Goal: Information Seeking & Learning: Learn about a topic

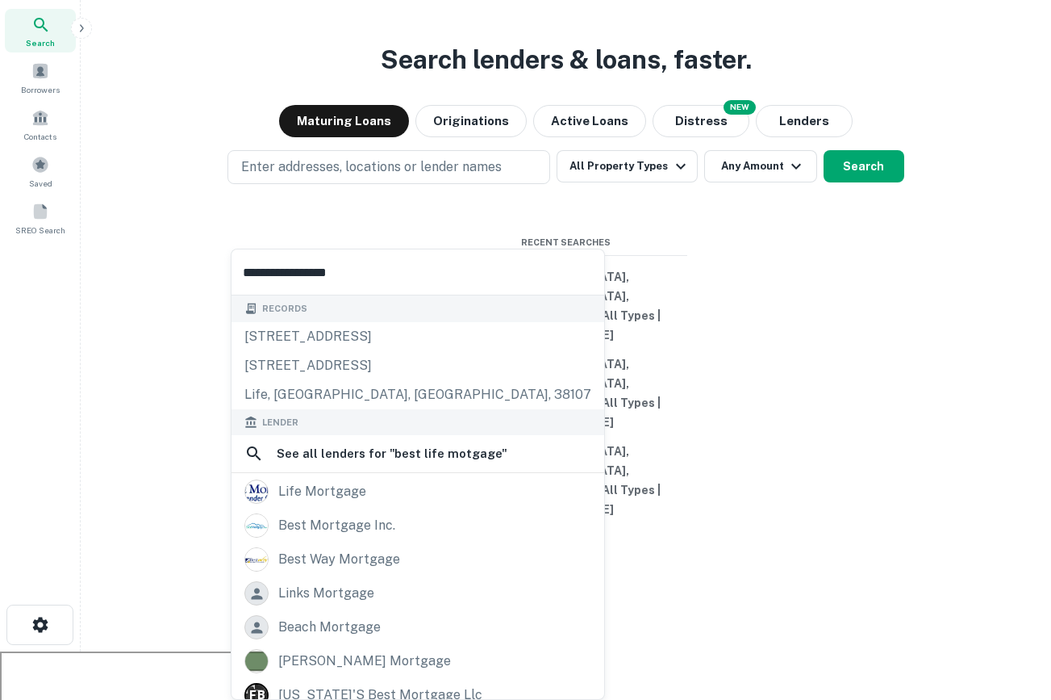
scroll to position [81, 0]
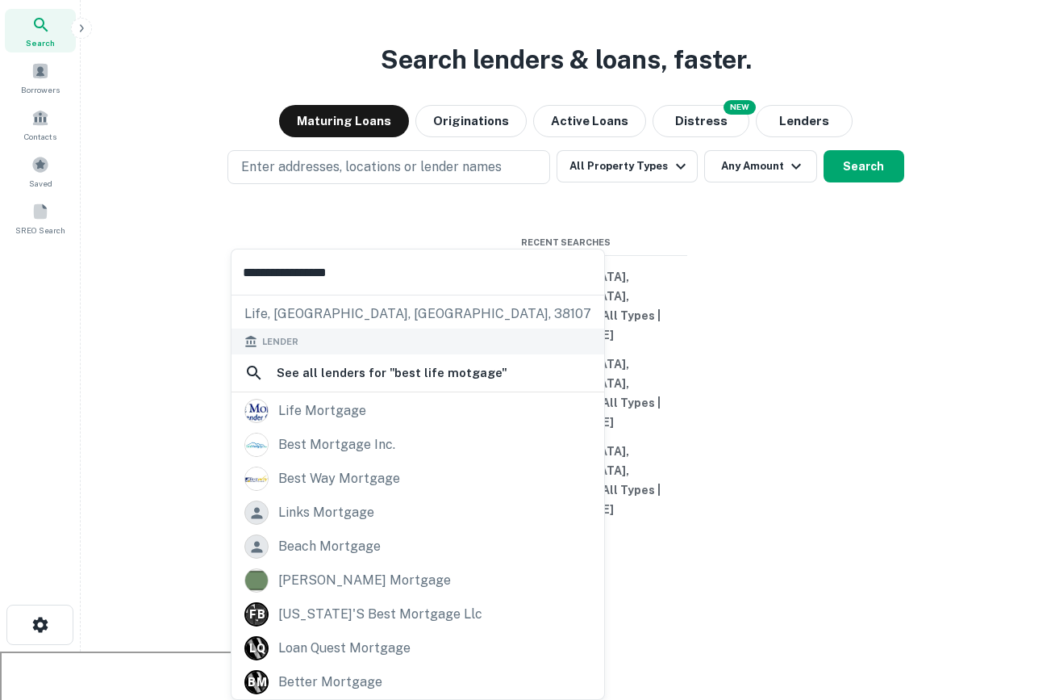
drag, startPoint x: 424, startPoint y: 262, endPoint x: 2, endPoint y: 262, distance: 421.2
click at [2, 262] on body "**********" at bounding box center [525, 302] width 1051 height 700
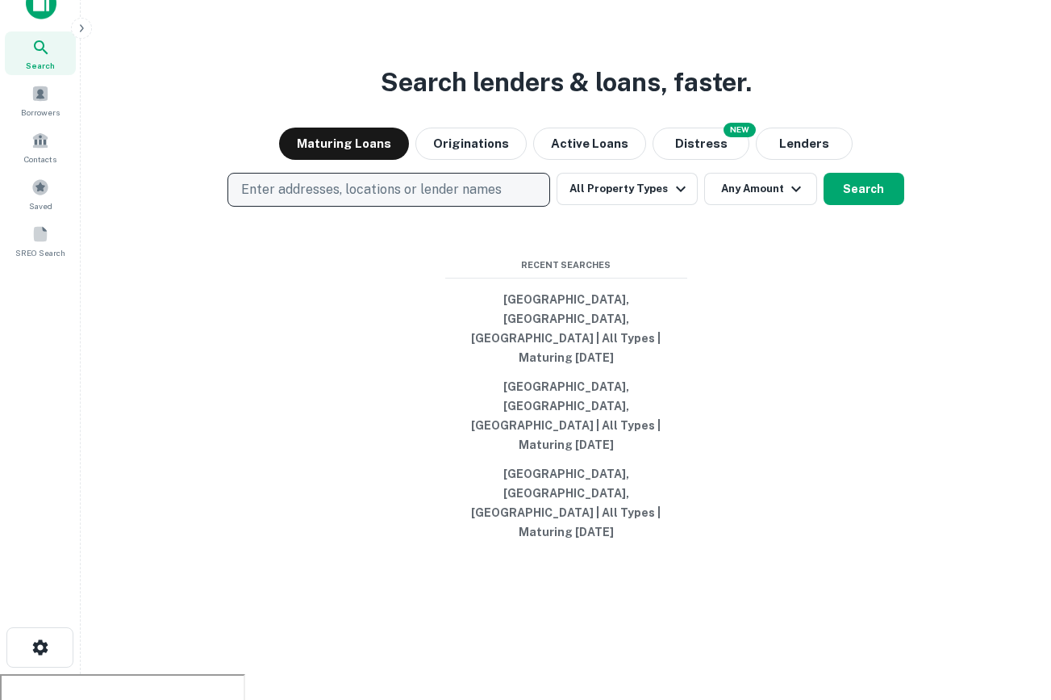
click at [438, 199] on p "Enter addresses, locations or lender names" at bounding box center [371, 189] width 261 height 19
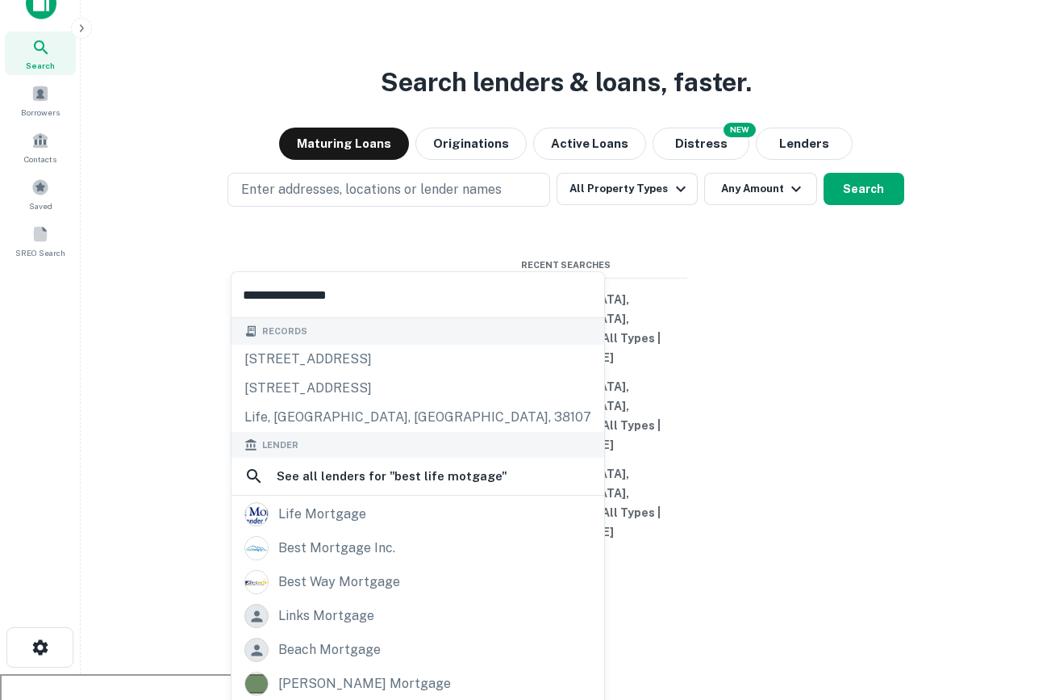
drag, startPoint x: 356, startPoint y: 307, endPoint x: 162, endPoint y: 307, distance: 193.6
click at [163, 307] on body "**********" at bounding box center [525, 324] width 1051 height 700
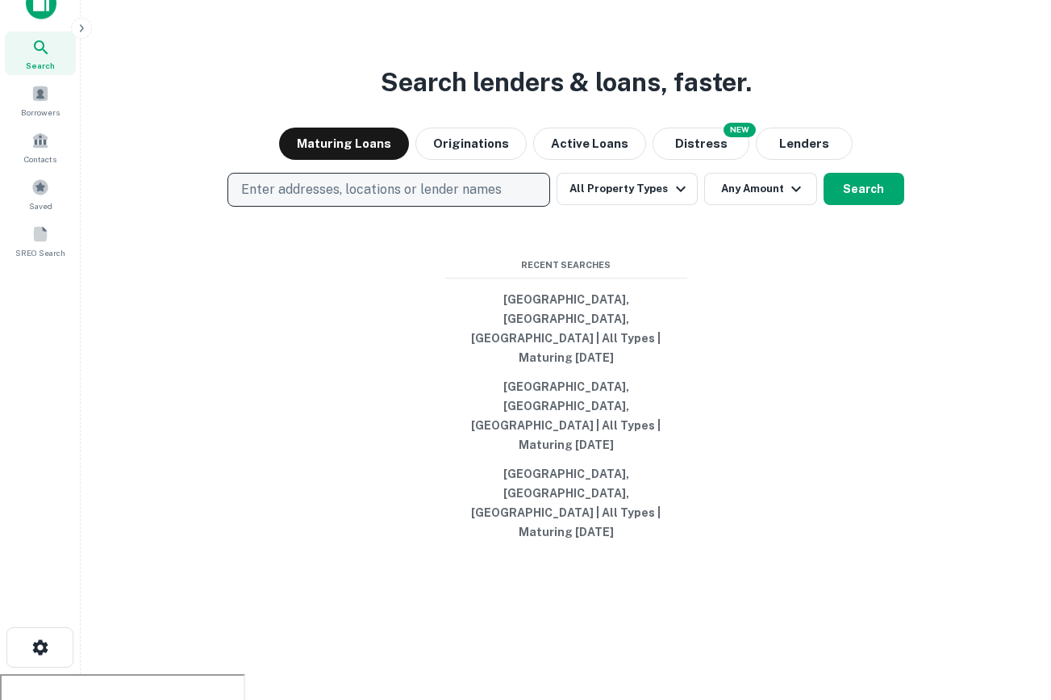
click at [282, 207] on button "Enter addresses, locations or lender names" at bounding box center [389, 190] width 323 height 34
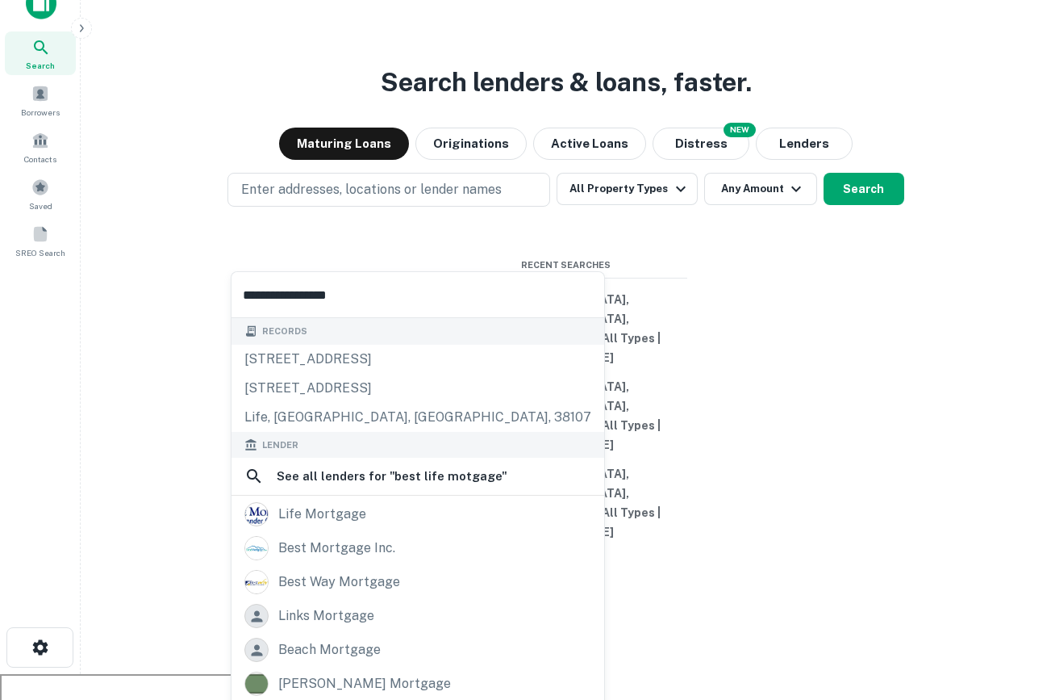
drag, startPoint x: 378, startPoint y: 289, endPoint x: 94, endPoint y: 289, distance: 284.8
click at [94, 289] on body "**********" at bounding box center [525, 324] width 1051 height 700
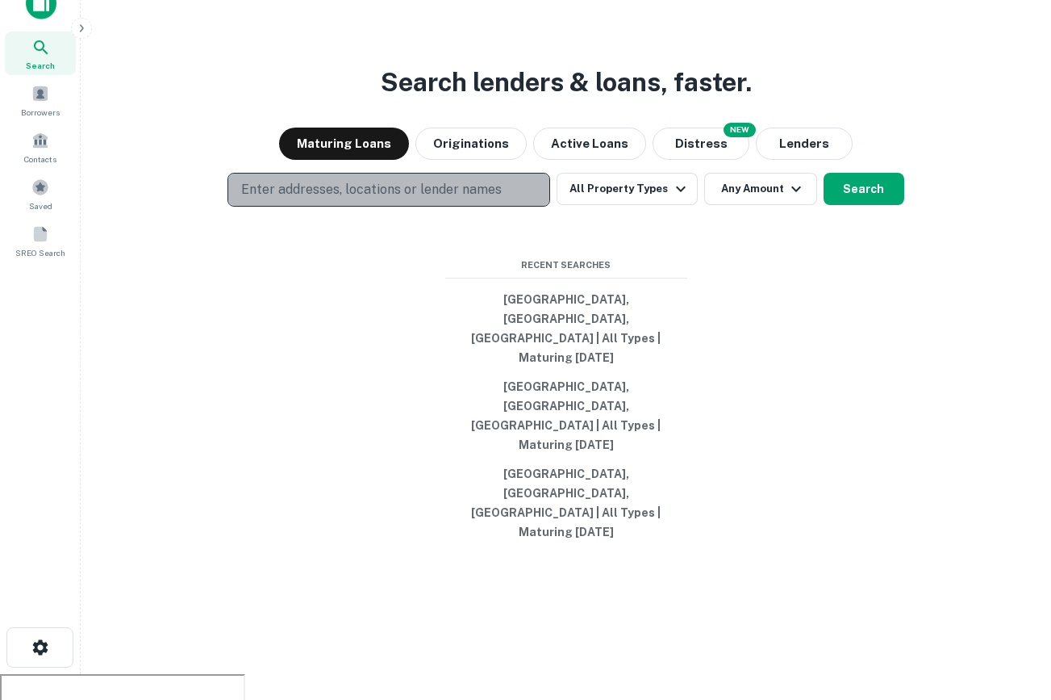
click at [325, 199] on p "Enter addresses, locations or lender names" at bounding box center [371, 189] width 261 height 19
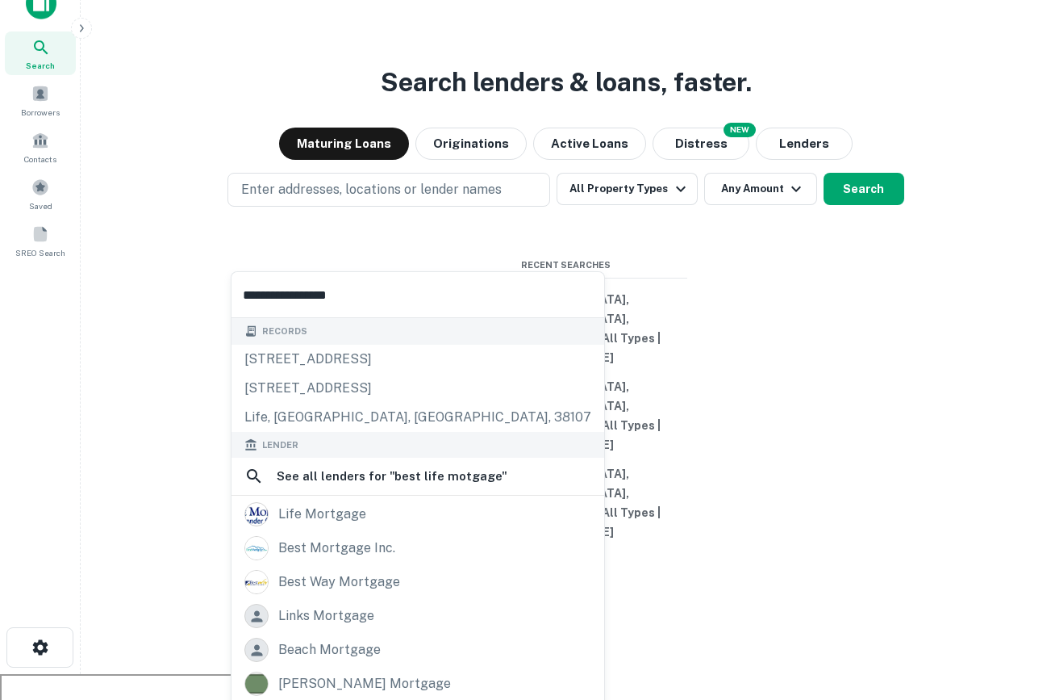
click at [346, 290] on input "**********" at bounding box center [418, 294] width 373 height 45
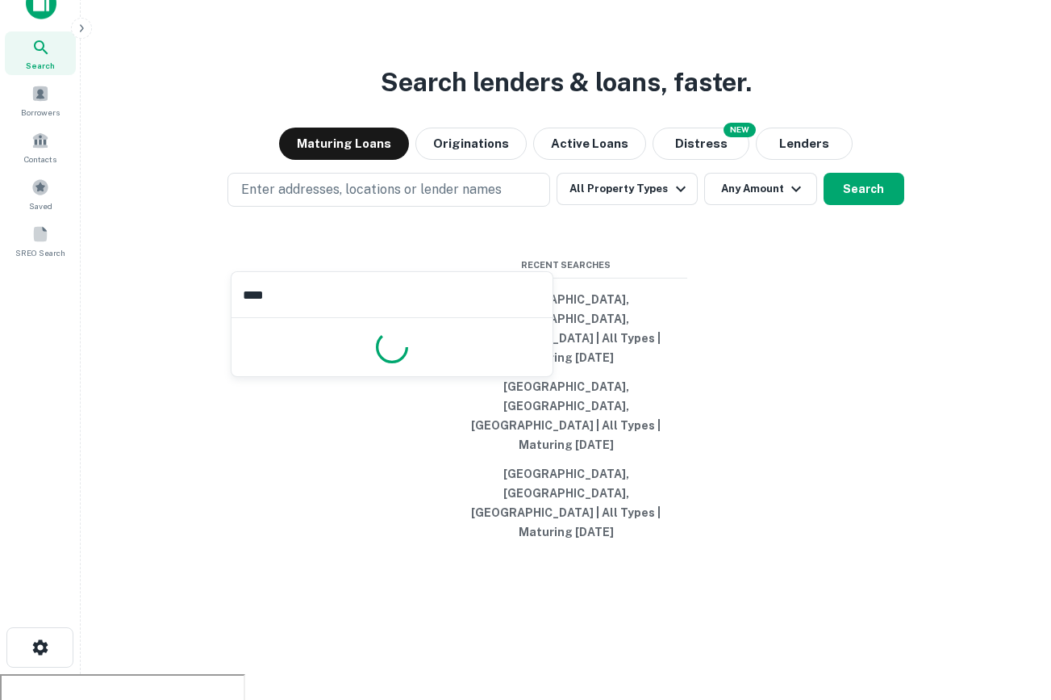
type input "*****"
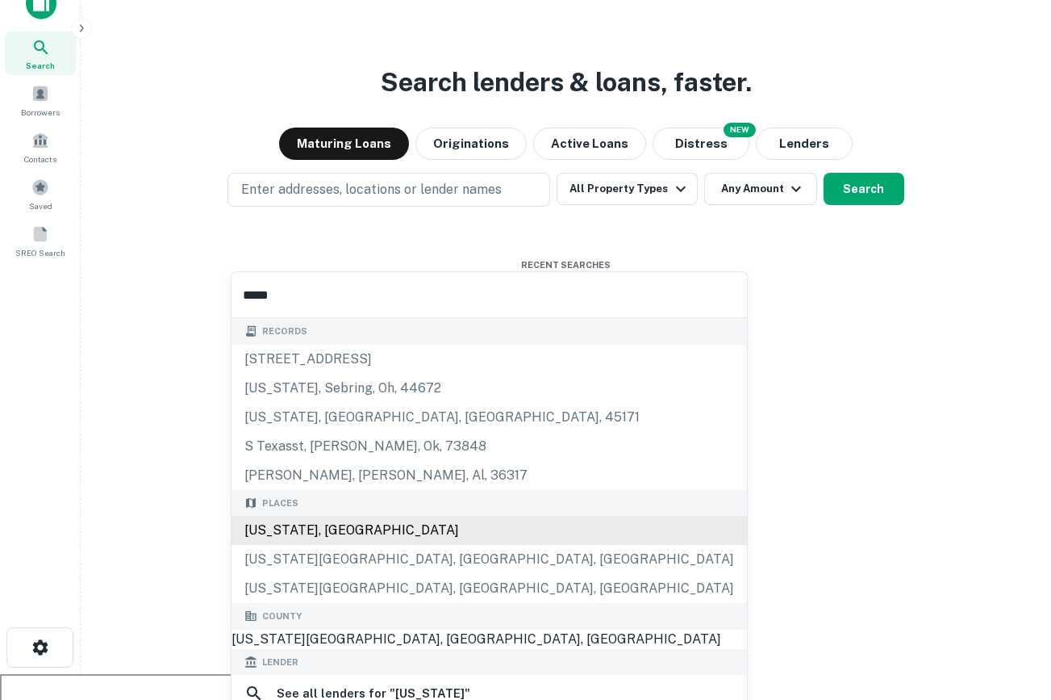
click at [335, 533] on div "[US_STATE], [GEOGRAPHIC_DATA]" at bounding box center [490, 530] width 516 height 29
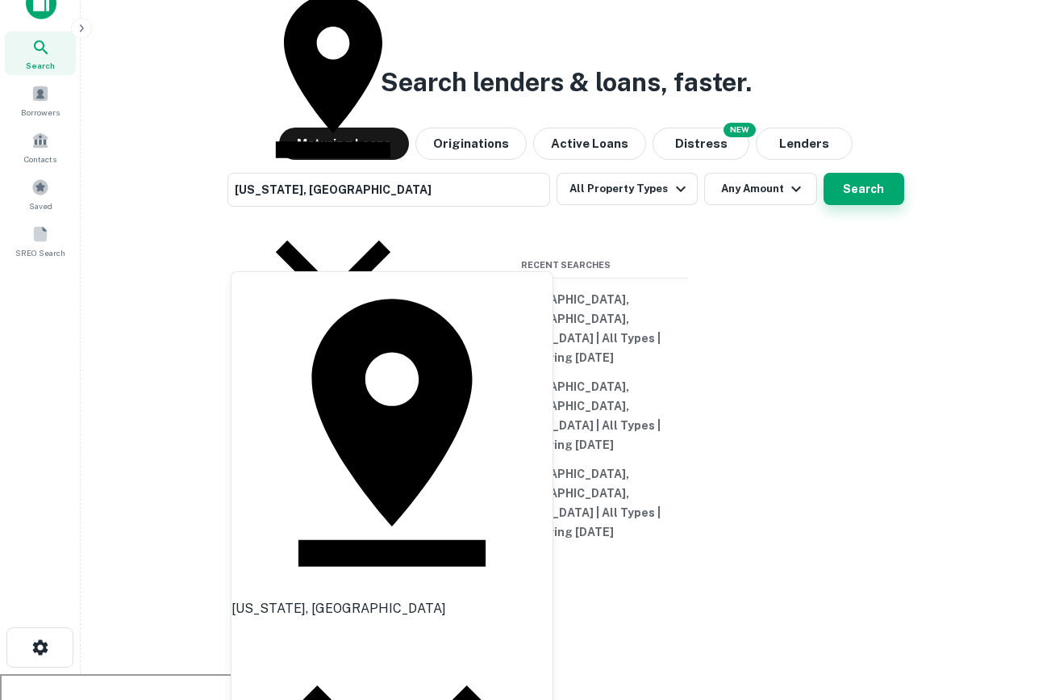
click at [859, 205] on button "Search" at bounding box center [864, 189] width 81 height 32
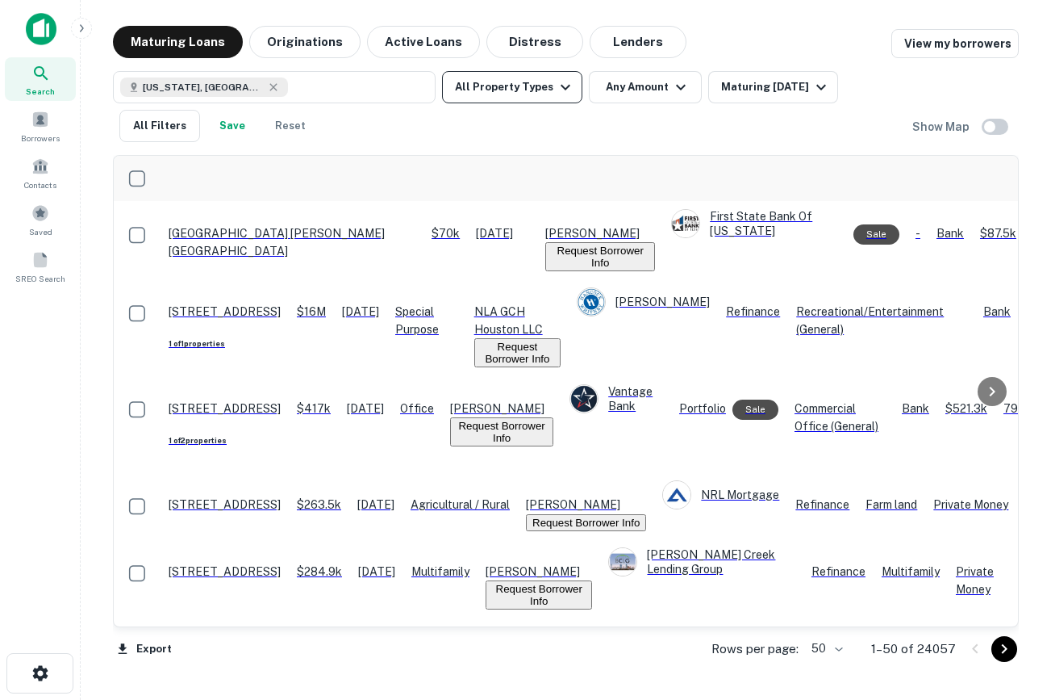
click at [526, 90] on button "All Property Types" at bounding box center [512, 87] width 140 height 32
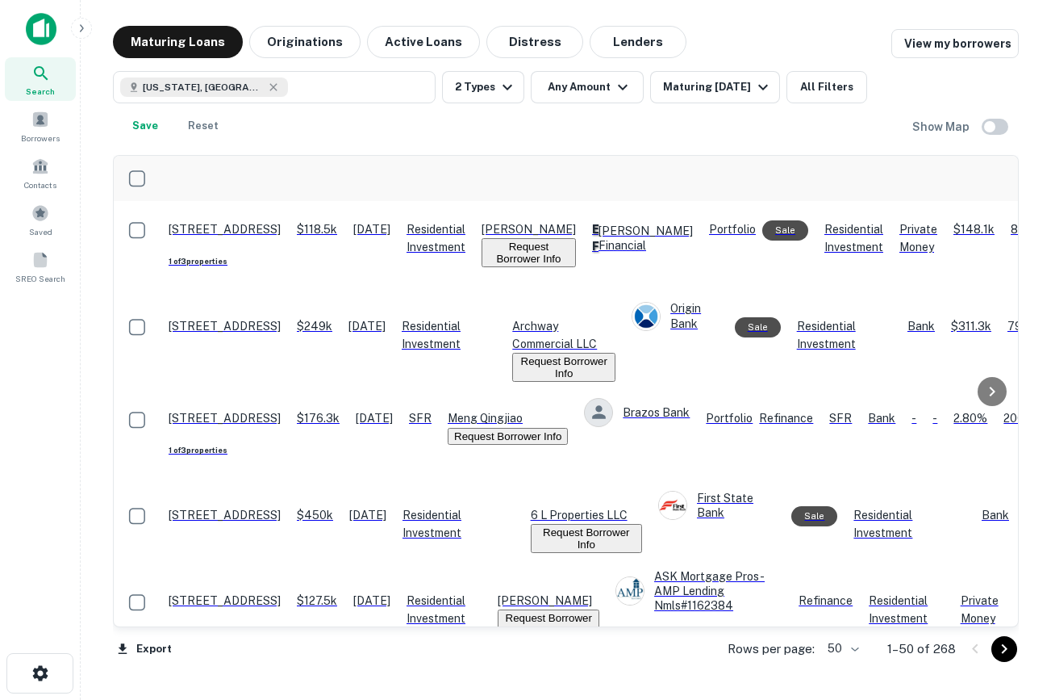
click at [576, 240] on button "Request Borrower Info" at bounding box center [529, 252] width 94 height 29
click at [616, 353] on button "Request Borrower Info" at bounding box center [563, 367] width 103 height 29
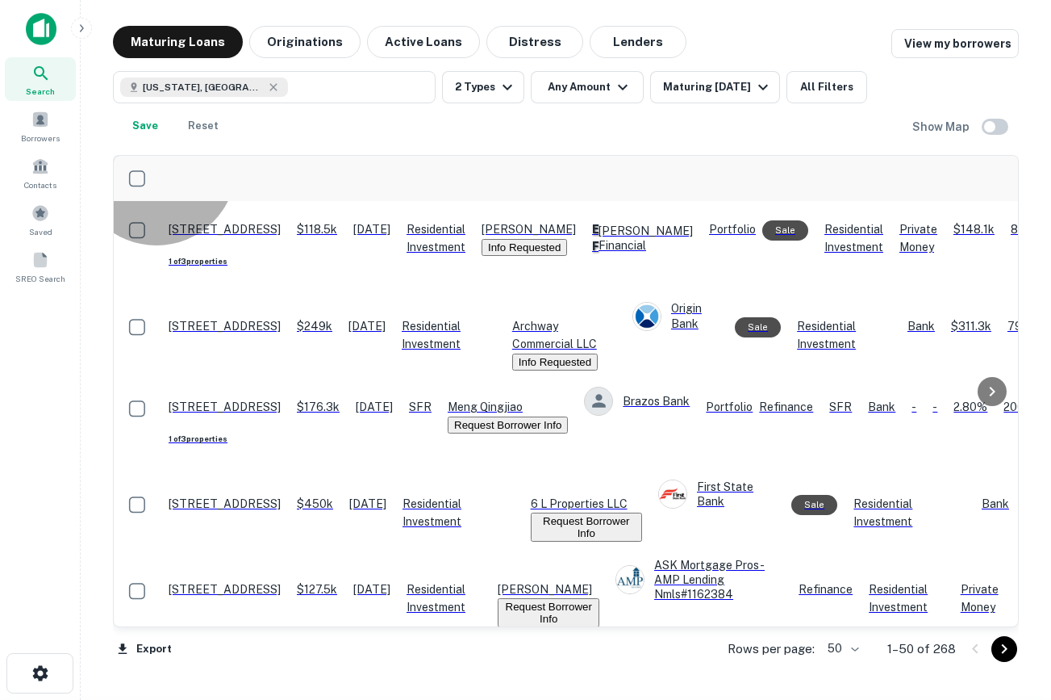
click at [642, 512] on button "Request Borrower Info" at bounding box center [586, 526] width 111 height 29
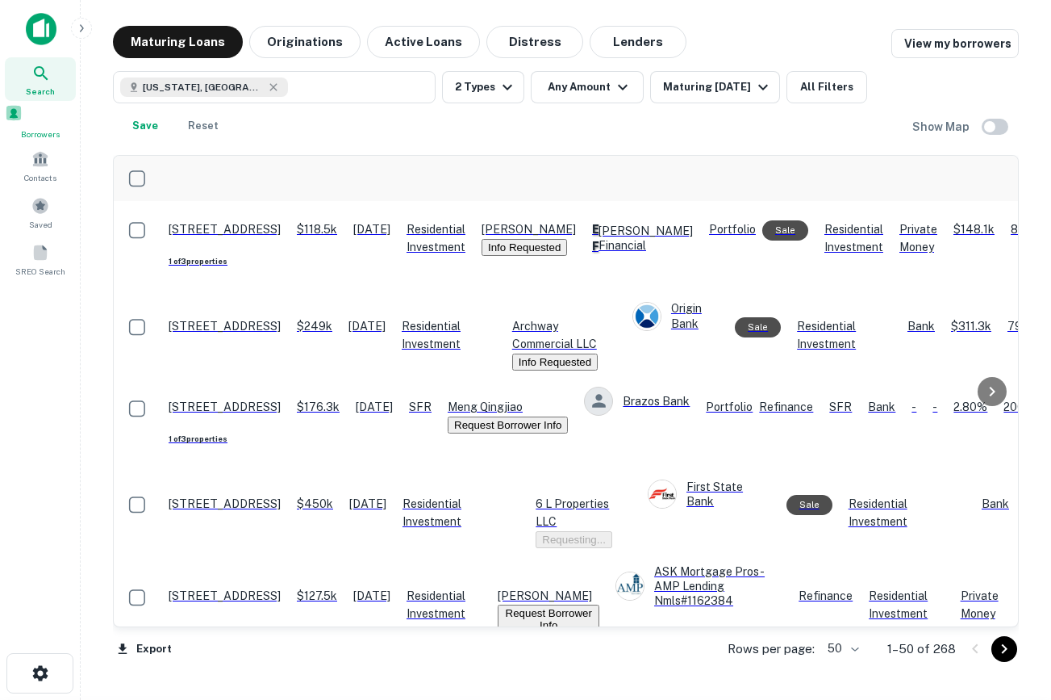
click at [30, 129] on div "Borrowers" at bounding box center [40, 122] width 71 height 36
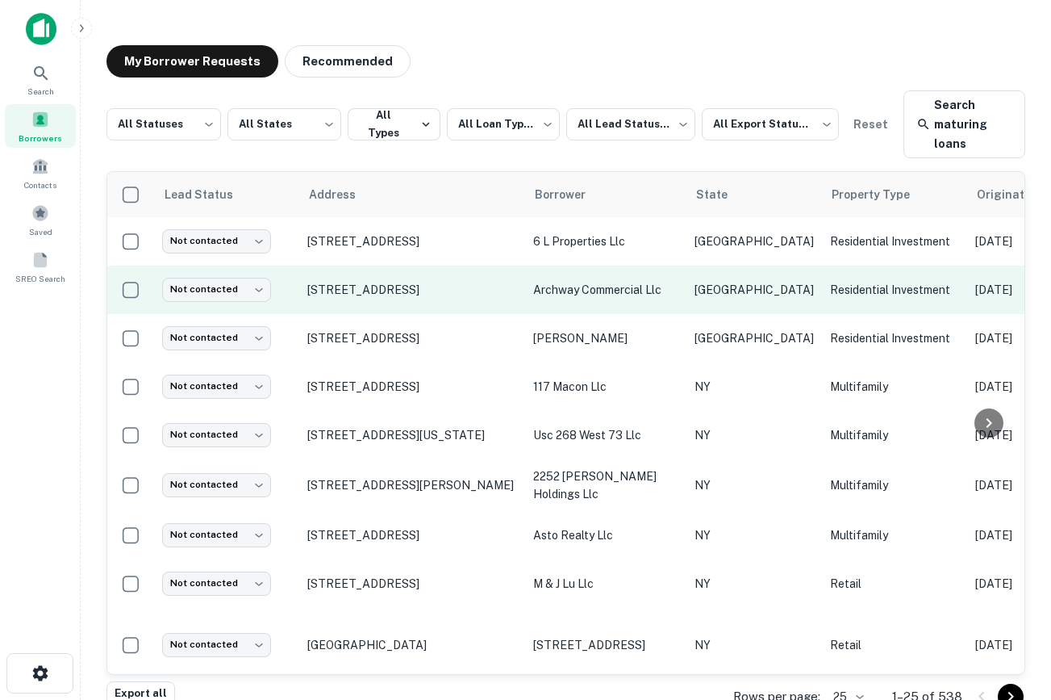
scroll to position [0, 1024]
click at [368, 294] on p "[STREET_ADDRESS]" at bounding box center [412, 289] width 210 height 15
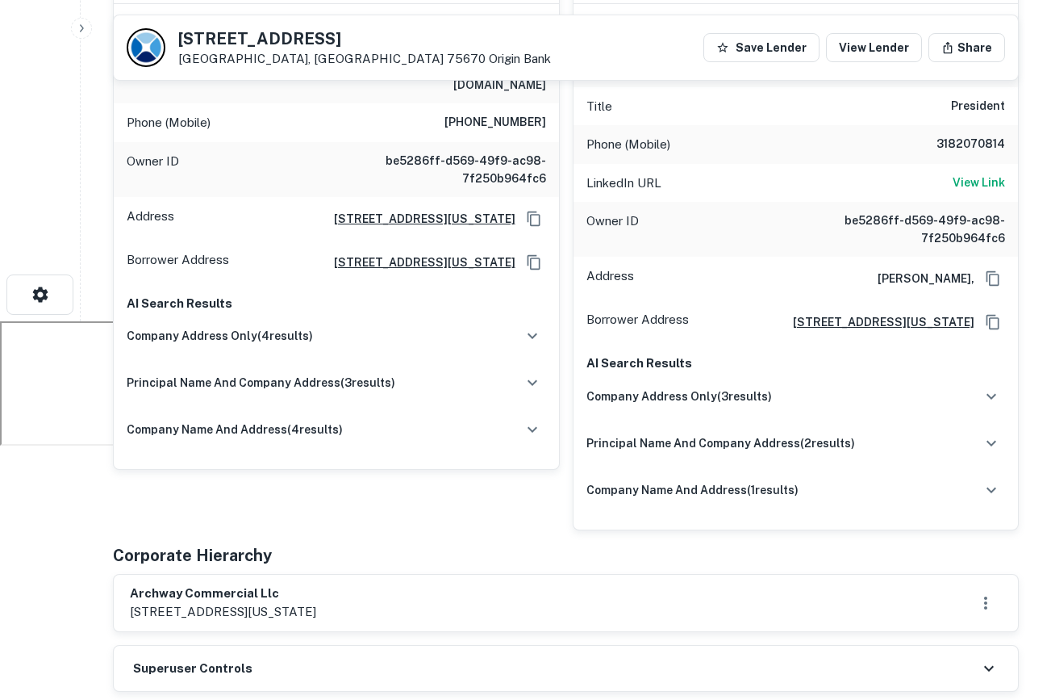
scroll to position [389, 0]
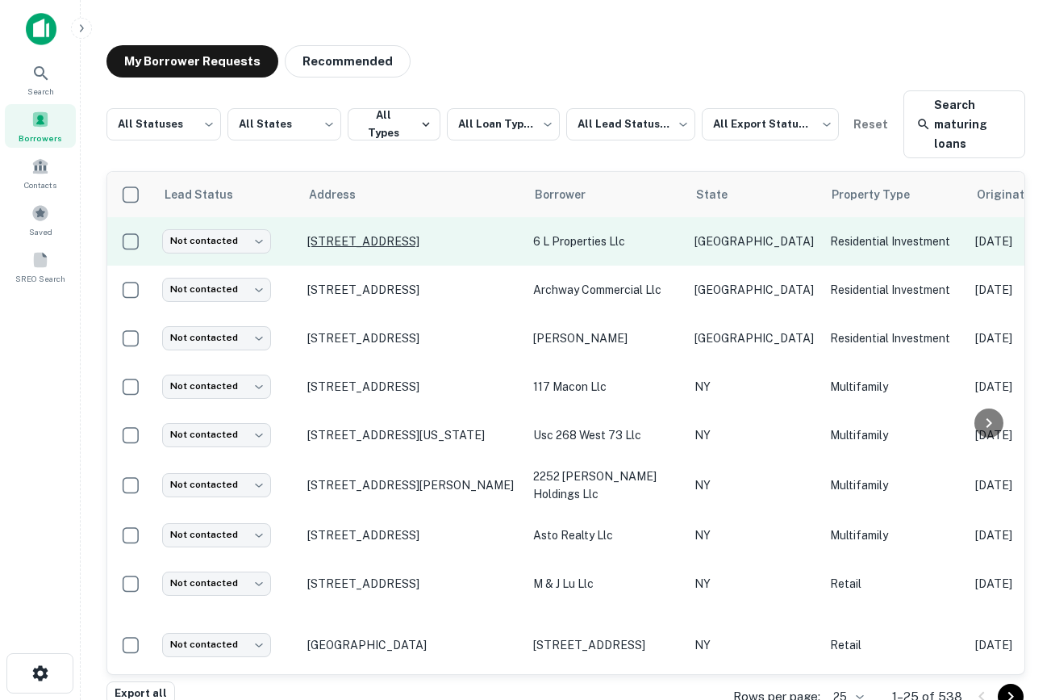
click at [374, 244] on p "[STREET_ADDRESS]" at bounding box center [412, 241] width 210 height 15
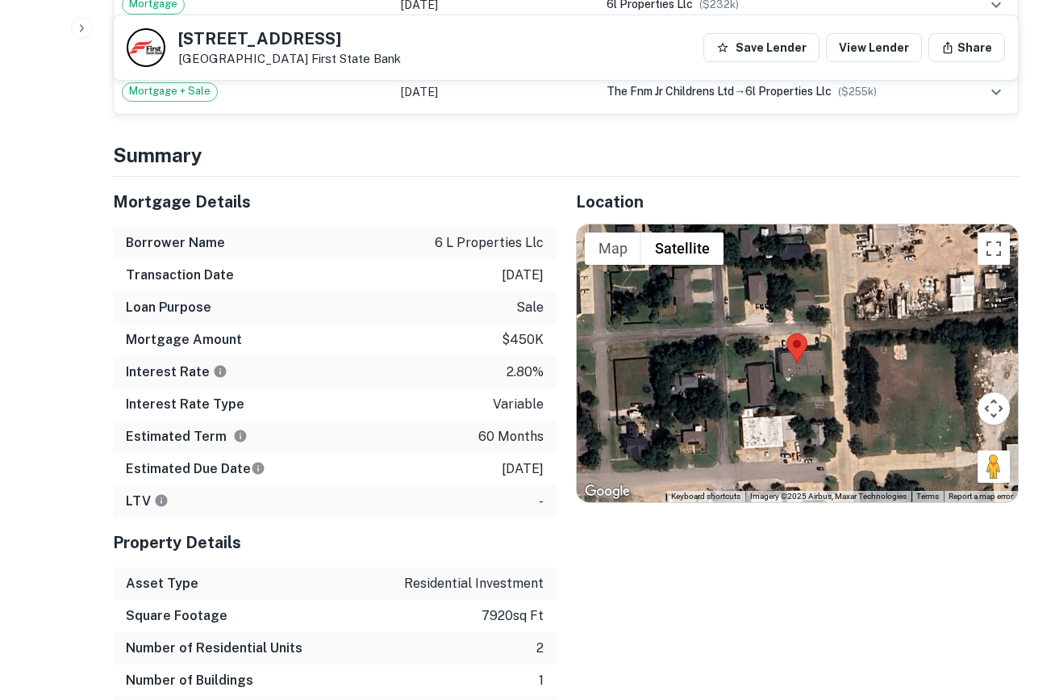
scroll to position [1624, 0]
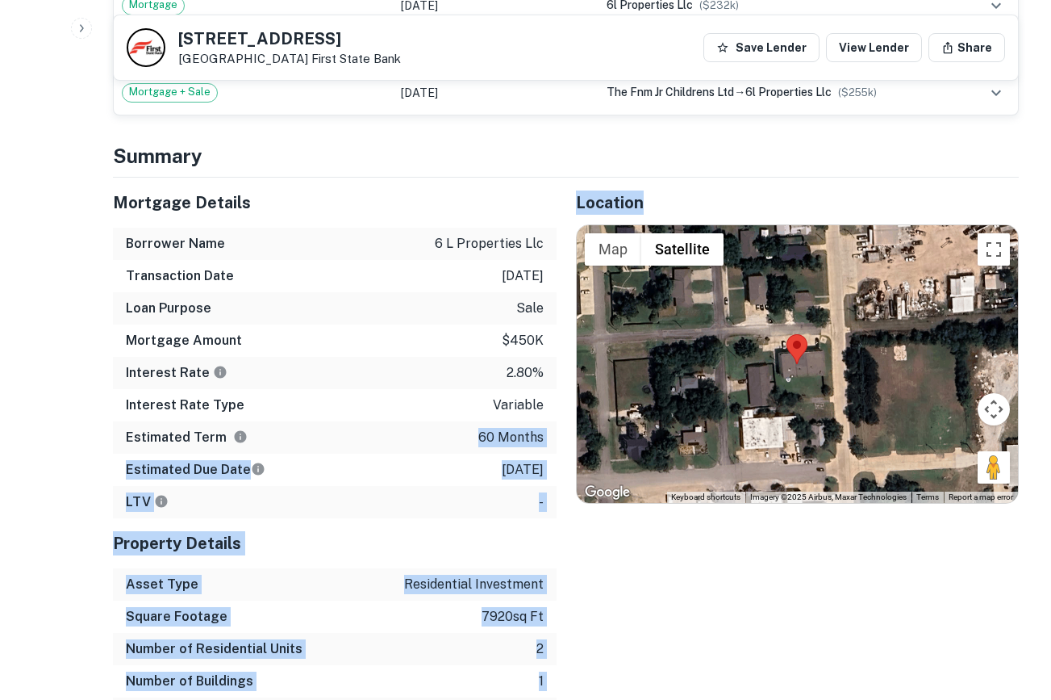
drag, startPoint x: 558, startPoint y: 386, endPoint x: 426, endPoint y: 396, distance: 131.9
click at [429, 396] on div "Mortgage Details Borrower Name 6 l properties llc Transaction Date 10/21/2020 L…" at bounding box center [556, 454] width 925 height 552
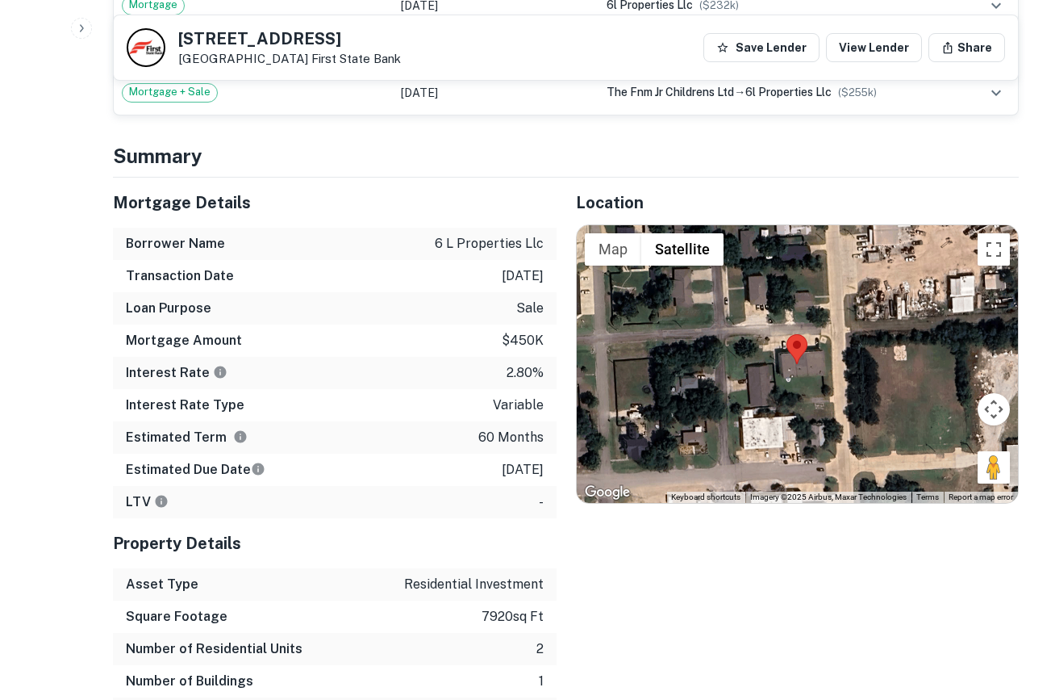
click at [667, 549] on div "Location ← Move left → Move right ↑ Move up ↓ Move down + Zoom in - Zoom out Ho…" at bounding box center [788, 454] width 463 height 552
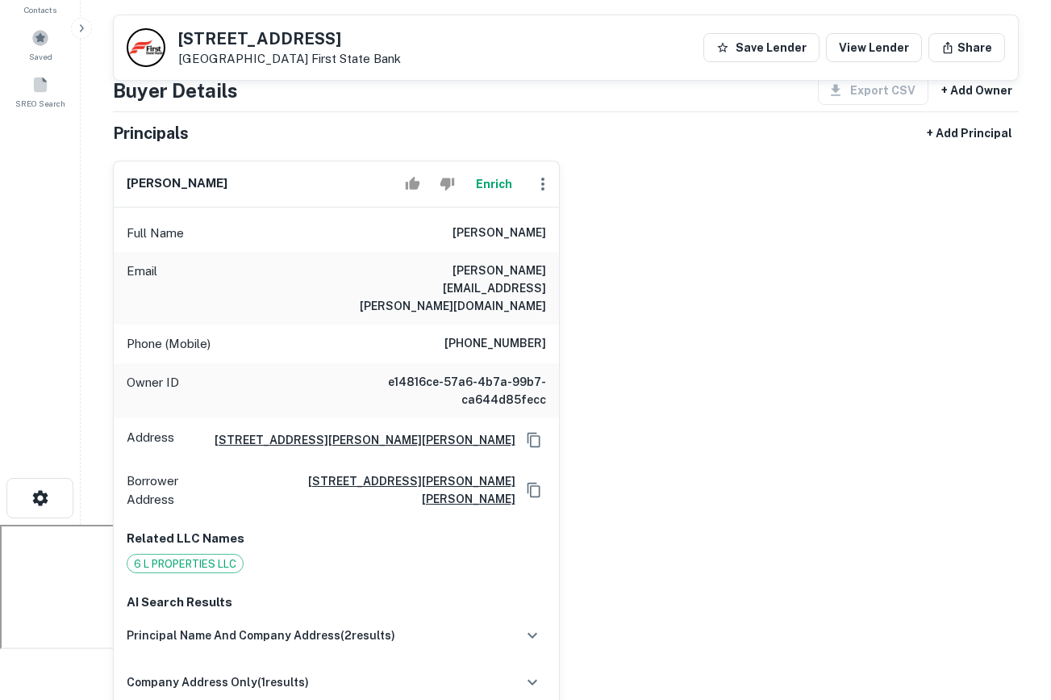
scroll to position [0, 0]
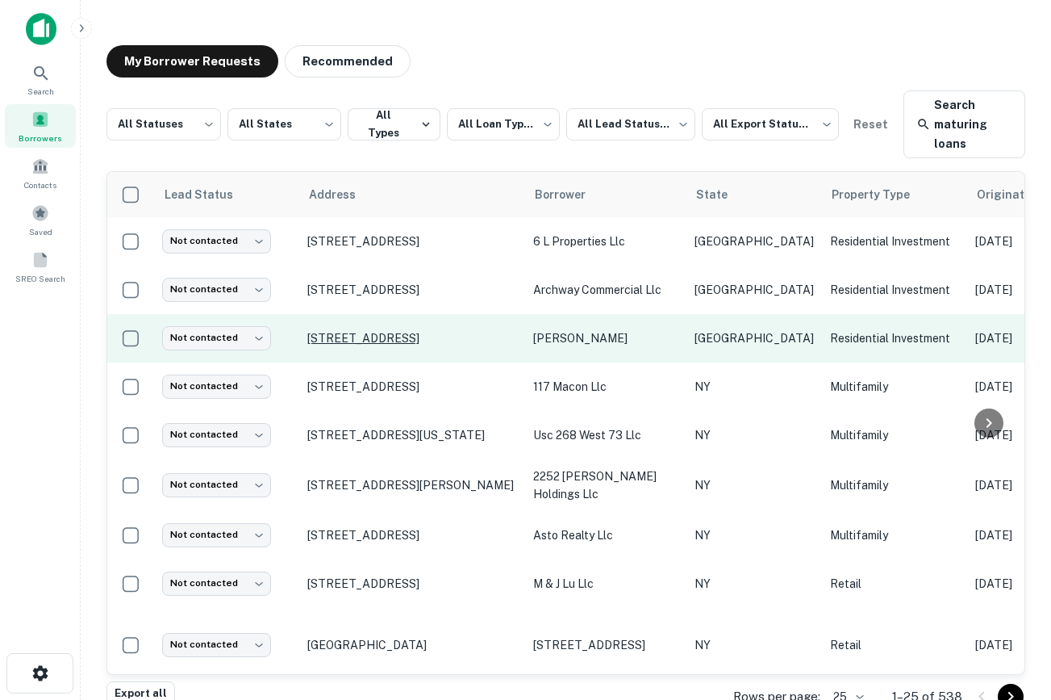
click at [428, 340] on p "[STREET_ADDRESS]" at bounding box center [412, 338] width 210 height 15
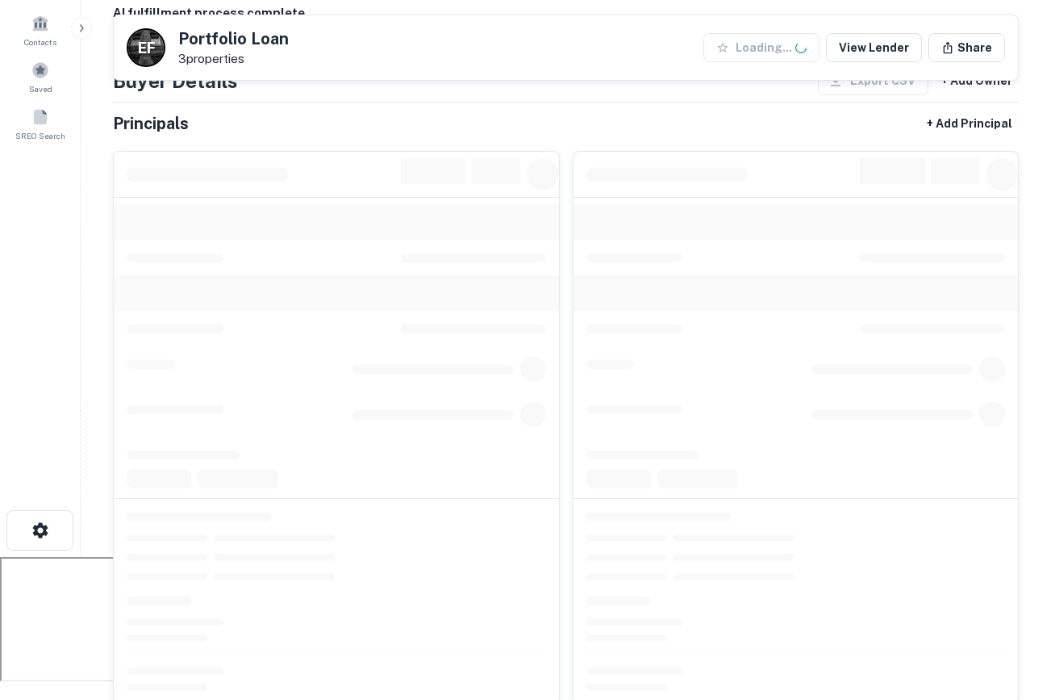
scroll to position [169, 0]
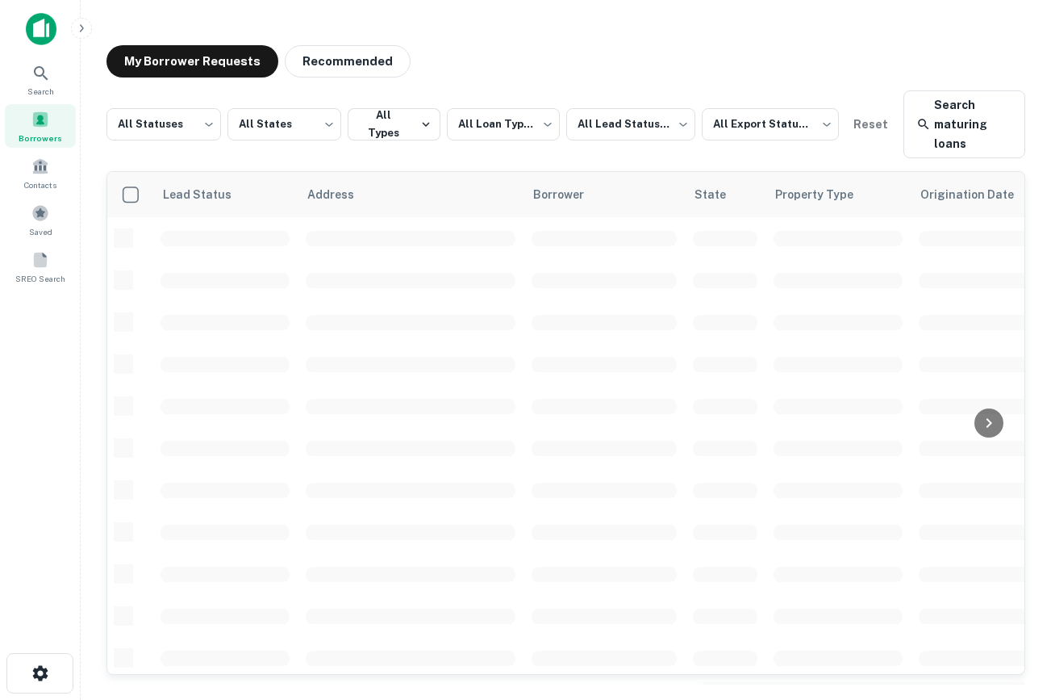
drag, startPoint x: 323, startPoint y: 194, endPoint x: 328, endPoint y: 510, distance: 316.3
click at [307, 194] on icon at bounding box center [307, 194] width 0 height 19
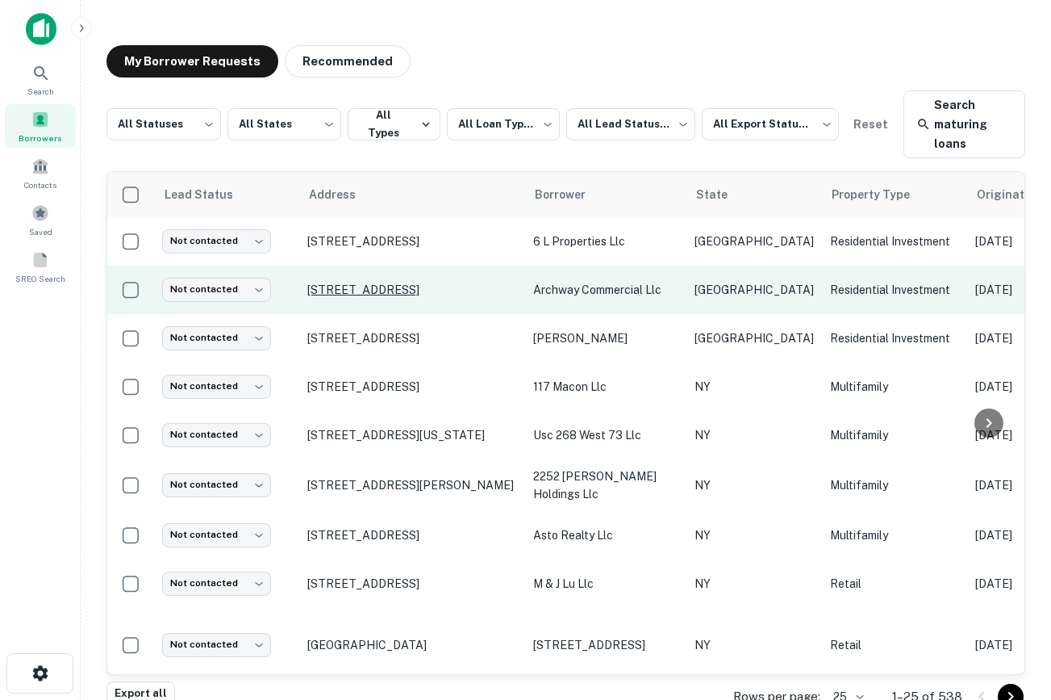
click at [340, 294] on p "[STREET_ADDRESS]" at bounding box center [412, 289] width 210 height 15
click at [381, 288] on p "[STREET_ADDRESS]" at bounding box center [412, 289] width 210 height 15
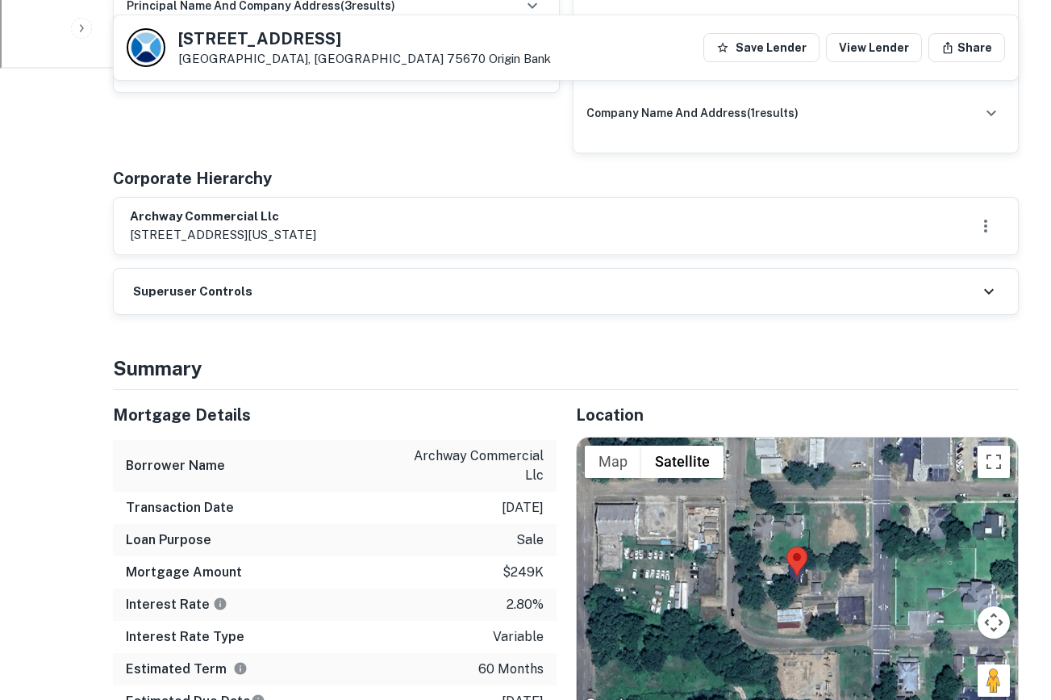
scroll to position [758, 0]
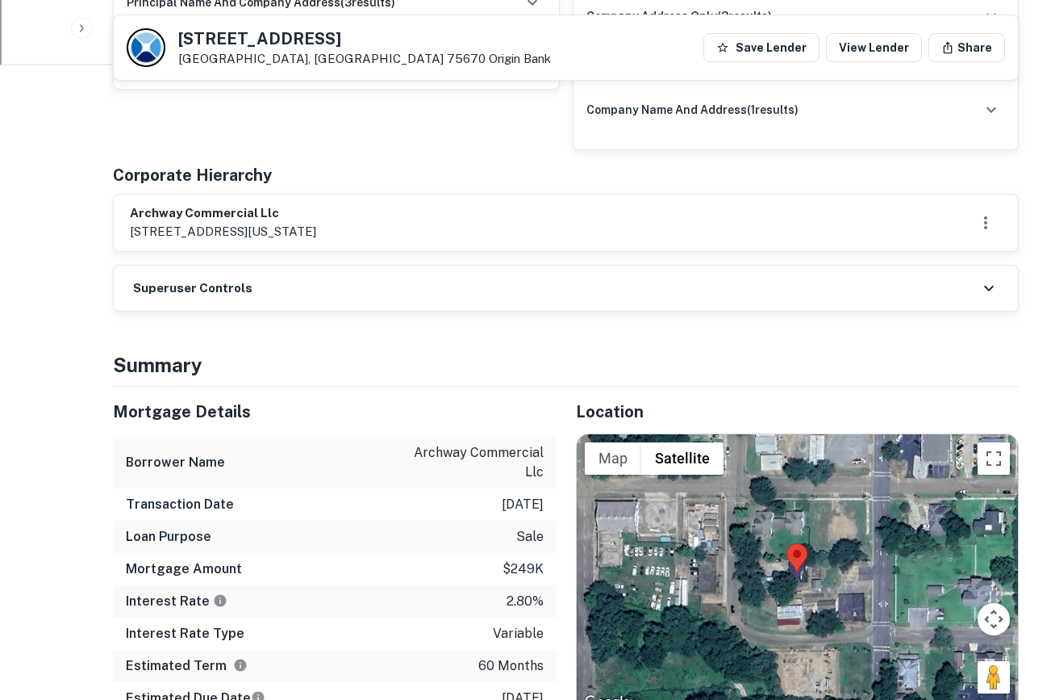
click at [241, 218] on h6 "archway commercial llc" at bounding box center [223, 213] width 186 height 19
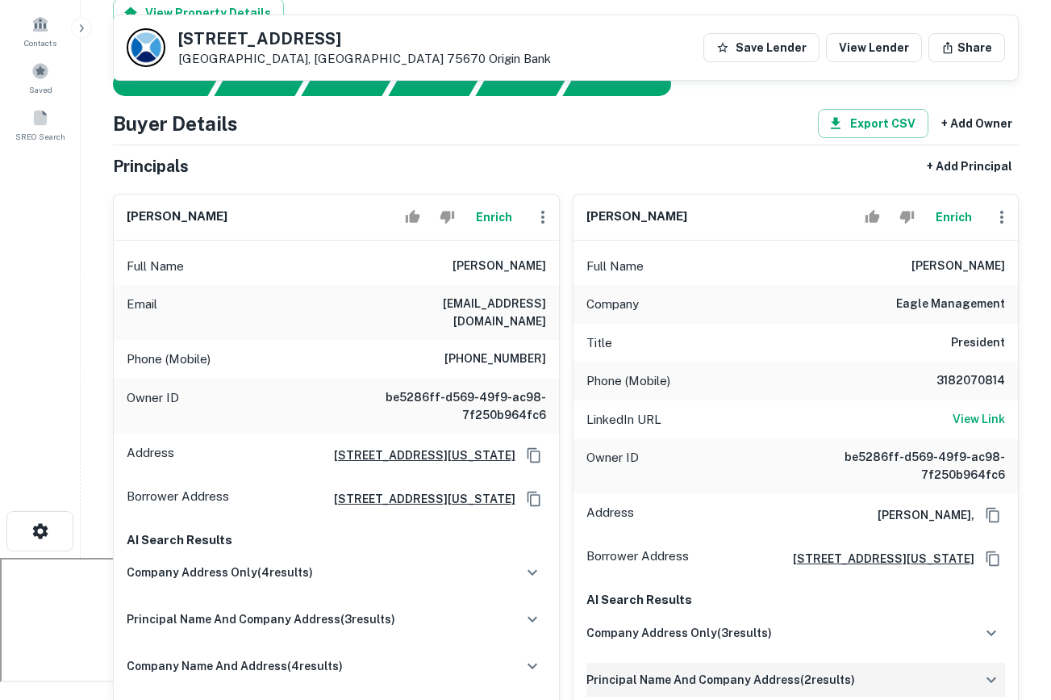
scroll to position [136, 0]
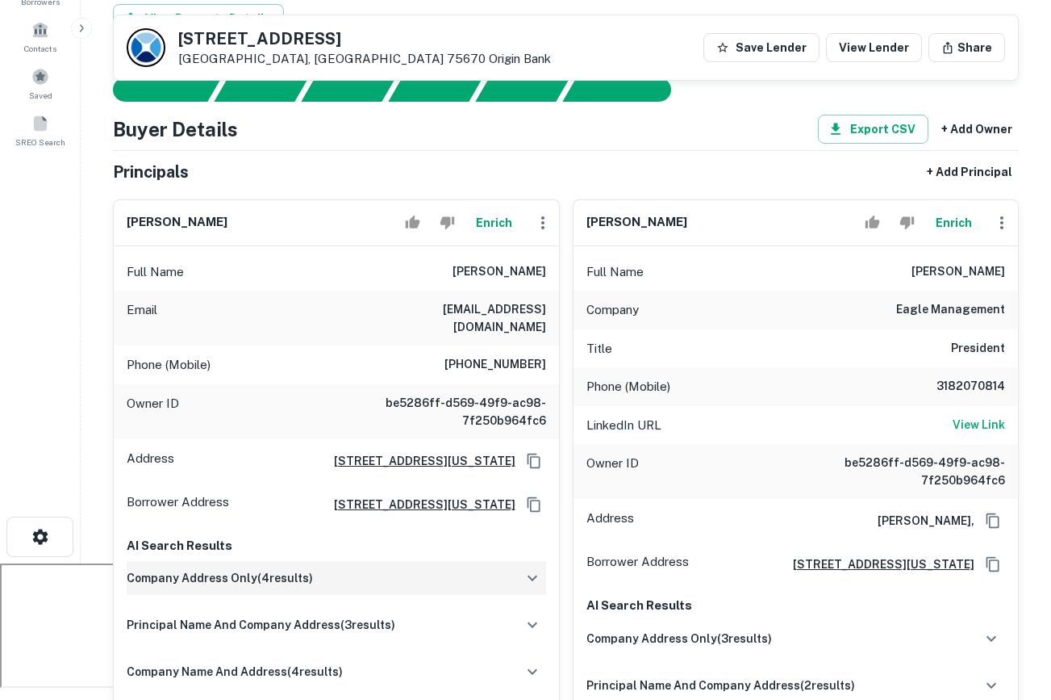
click at [541, 564] on button "button" at bounding box center [532, 577] width 27 height 27
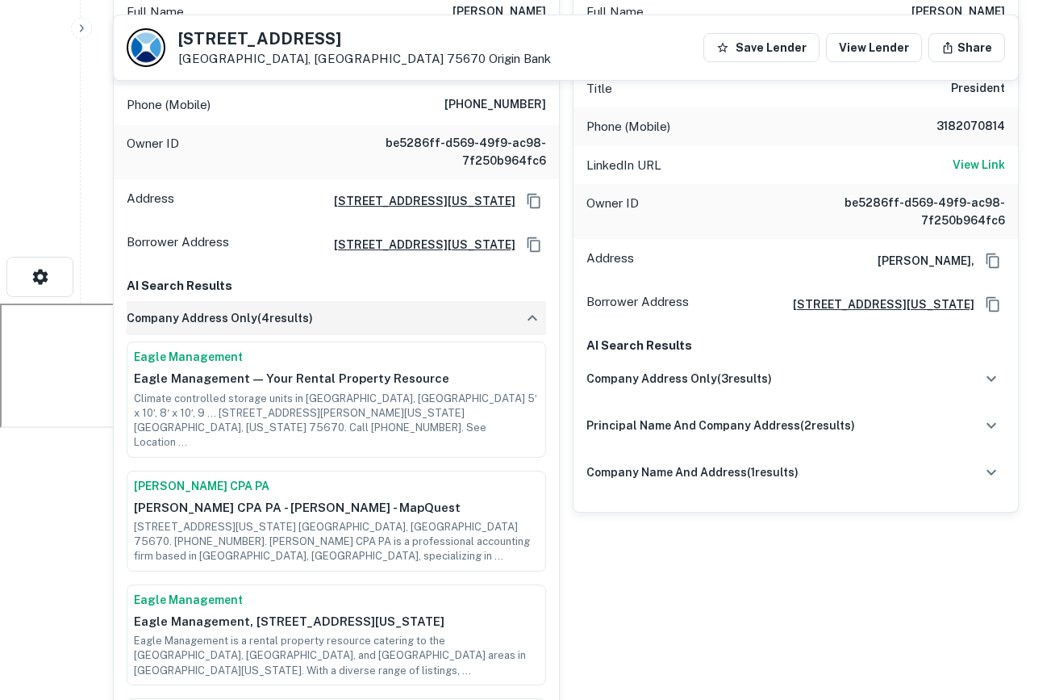
scroll to position [413, 0]
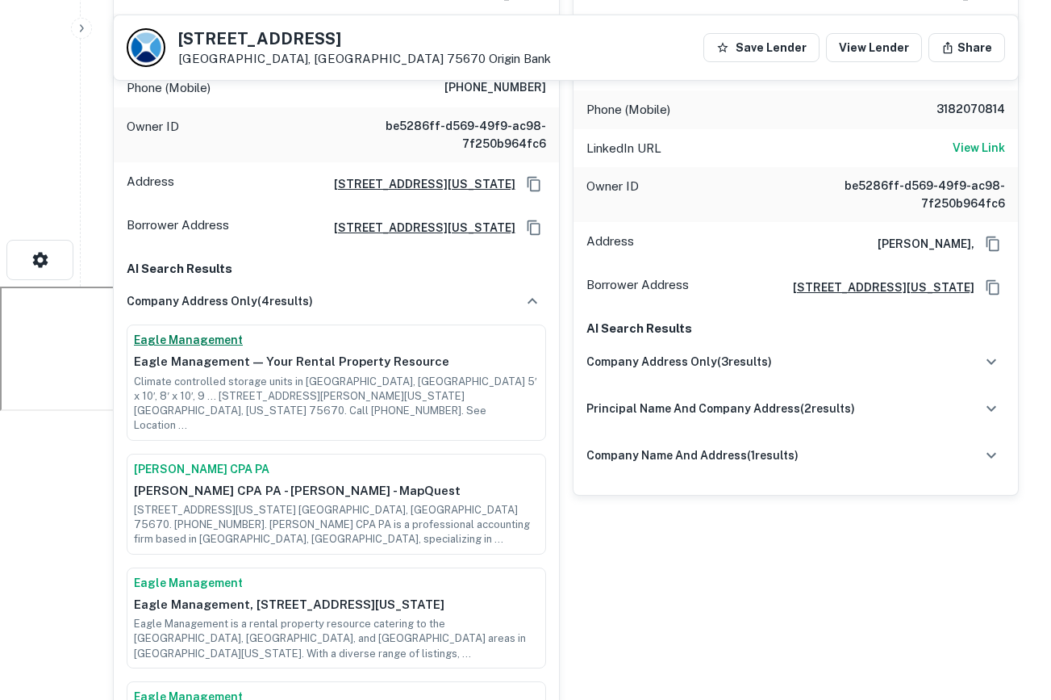
click at [219, 332] on link "Eagle Management" at bounding box center [336, 340] width 405 height 17
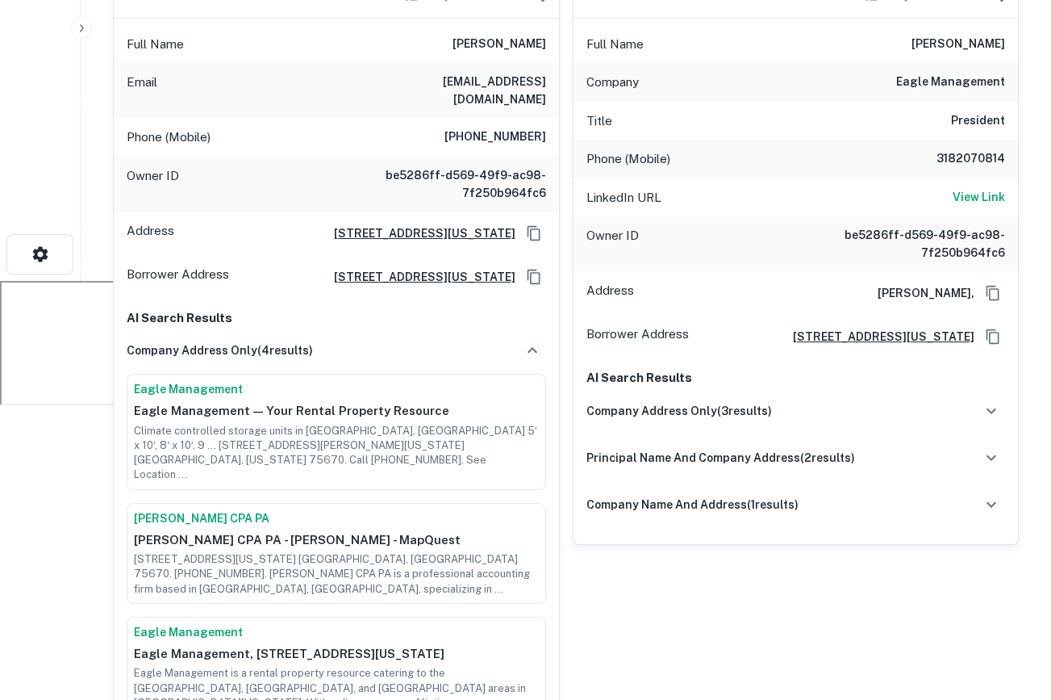
scroll to position [0, 0]
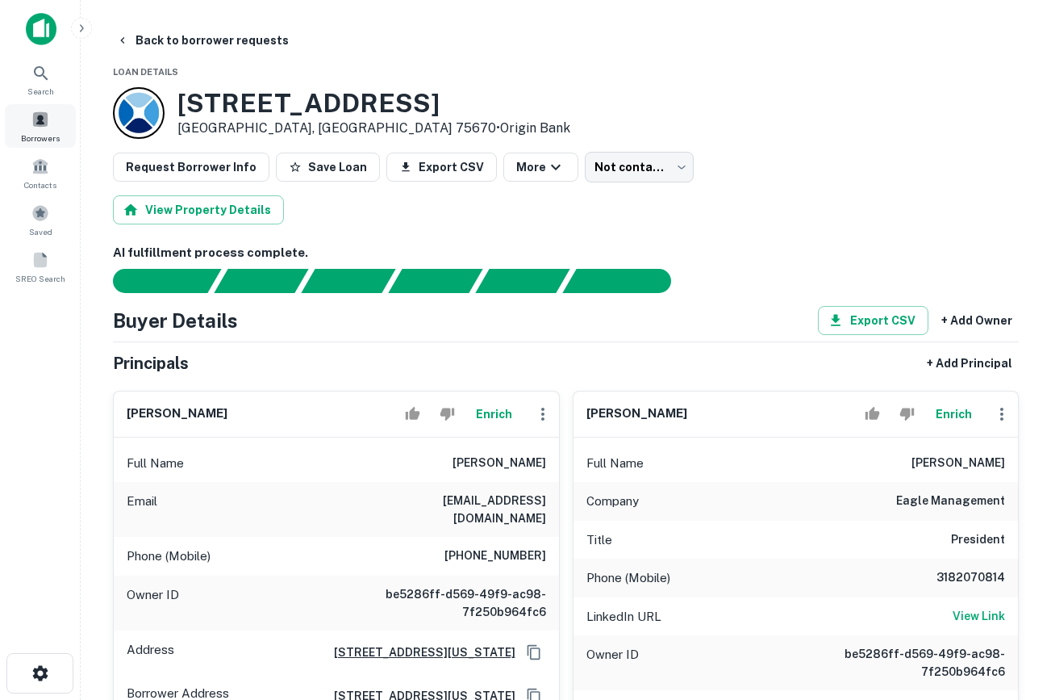
click at [31, 106] on div "Borrowers" at bounding box center [40, 126] width 71 height 44
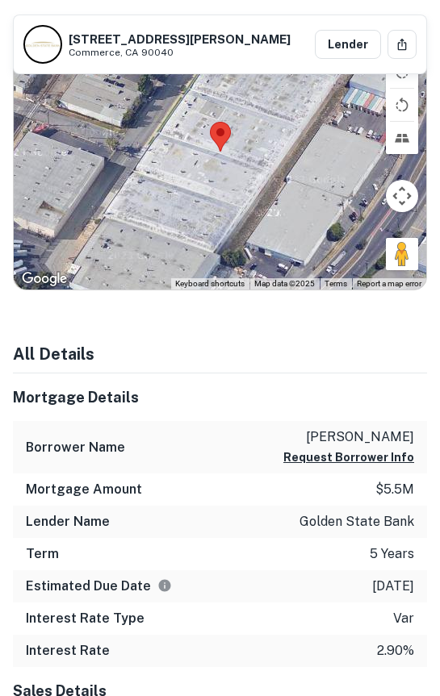
scroll to position [2236, 0]
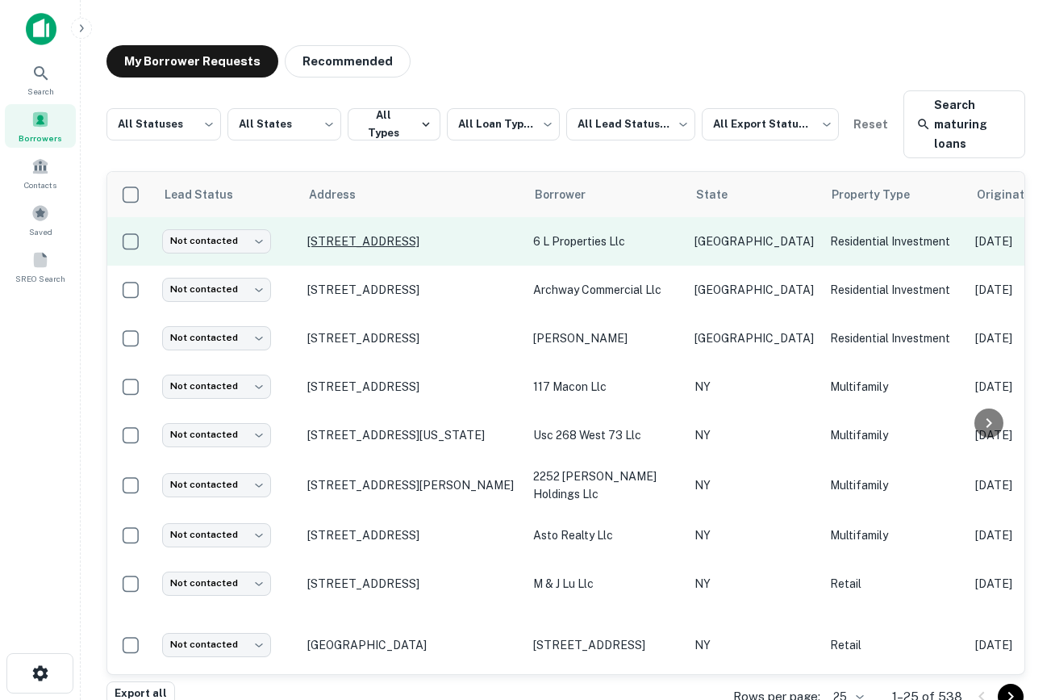
click at [382, 247] on p "202 Pecan St Sanger, TX 76266" at bounding box center [412, 241] width 210 height 15
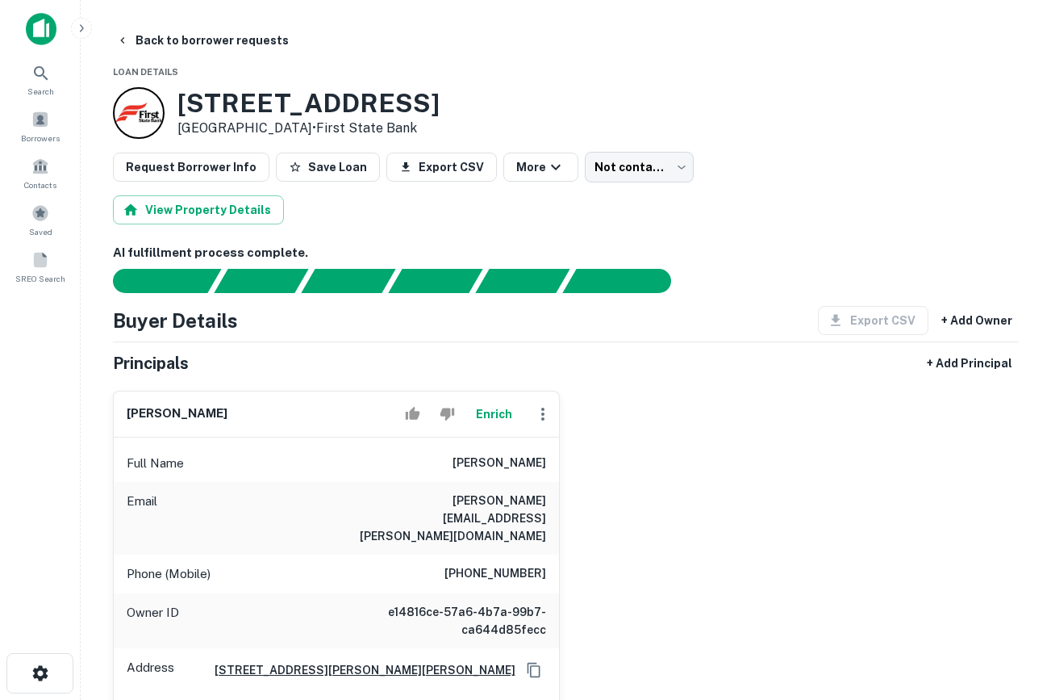
click at [44, 23] on img at bounding box center [41, 29] width 31 height 32
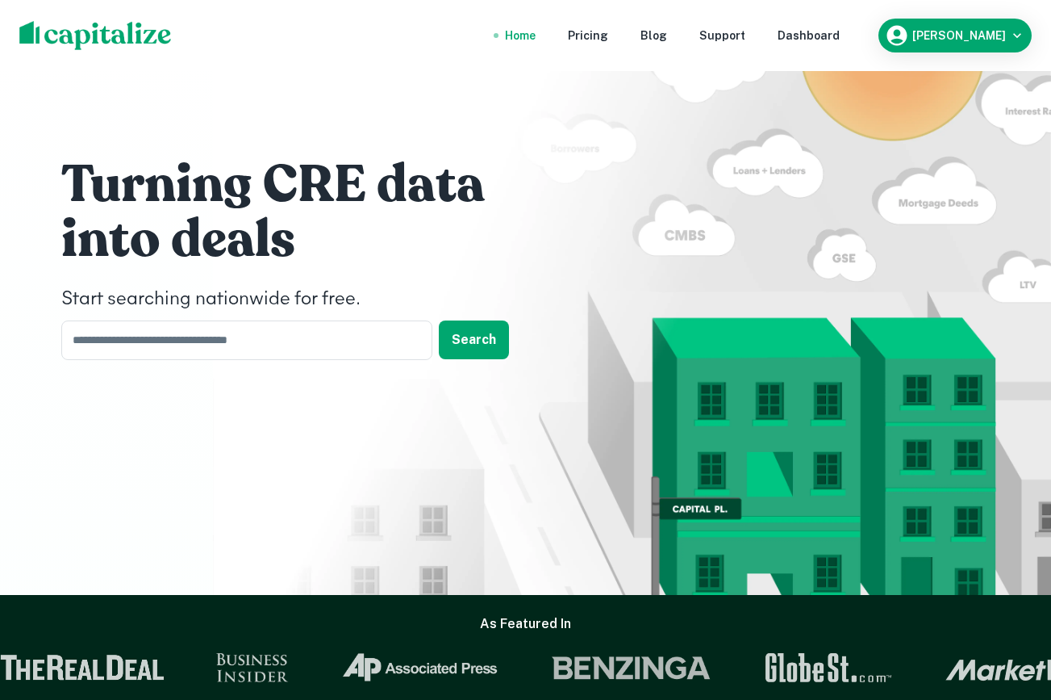
click at [835, 45] on nav "Home Pricing Blog Support Dashboard" at bounding box center [672, 36] width 386 height 36
click at [840, 30] on div "Dashboard" at bounding box center [809, 36] width 62 height 18
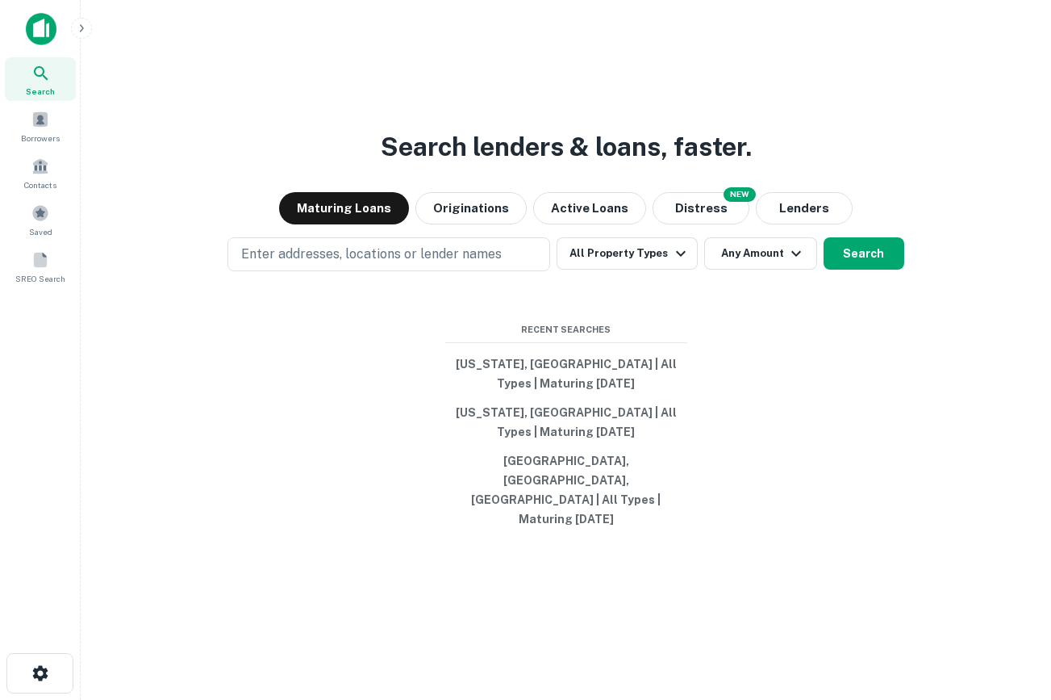
click at [48, 28] on img at bounding box center [41, 29] width 31 height 32
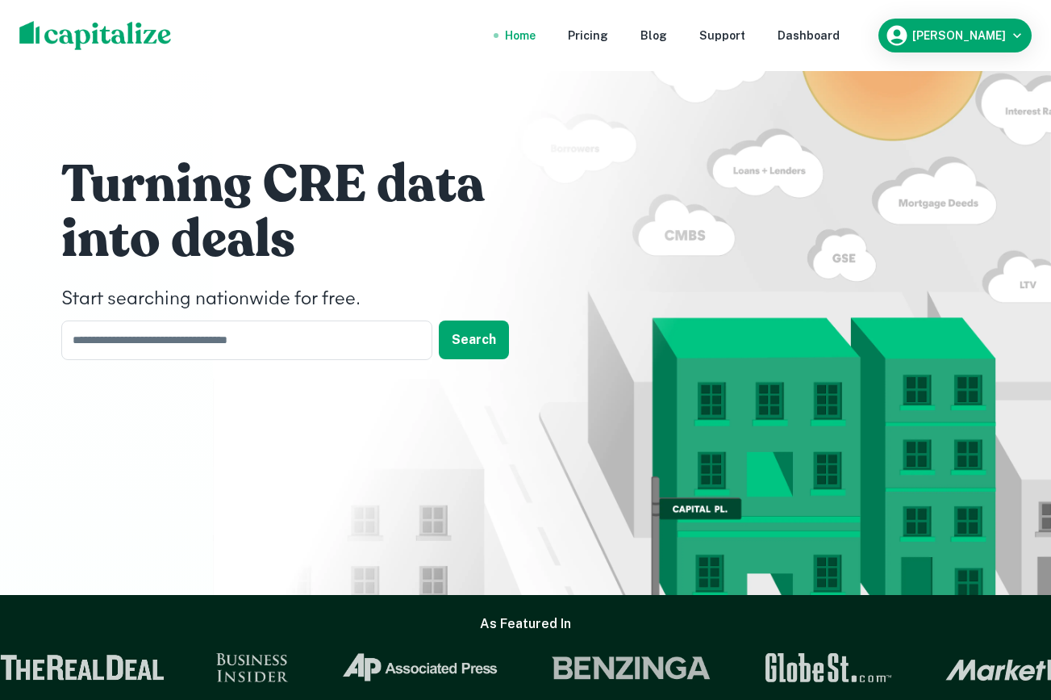
click at [820, 46] on nav "Home Pricing Blog Support Dashboard" at bounding box center [672, 36] width 386 height 36
click at [840, 32] on div "Dashboard" at bounding box center [809, 36] width 62 height 18
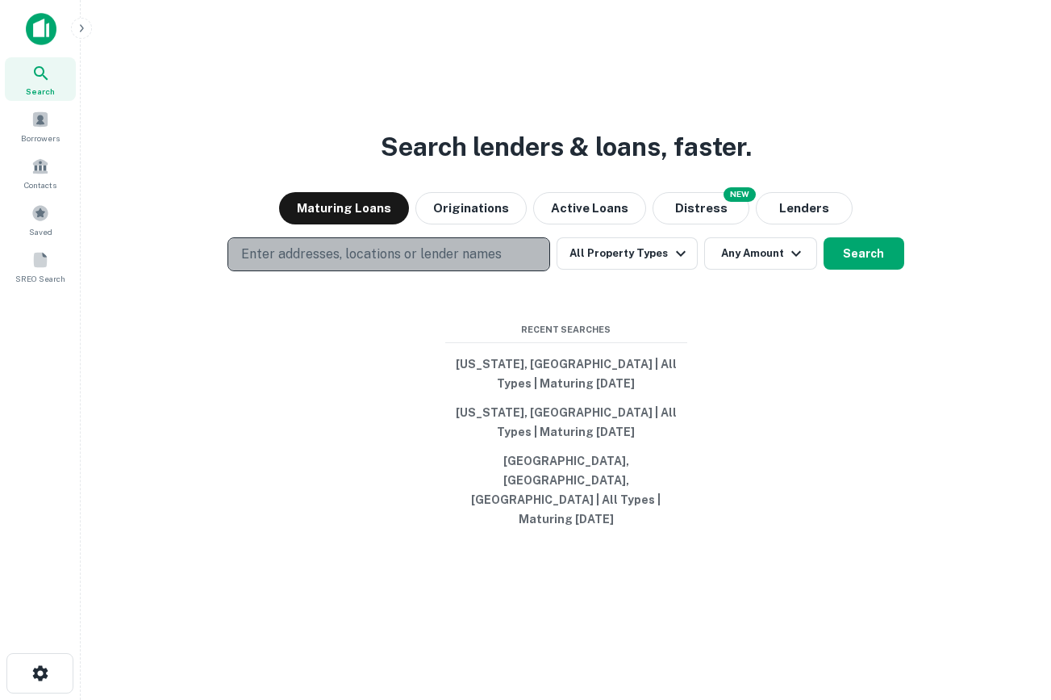
click at [470, 271] on button "Enter addresses, locations or lender names" at bounding box center [389, 254] width 323 height 34
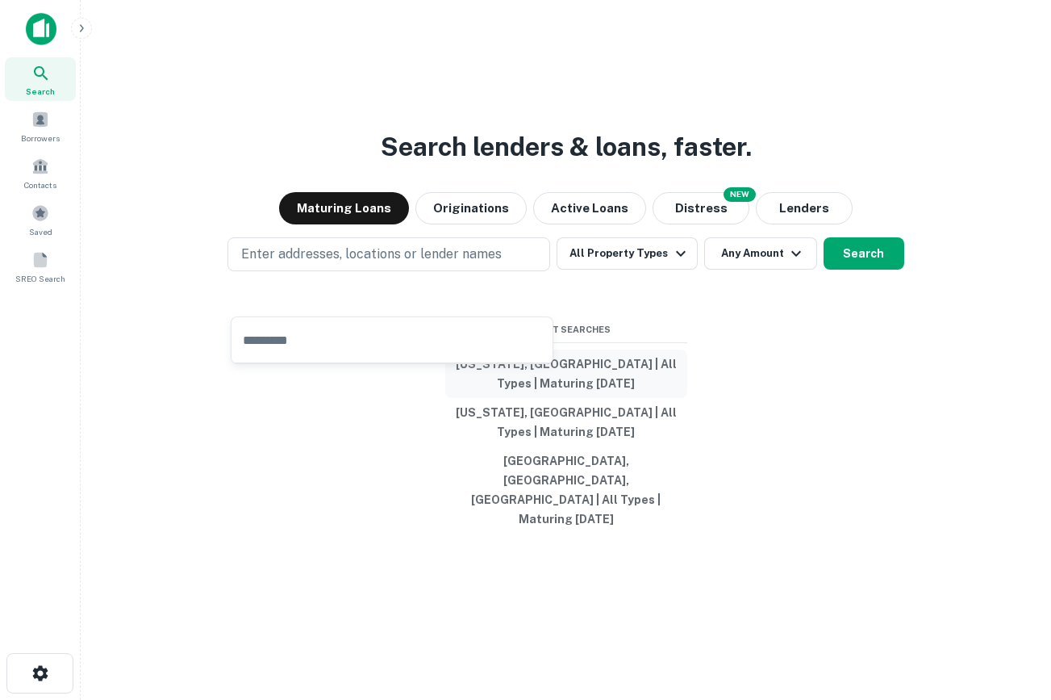
click at [645, 398] on button "Texas, USA | All Types | Maturing In 1 Year" at bounding box center [566, 373] width 242 height 48
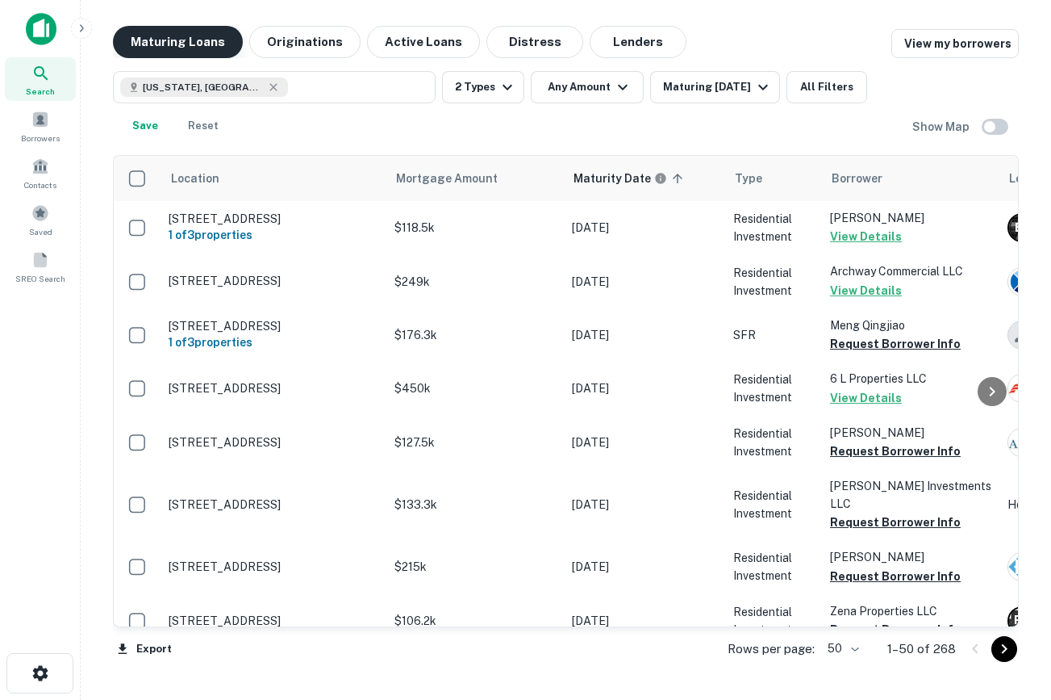
click at [161, 46] on button "Maturing Loans" at bounding box center [178, 42] width 130 height 32
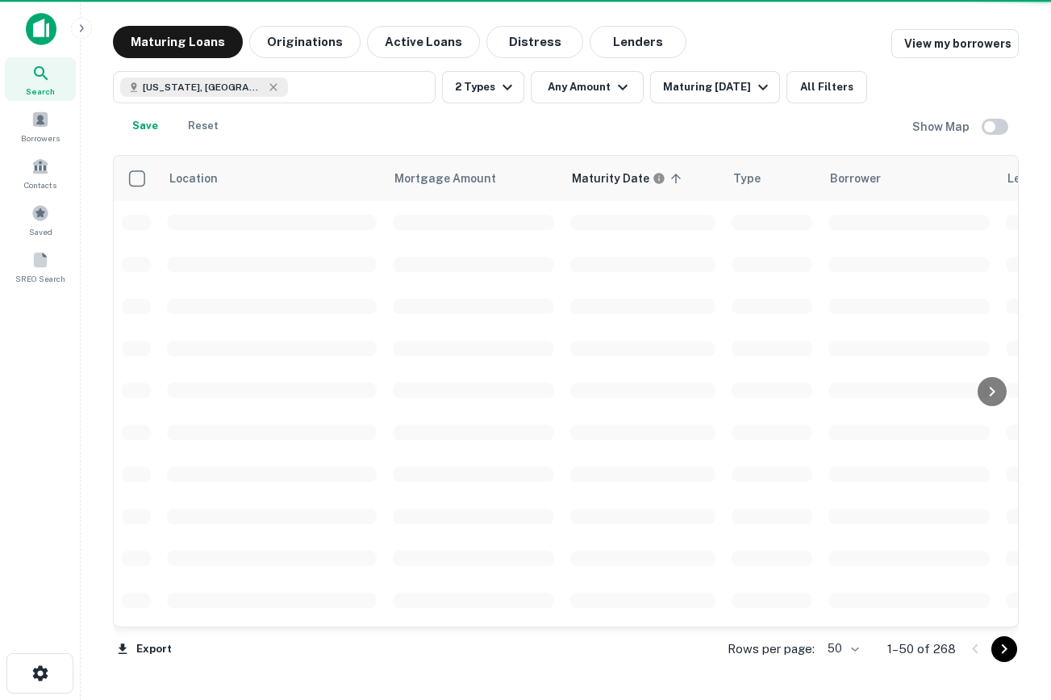
click at [27, 42] on img at bounding box center [41, 29] width 31 height 32
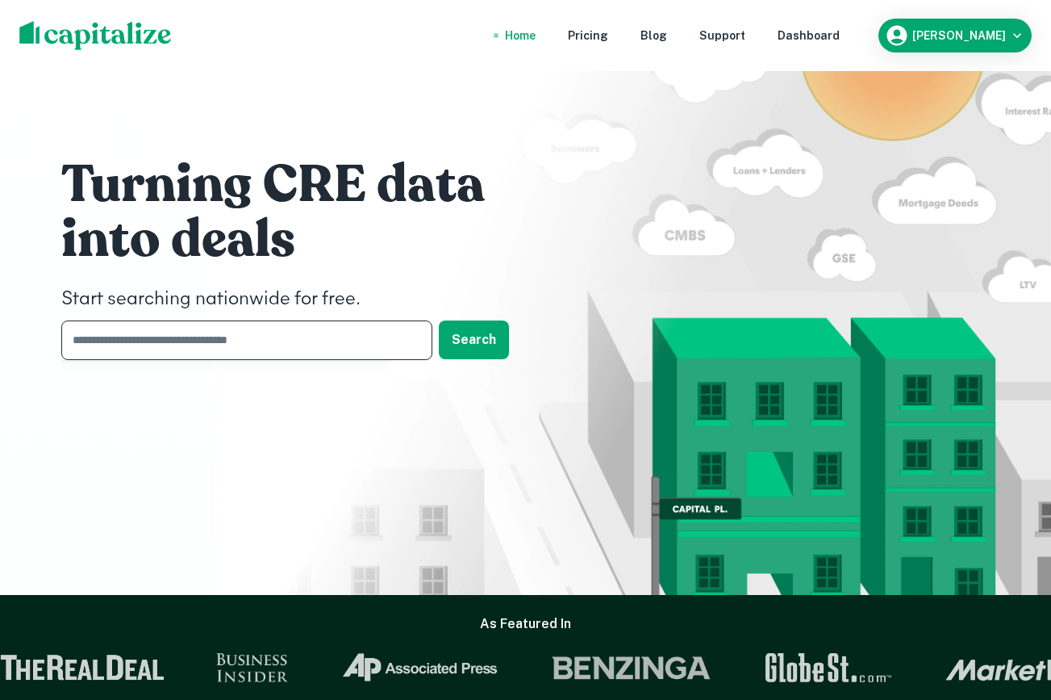
click at [244, 355] on input "text" at bounding box center [241, 340] width 360 height 40
click at [840, 36] on div "Dashboard" at bounding box center [809, 36] width 62 height 18
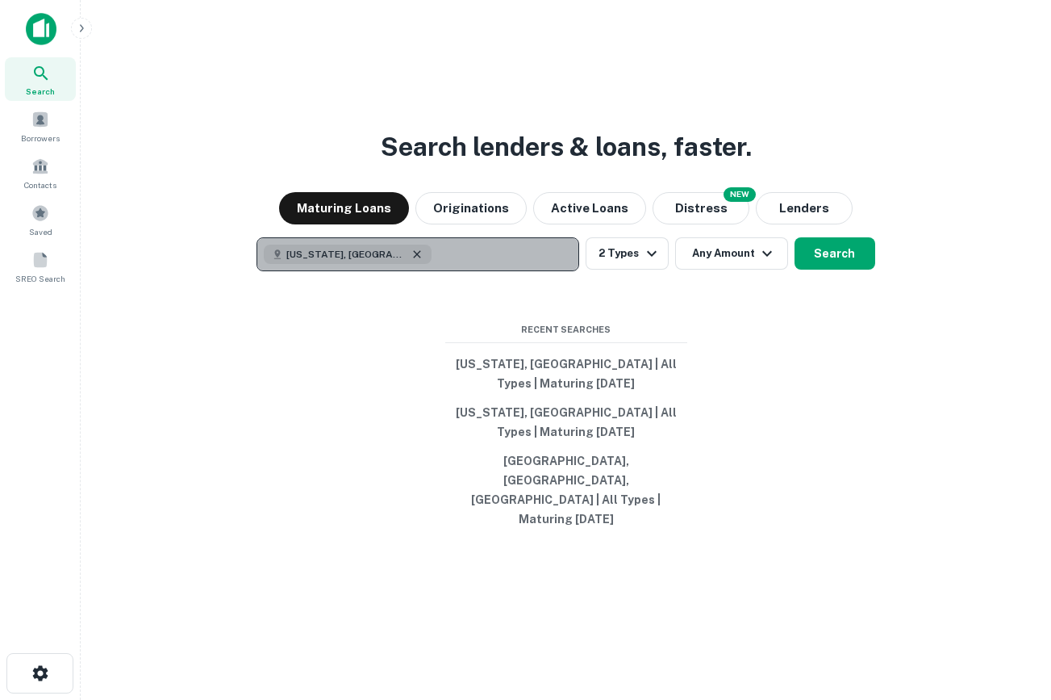
click at [411, 261] on icon "button" at bounding box center [417, 254] width 13 height 13
click at [352, 264] on p "Enter addresses, locations or lender names" at bounding box center [400, 253] width 261 height 19
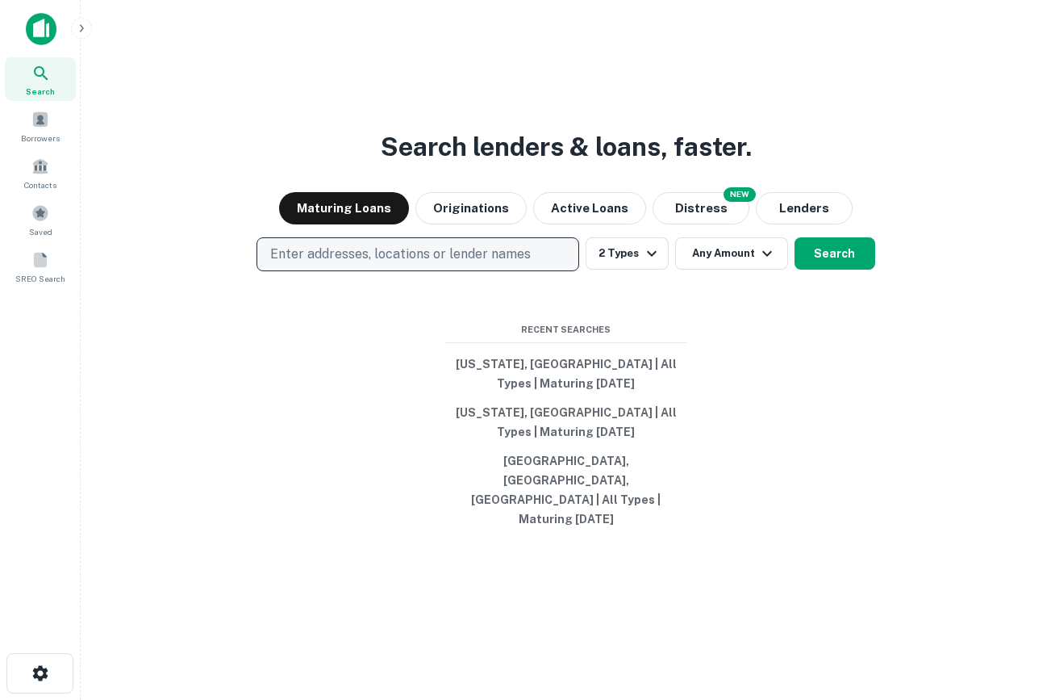
click at [804, 169] on div "Search lenders & loans, faster. Maturing Loans Originations Active Loans NEW Di…" at bounding box center [566, 389] width 945 height 700
click at [533, 467] on button "Orange County, CA, USA | All Types | Maturing In 1 Year" at bounding box center [566, 489] width 242 height 87
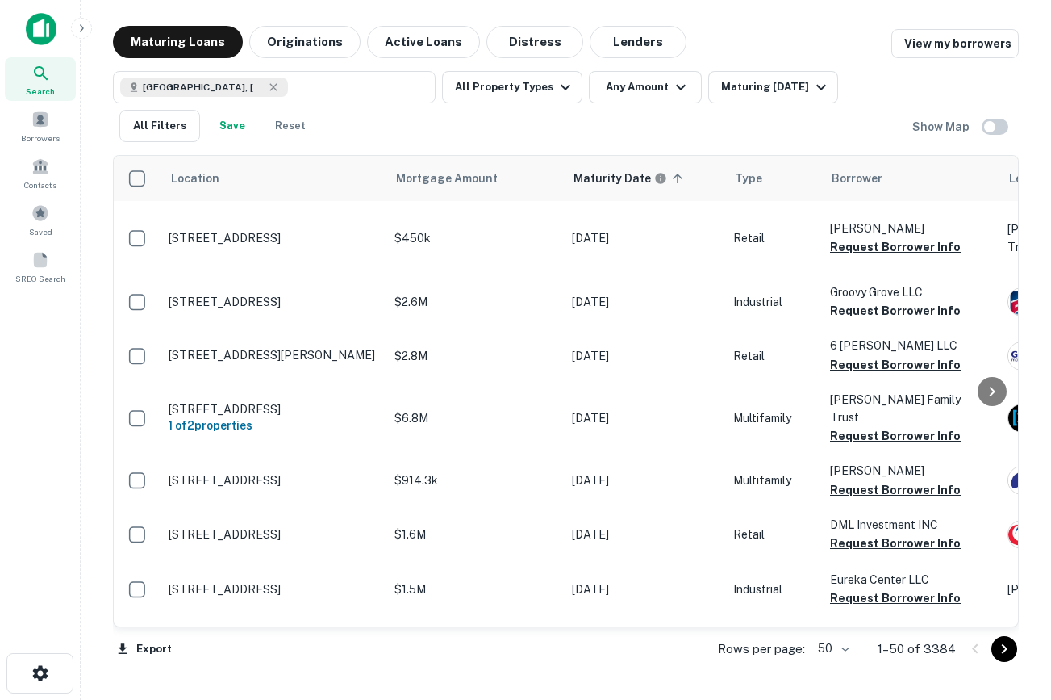
click at [39, 19] on img at bounding box center [41, 29] width 31 height 32
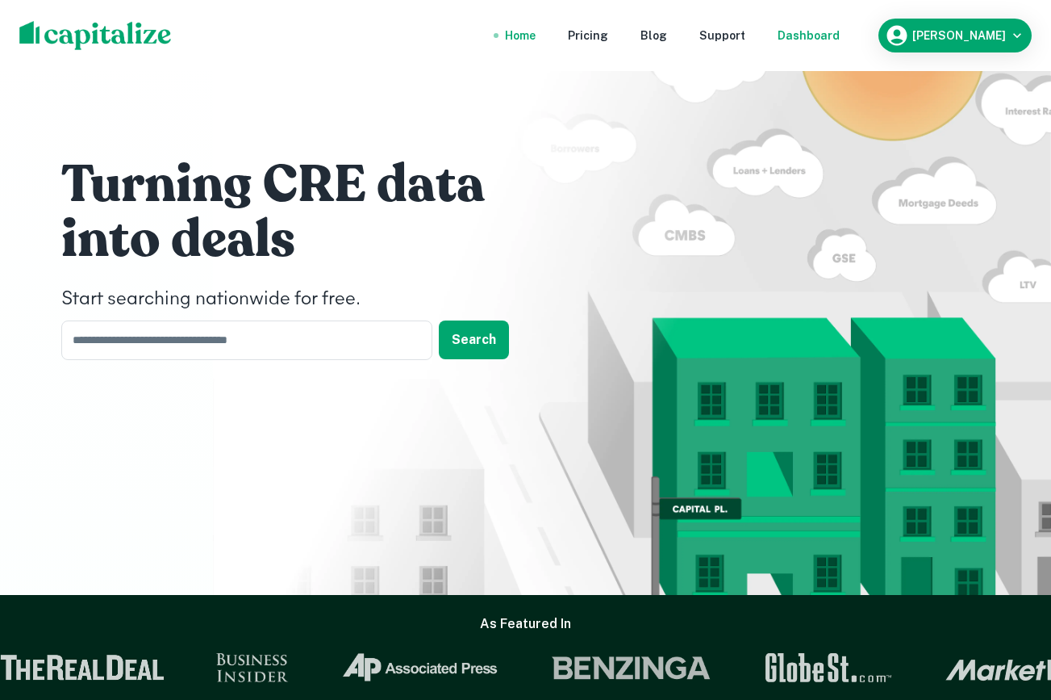
click at [828, 38] on div "Dashboard" at bounding box center [809, 36] width 62 height 18
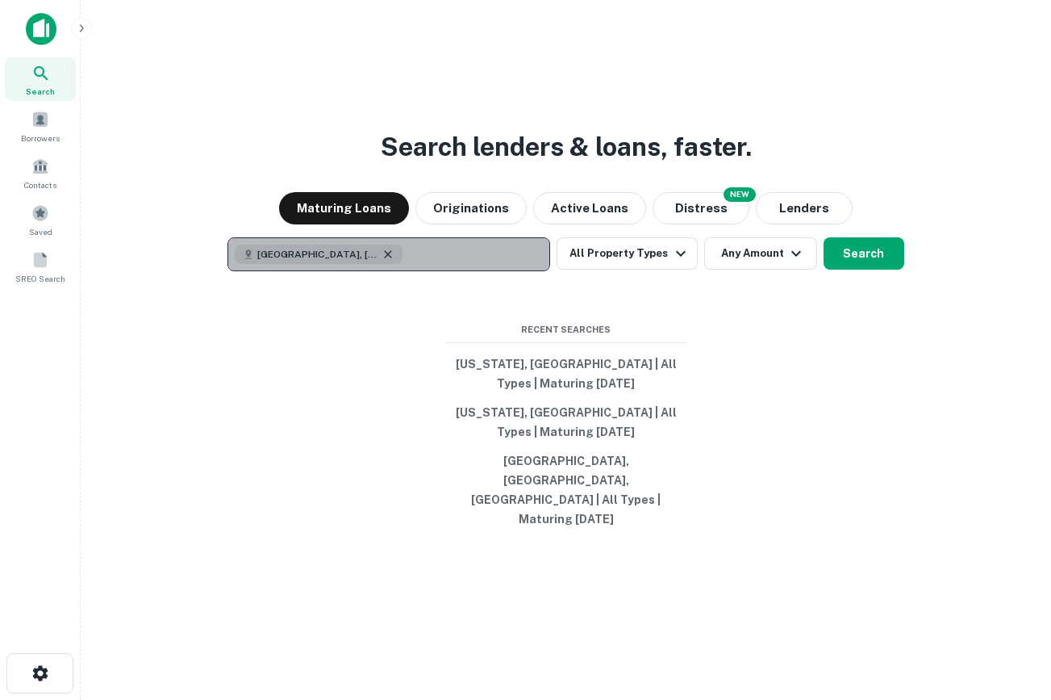
click at [382, 261] on icon "button" at bounding box center [388, 254] width 13 height 13
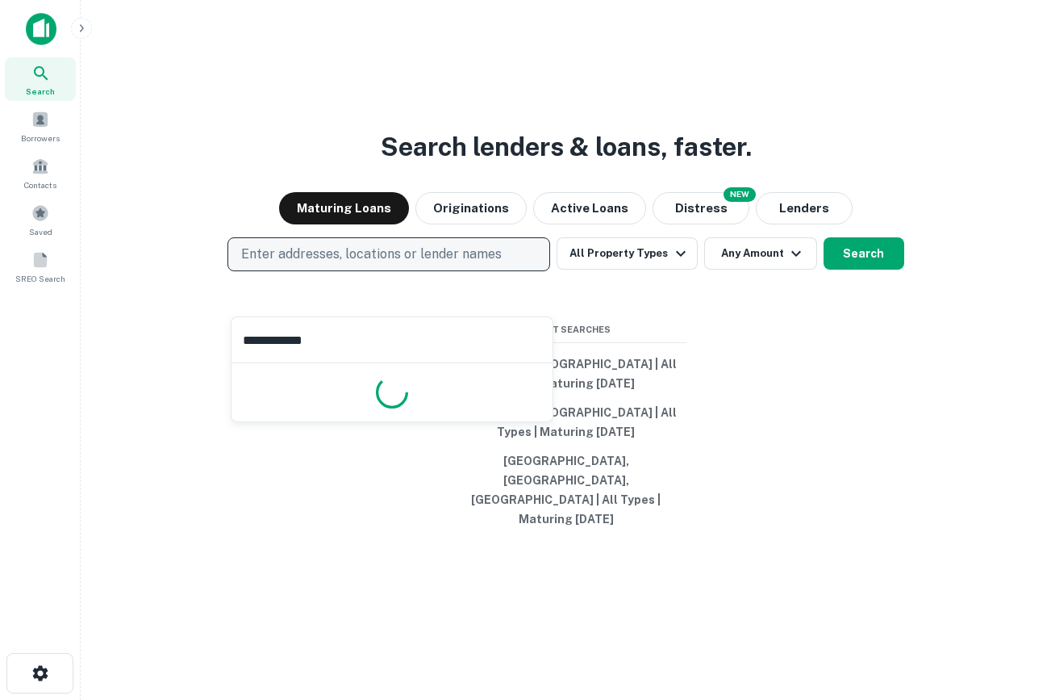
type input "**********"
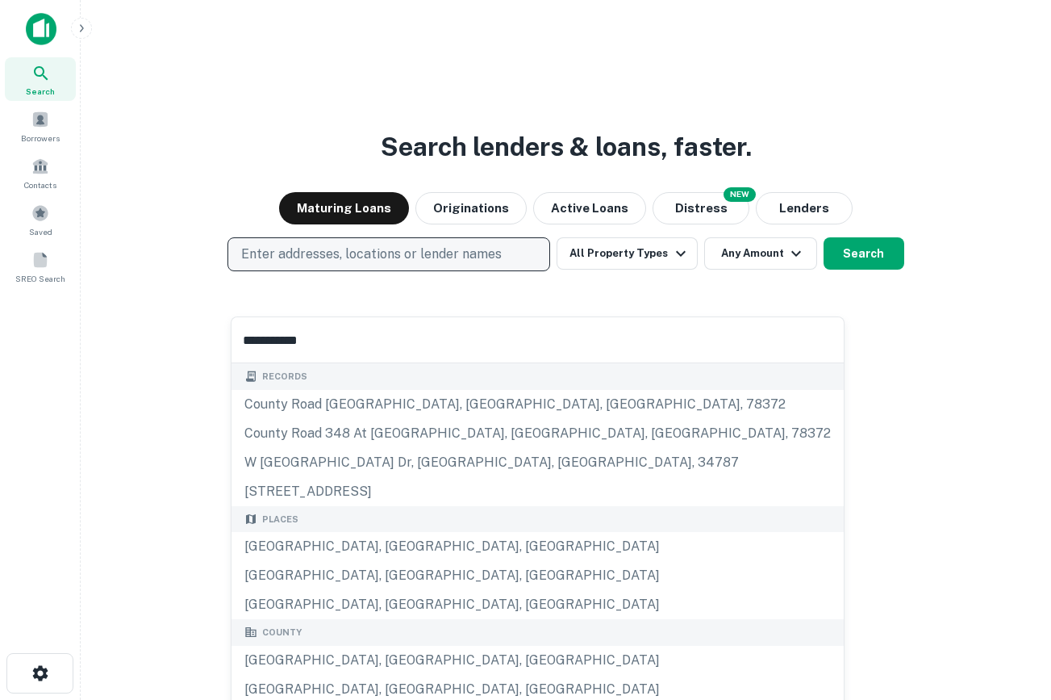
drag, startPoint x: 348, startPoint y: 333, endPoint x: 40, endPoint y: 291, distance: 311.1
click at [40, 291] on body "**********" at bounding box center [525, 350] width 1051 height 700
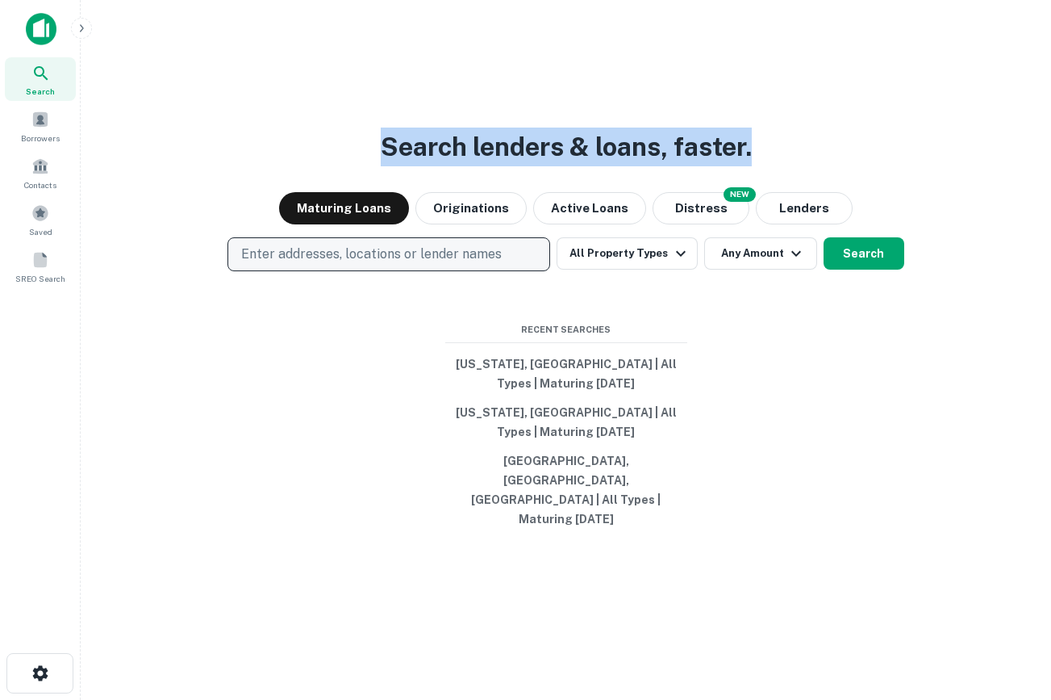
drag, startPoint x: 779, startPoint y: 181, endPoint x: 328, endPoint y: 181, distance: 451.0
click at [328, 181] on div "Search lenders & loans, faster. Maturing Loans Originations Active Loans NEW Di…" at bounding box center [566, 389] width 945 height 700
click at [328, 180] on div "Search lenders & loans, faster. Maturing Loans Originations Active Loans NEW Di…" at bounding box center [566, 389] width 945 height 700
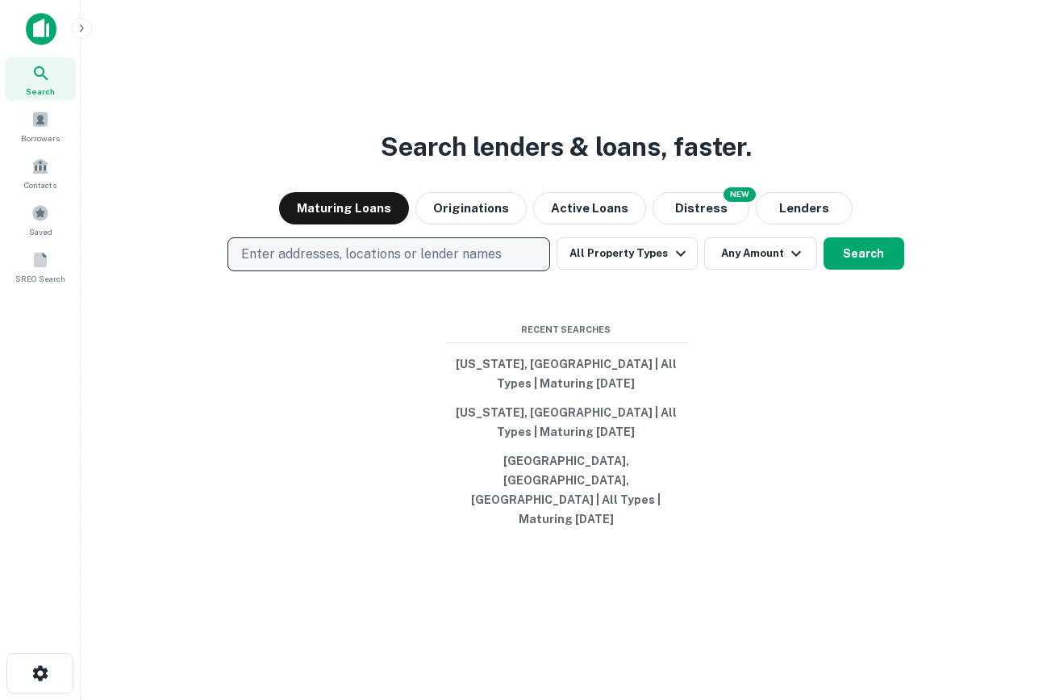
click at [383, 314] on div "Search lenders & loans, faster. Maturing Loans Originations Active Loans NEW Di…" at bounding box center [566, 389] width 945 height 700
click at [336, 264] on p "Enter addresses, locations or lender names" at bounding box center [371, 253] width 261 height 19
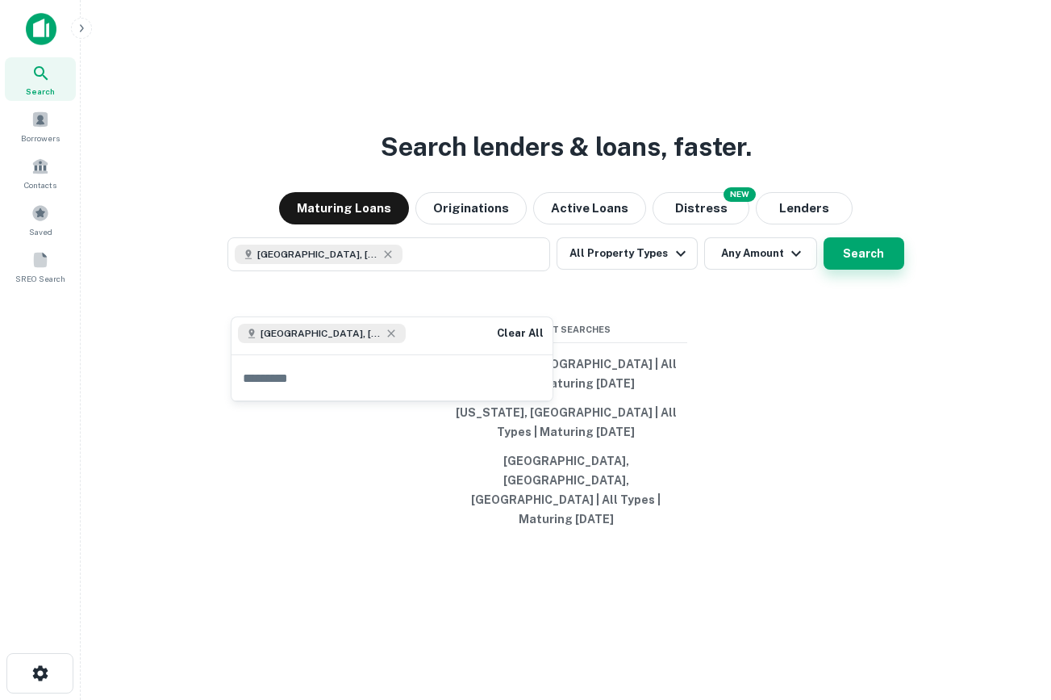
click at [854, 269] on button "Search" at bounding box center [864, 253] width 81 height 32
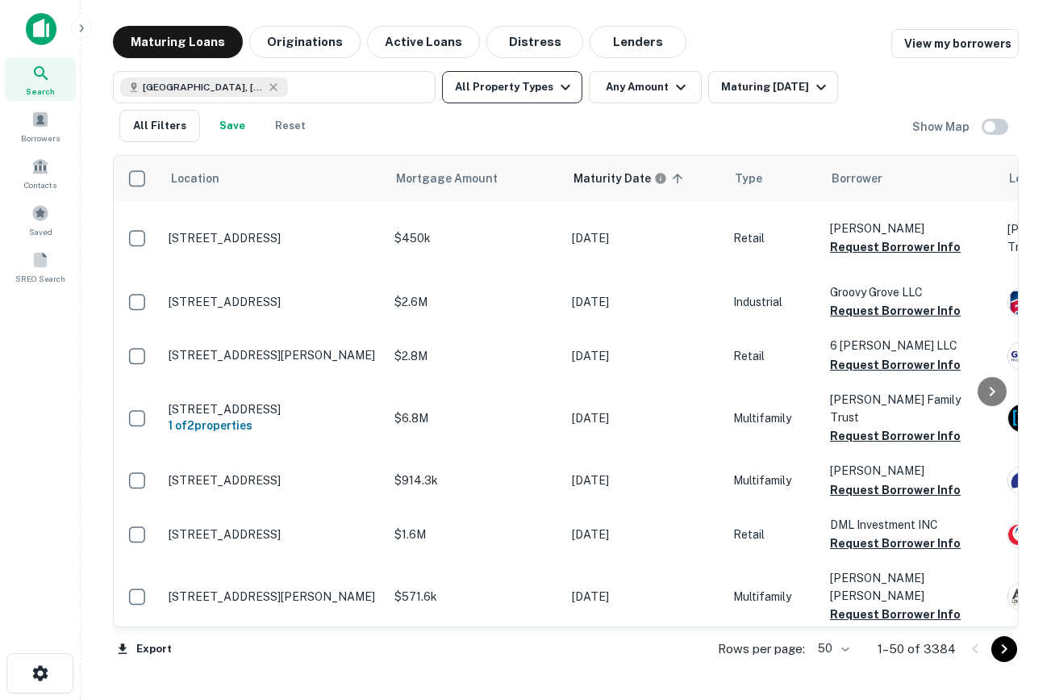
click at [500, 96] on button "All Property Types" at bounding box center [512, 87] width 140 height 32
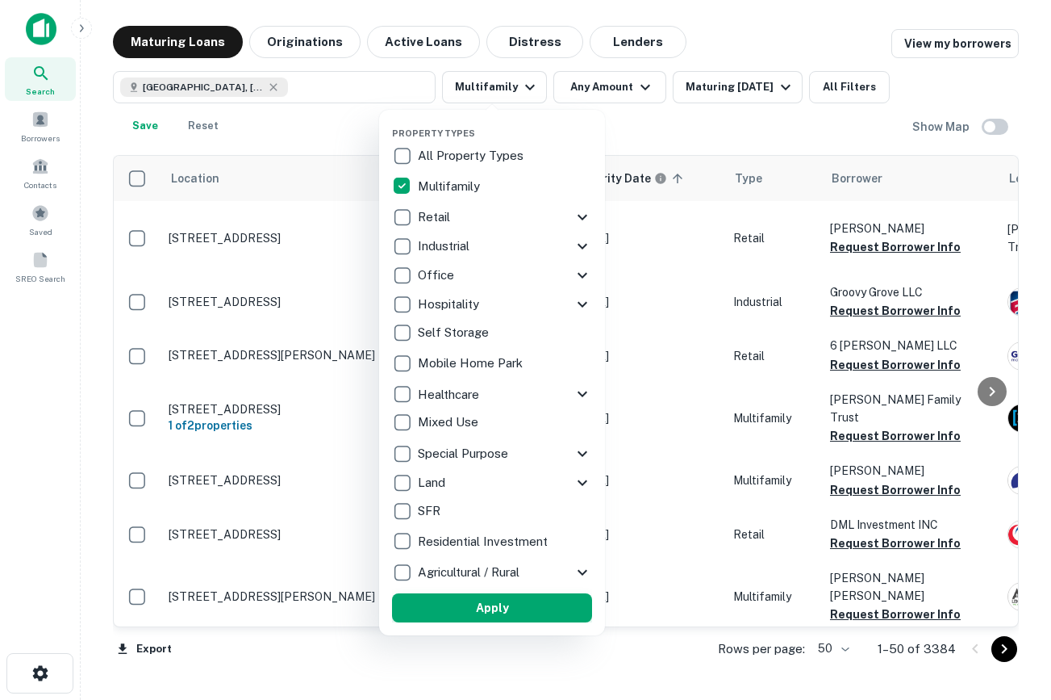
click at [437, 613] on button "Apply" at bounding box center [492, 607] width 200 height 29
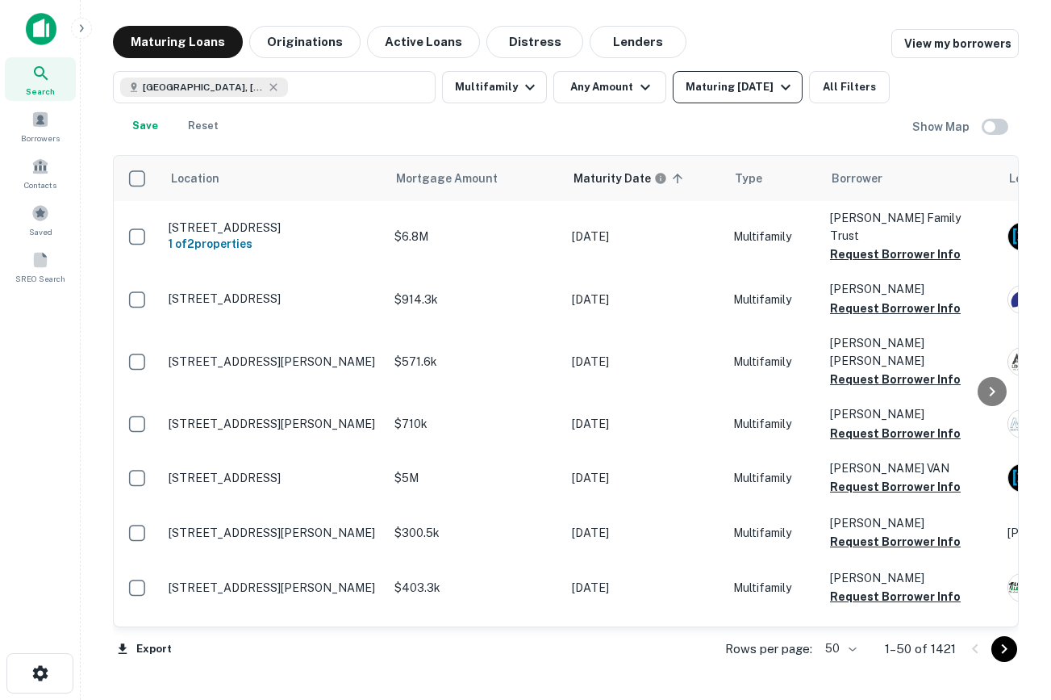
click at [714, 84] on div "Maturing In 1 Year" at bounding box center [741, 86] width 110 height 19
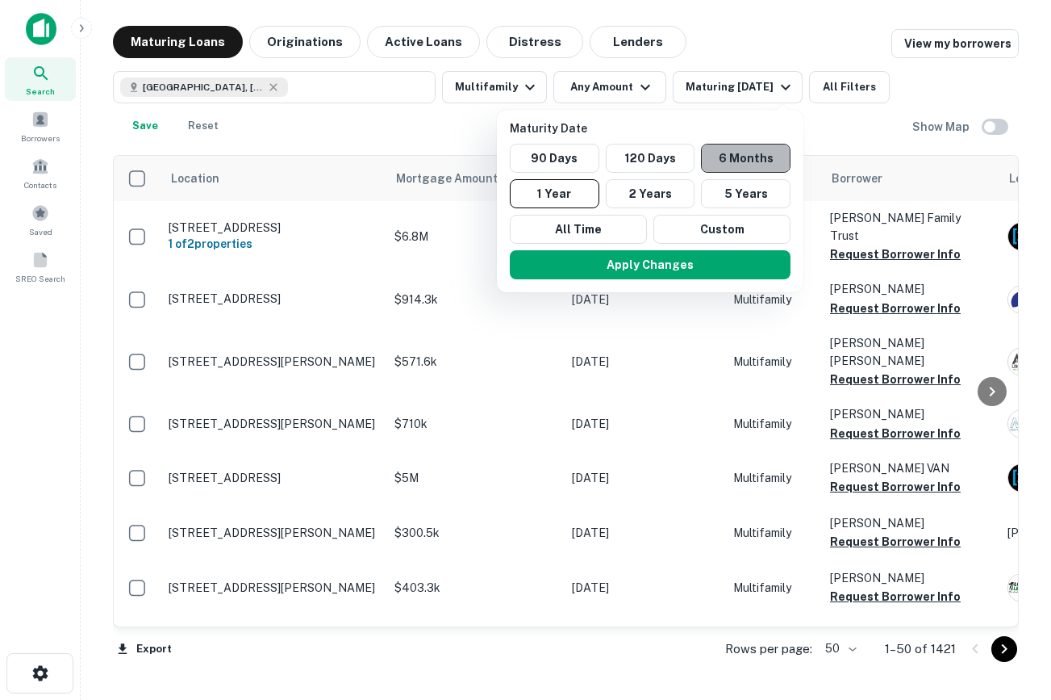
click at [775, 169] on button "6 Months" at bounding box center [746, 158] width 90 height 29
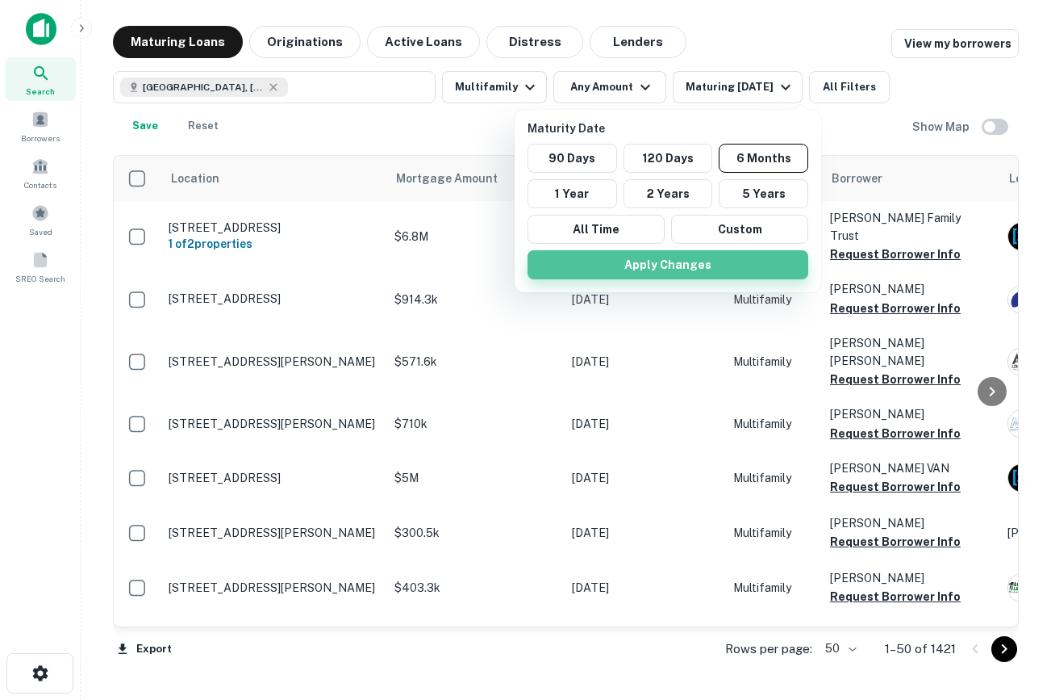
click at [712, 269] on button "Apply Changes" at bounding box center [668, 264] width 281 height 29
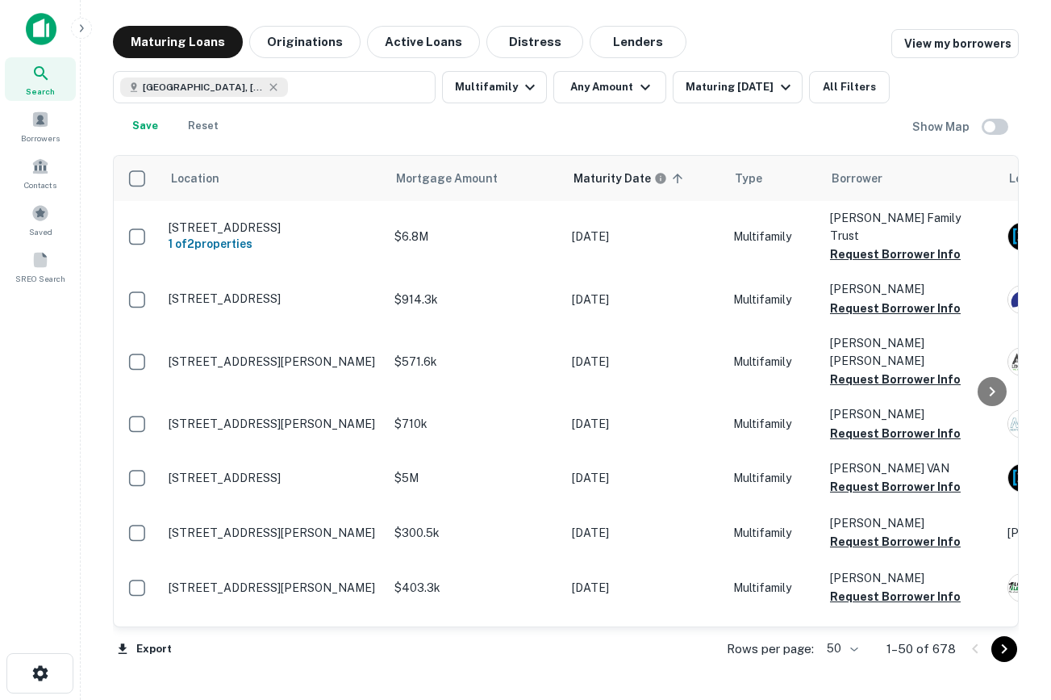
click at [19, 23] on div at bounding box center [40, 35] width 81 height 44
click at [40, 31] on img at bounding box center [41, 29] width 31 height 32
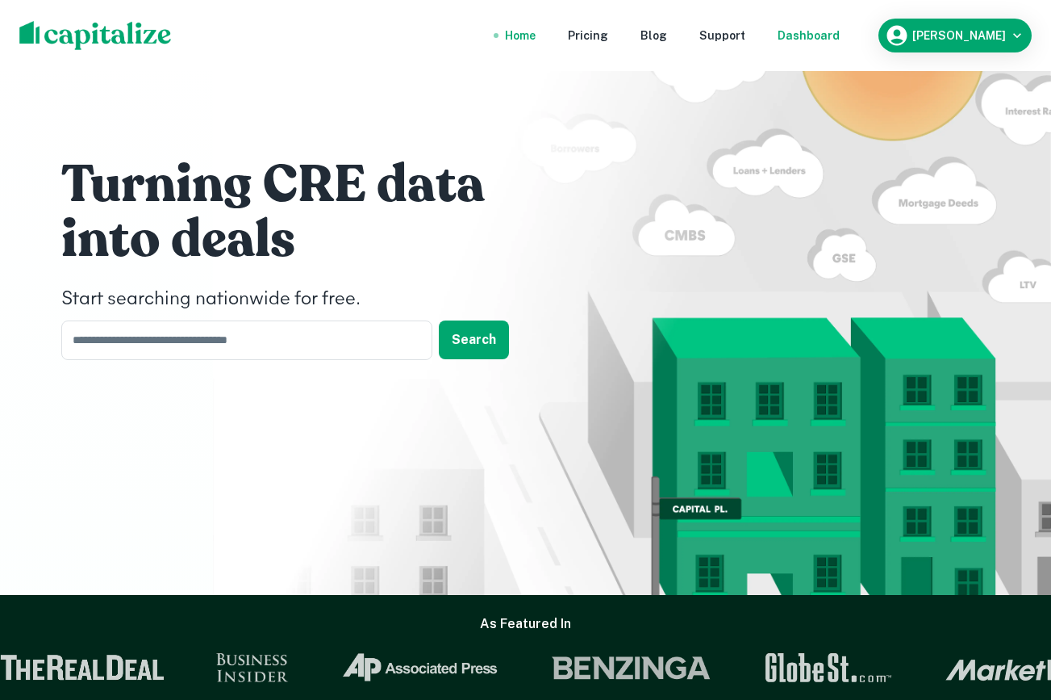
click at [840, 30] on div "Dashboard" at bounding box center [809, 36] width 62 height 18
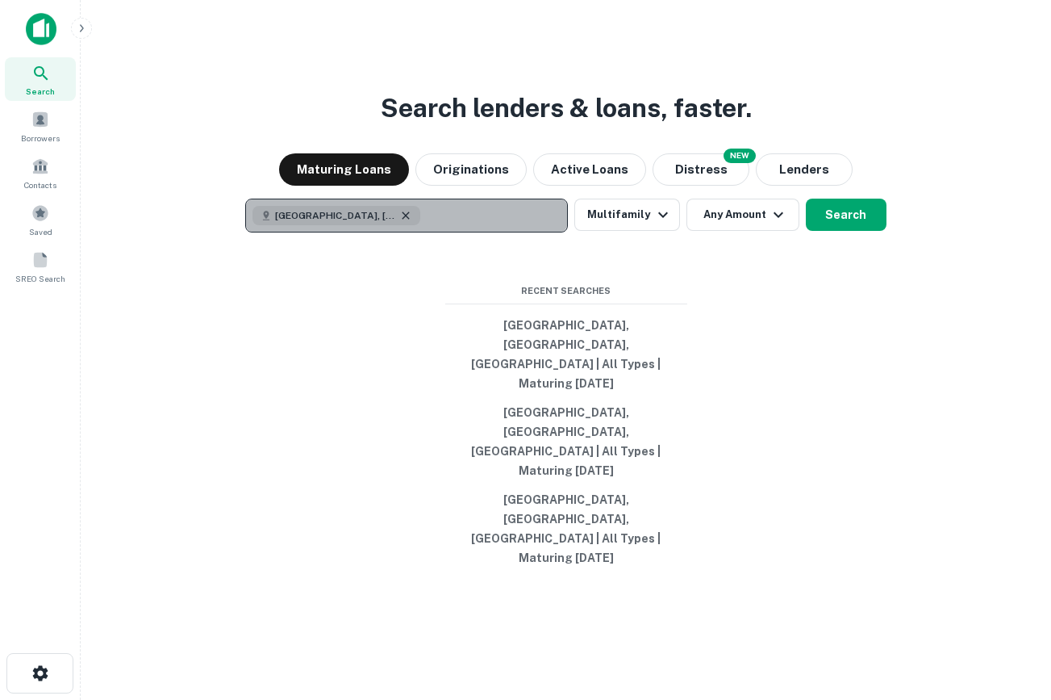
click at [401, 222] on icon "button" at bounding box center [405, 215] width 13 height 13
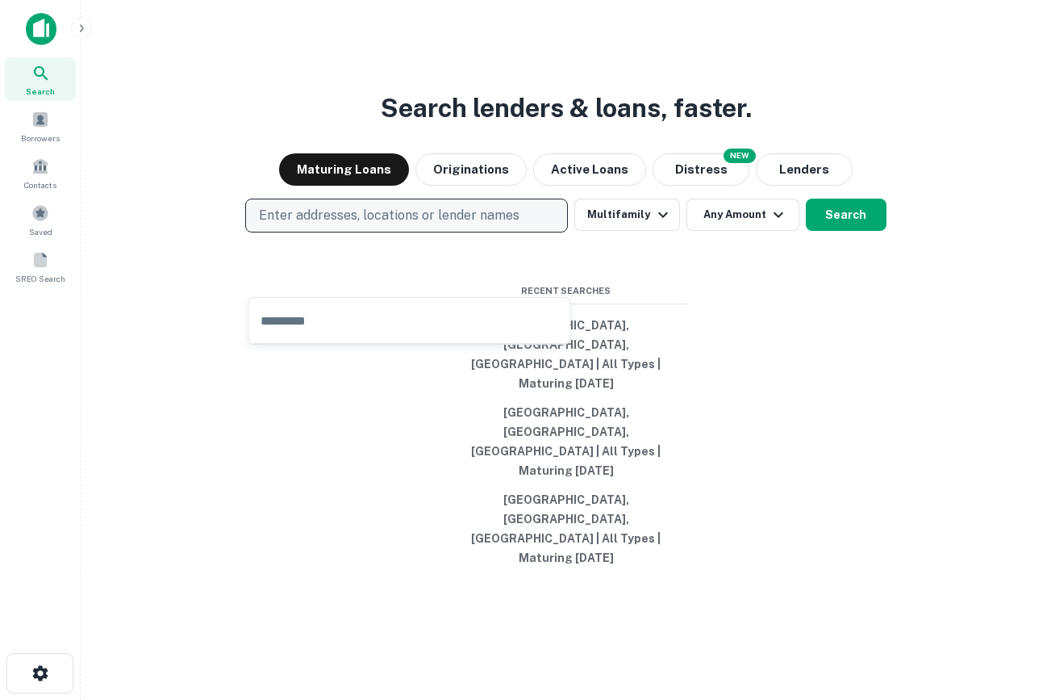
click at [721, 129] on div "Search lenders & loans, faster. Maturing Loans Originations Active Loans NEW Di…" at bounding box center [566, 389] width 945 height 700
drag, startPoint x: 811, startPoint y: 182, endPoint x: 148, endPoint y: 178, distance: 662.4
click at [148, 178] on div "Search lenders & loans, faster. Maturing Loans Originations Active Loans NEW Di…" at bounding box center [566, 389] width 945 height 700
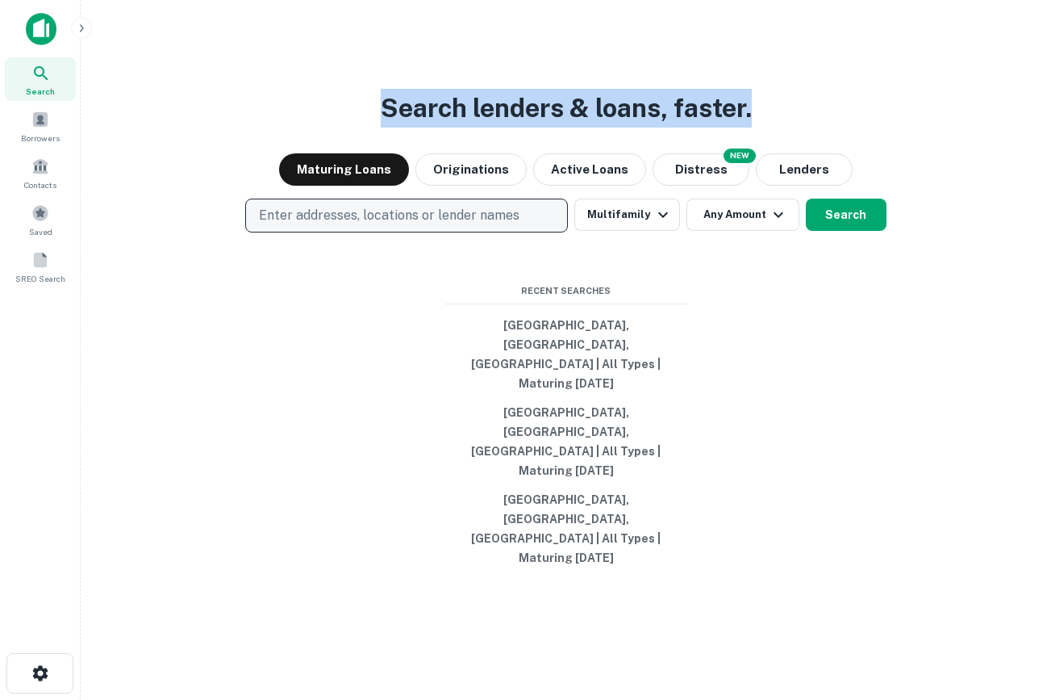
drag, startPoint x: 345, startPoint y: 160, endPoint x: 887, endPoint y: 148, distance: 541.5
click at [881, 148] on div "Search lenders & loans, faster. Maturing Loans Originations Active Loans NEW Di…" at bounding box center [566, 389] width 945 height 700
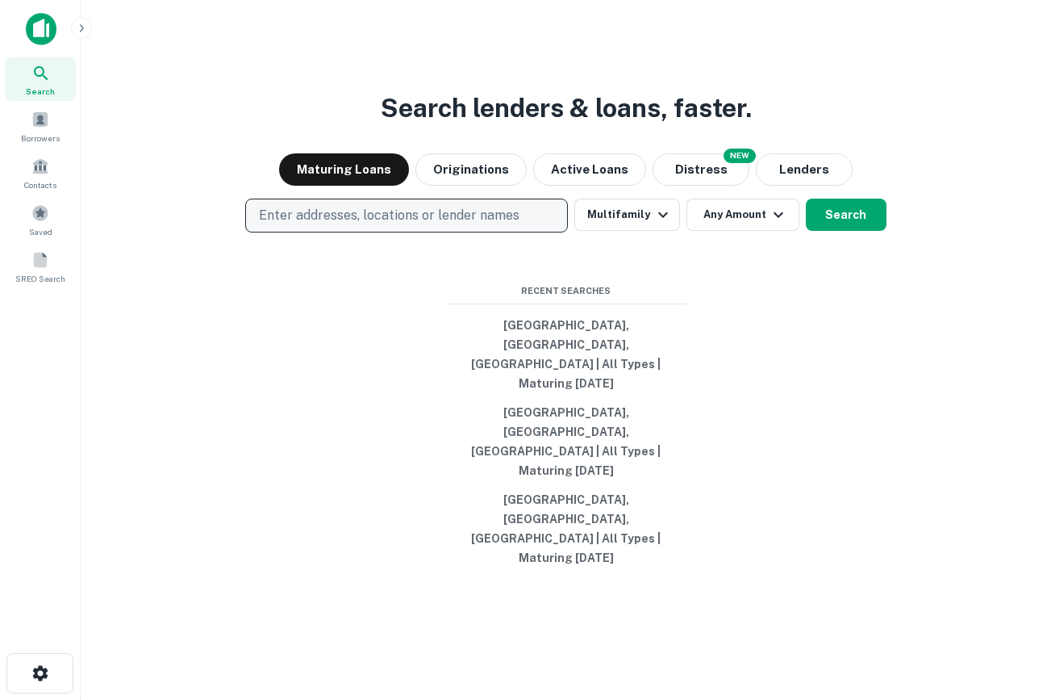
click at [835, 149] on div "Search lenders & loans, faster. Maturing Loans Originations Active Loans NEW Di…" at bounding box center [566, 389] width 945 height 700
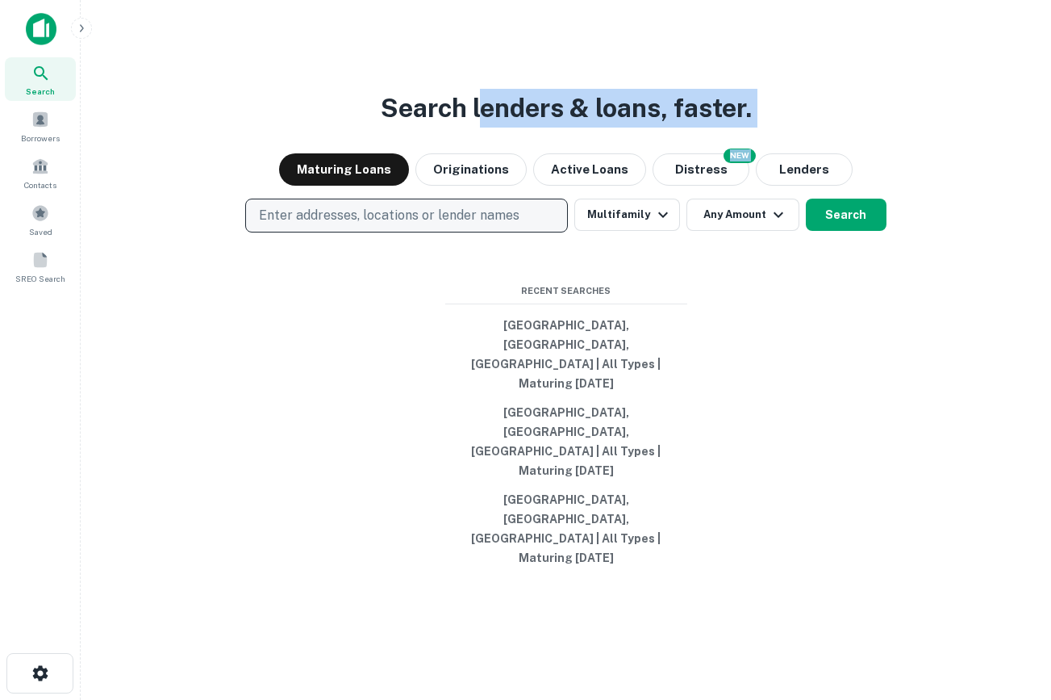
drag, startPoint x: 685, startPoint y: 151, endPoint x: 475, endPoint y: 151, distance: 209.8
click at [475, 151] on div "Search lenders & loans, faster. Maturing Loans Originations Active Loans NEW Di…" at bounding box center [566, 389] width 945 height 700
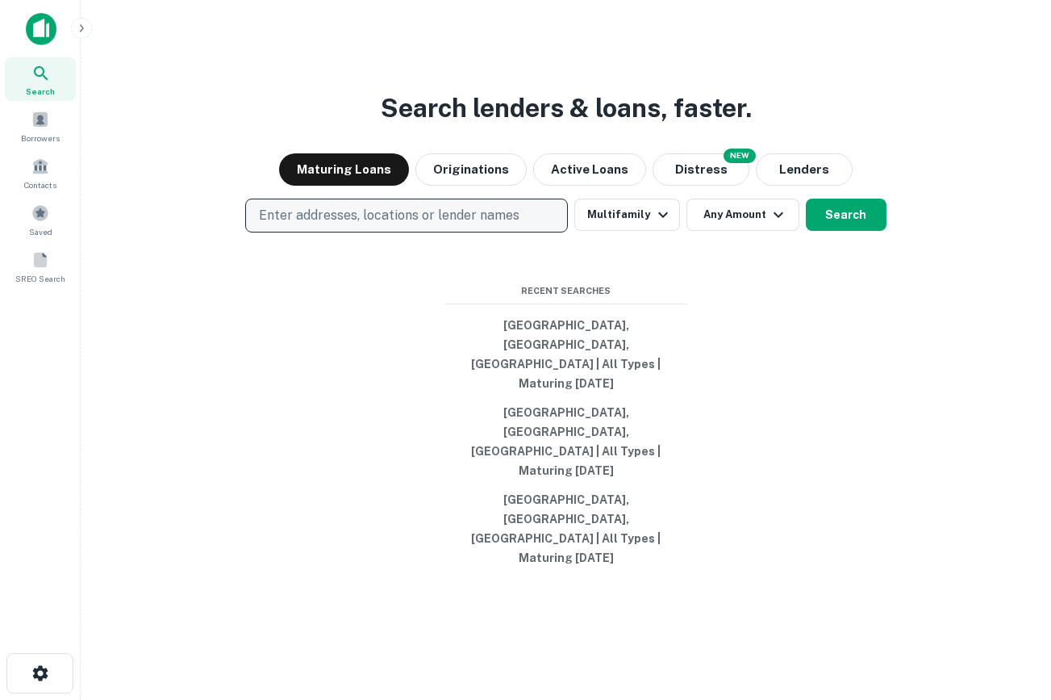
click at [387, 127] on h3 "Search lenders & loans, faster." at bounding box center [566, 108] width 371 height 39
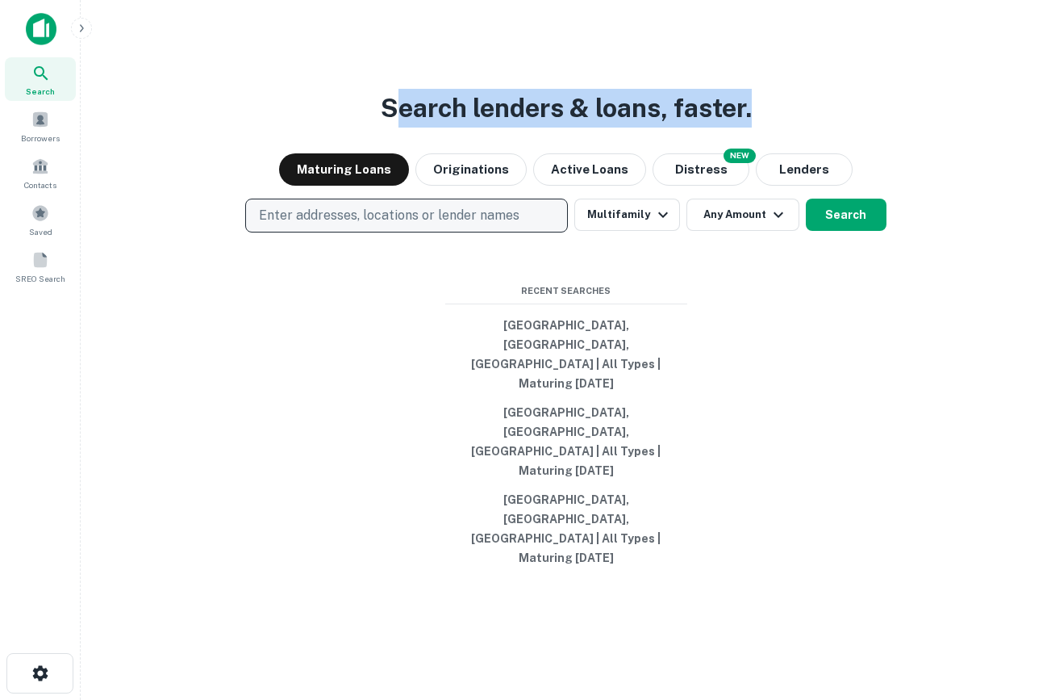
drag, startPoint x: 420, startPoint y: 154, endPoint x: 804, endPoint y: 155, distance: 384.1
click at [804, 155] on div "Search lenders & loans, faster. Maturing Loans Originations Active Loans NEW Di…" at bounding box center [566, 389] width 945 height 700
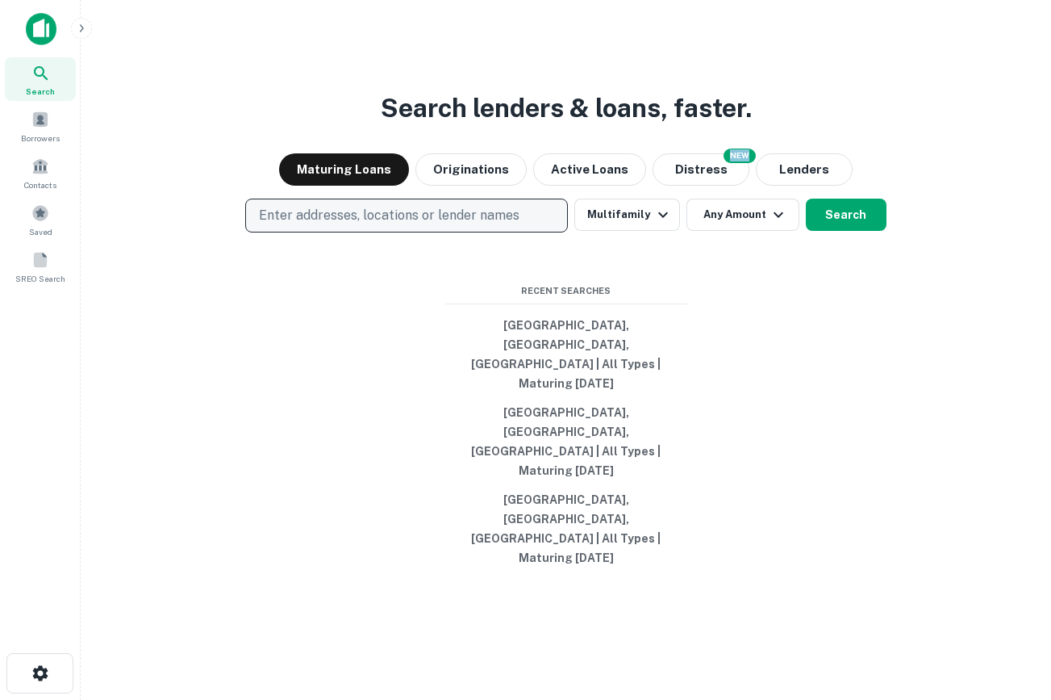
drag, startPoint x: 804, startPoint y: 155, endPoint x: 84, endPoint y: 81, distance: 723.5
click at [84, 81] on main "Search lenders & loans, faster. Maturing Loans Originations Active Loans NEW Di…" at bounding box center [566, 350] width 971 height 700
click at [360, 169] on div "Search lenders & loans, faster. Maturing Loans Originations Active Loans NEW Di…" at bounding box center [566, 389] width 945 height 700
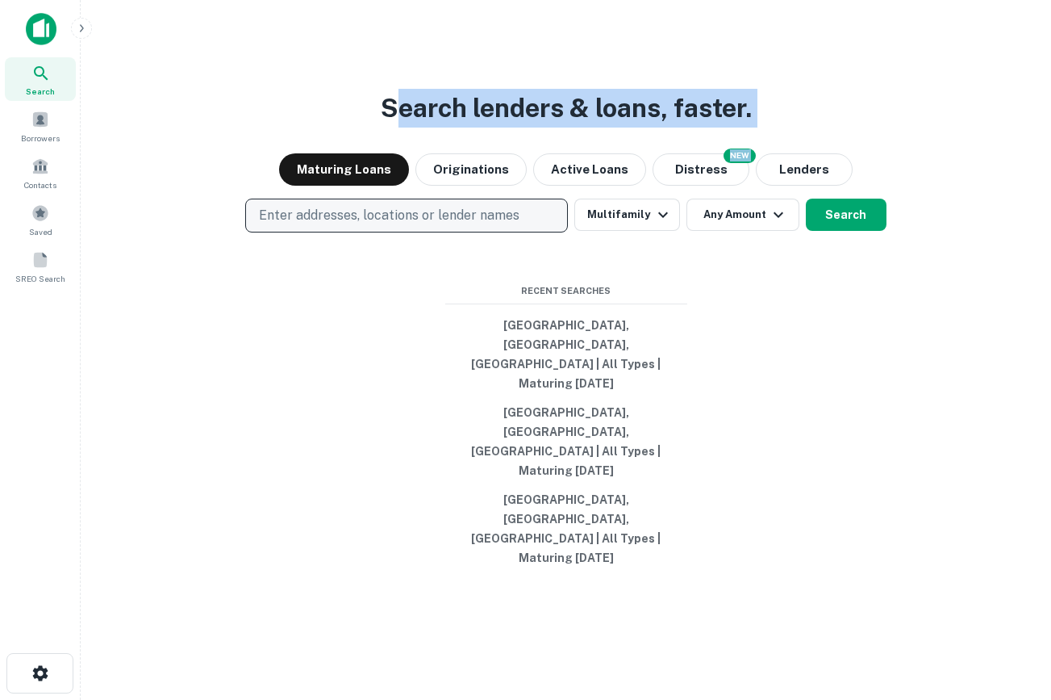
drag, startPoint x: 580, startPoint y: 169, endPoint x: 987, endPoint y: 169, distance: 406.6
click at [987, 169] on div "Search lenders & loans, faster. Maturing Loans Originations Active Loans NEW Di…" at bounding box center [566, 389] width 945 height 700
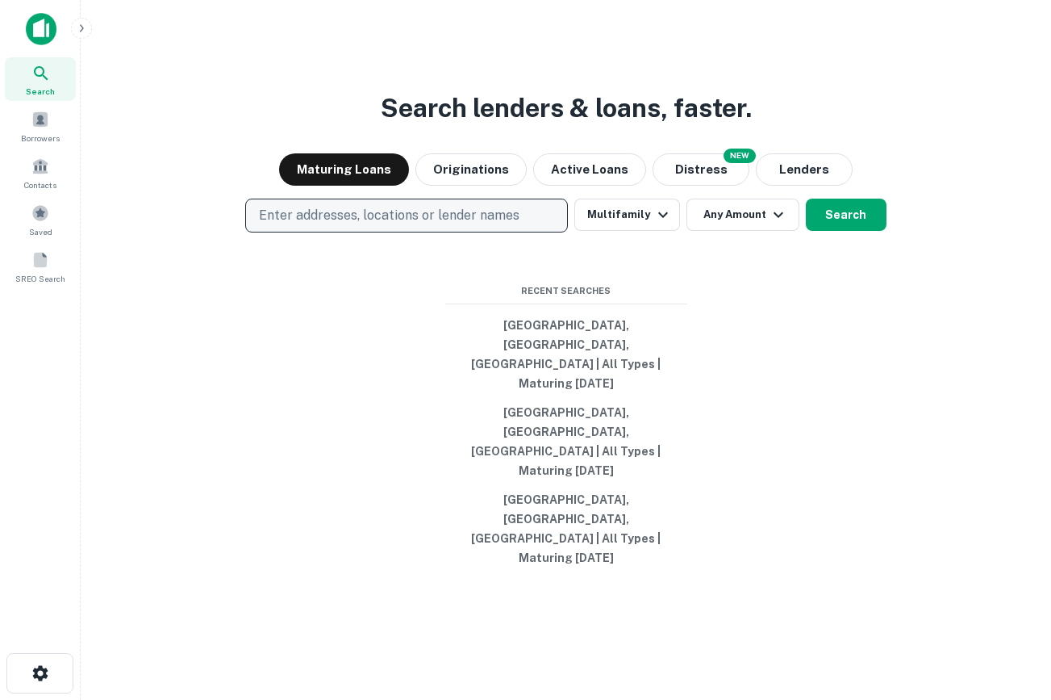
click at [821, 162] on div "Search lenders & loans, faster. Maturing Loans Originations Active Loans NEW Di…" at bounding box center [566, 389] width 945 height 700
click at [616, 186] on button "Active Loans" at bounding box center [589, 169] width 113 height 32
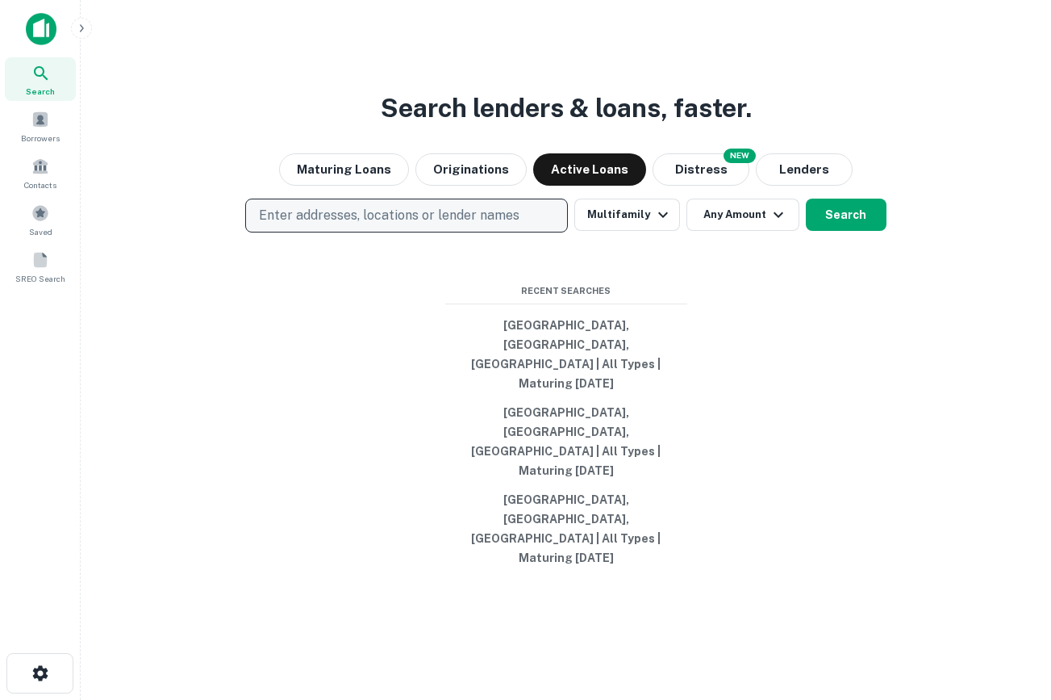
drag, startPoint x: 676, startPoint y: 174, endPoint x: 118, endPoint y: 224, distance: 560.6
click at [118, 224] on div "Search lenders & loans, faster. Maturing Loans Originations Active Loans NEW Di…" at bounding box center [566, 389] width 945 height 700
drag, startPoint x: 319, startPoint y: 198, endPoint x: 1030, endPoint y: 184, distance: 711.0
click at [1029, 186] on div "Search lenders & loans, faster. Maturing Loans Originations Active Loans NEW Di…" at bounding box center [566, 389] width 945 height 700
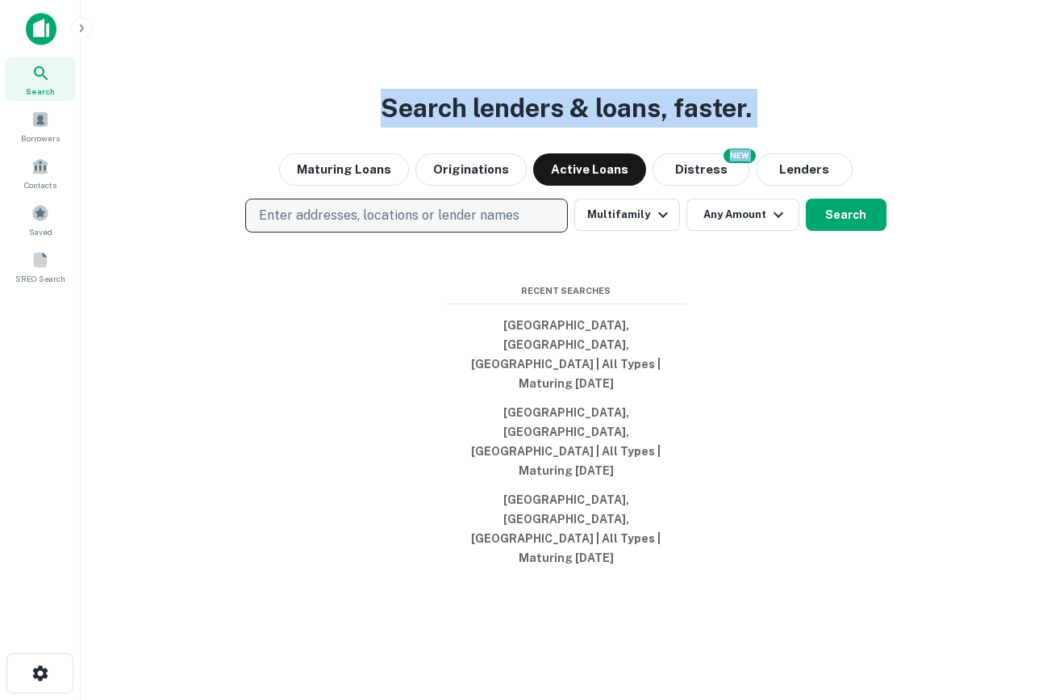
drag, startPoint x: 583, startPoint y: 164, endPoint x: 0, endPoint y: 255, distance: 589.6
click at [0, 259] on div "Search Borrowers Contacts Saved SREO Search Search lenders & loans, faster. Mat…" at bounding box center [525, 350] width 1051 height 700
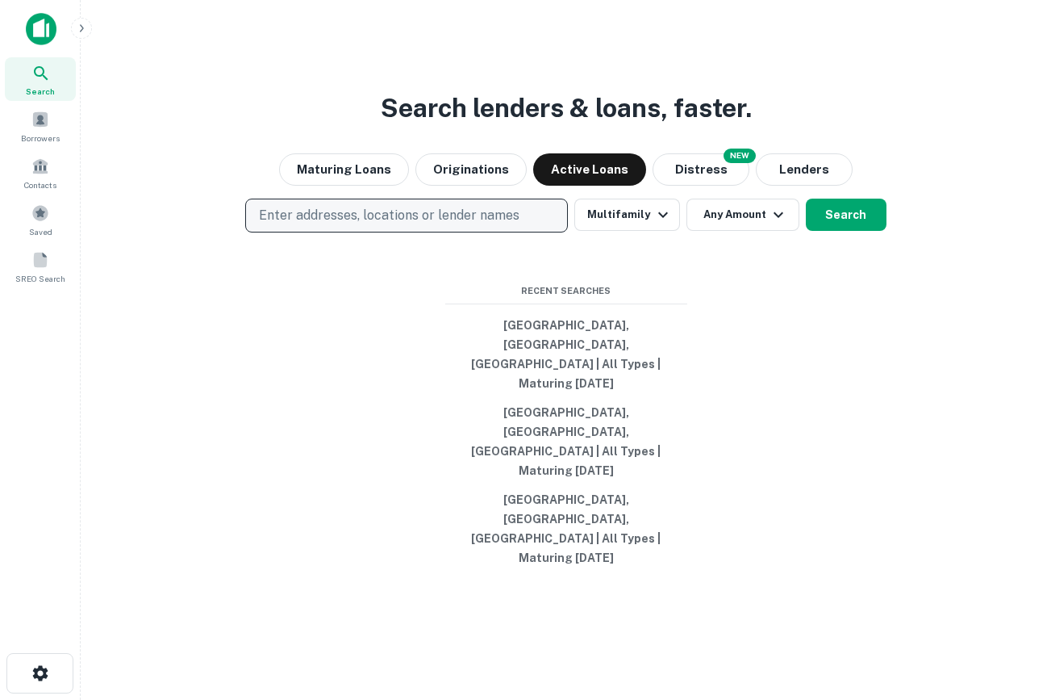
click at [262, 196] on div "Search lenders & loans, faster. Maturing Loans Originations Active Loans NEW Di…" at bounding box center [566, 389] width 945 height 700
drag, startPoint x: 294, startPoint y: 190, endPoint x: 1025, endPoint y: 247, distance: 734.0
click at [1025, 247] on div "Search lenders & loans, faster. Maturing Loans Originations Active Loans NEW Di…" at bounding box center [566, 389] width 945 height 700
drag, startPoint x: 846, startPoint y: 165, endPoint x: 758, endPoint y: 160, distance: 88.9
click at [758, 160] on div "Search lenders & loans, faster. Maturing Loans Originations Active Loans NEW Di…" at bounding box center [566, 389] width 945 height 700
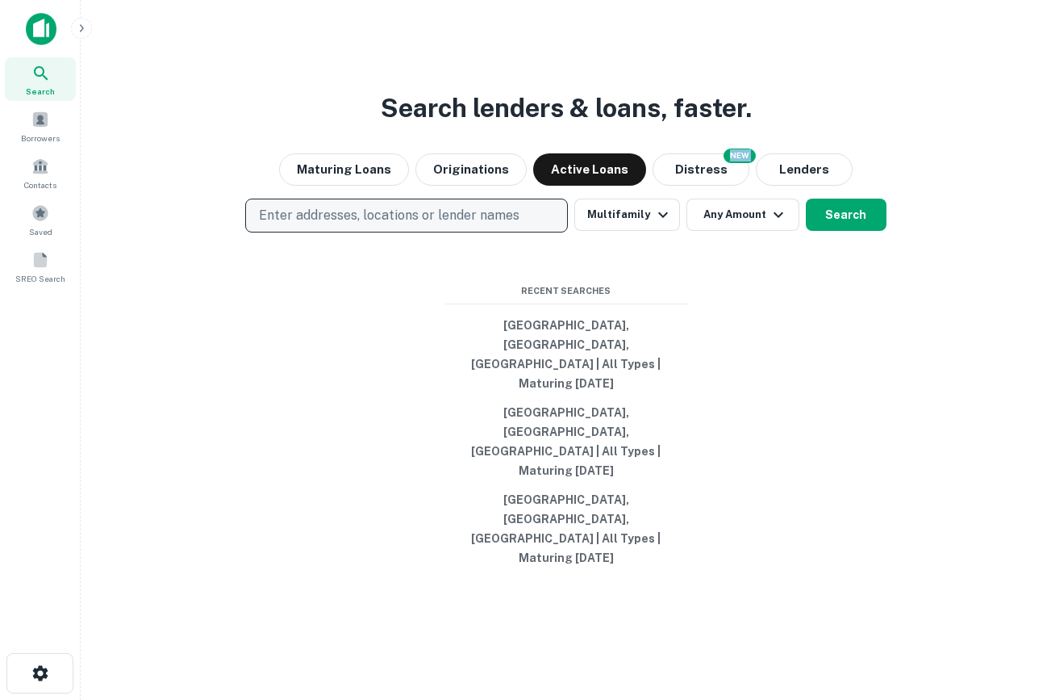
click at [758, 160] on div "Search lenders & loans, faster. Maturing Loans Originations Active Loans NEW Di…" at bounding box center [566, 389] width 945 height 700
click at [828, 186] on button "Lenders" at bounding box center [804, 169] width 97 height 32
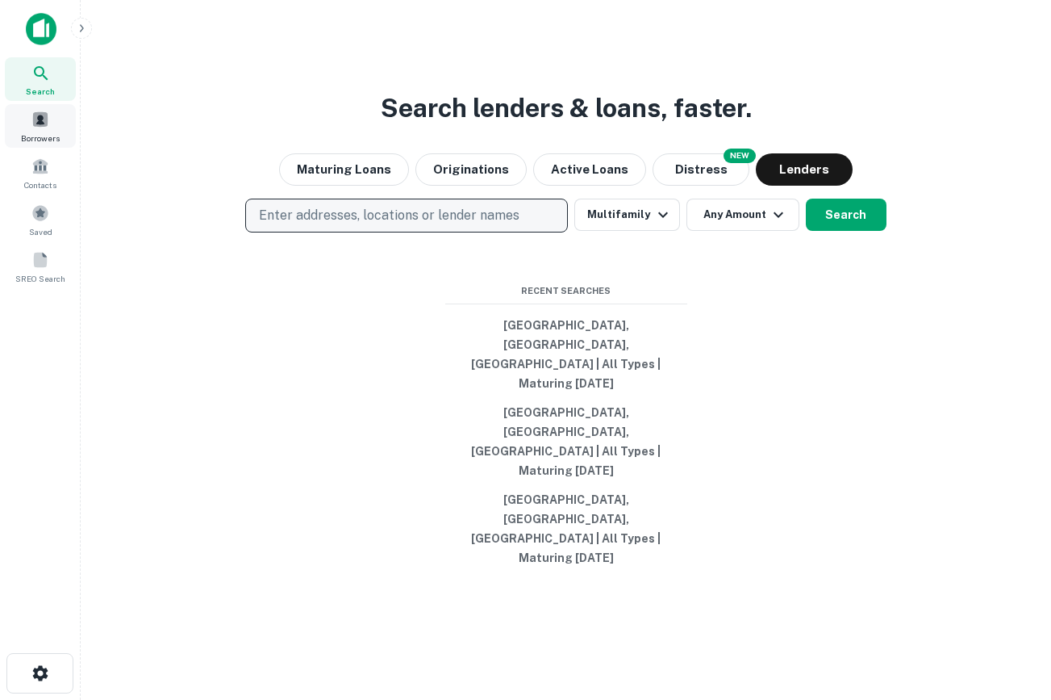
click at [50, 132] on span "Borrowers" at bounding box center [40, 138] width 39 height 13
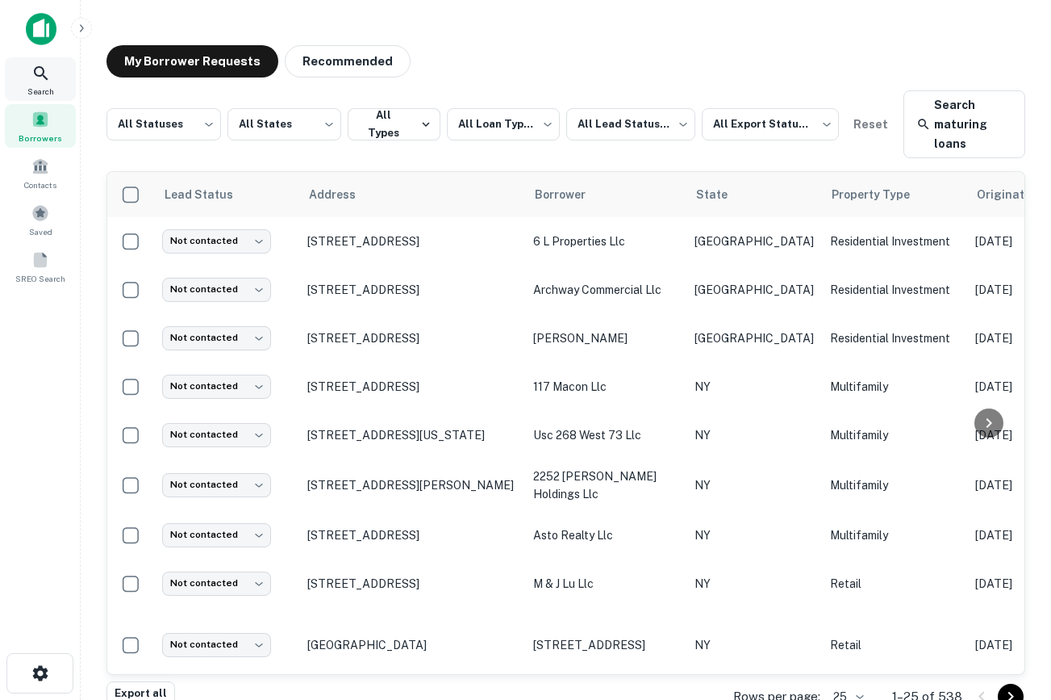
click at [43, 96] on span "Search" at bounding box center [40, 91] width 27 height 13
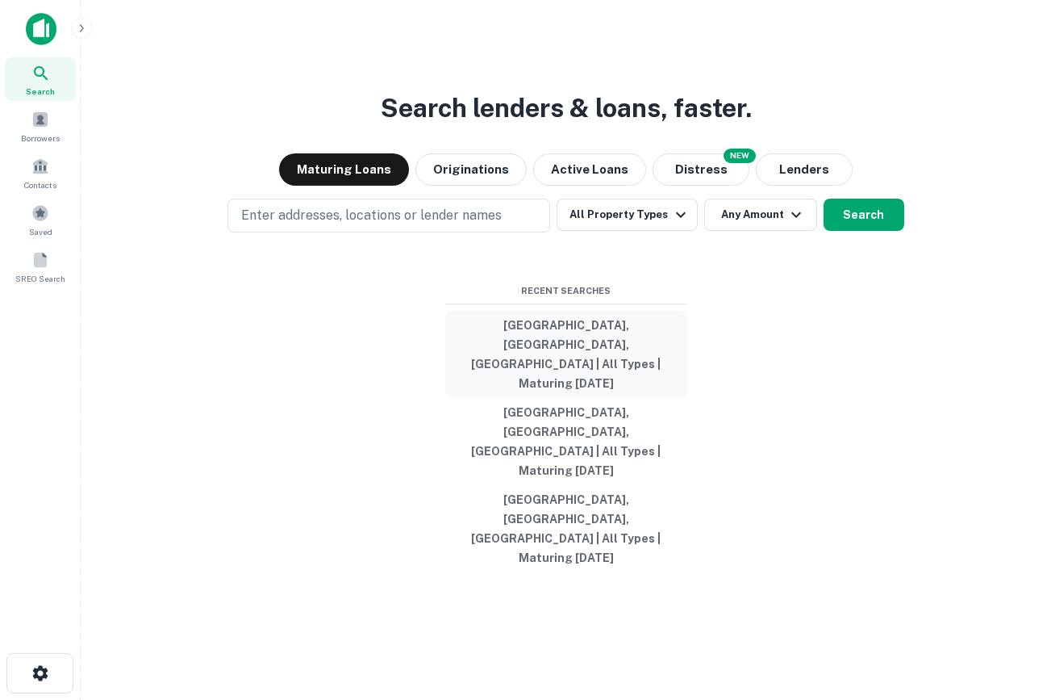
click at [584, 391] on button "[GEOGRAPHIC_DATA], [GEOGRAPHIC_DATA], [GEOGRAPHIC_DATA] | All Types | Maturing …" at bounding box center [566, 354] width 242 height 87
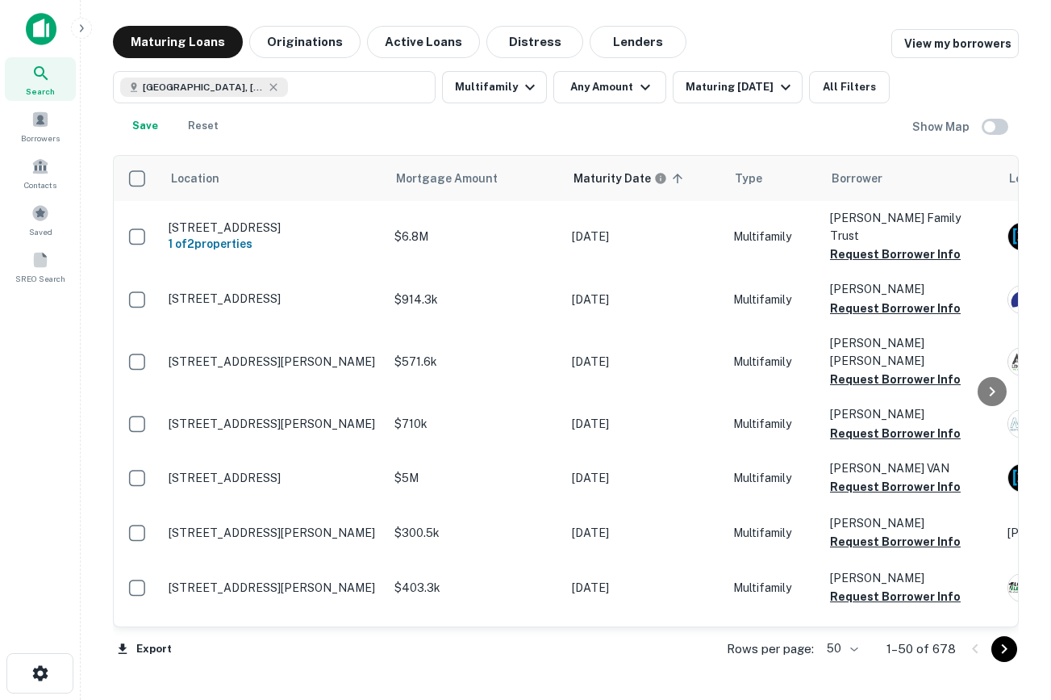
click at [989, 100] on div "[GEOGRAPHIC_DATA], [GEOGRAPHIC_DATA], [GEOGRAPHIC_DATA] Multifamily Any Amount …" at bounding box center [566, 100] width 906 height 84
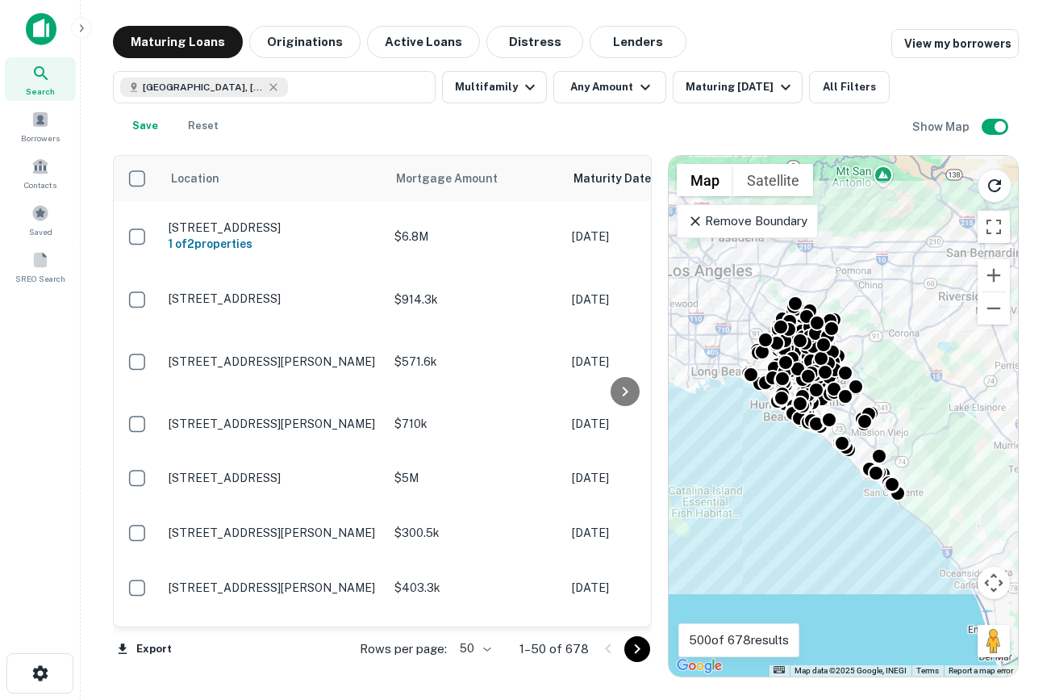
click at [752, 211] on div "Remove Boundary" at bounding box center [747, 221] width 141 height 34
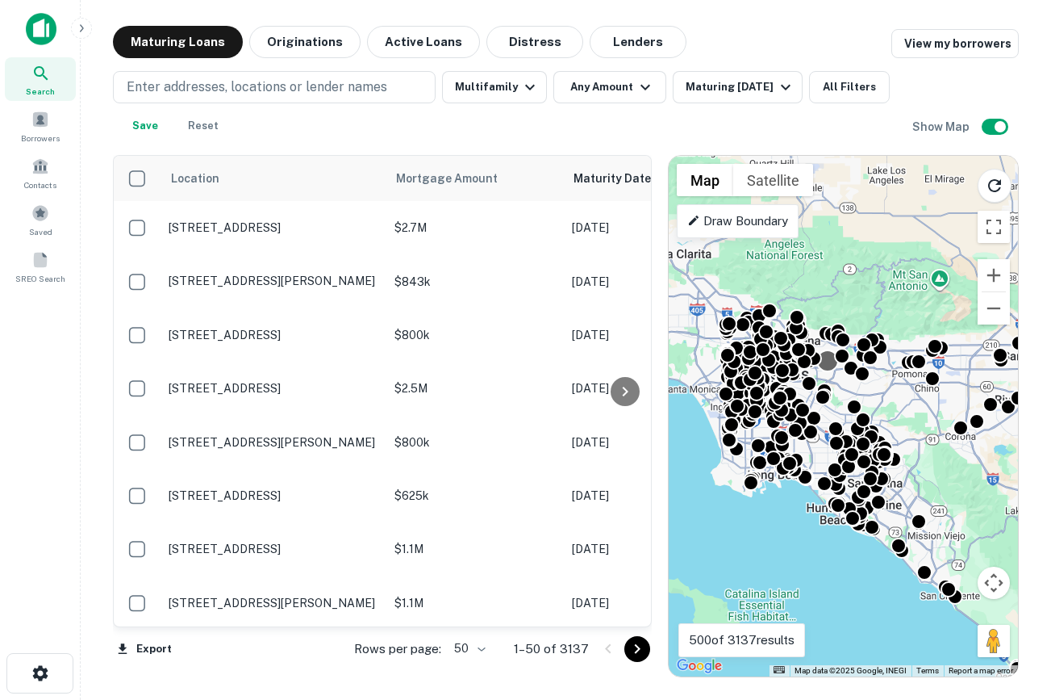
drag, startPoint x: 779, startPoint y: 264, endPoint x: 823, endPoint y: 361, distance: 106.5
click at [823, 361] on div at bounding box center [827, 360] width 23 height 23
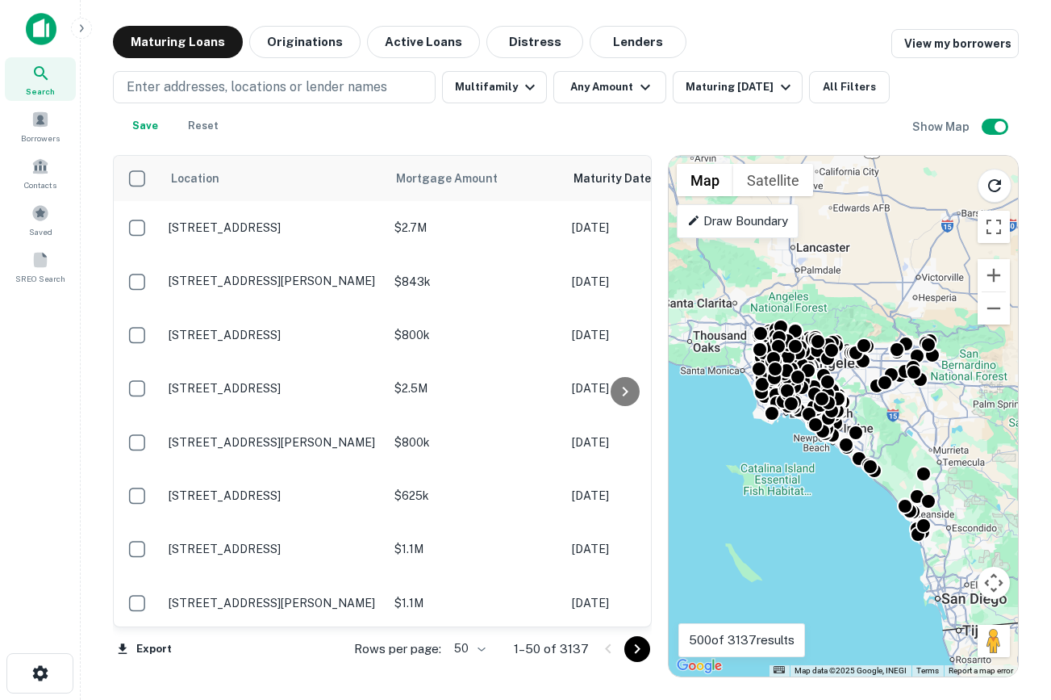
click at [871, 431] on div "To activate drag with keyboard, press Alt + Enter. Once in keyboard drag state,…" at bounding box center [843, 416] width 349 height 520
click at [993, 143] on div "Location Mortgage Amount Maturity Date sorted ascending Type Borrower Lender Pu…" at bounding box center [566, 409] width 906 height 535
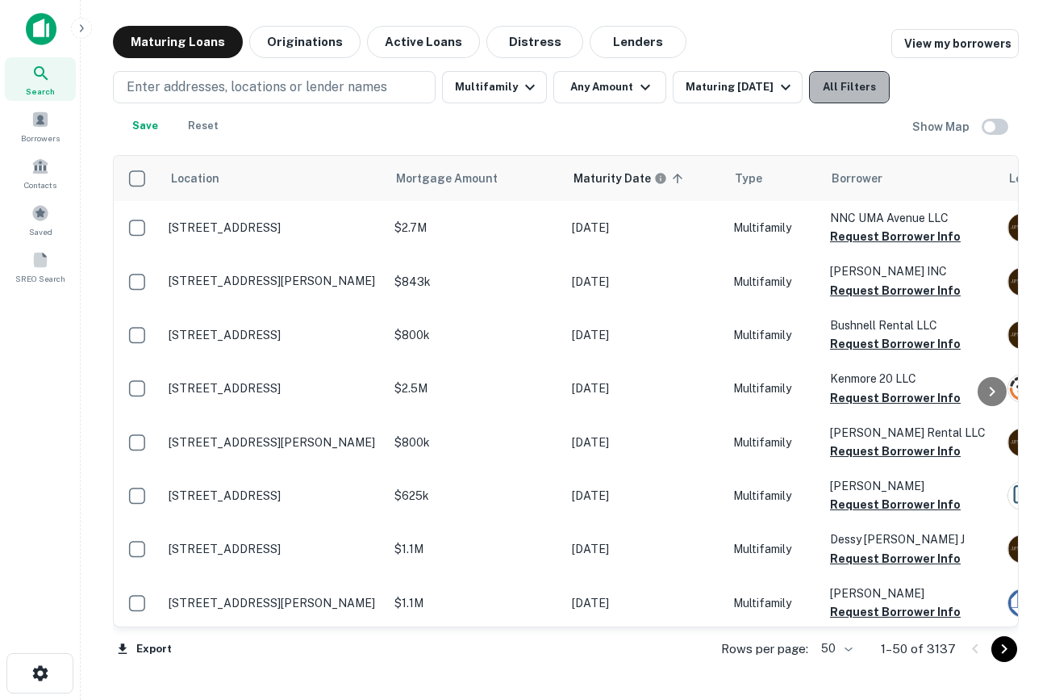
click at [883, 79] on button "All Filters" at bounding box center [849, 87] width 81 height 32
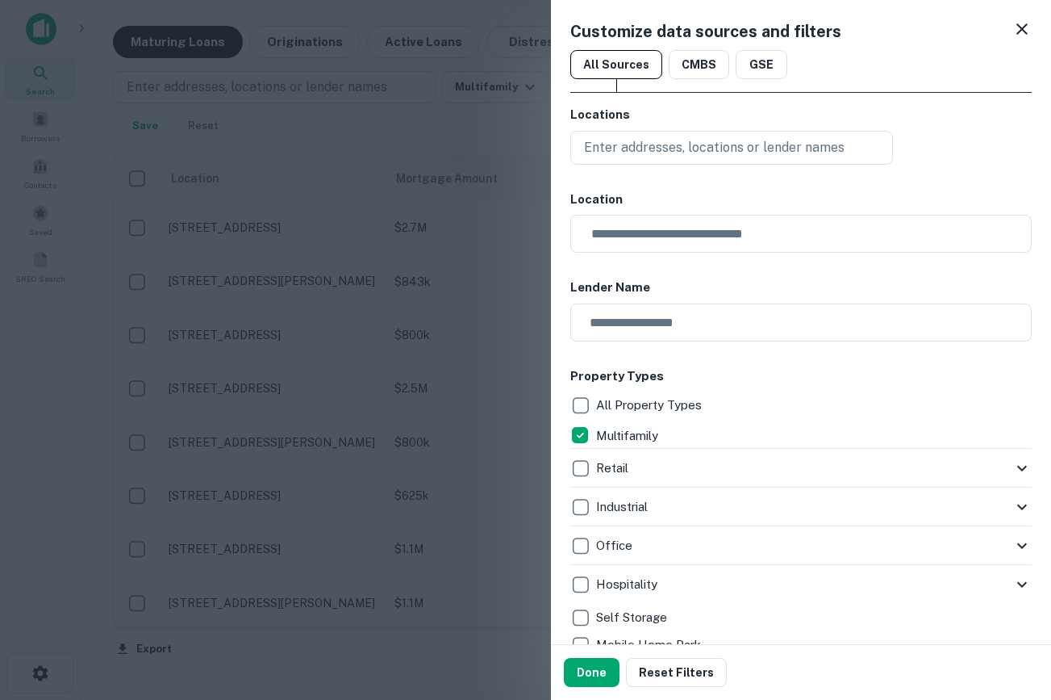
click at [1025, 23] on icon at bounding box center [1022, 28] width 19 height 19
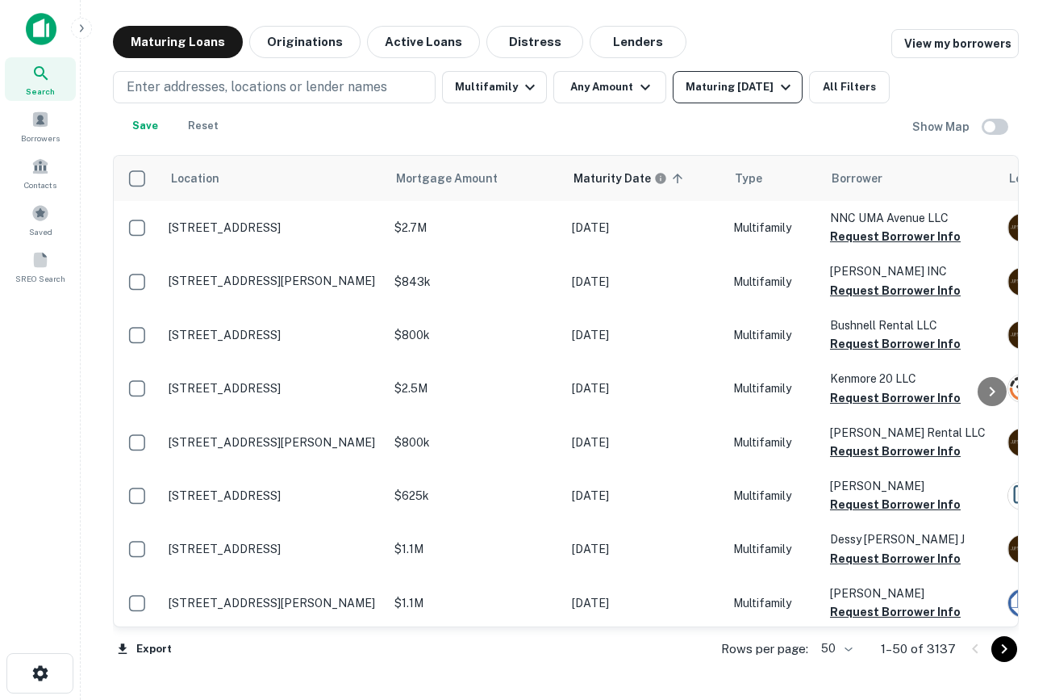
click at [777, 82] on div "Maturing In 6 Months" at bounding box center [741, 86] width 110 height 19
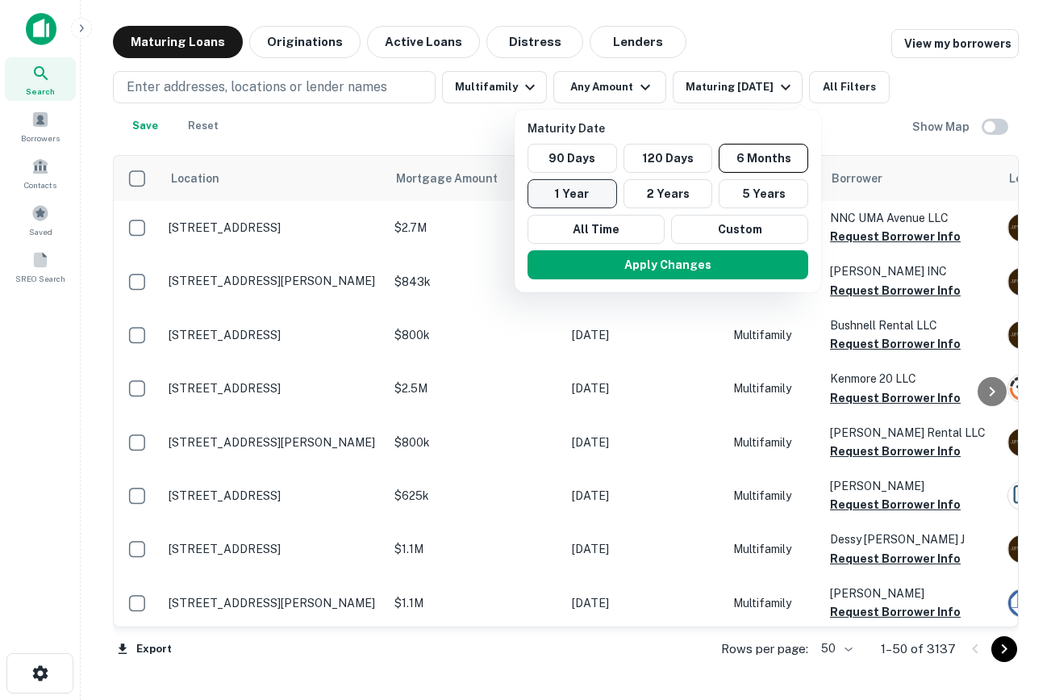
click at [541, 197] on button "1 Year" at bounding box center [573, 193] width 90 height 29
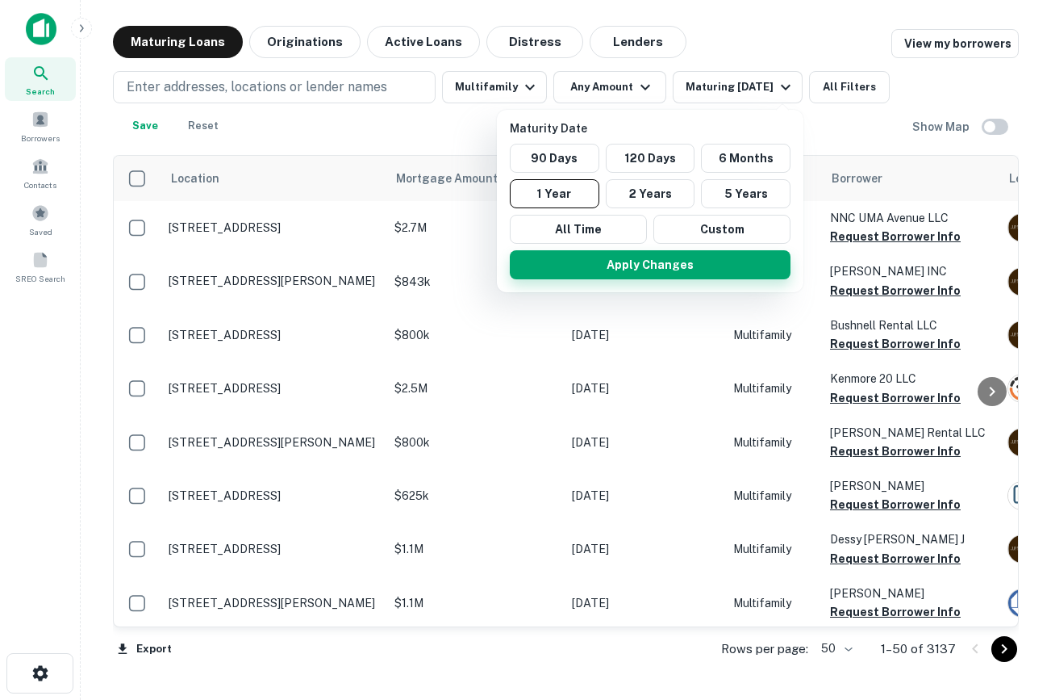
click at [584, 259] on button "Apply Changes" at bounding box center [650, 264] width 281 height 29
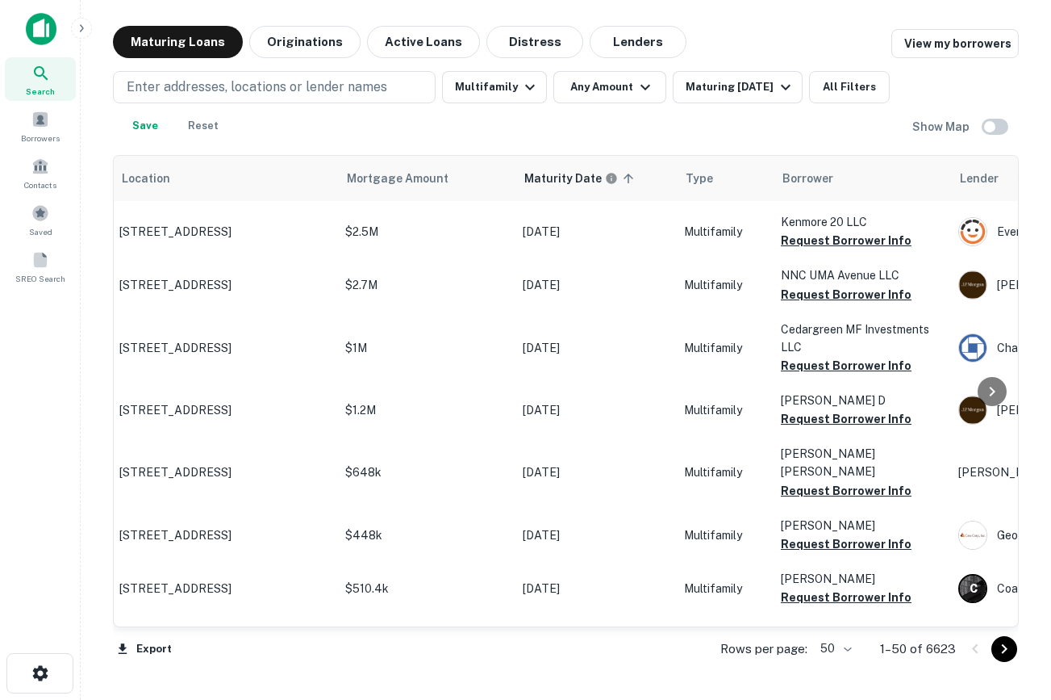
scroll to position [0, 49]
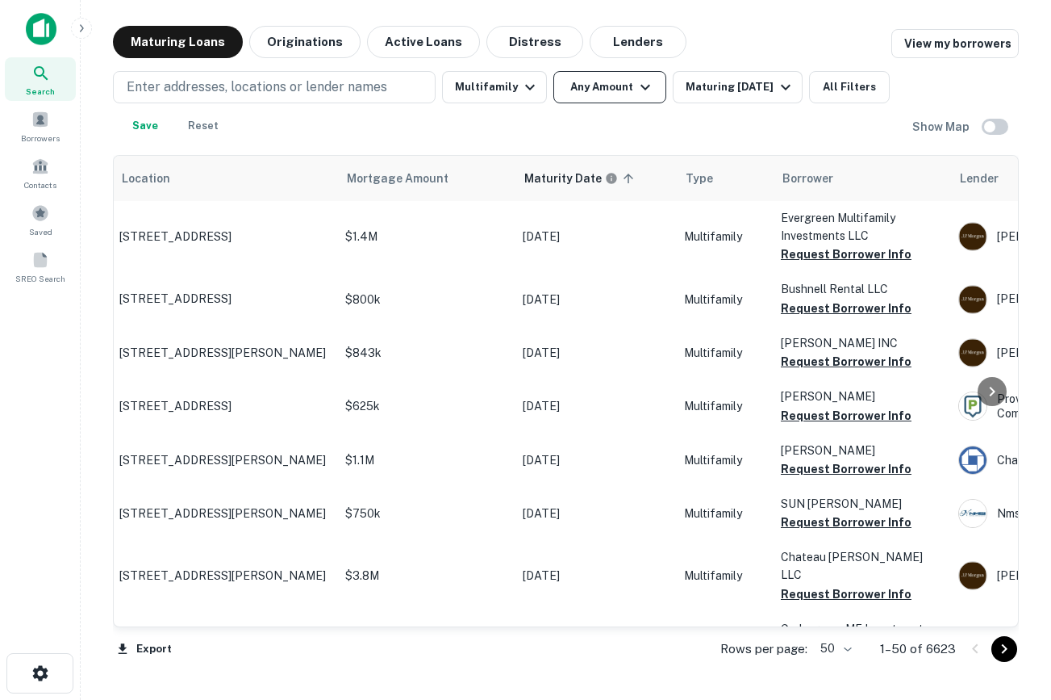
click at [648, 75] on button "Any Amount" at bounding box center [609, 87] width 113 height 32
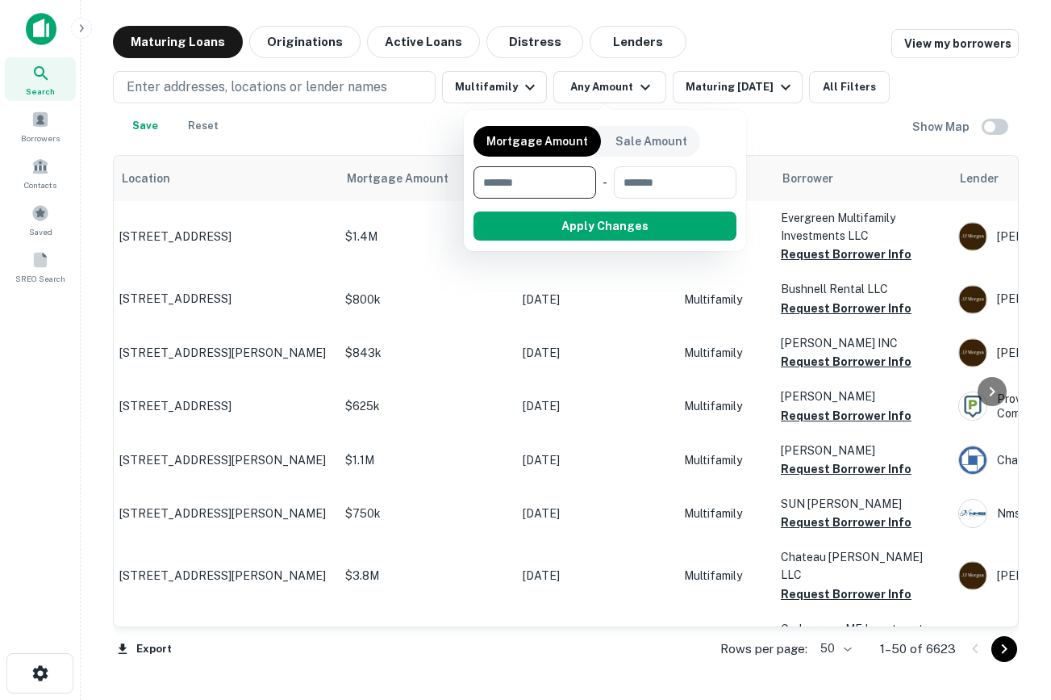
click at [727, 93] on div at bounding box center [525, 350] width 1051 height 700
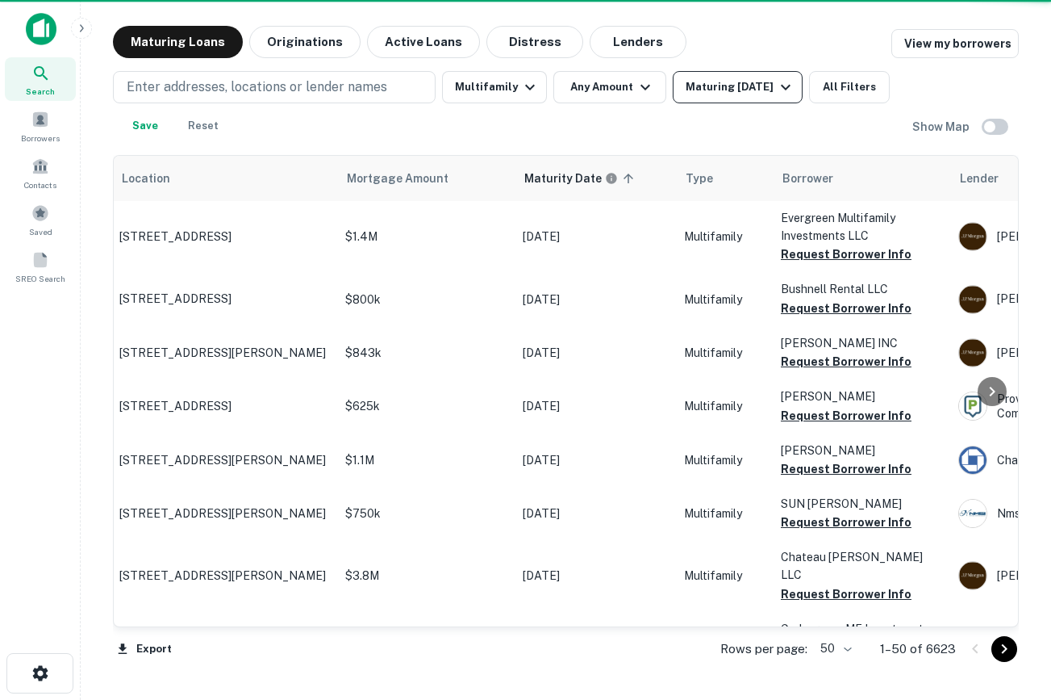
click at [752, 82] on div "Maturing In 1 Year" at bounding box center [741, 86] width 110 height 19
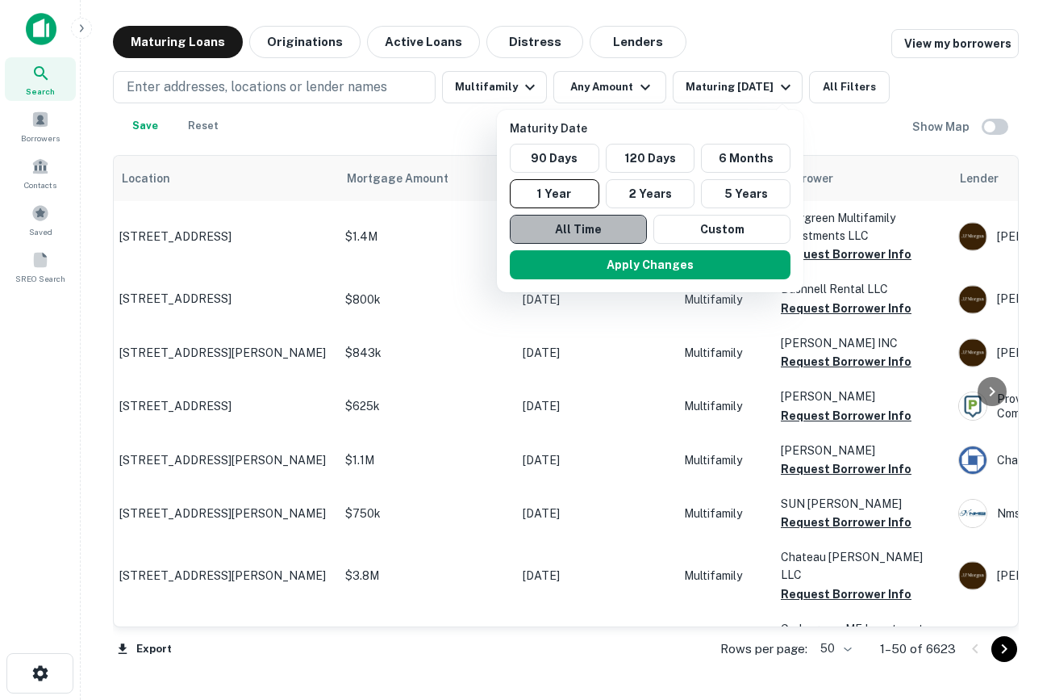
click at [566, 231] on button "All Time" at bounding box center [578, 229] width 137 height 29
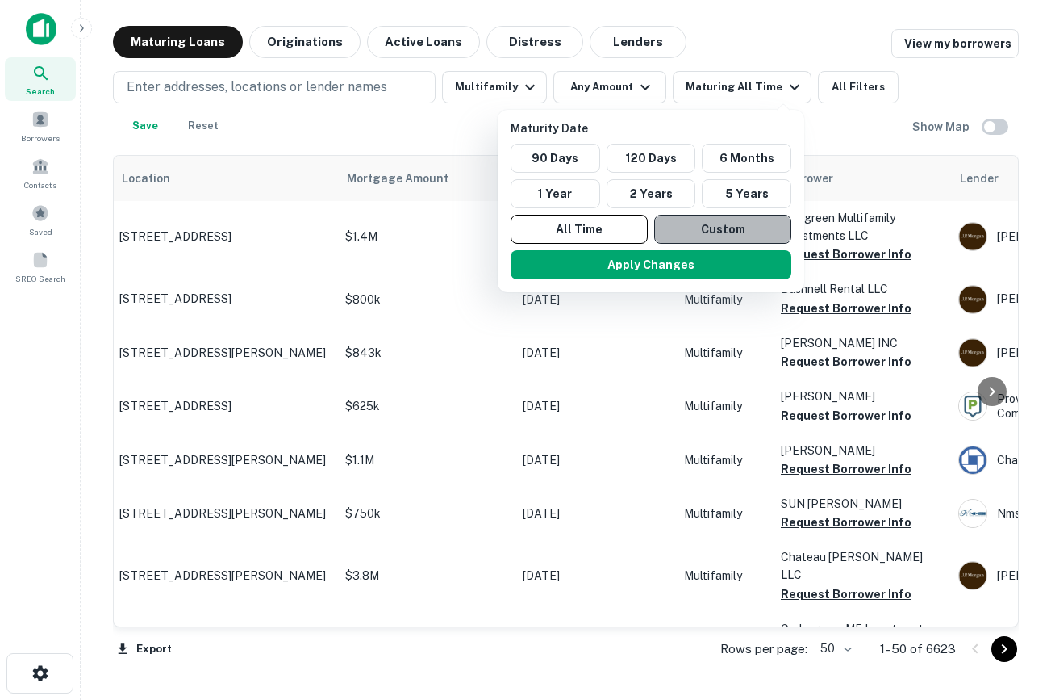
click at [724, 226] on button "Custom" at bounding box center [722, 229] width 137 height 29
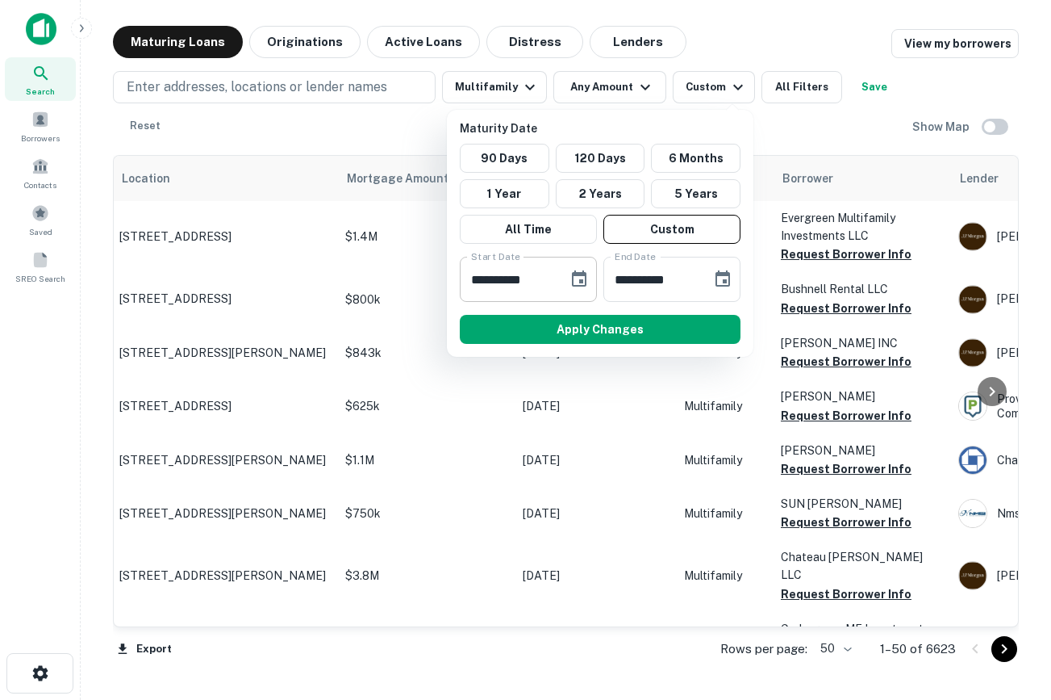
click at [477, 275] on input "**********" at bounding box center [508, 279] width 97 height 45
type input "**********"
click at [612, 336] on button "Apply Changes" at bounding box center [600, 329] width 281 height 29
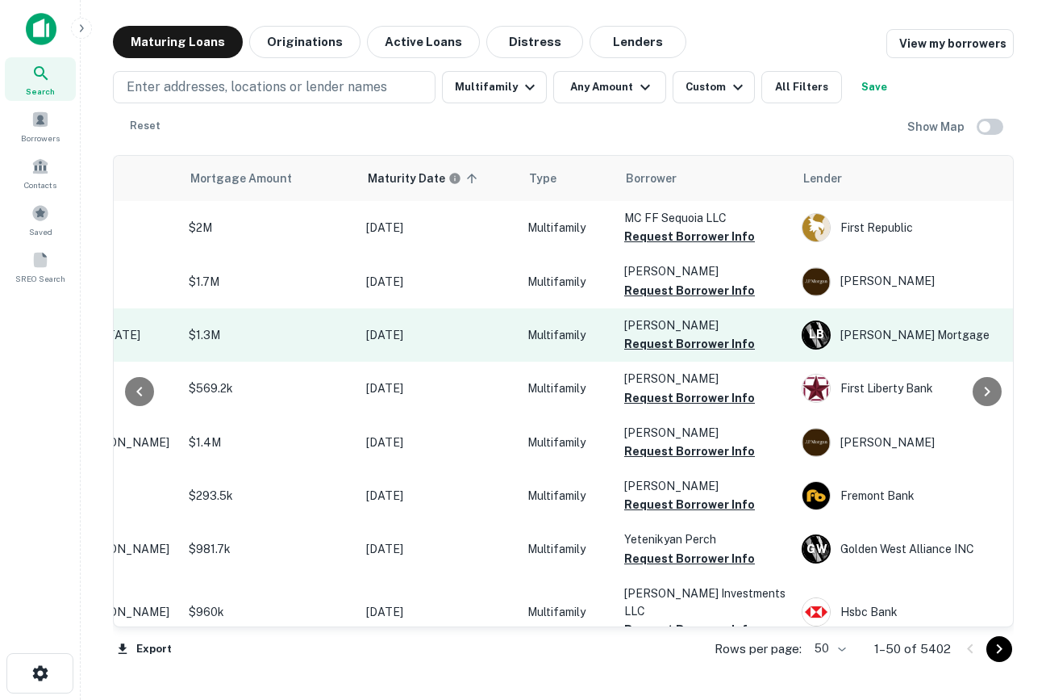
scroll to position [0, 206]
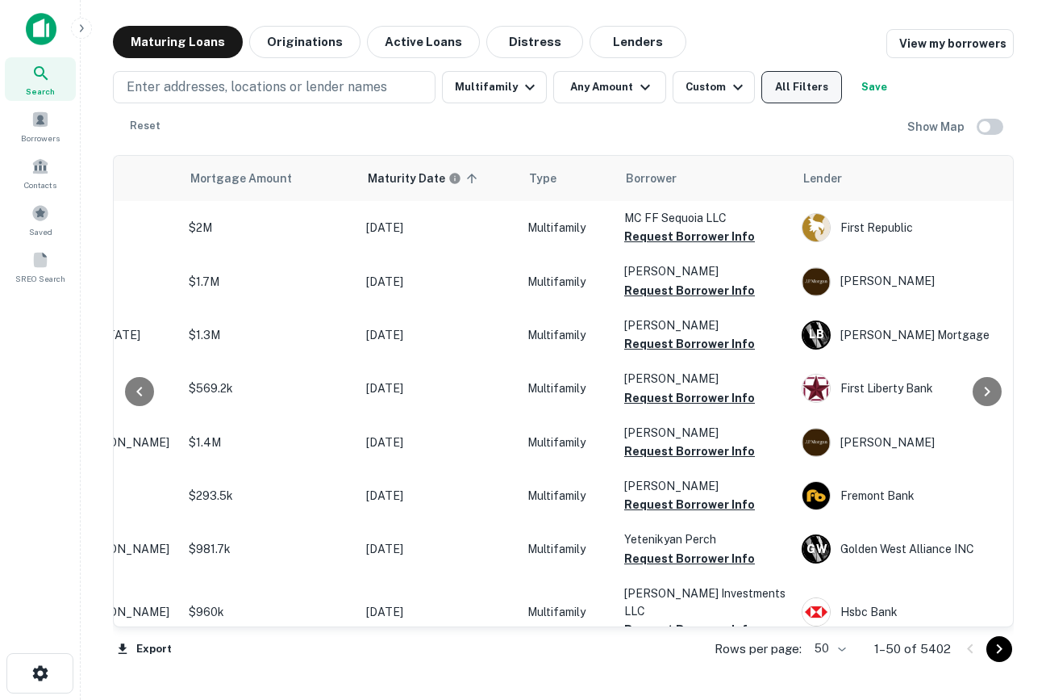
click at [817, 74] on button "All Filters" at bounding box center [802, 87] width 81 height 32
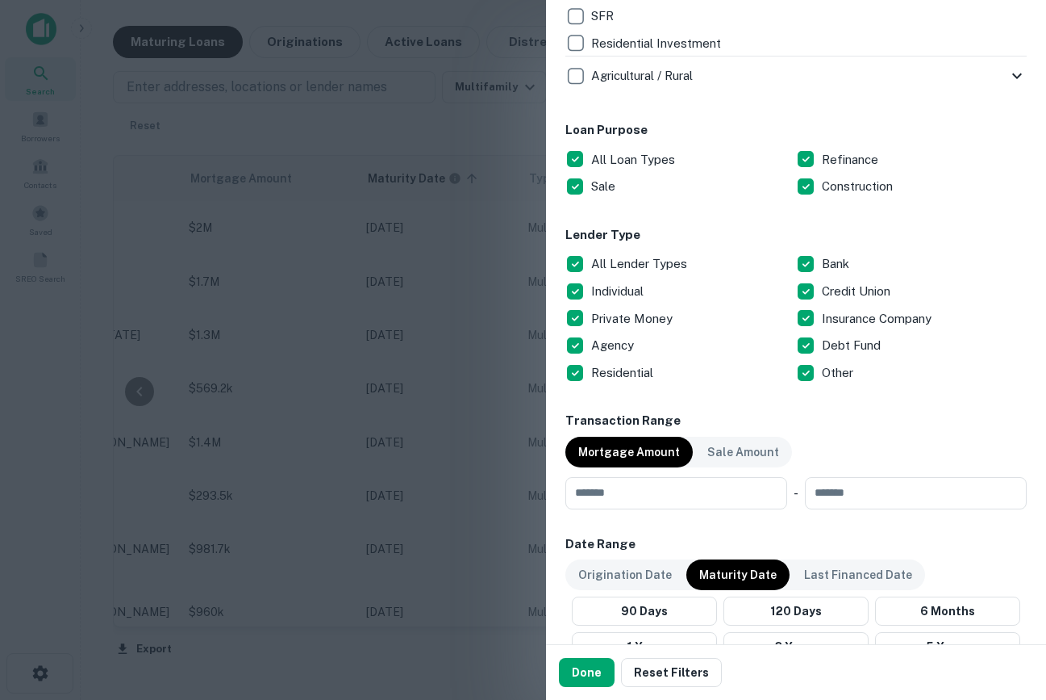
scroll to position [797, 0]
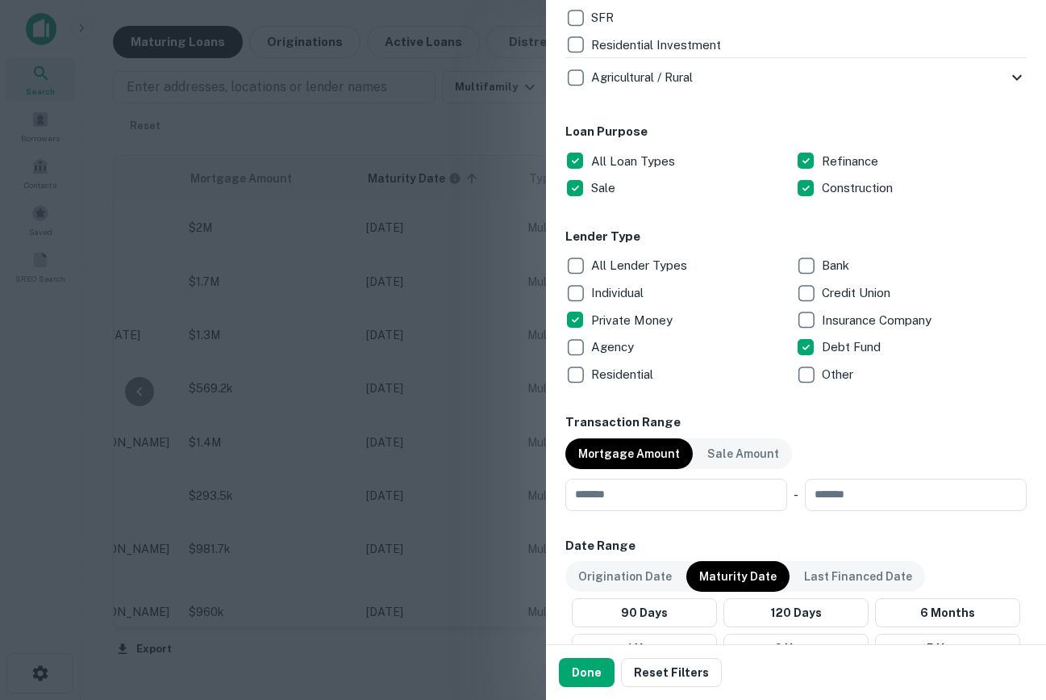
click at [835, 375] on p "Other" at bounding box center [839, 374] width 35 height 19
click at [830, 311] on p "Insurance Company" at bounding box center [878, 320] width 113 height 19
click at [589, 656] on div "Done Reset Filters" at bounding box center [796, 672] width 500 height 55
click at [588, 666] on button "Done" at bounding box center [587, 672] width 56 height 29
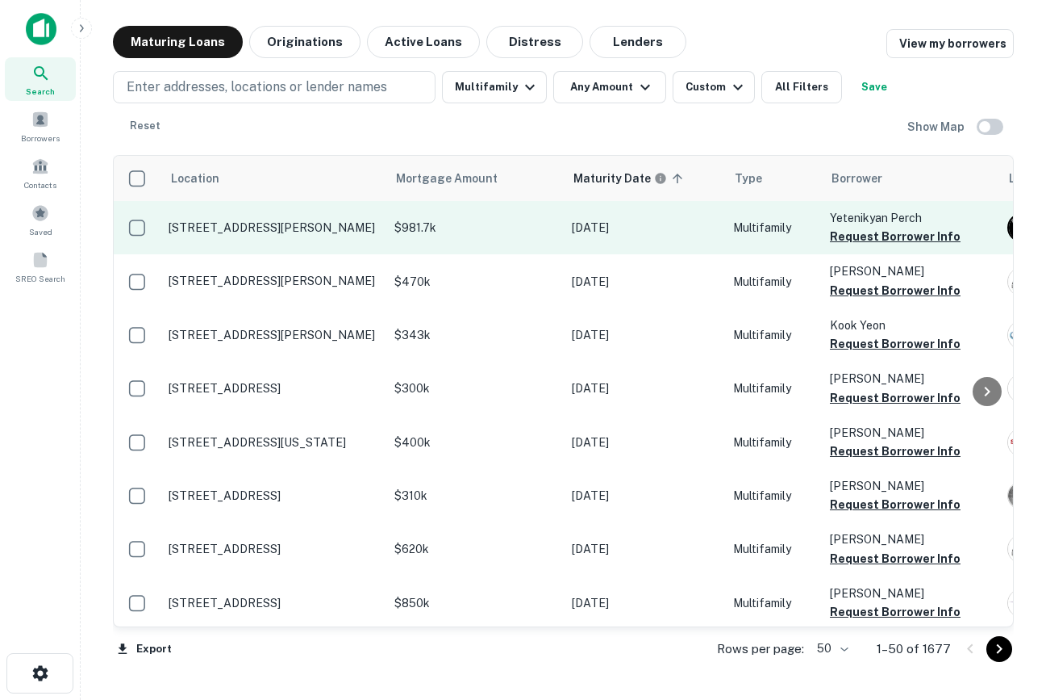
click at [248, 228] on p "1162 Raymond Ave Glendale, CA 91201" at bounding box center [274, 227] width 210 height 15
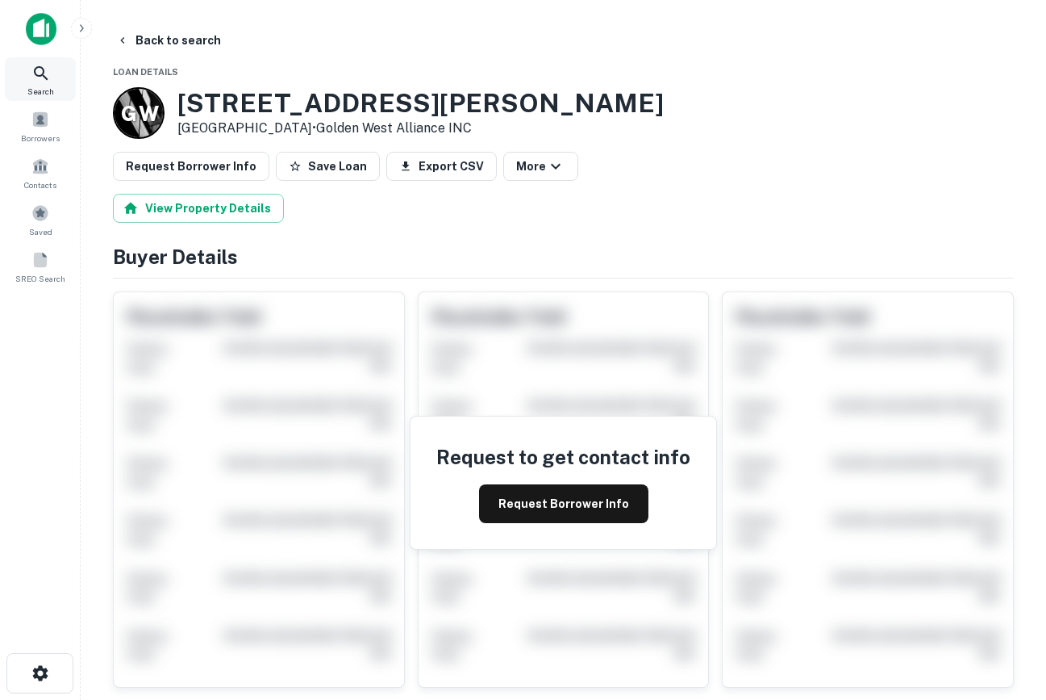
click at [34, 71] on icon at bounding box center [41, 73] width 14 height 14
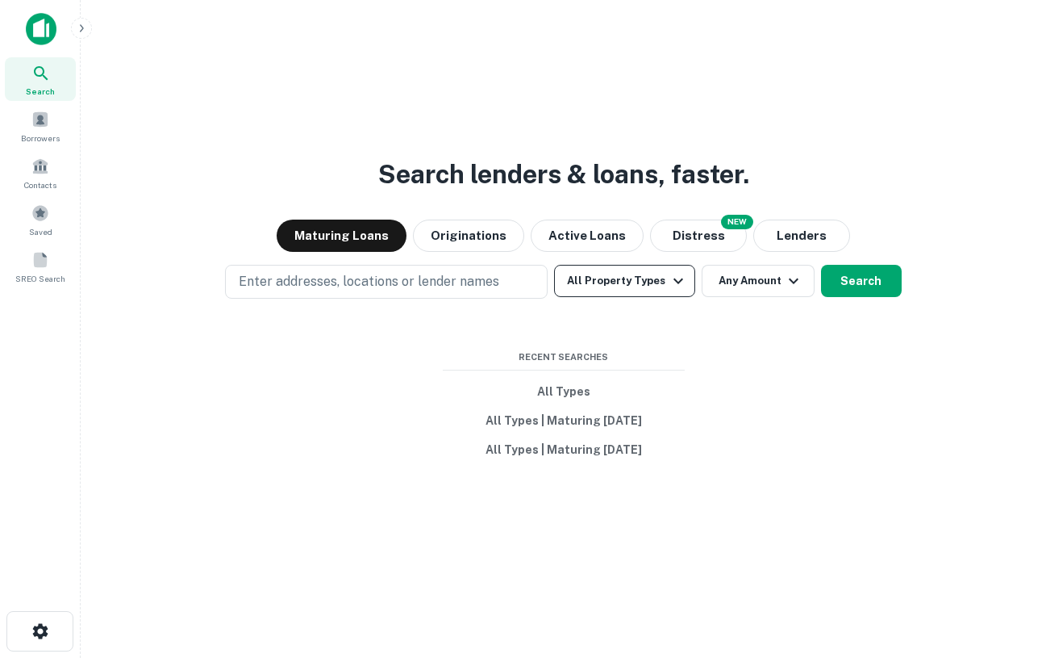
click at [675, 295] on div "Enter addresses, locations or lender names All Property Types Any Amount Search" at bounding box center [564, 282] width 940 height 34
click at [675, 284] on icon "button" at bounding box center [678, 280] width 19 height 19
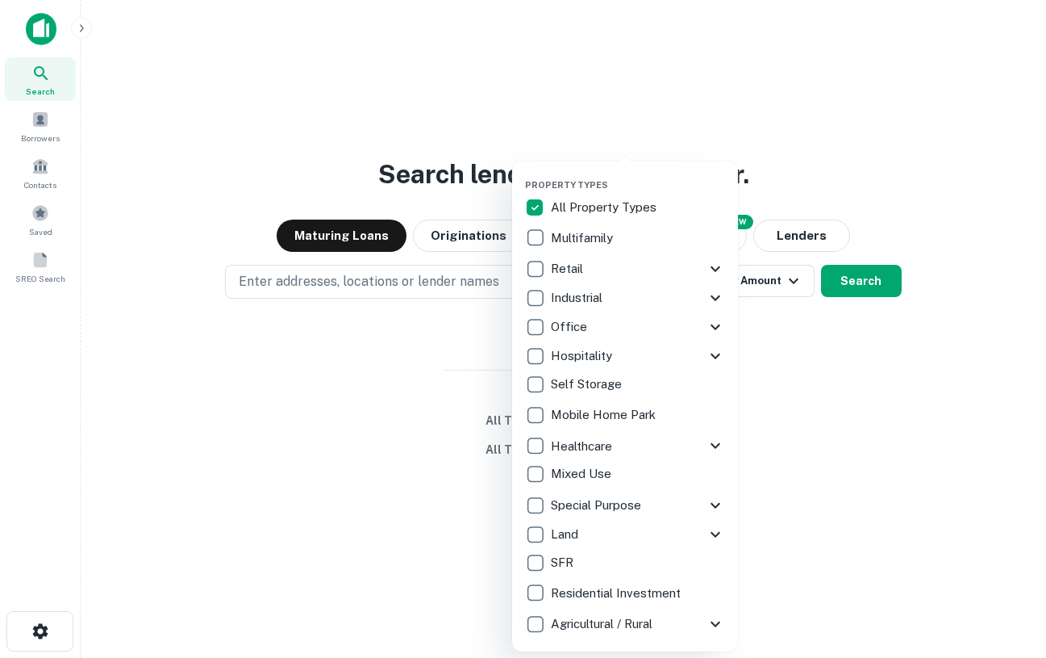
click at [859, 423] on div at bounding box center [523, 329] width 1046 height 658
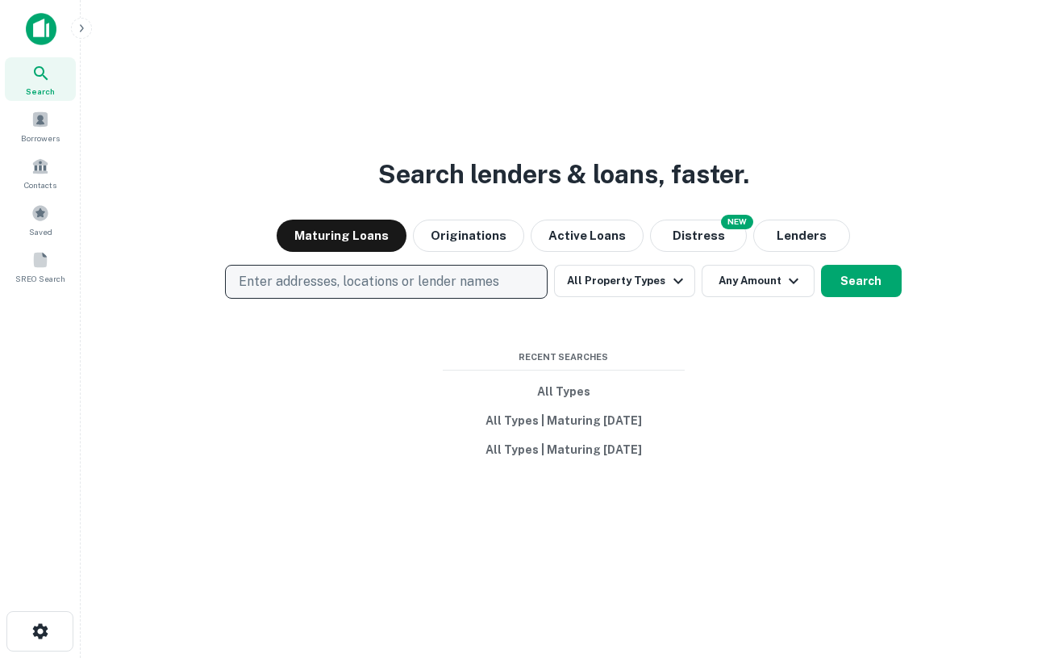
click at [439, 283] on p "Enter addresses, locations or lender names" at bounding box center [369, 281] width 261 height 19
type input "*****"
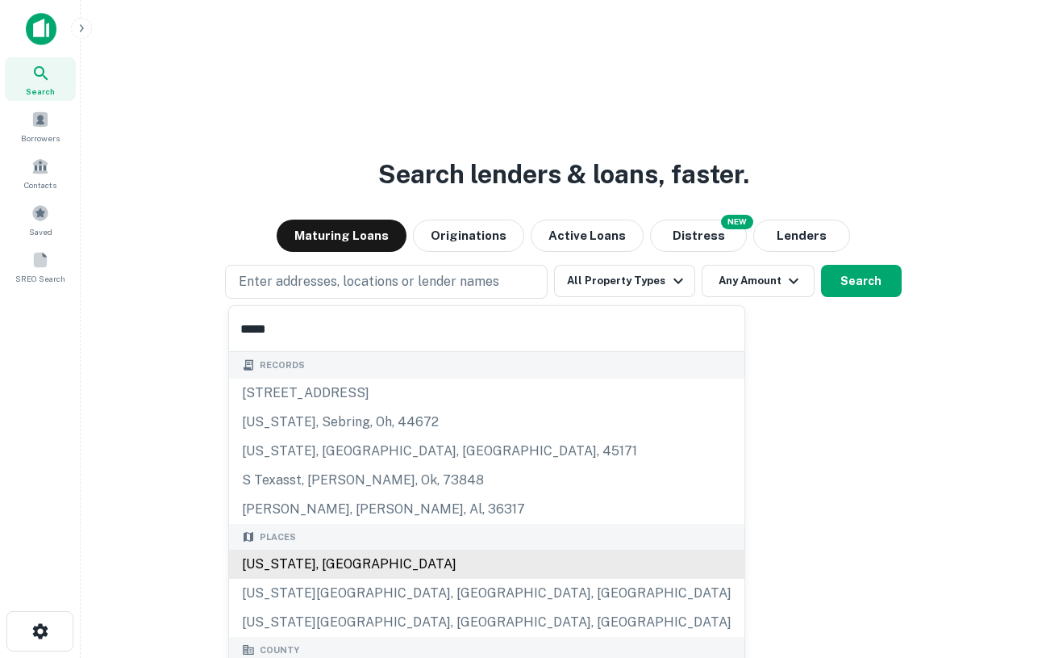
click at [314, 569] on div "[US_STATE], [GEOGRAPHIC_DATA]" at bounding box center [487, 563] width 516 height 29
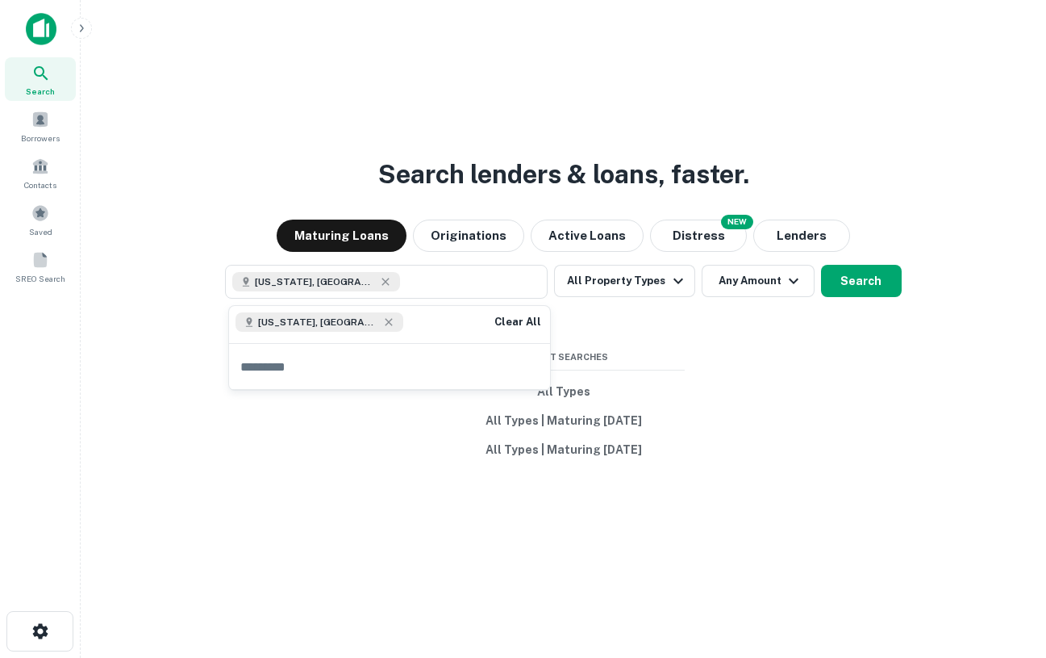
click at [832, 329] on div "Search lenders & loans, faster. Maturing Loans Originations Active Loans NEW Di…" at bounding box center [564, 368] width 940 height 658
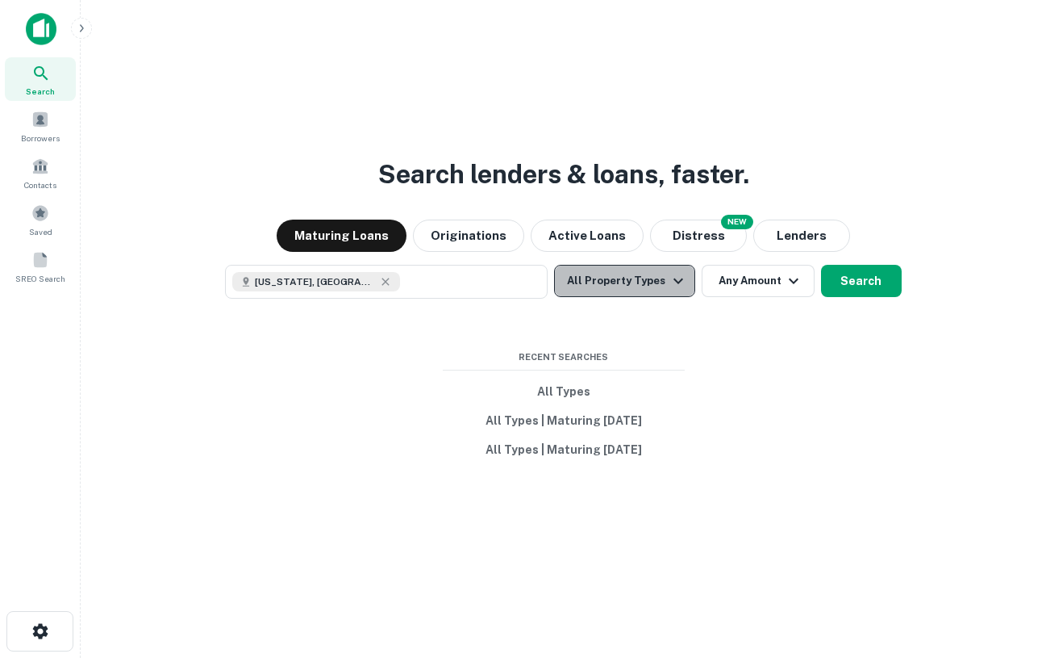
click at [683, 282] on icon "button" at bounding box center [678, 280] width 19 height 19
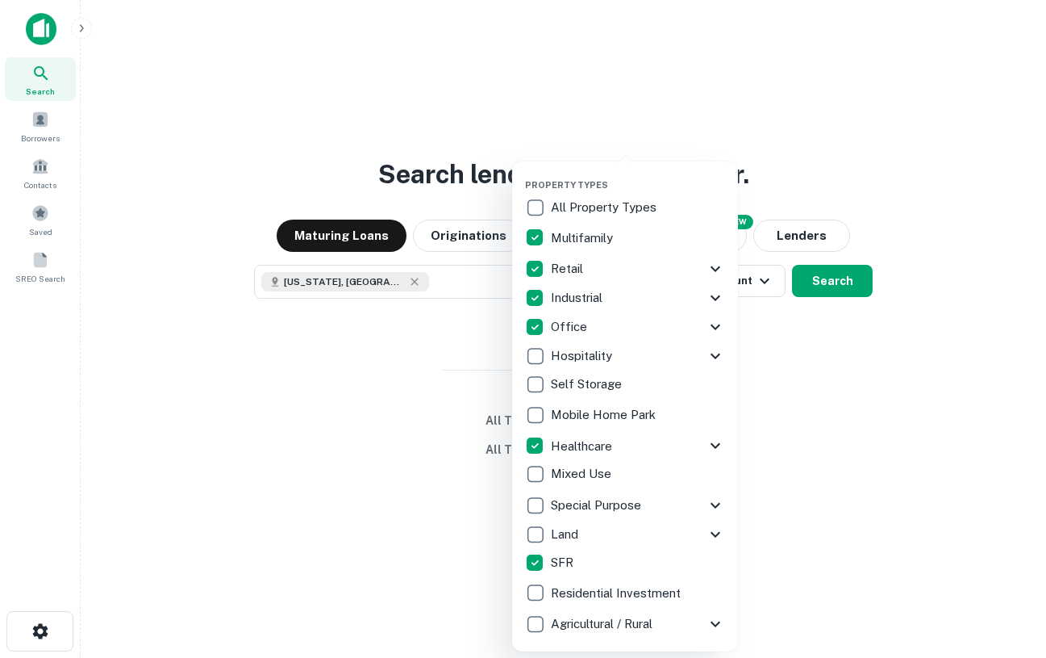
click at [794, 330] on div at bounding box center [523, 329] width 1046 height 658
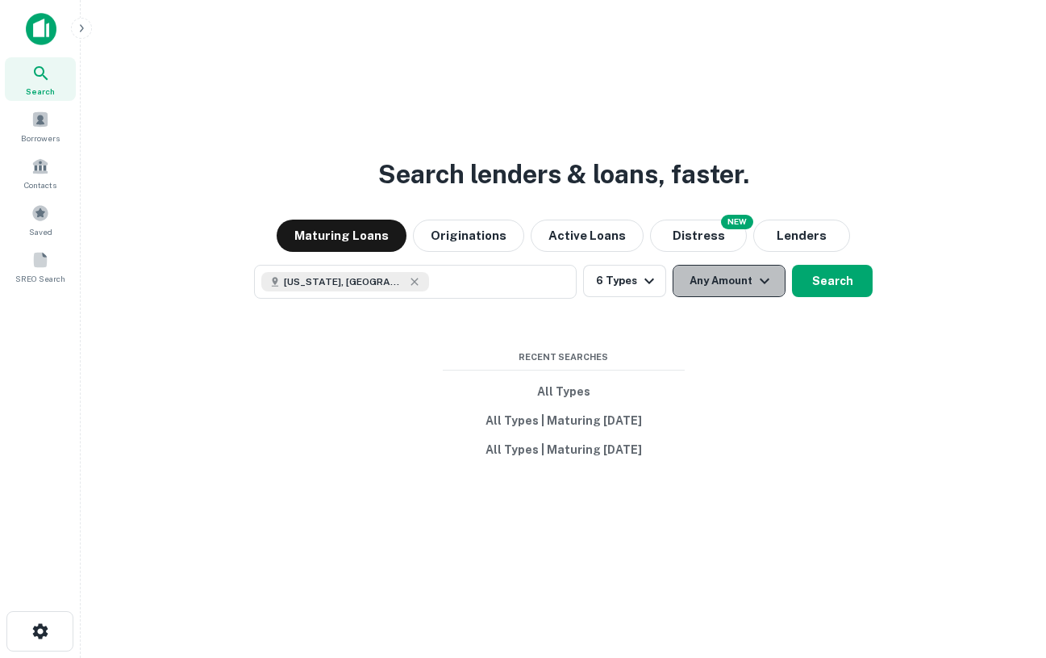
click at [723, 271] on button "Any Amount" at bounding box center [729, 281] width 113 height 32
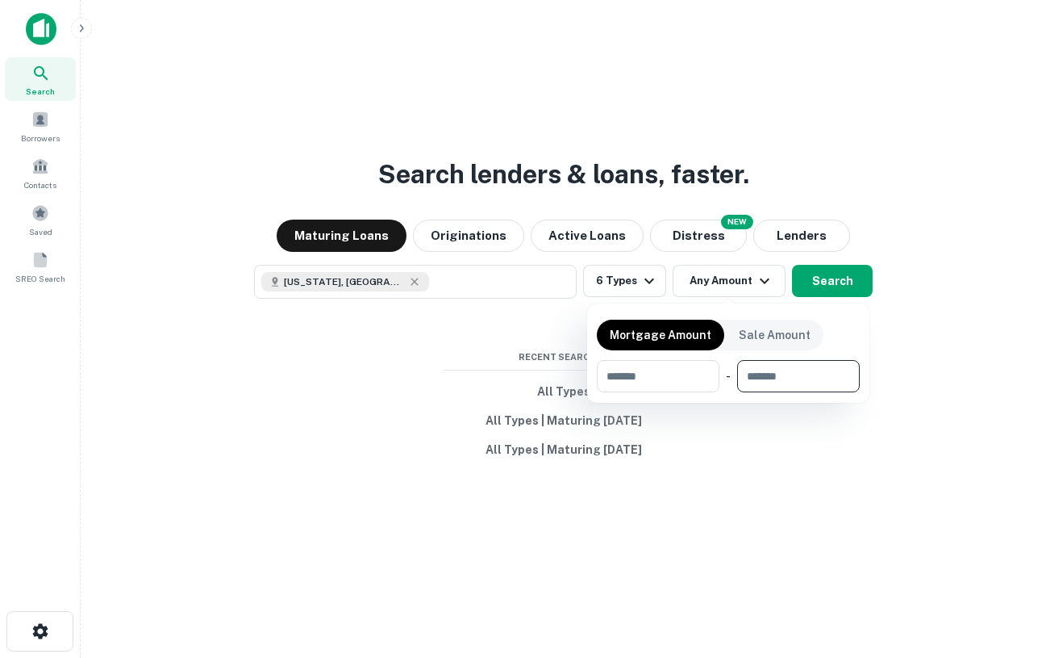
click at [757, 379] on input "number" at bounding box center [792, 376] width 111 height 32
click at [669, 374] on input "number" at bounding box center [652, 376] width 111 height 32
type input "*"
click at [616, 375] on input "******" at bounding box center [642, 376] width 91 height 32
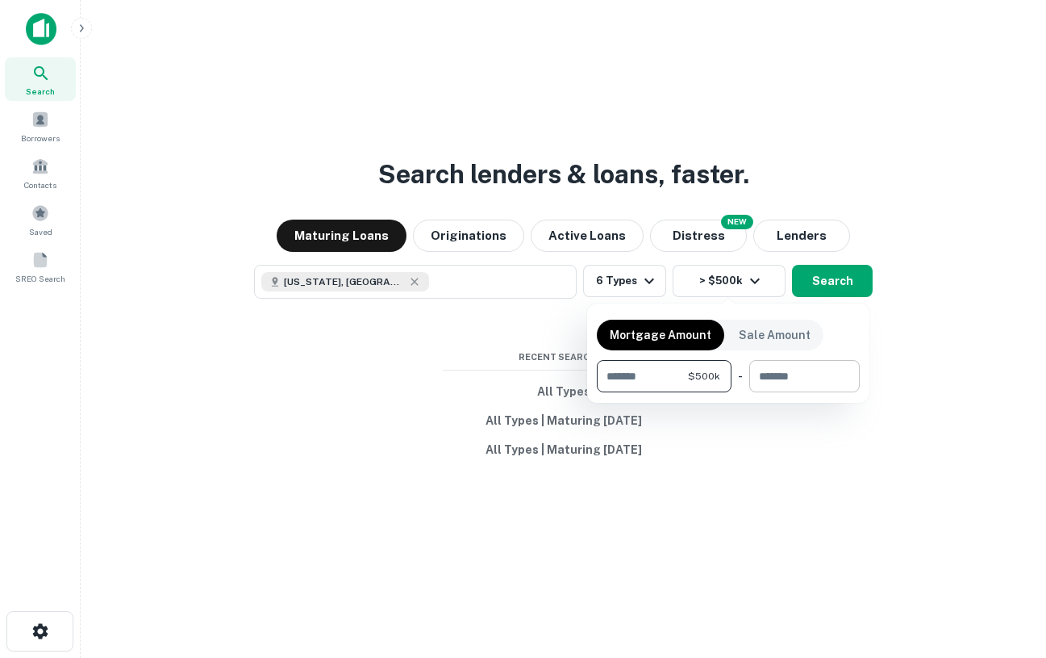
type input "******"
click at [756, 377] on input "number" at bounding box center [799, 376] width 99 height 32
type input "*******"
click at [779, 456] on div at bounding box center [523, 329] width 1046 height 658
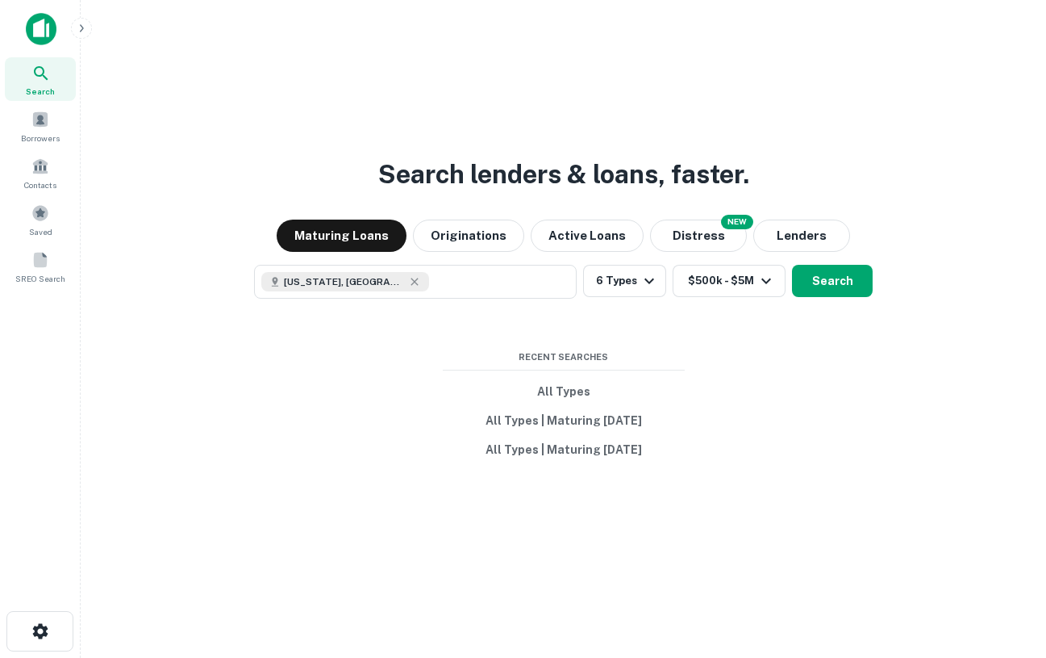
click at [823, 307] on div "Search lenders & loans, faster. Maturing Loans Originations Active Loans NEW Di…" at bounding box center [564, 368] width 940 height 658
click at [822, 292] on button "Search" at bounding box center [832, 281] width 81 height 32
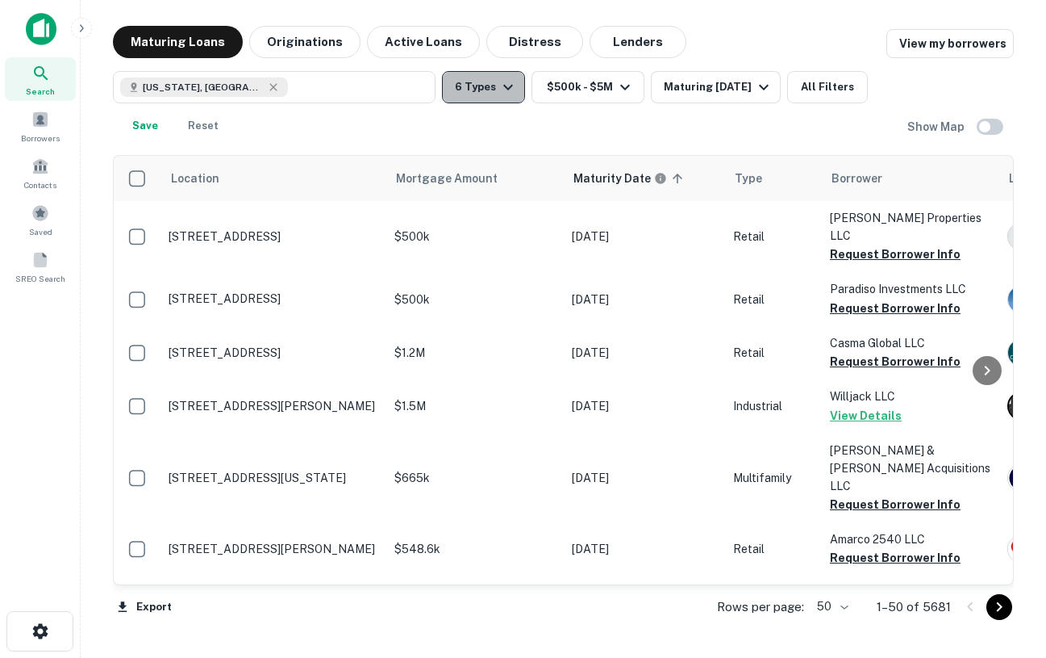
click at [495, 90] on button "6 Types" at bounding box center [483, 87] width 83 height 32
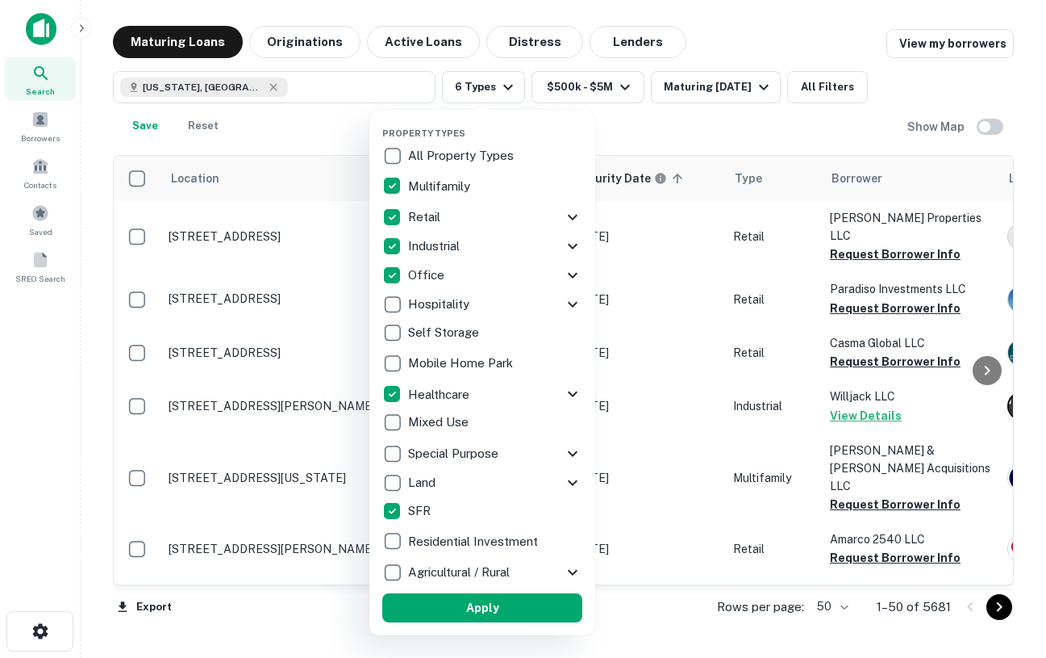
click at [763, 139] on div at bounding box center [523, 329] width 1046 height 658
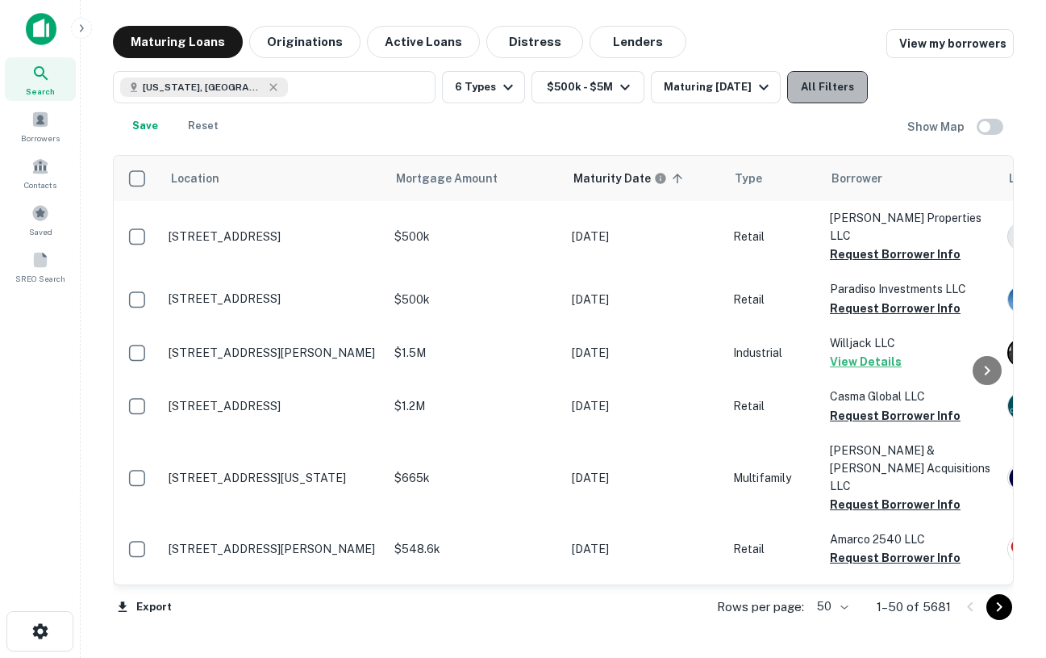
click at [842, 91] on button "All Filters" at bounding box center [827, 87] width 81 height 32
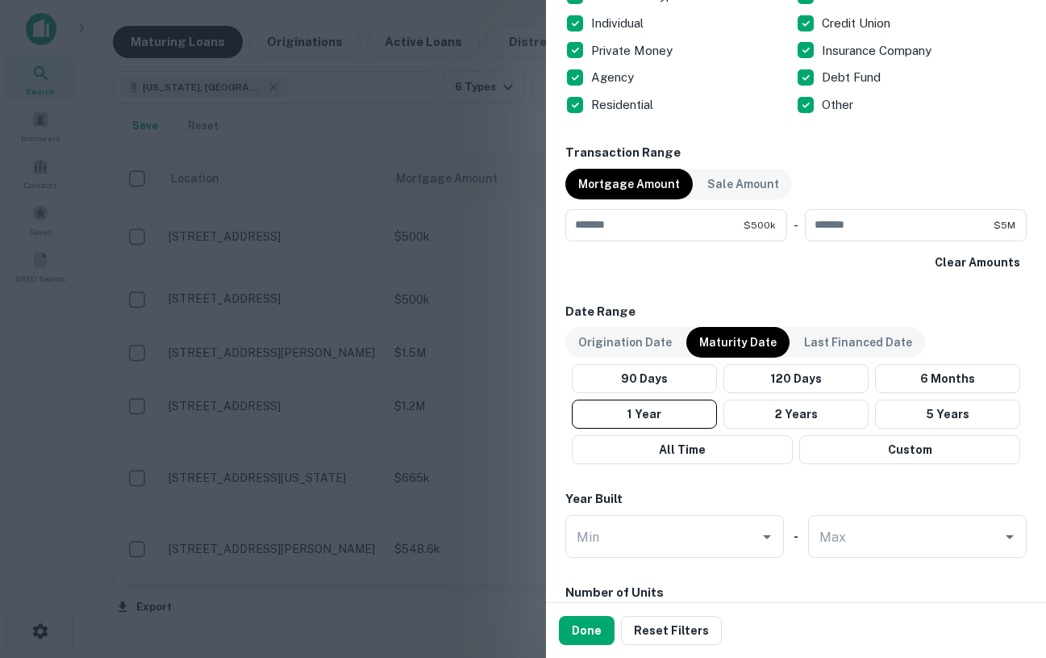
scroll to position [1066, 0]
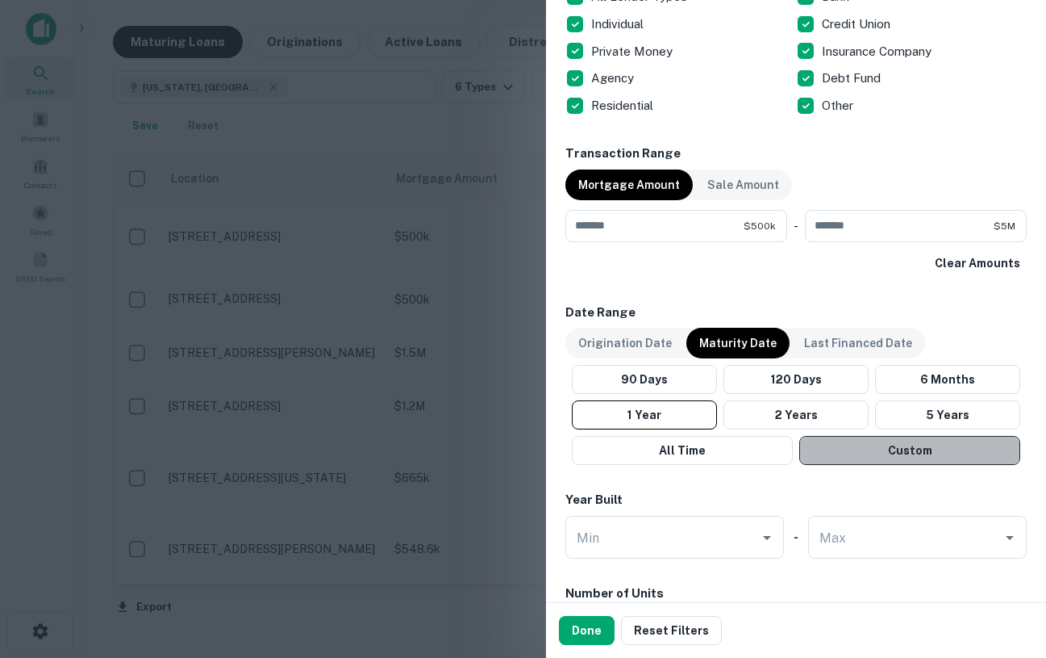
click at [832, 451] on button "Custom" at bounding box center [910, 450] width 221 height 29
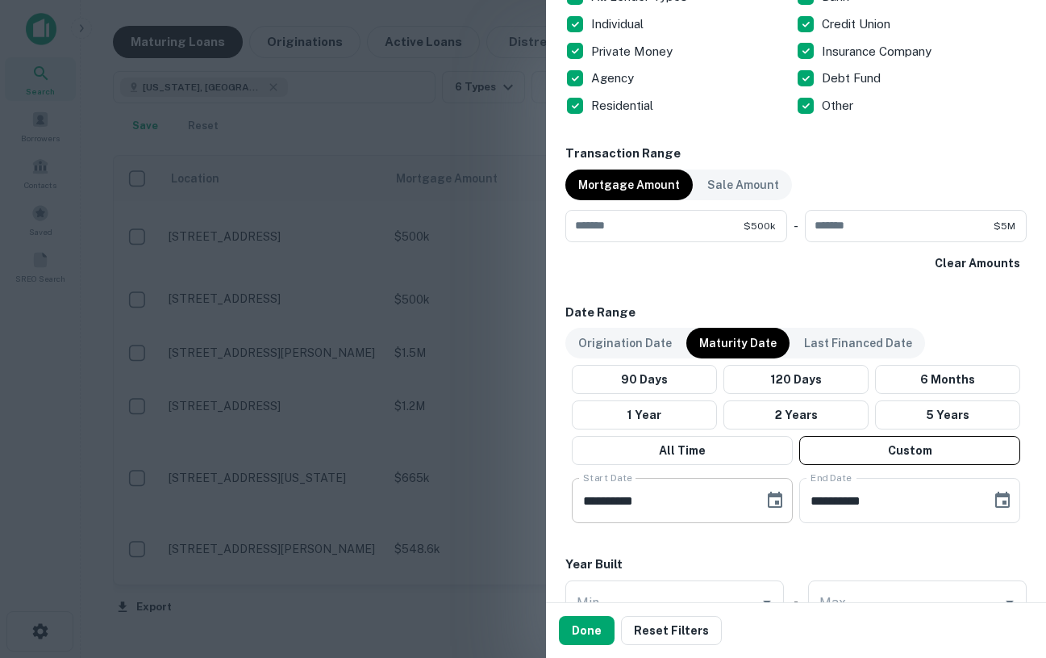
click at [587, 502] on input "**********" at bounding box center [662, 500] width 181 height 45
type input "**********"
click at [814, 507] on input "**********" at bounding box center [890, 500] width 181 height 45
click at [855, 501] on input "**********" at bounding box center [890, 500] width 181 height 45
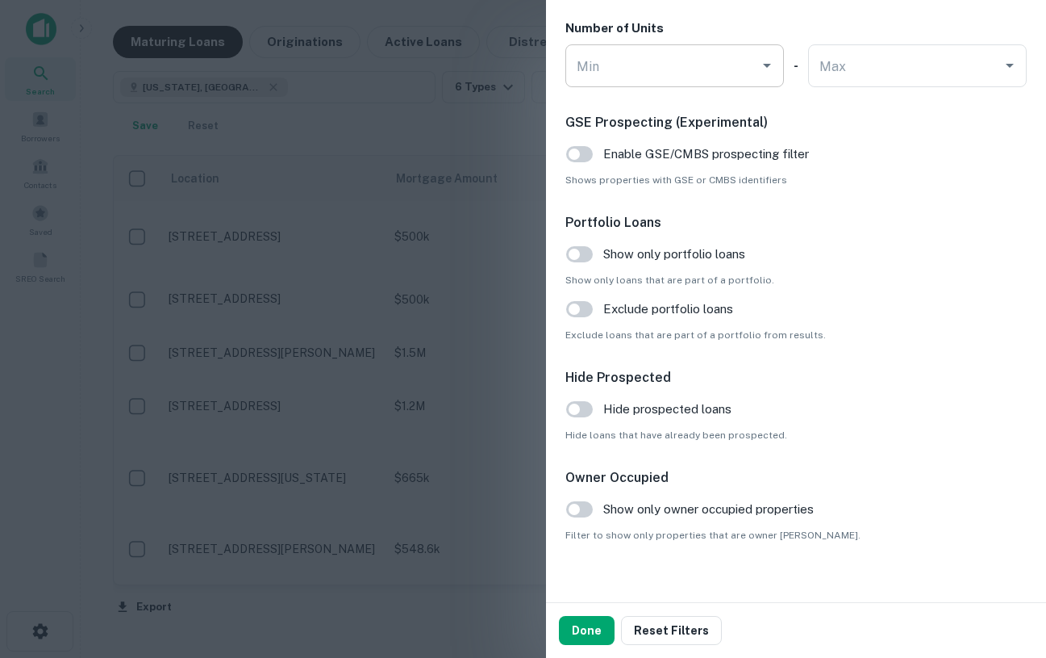
scroll to position [1698, 0]
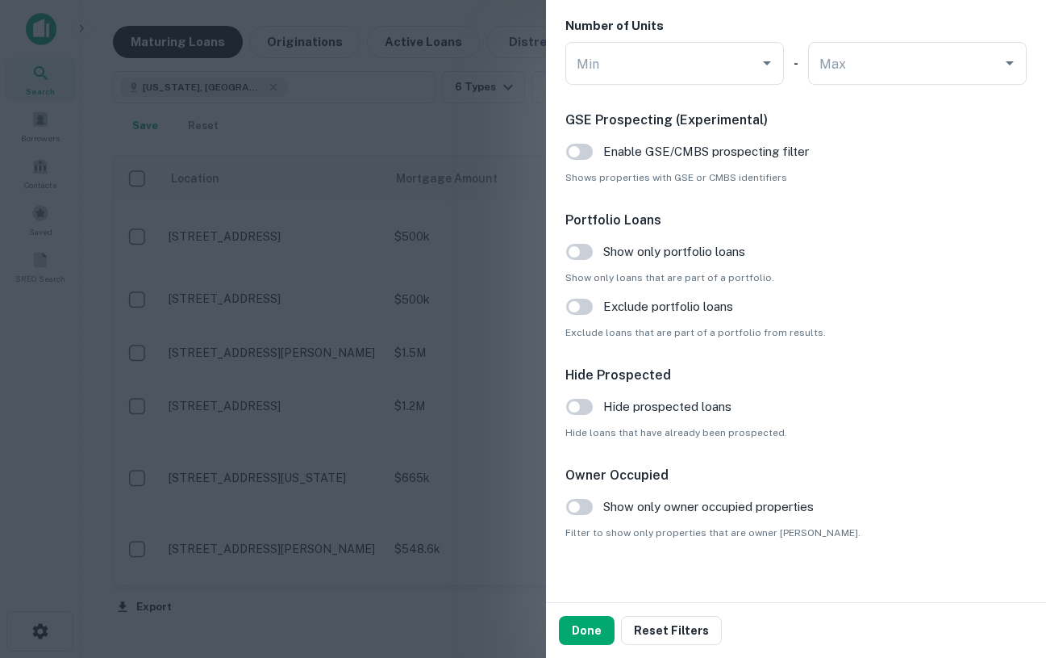
type input "**********"
click at [590, 629] on button "Done" at bounding box center [587, 630] width 56 height 29
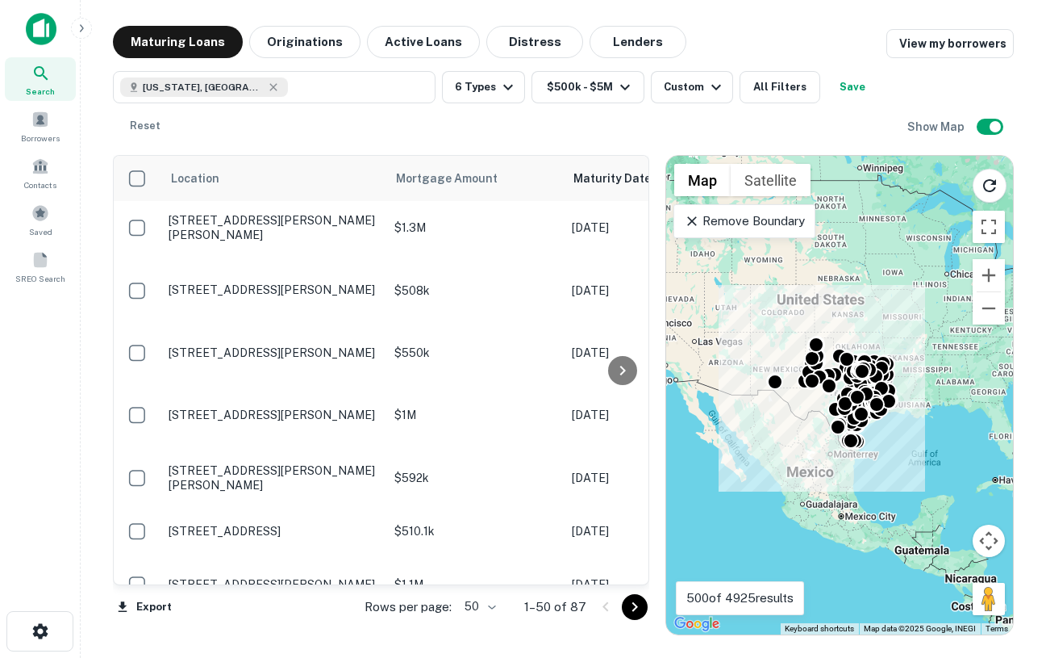
click at [830, 520] on div "To activate drag with keyboard, press Alt + Enter. Once in keyboard drag state,…" at bounding box center [839, 395] width 347 height 478
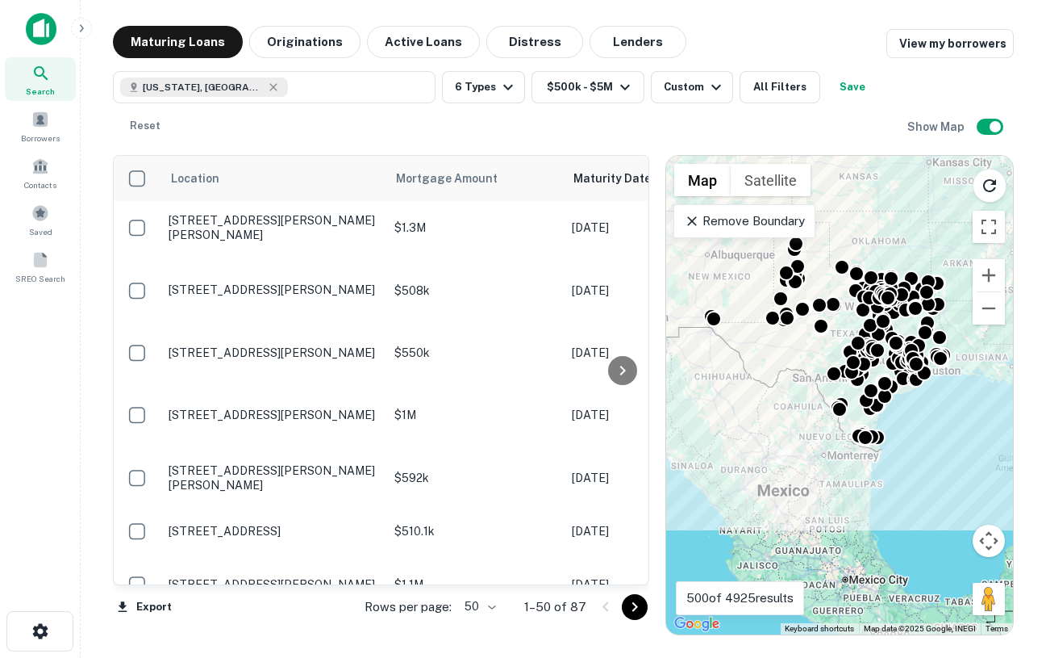
drag, startPoint x: 928, startPoint y: 349, endPoint x: 925, endPoint y: 414, distance: 65.4
click at [925, 414] on div "To activate drag with keyboard, press Alt + Enter. Once in keyboard drag state,…" at bounding box center [839, 395] width 347 height 478
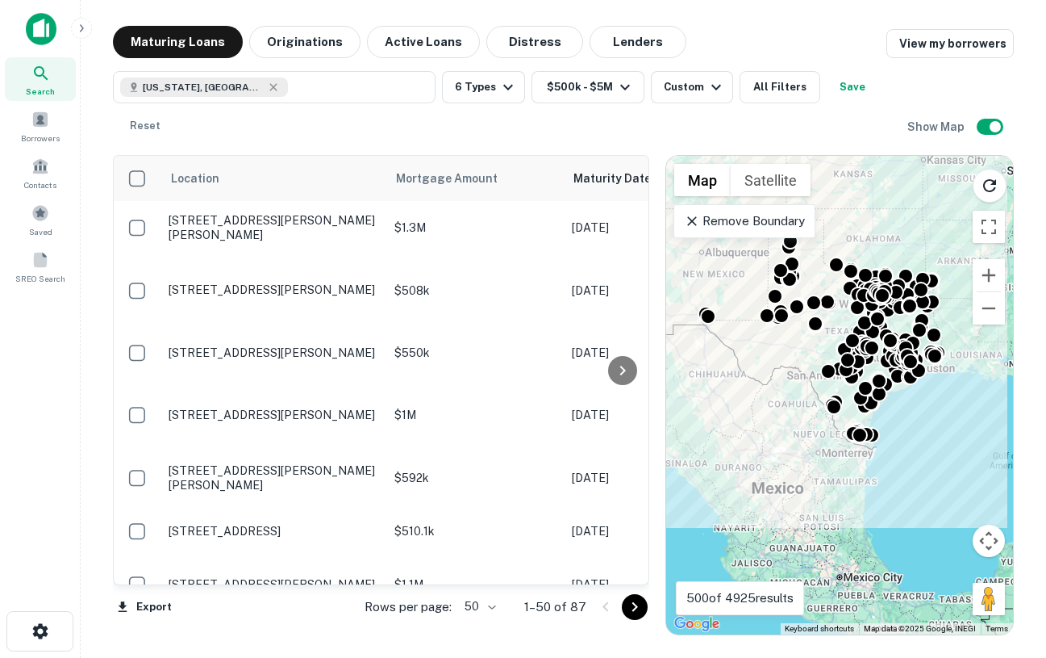
click at [914, 419] on div "To activate drag with keyboard, press Alt + Enter. Once in keyboard drag state,…" at bounding box center [839, 395] width 347 height 478
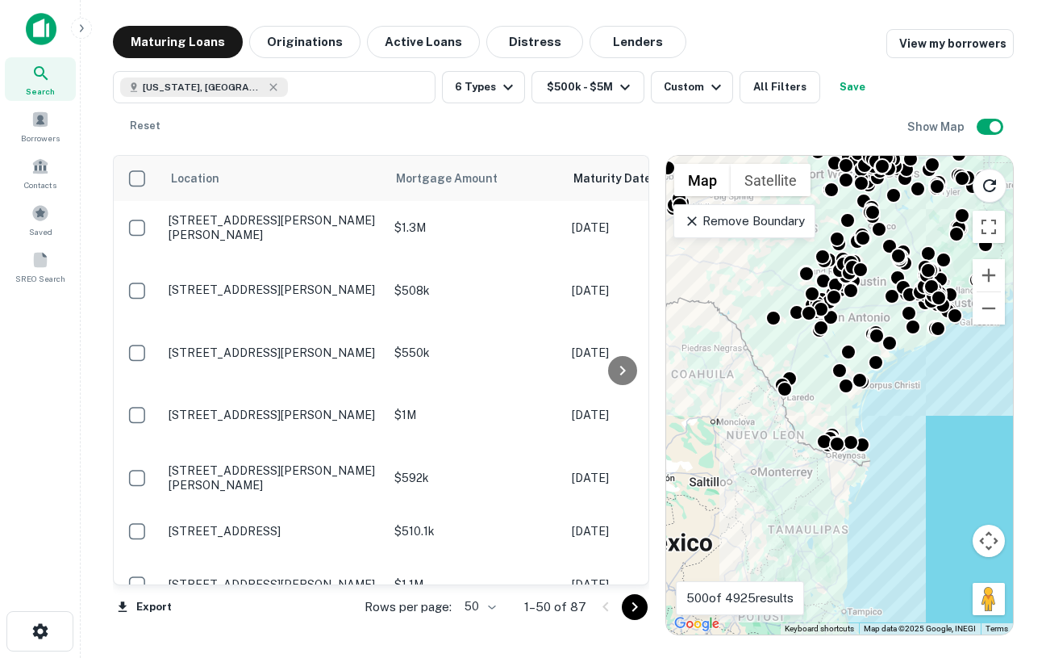
drag, startPoint x: 868, startPoint y: 424, endPoint x: 899, endPoint y: 409, distance: 33.9
click at [900, 409] on div "To activate drag with keyboard, press Alt + Enter. Once in keyboard drag state,…" at bounding box center [839, 395] width 347 height 478
click at [857, 410] on div "To activate drag with keyboard, press Alt + Enter. Once in keyboard drag state,…" at bounding box center [839, 395] width 347 height 478
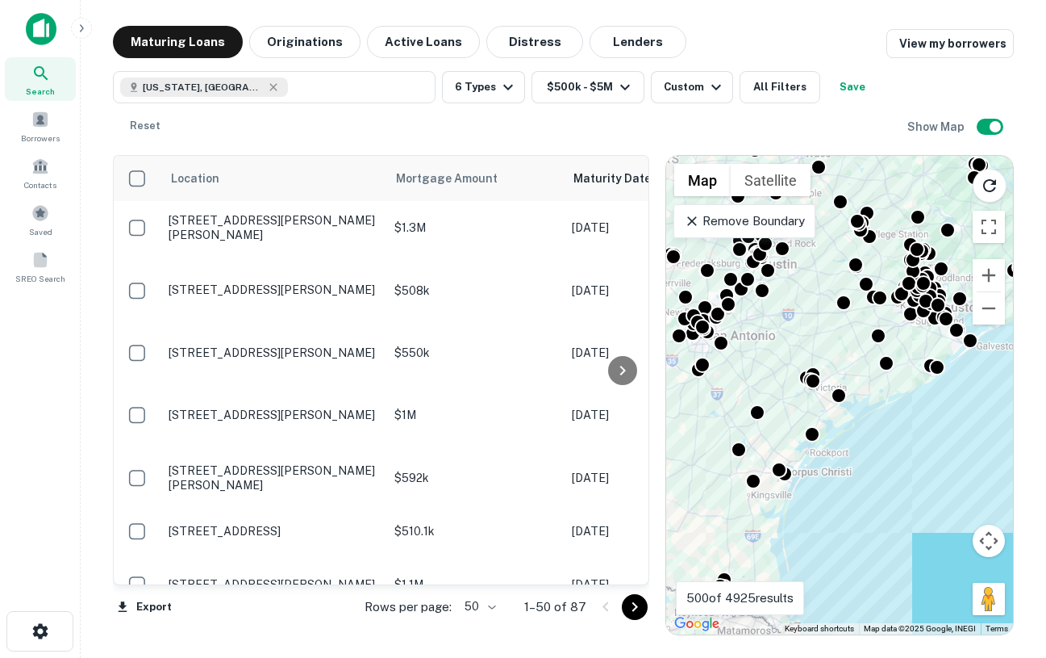
drag, startPoint x: 930, startPoint y: 350, endPoint x: 847, endPoint y: 460, distance: 137.6
click at [847, 460] on div "To activate drag with keyboard, press Alt + Enter. Once in keyboard drag state,…" at bounding box center [839, 395] width 347 height 478
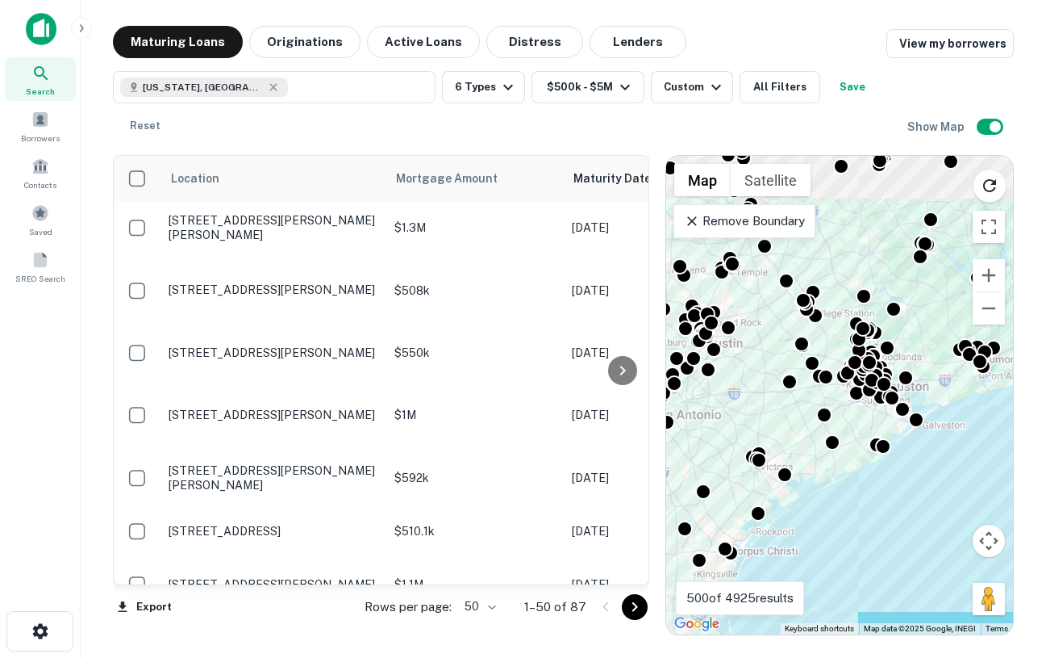
drag, startPoint x: 936, startPoint y: 420, endPoint x: 878, endPoint y: 504, distance: 102.7
click at [878, 504] on div "To activate drag with keyboard, press Alt + Enter. Once in keyboard drag state,…" at bounding box center [839, 395] width 347 height 478
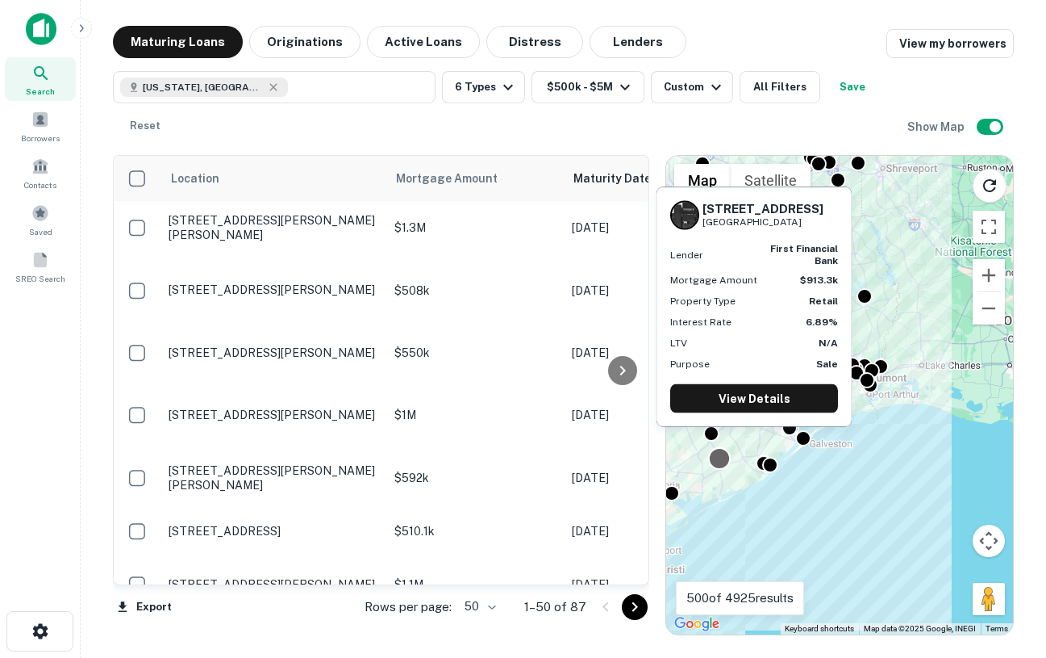
drag, startPoint x: 819, startPoint y: 445, endPoint x: 717, endPoint y: 457, distance: 102.4
click at [717, 457] on div at bounding box center [719, 457] width 23 height 23
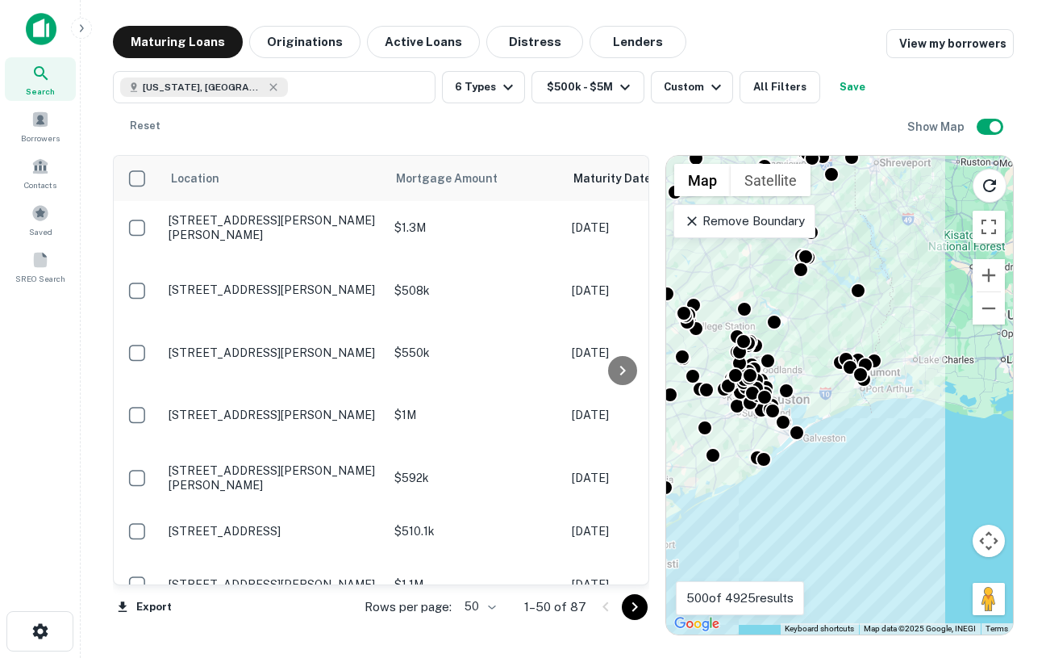
drag, startPoint x: 897, startPoint y: 148, endPoint x: 883, endPoint y: 181, distance: 35.1
click at [884, 182] on div "Location Mortgage Amount Maturity Date sorted ascending Type Borrower Lender Pu…" at bounding box center [563, 388] width 901 height 493
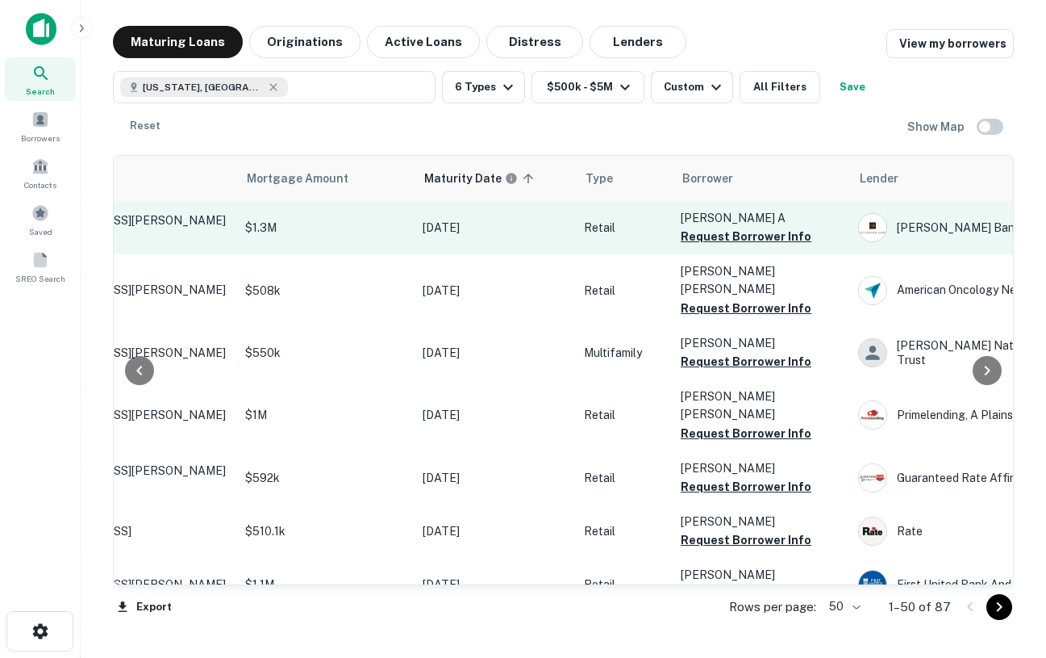
scroll to position [0, 152]
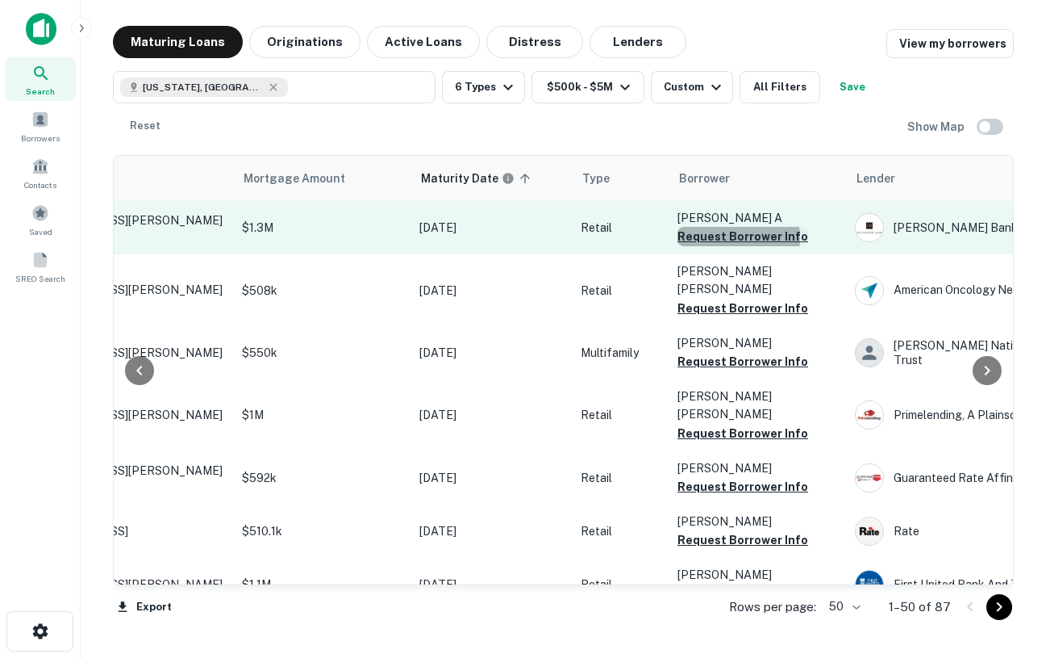
click at [734, 237] on button "Request Borrower Info" at bounding box center [743, 236] width 131 height 19
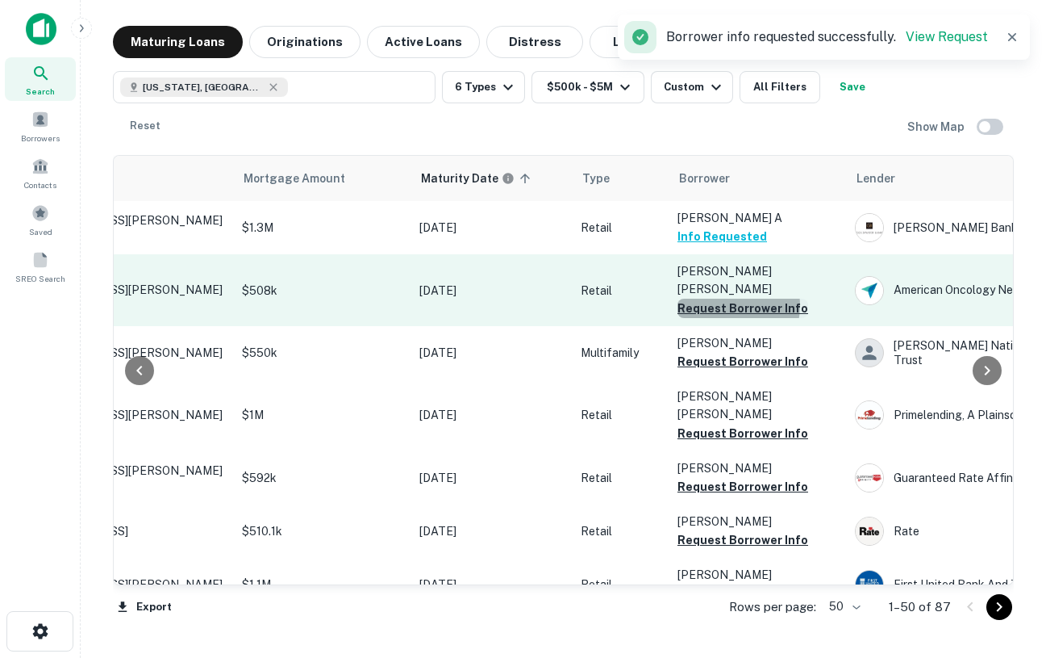
click at [729, 299] on button "Request Borrower Info" at bounding box center [743, 308] width 131 height 19
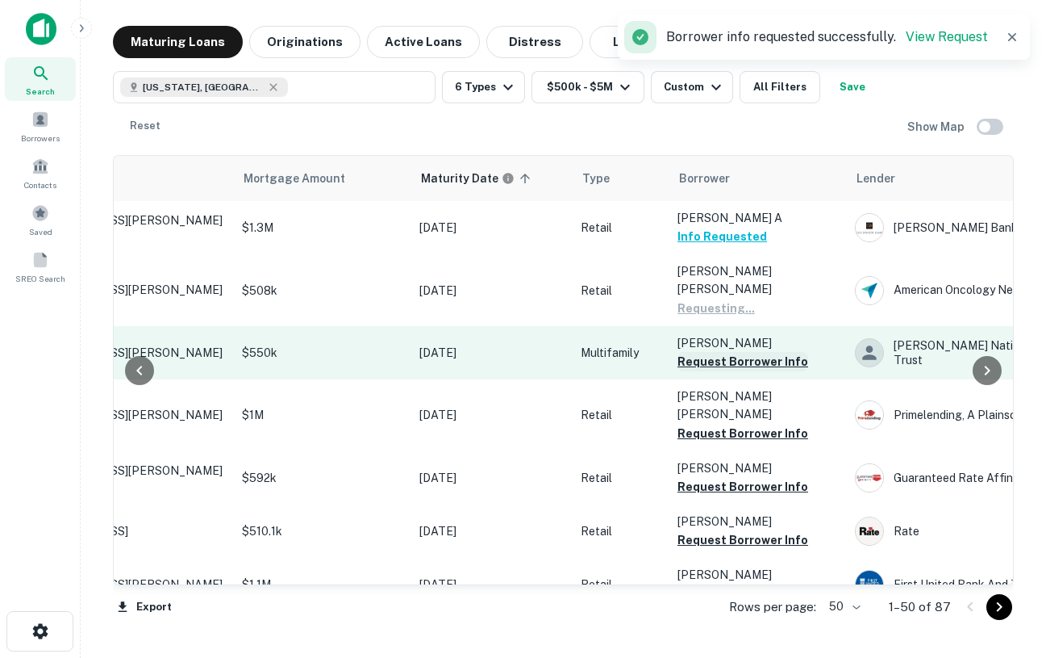
click at [729, 352] on button "Request Borrower Info" at bounding box center [743, 361] width 131 height 19
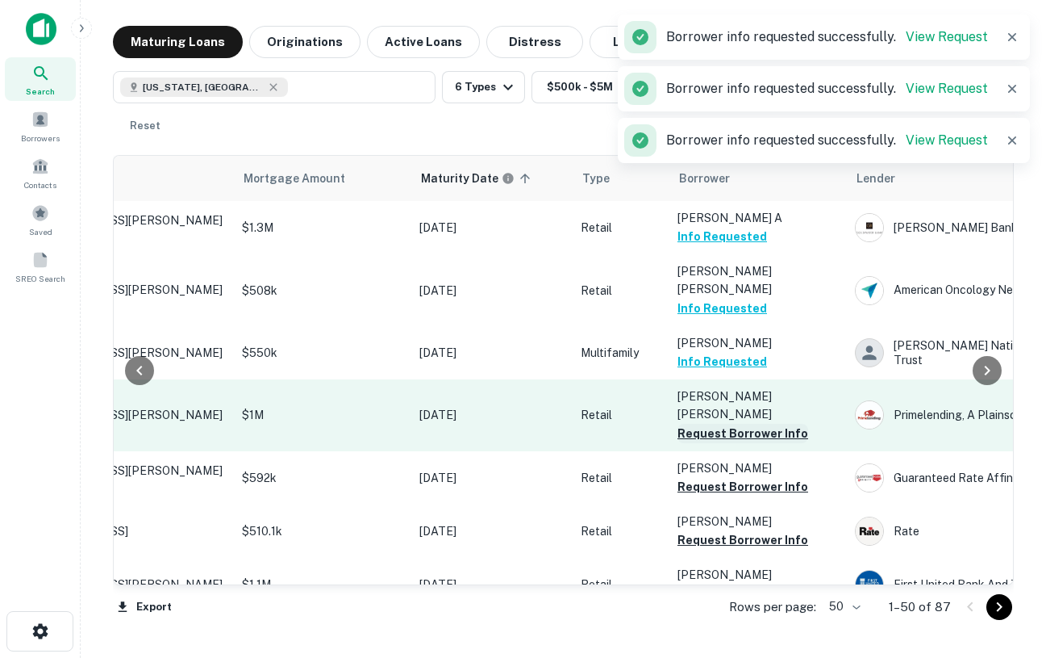
click at [758, 424] on button "Request Borrower Info" at bounding box center [743, 433] width 131 height 19
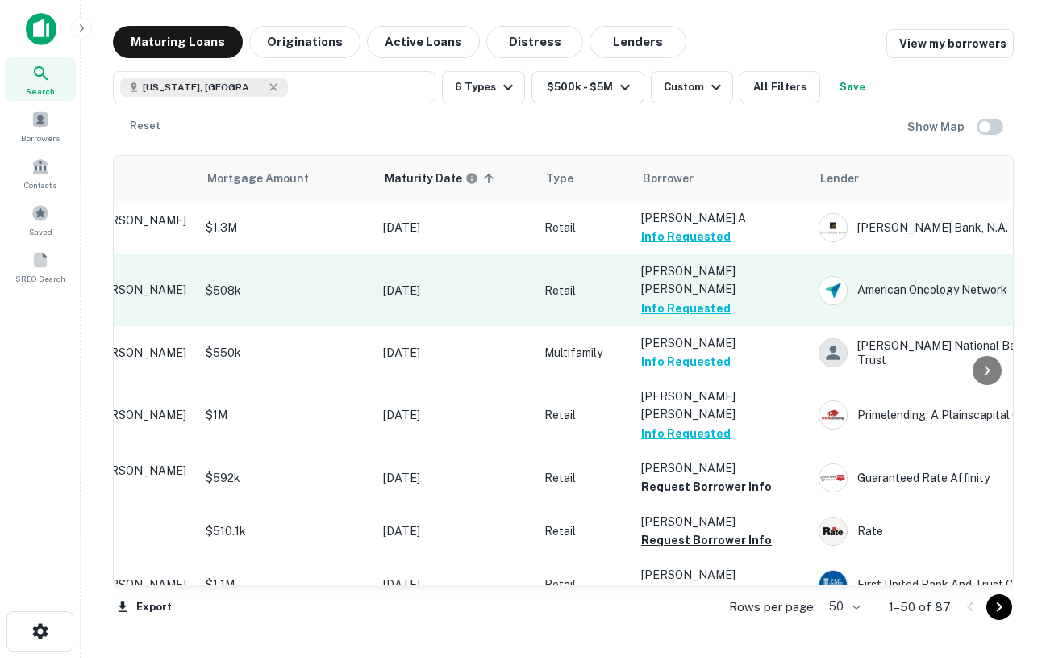
scroll to position [0, 0]
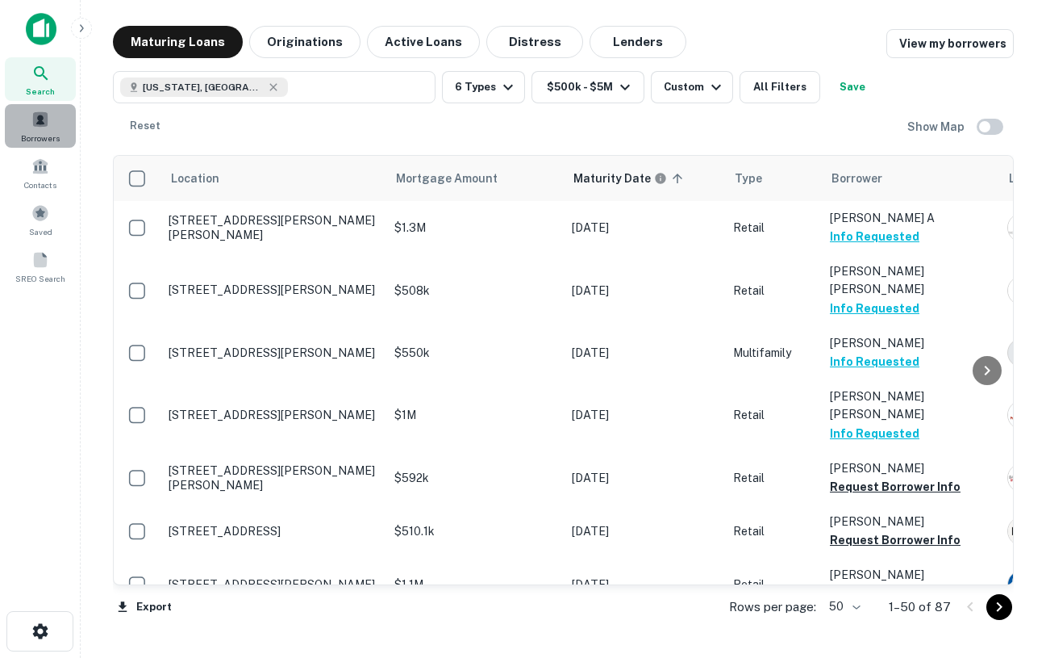
click at [45, 127] on span at bounding box center [40, 120] width 18 height 18
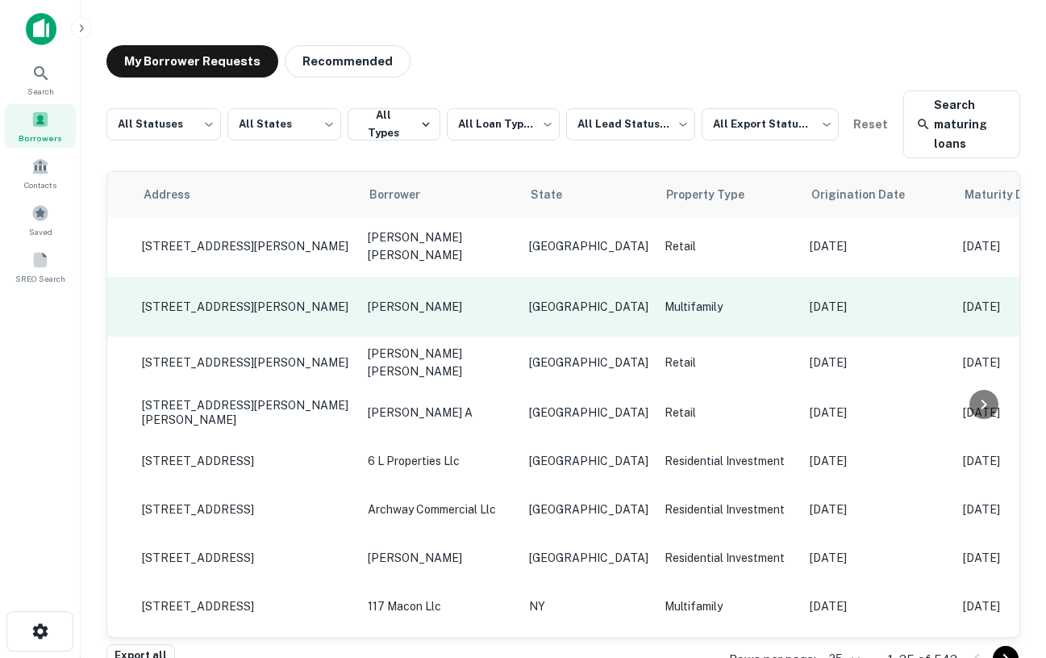
scroll to position [1, 0]
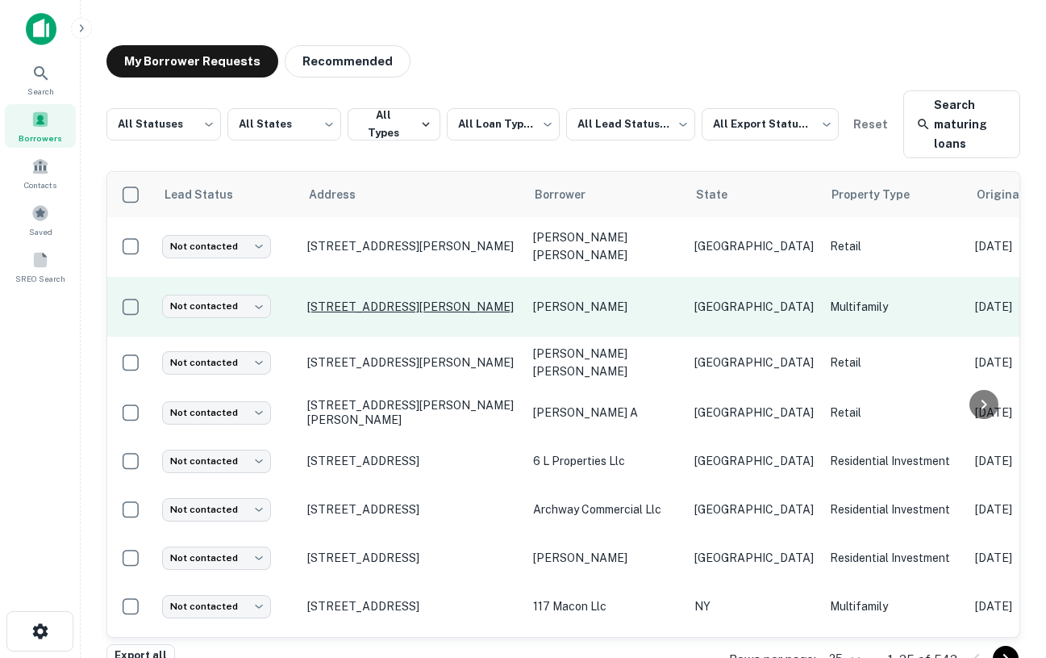
click at [430, 299] on p "[STREET_ADDRESS][PERSON_NAME]" at bounding box center [412, 306] width 210 height 15
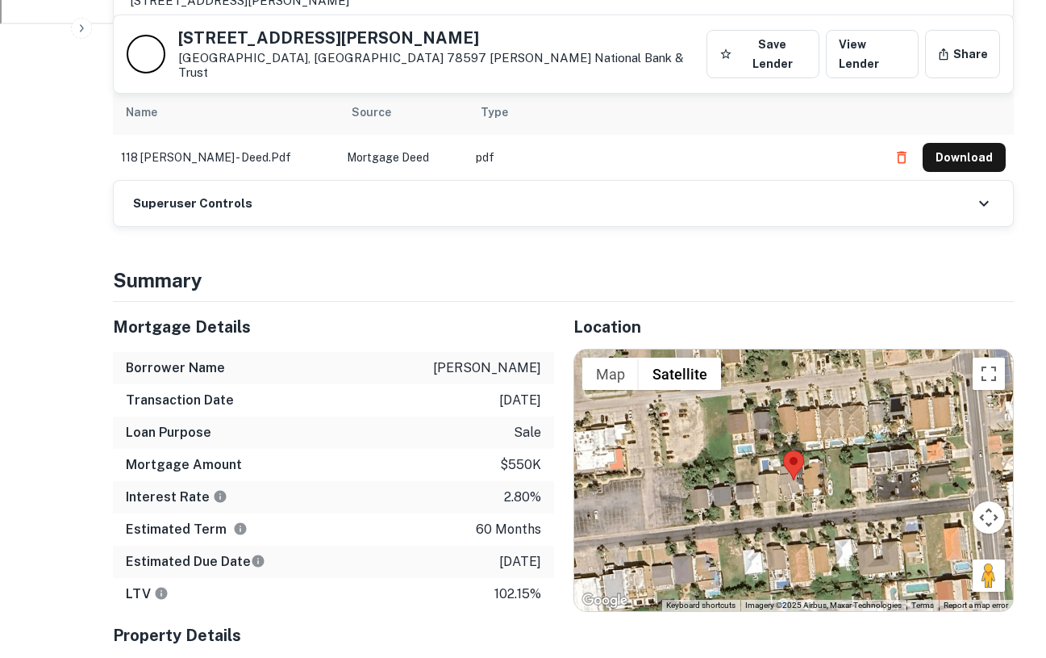
scroll to position [762, 0]
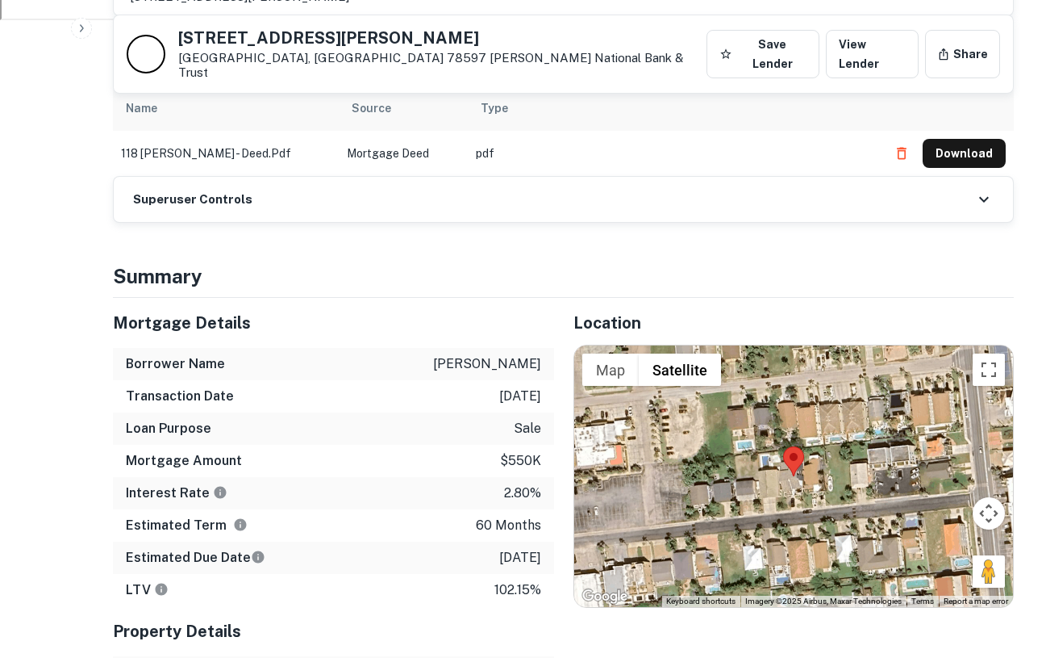
click at [811, 485] on div at bounding box center [794, 475] width 440 height 261
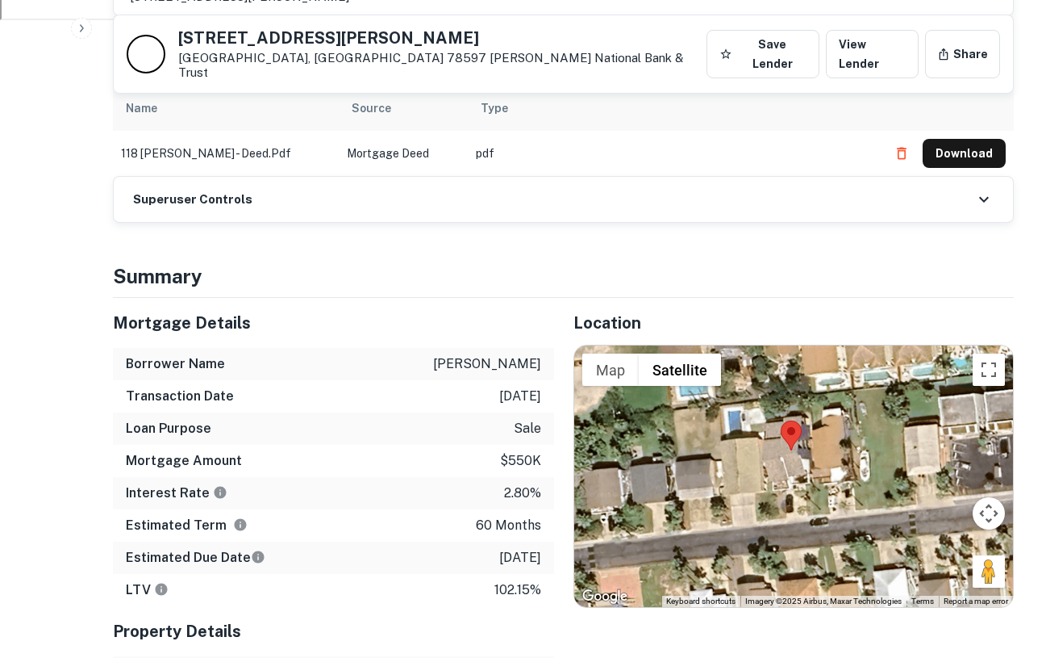
drag, startPoint x: 788, startPoint y: 470, endPoint x: 810, endPoint y: 471, distance: 21.8
click at [812, 471] on div at bounding box center [794, 475] width 440 height 261
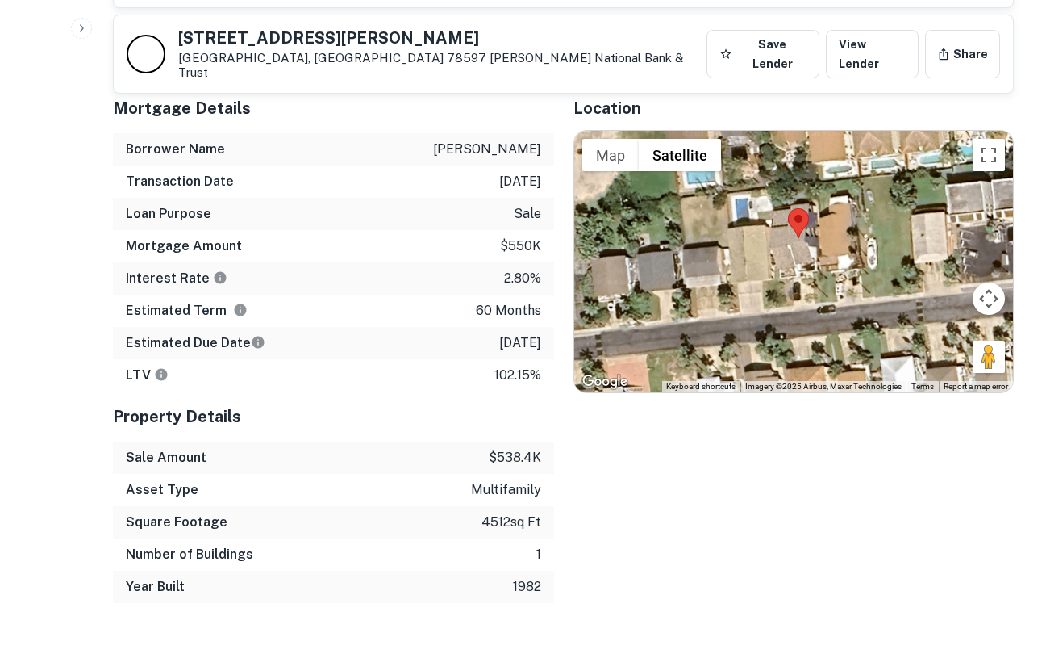
scroll to position [978, 0]
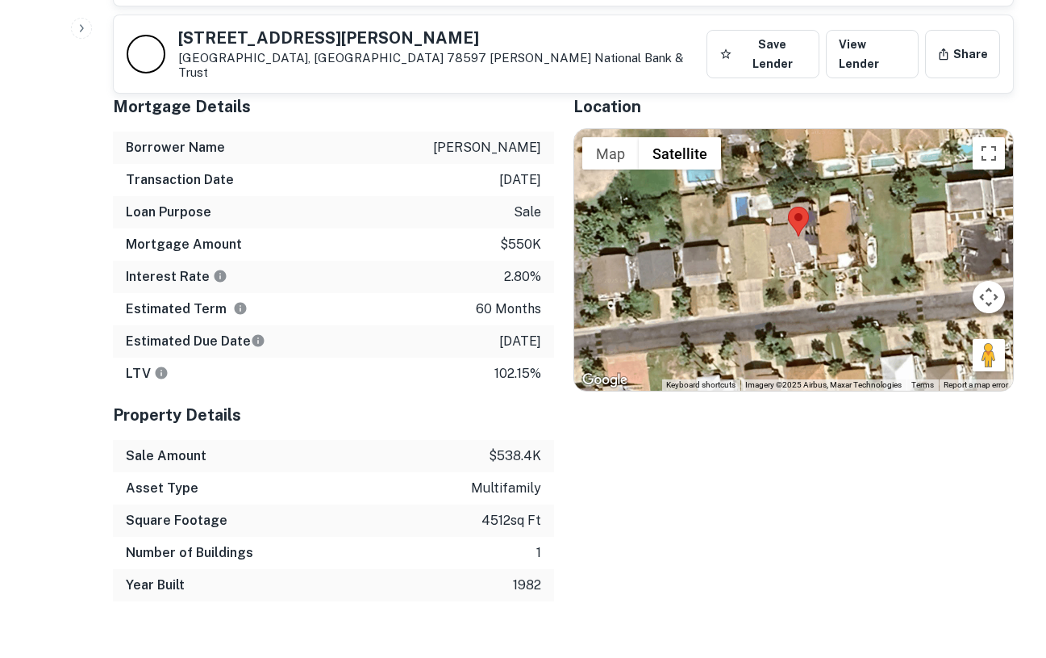
click at [779, 236] on div at bounding box center [794, 259] width 440 height 261
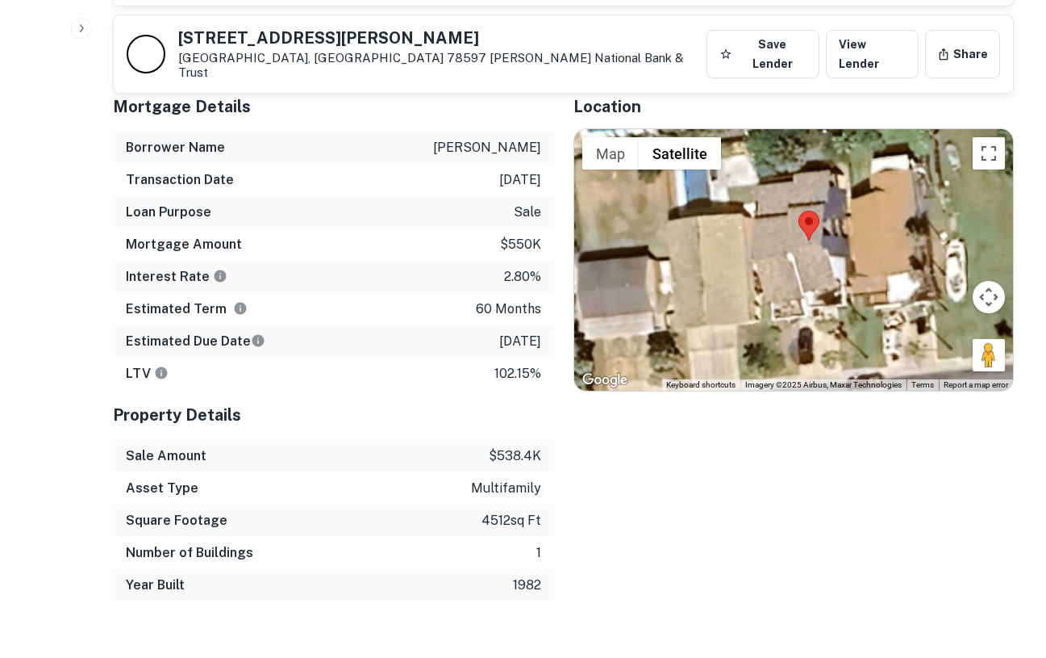
drag, startPoint x: 779, startPoint y: 237, endPoint x: 758, endPoint y: 251, distance: 25.1
click at [758, 251] on div at bounding box center [794, 259] width 440 height 261
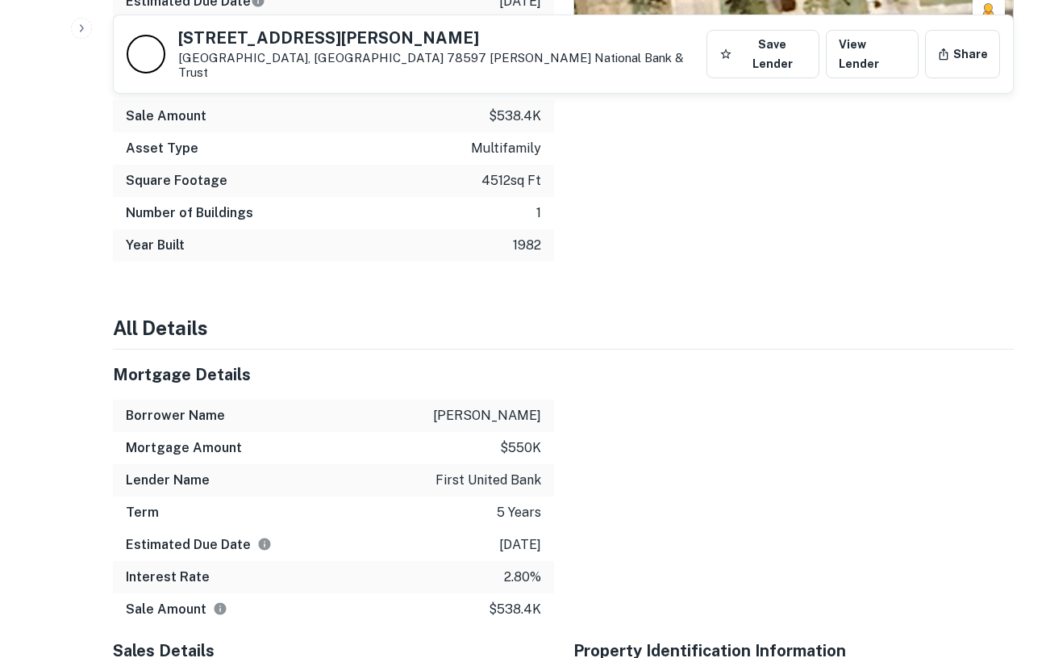
scroll to position [1309, 0]
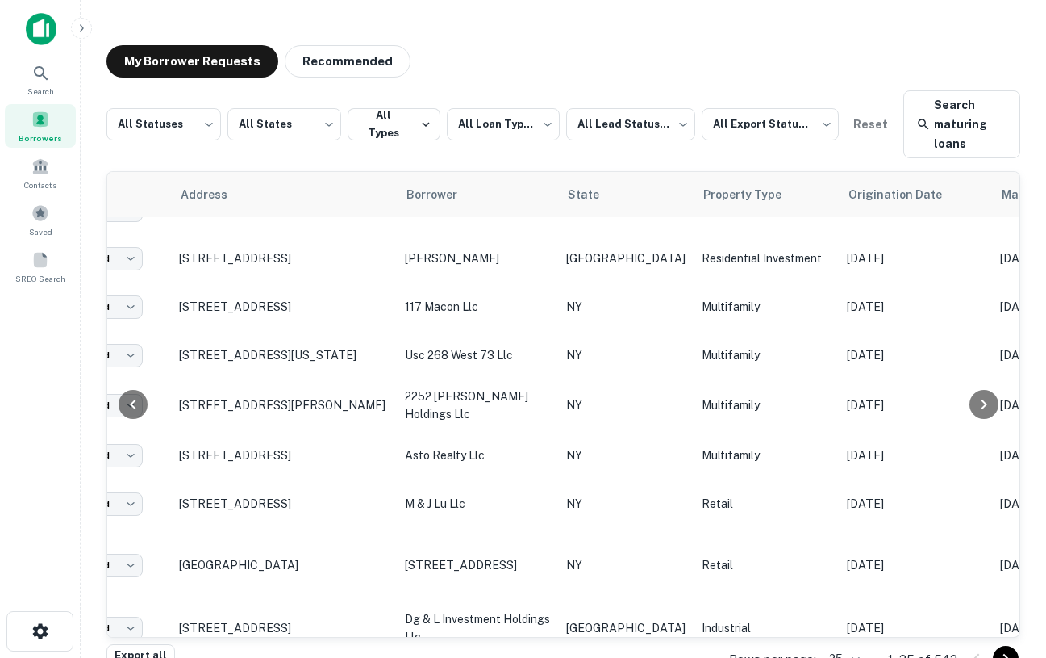
scroll to position [303, 128]
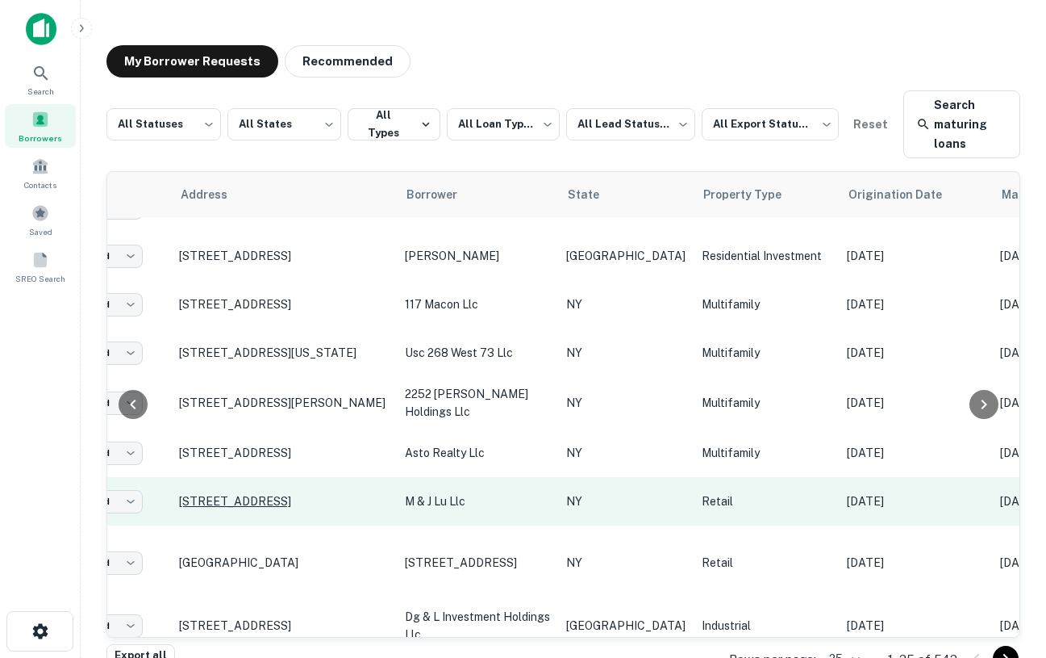
click at [231, 494] on p "[STREET_ADDRESS]" at bounding box center [284, 501] width 210 height 15
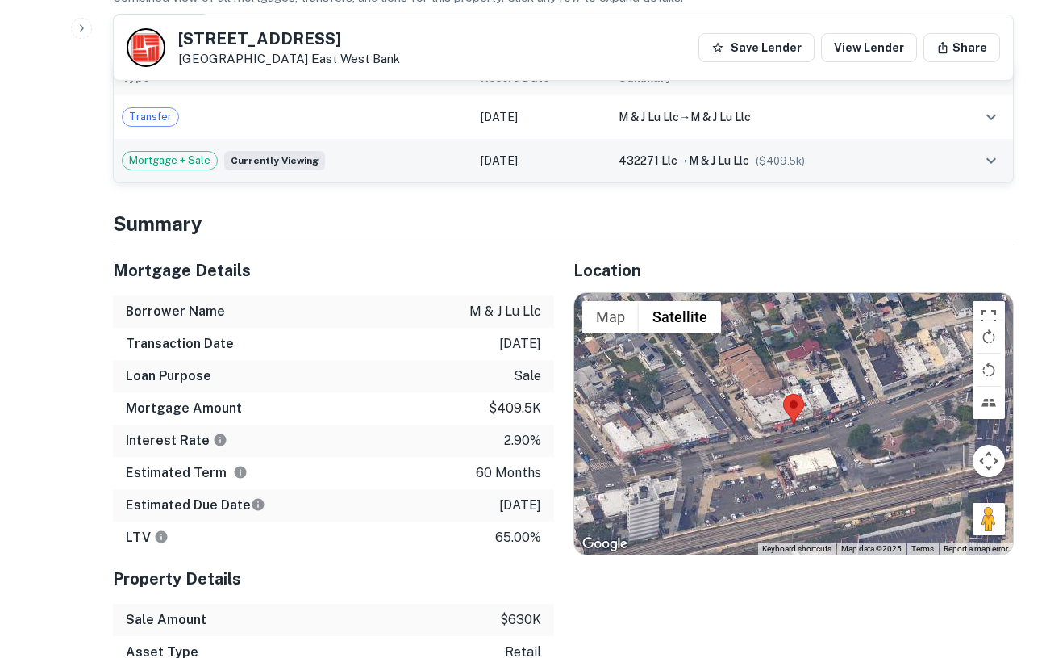
scroll to position [1244, 0]
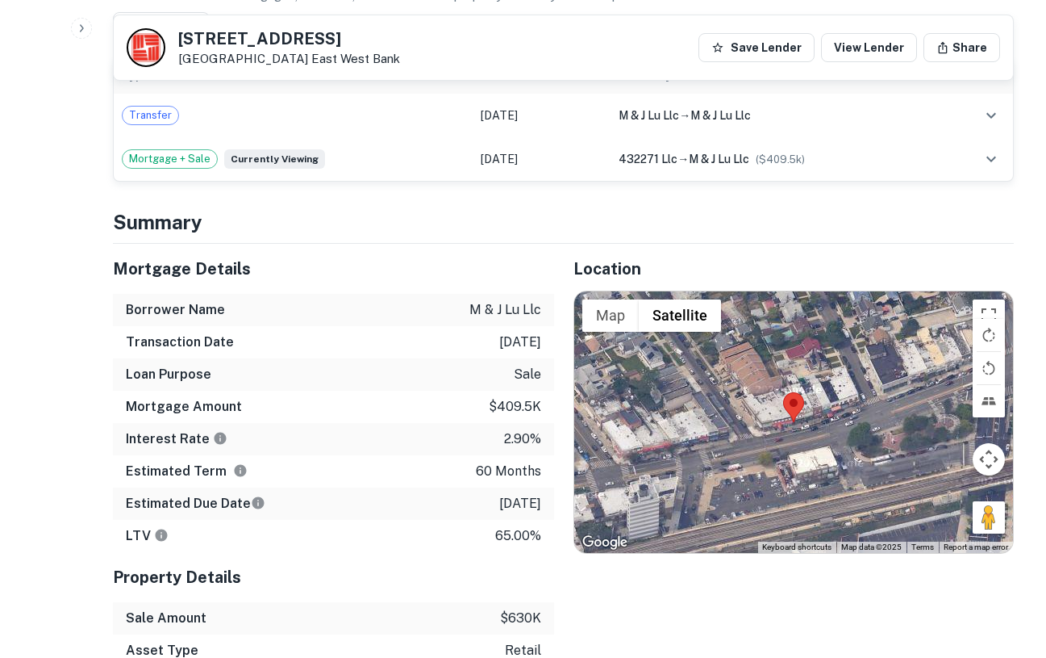
click at [818, 423] on div at bounding box center [794, 421] width 440 height 261
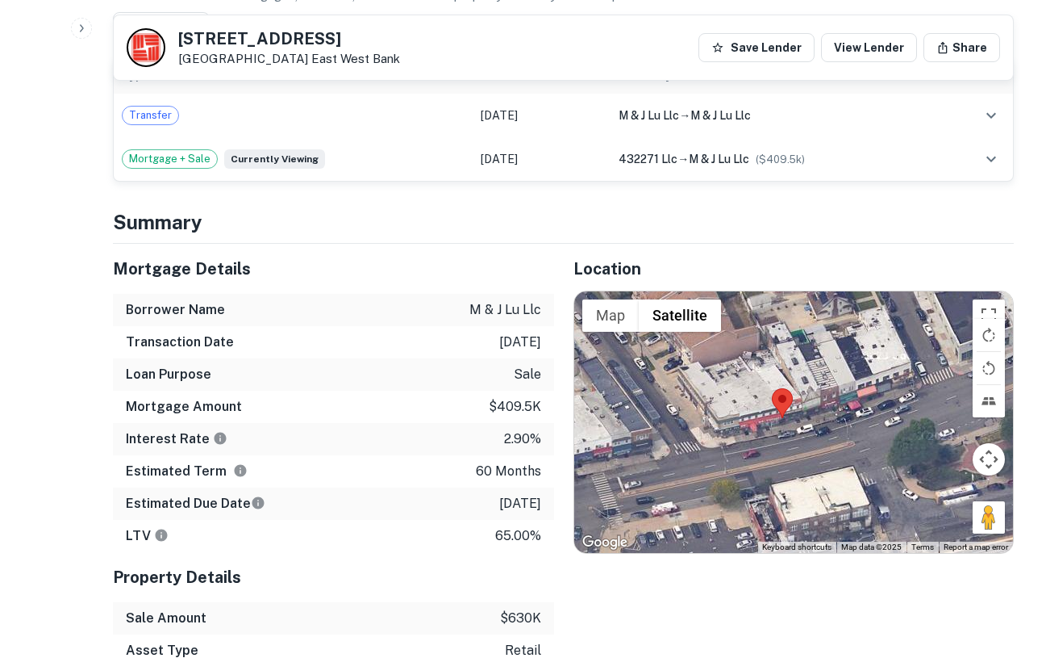
drag, startPoint x: 788, startPoint y: 411, endPoint x: 797, endPoint y: 424, distance: 15.0
click at [800, 426] on div at bounding box center [794, 421] width 440 height 261
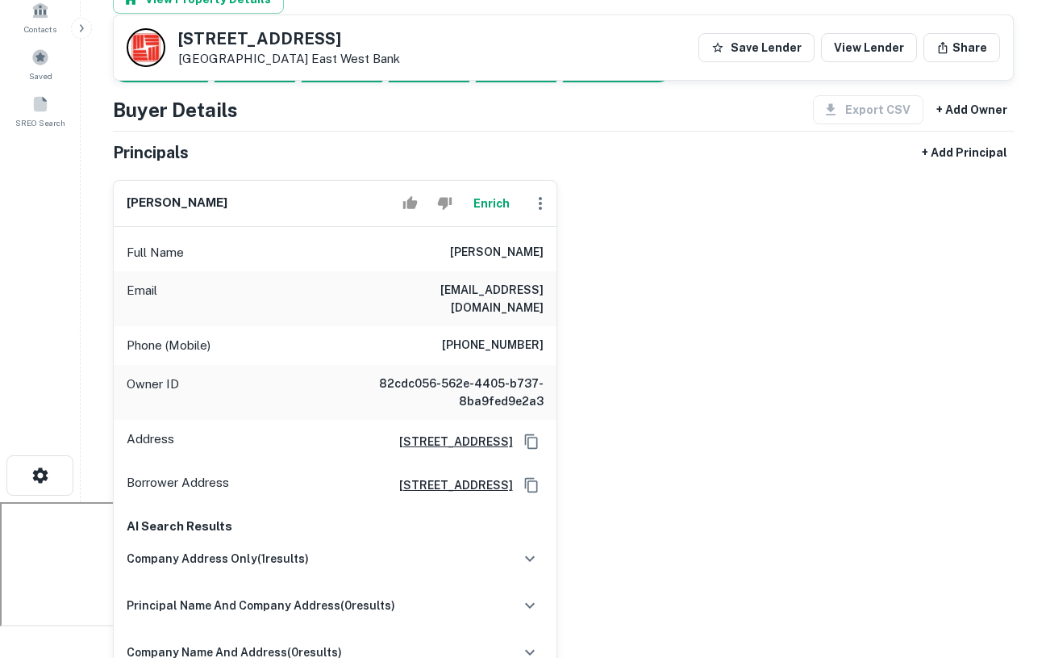
scroll to position [0, 0]
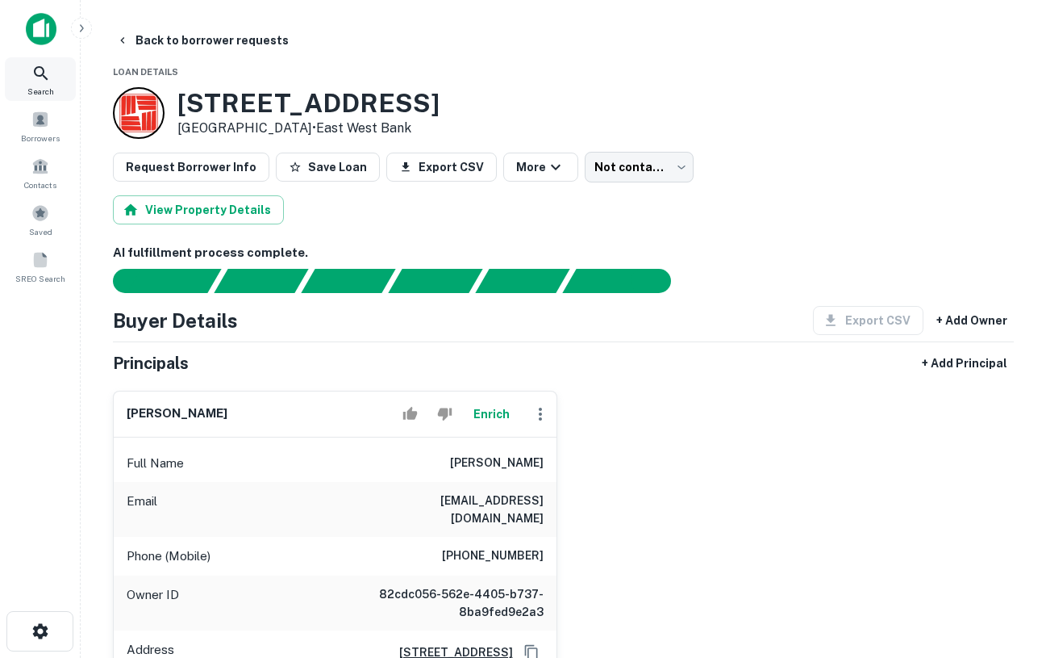
click at [47, 77] on icon at bounding box center [40, 73] width 19 height 19
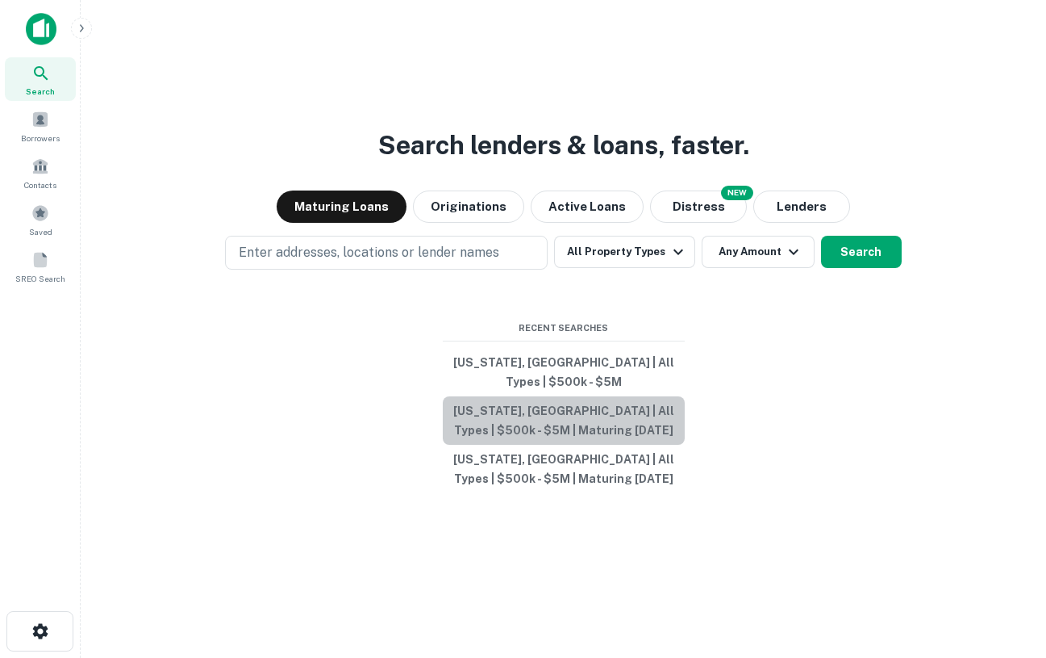
click at [562, 415] on button "[US_STATE], [GEOGRAPHIC_DATA] | All Types | $500k - $5M | Maturing [DATE]" at bounding box center [564, 420] width 242 height 48
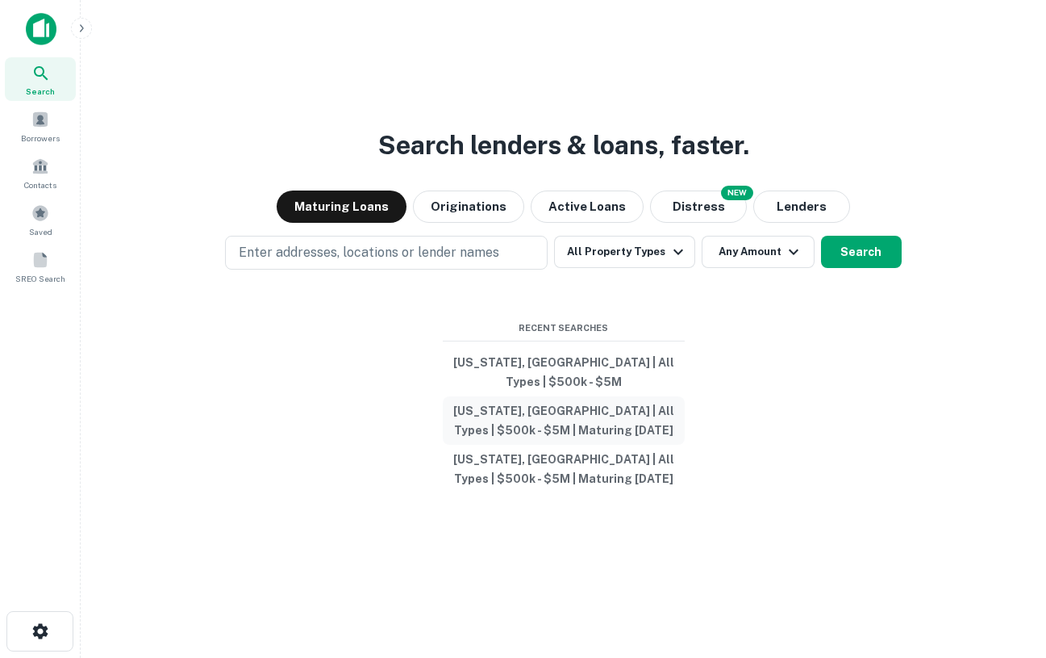
click at [567, 414] on button "Texas, USA | All Types | $500k - $5M | Maturing In 1 Year" at bounding box center [564, 420] width 242 height 48
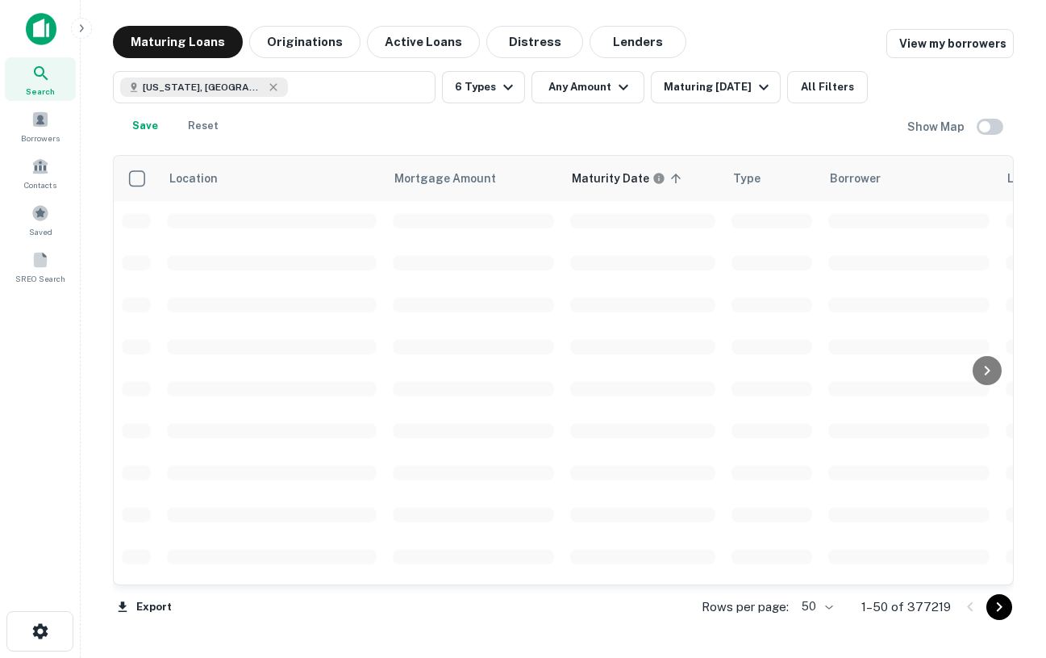
scroll to position [303, 0]
click at [821, 86] on button "All Filters" at bounding box center [827, 87] width 81 height 32
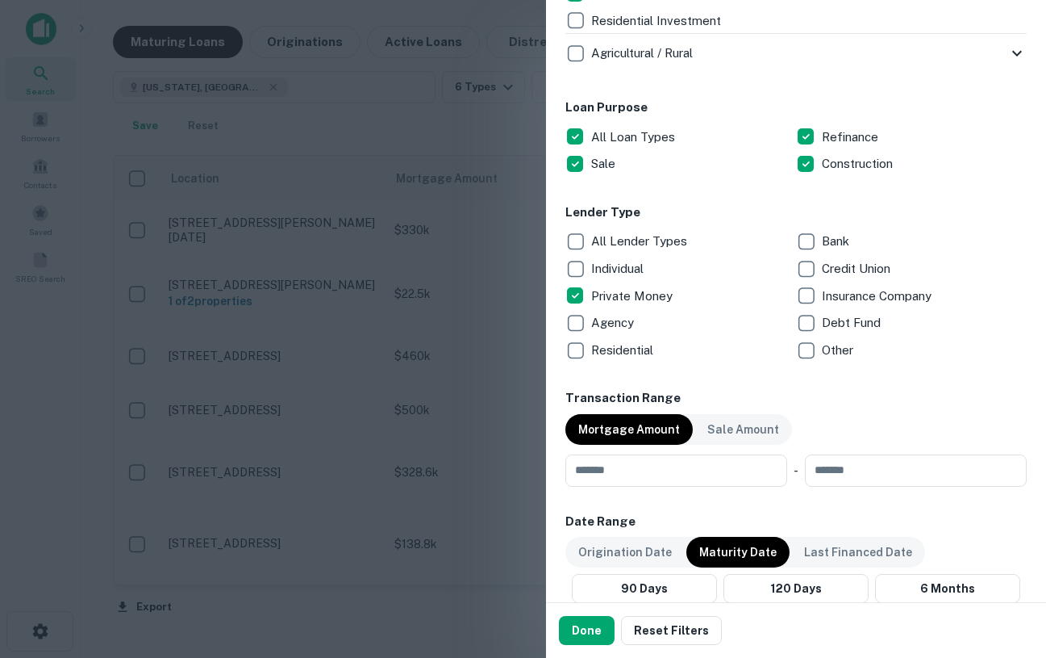
scroll to position [741, 0]
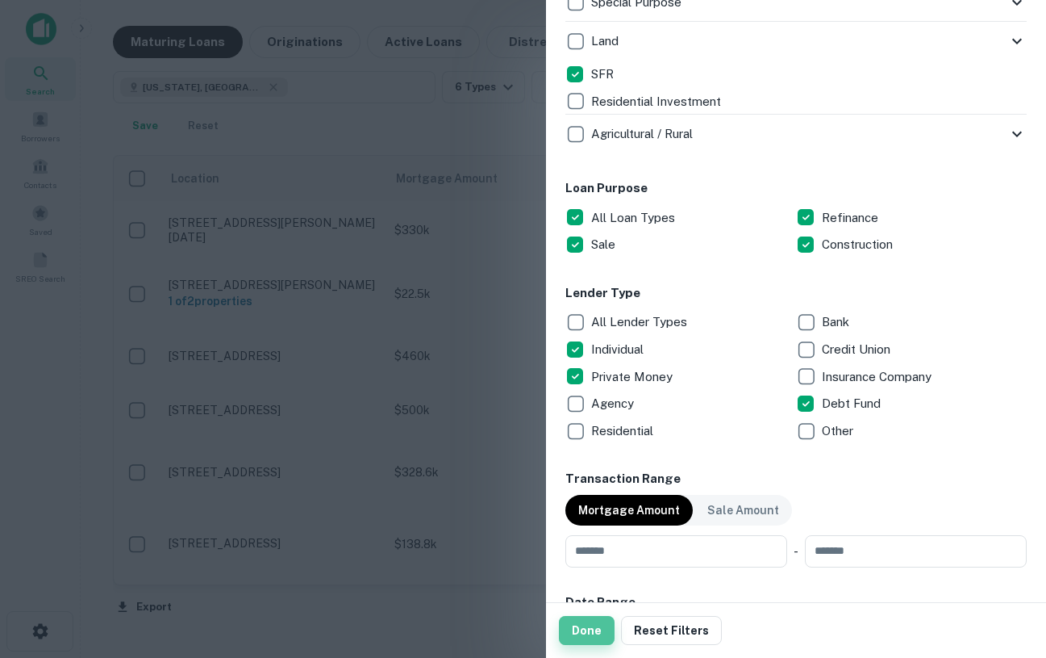
click at [598, 618] on button "Done" at bounding box center [587, 630] width 56 height 29
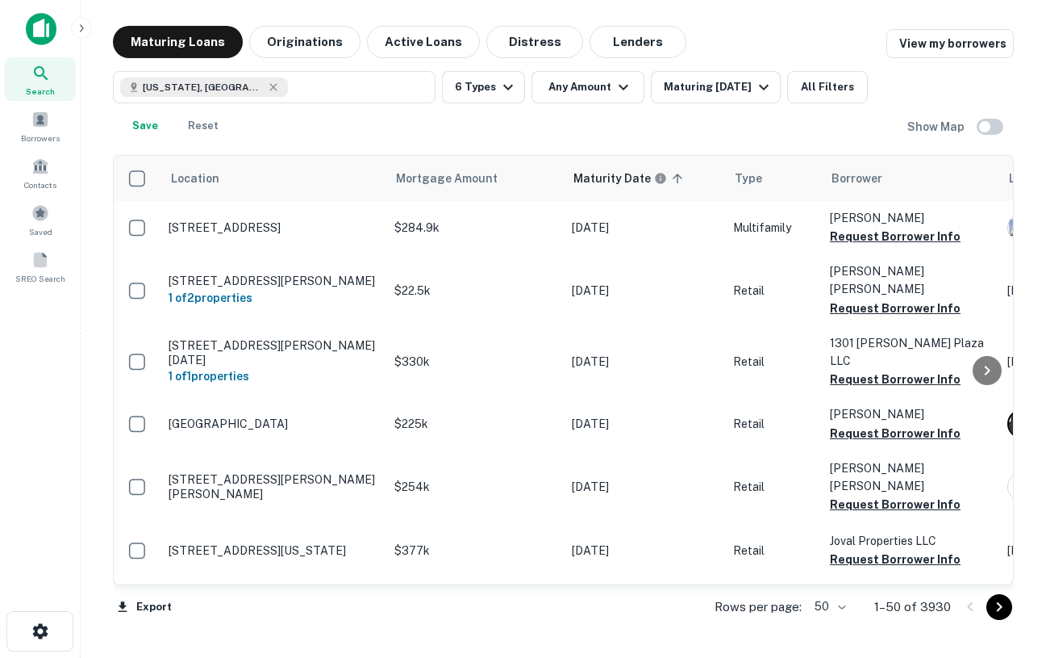
click at [808, 116] on div "Texas, USA 6 Types Any Amount Maturing In 1 Year All Filters Save Reset" at bounding box center [510, 106] width 795 height 71
click at [819, 94] on button "All Filters" at bounding box center [827, 87] width 81 height 32
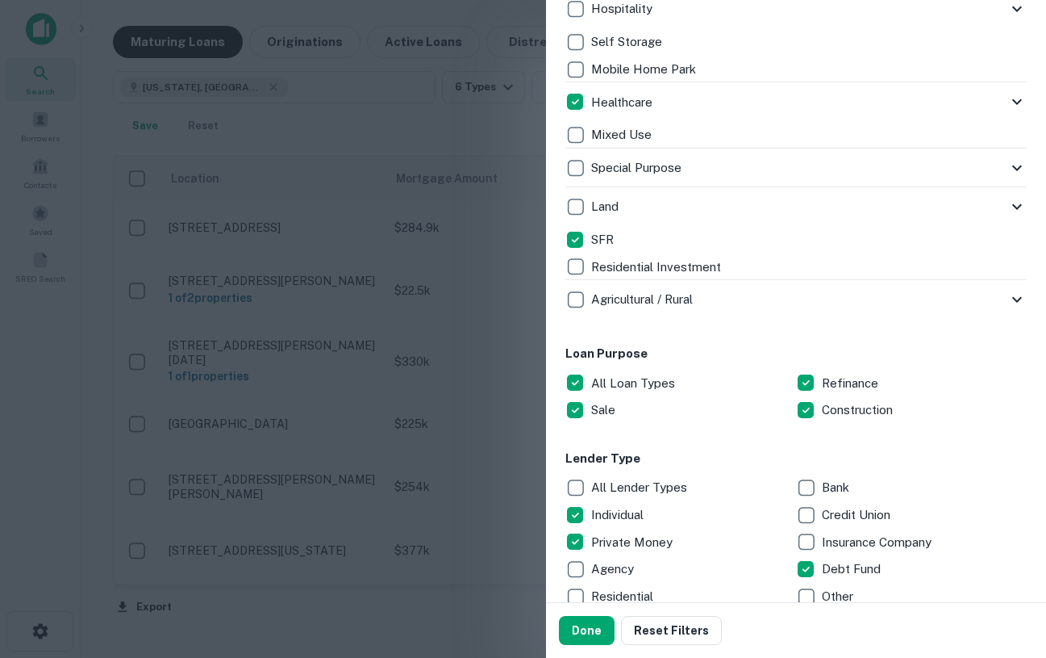
scroll to position [731, 0]
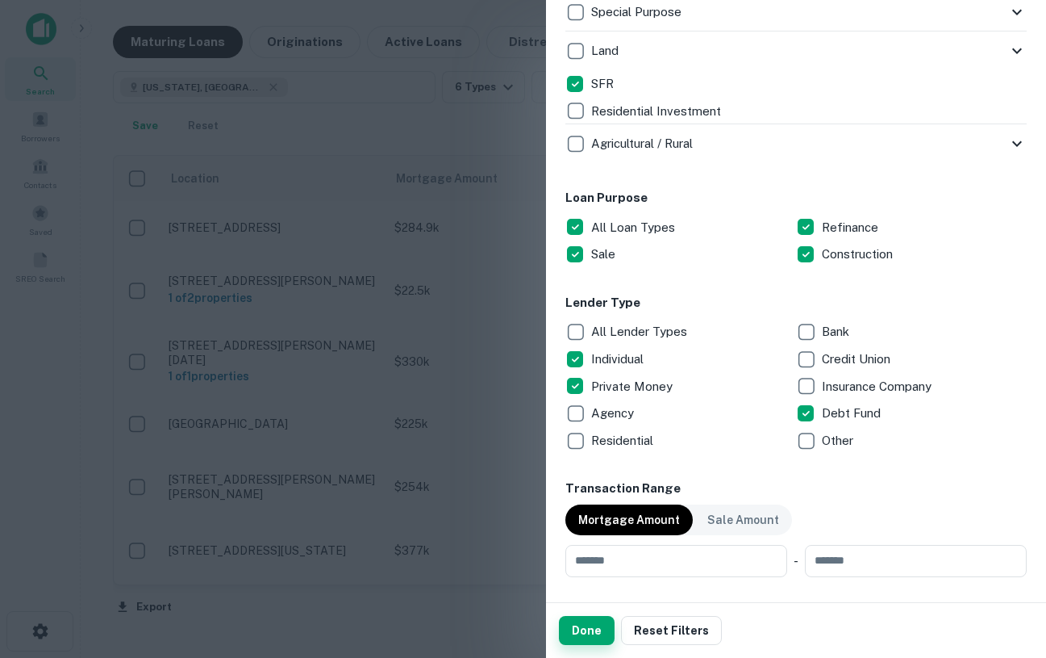
click at [570, 625] on button "Done" at bounding box center [587, 630] width 56 height 29
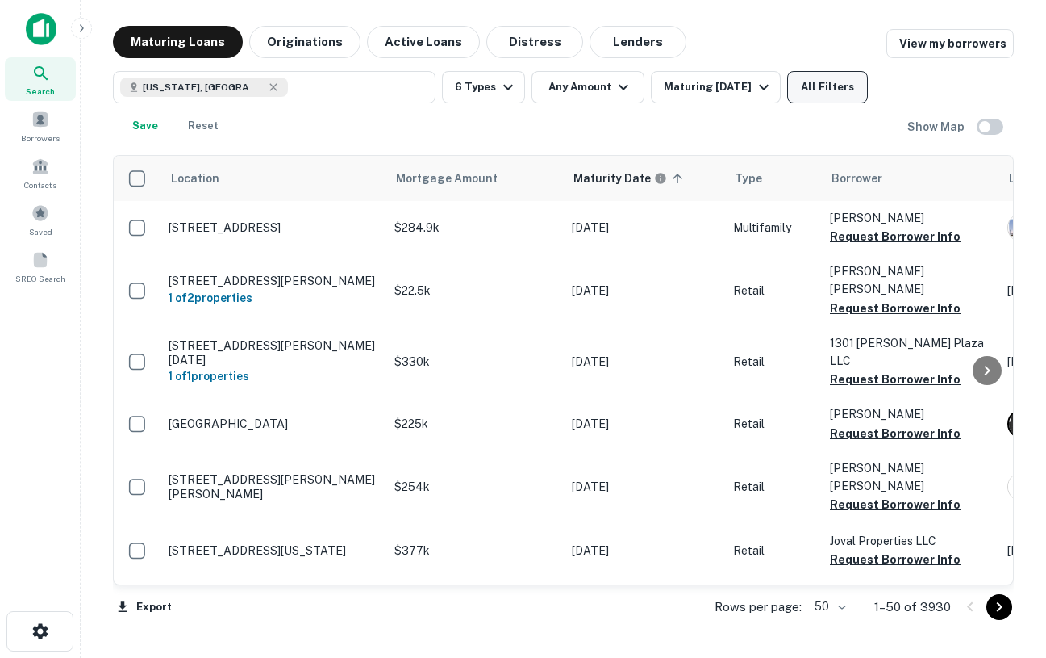
click at [807, 95] on button "All Filters" at bounding box center [827, 87] width 81 height 32
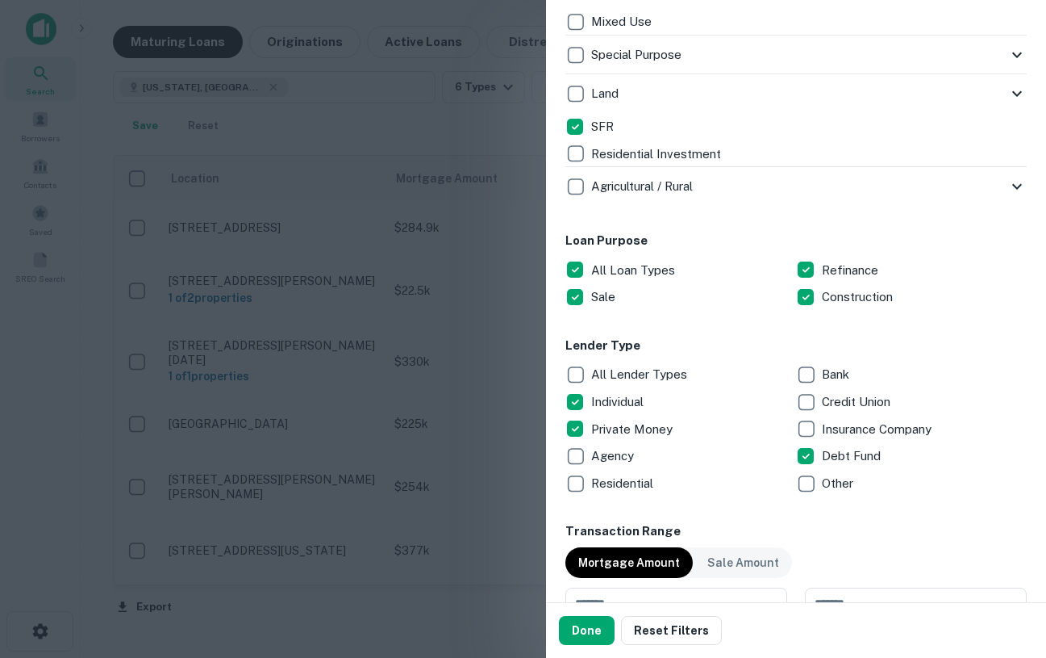
scroll to position [687, 0]
click at [589, 627] on button "Done" at bounding box center [587, 630] width 56 height 29
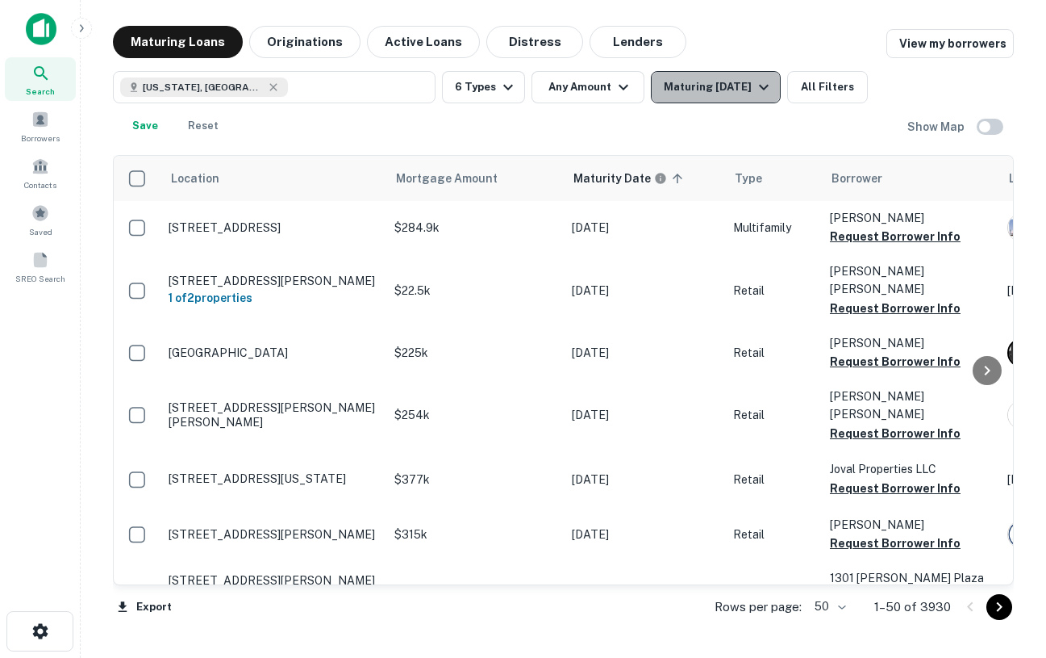
click at [765, 88] on icon "button" at bounding box center [763, 86] width 19 height 19
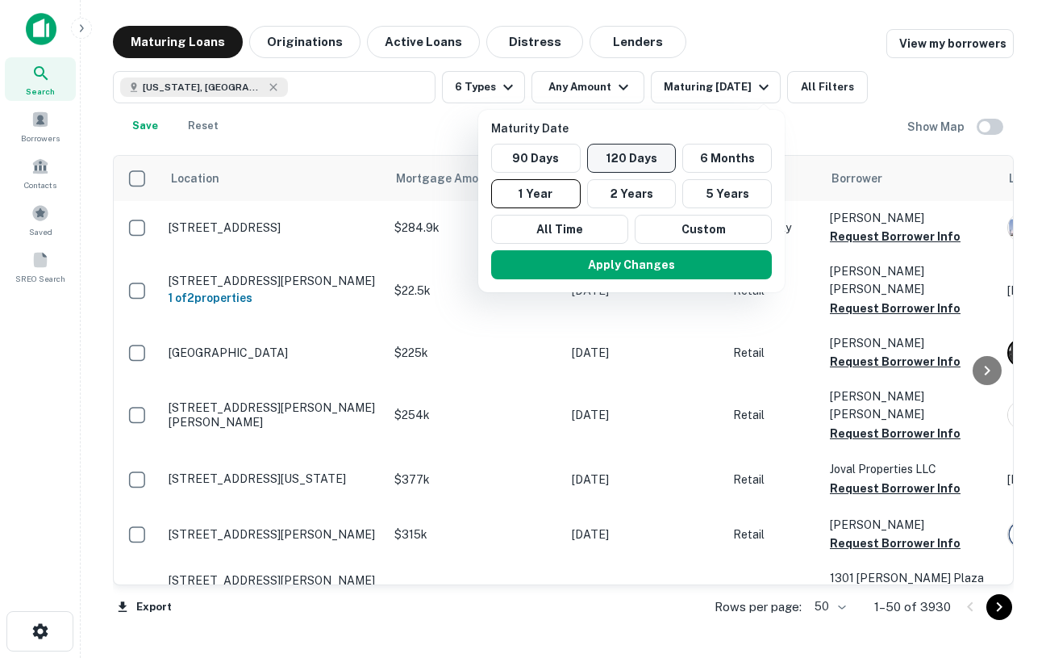
click at [667, 150] on button "120 Days" at bounding box center [632, 158] width 90 height 29
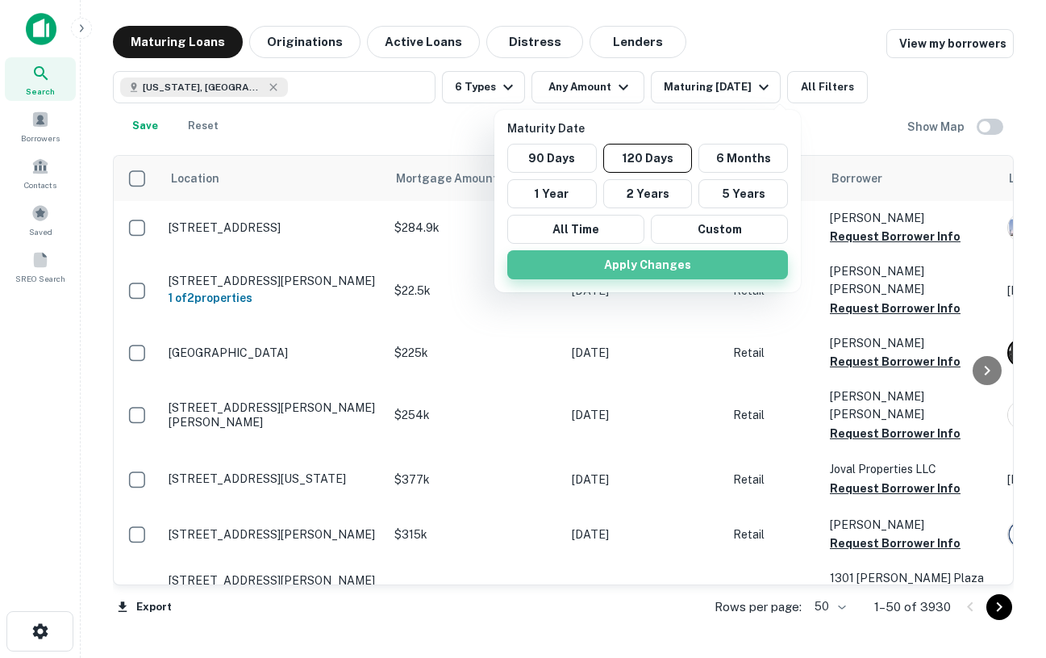
click at [686, 259] on button "Apply Changes" at bounding box center [647, 264] width 281 height 29
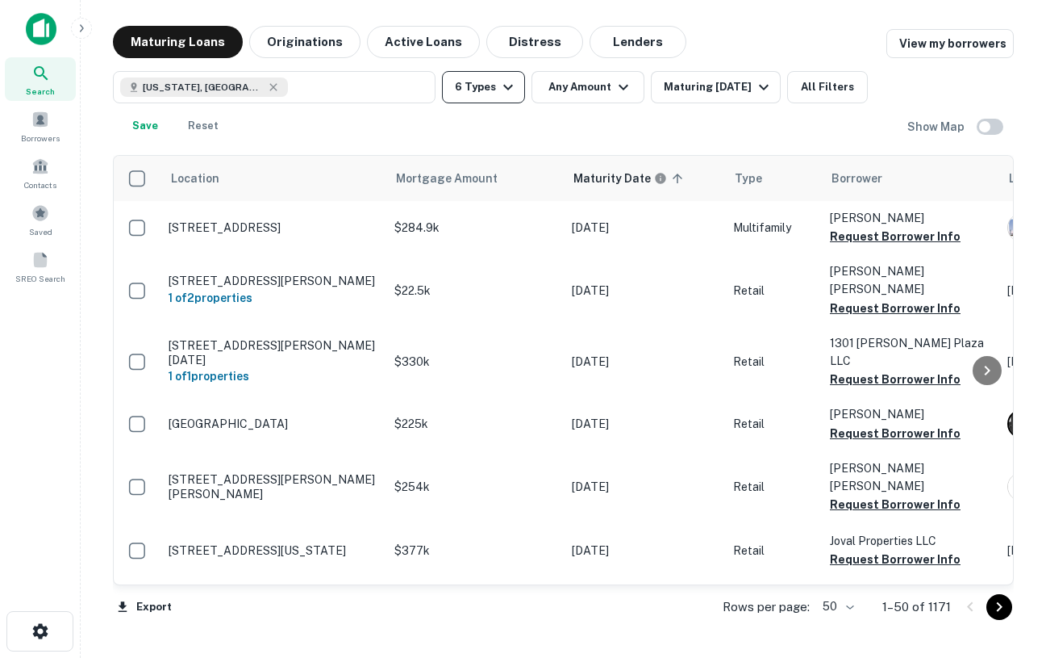
click at [487, 89] on button "6 Types" at bounding box center [483, 87] width 83 height 32
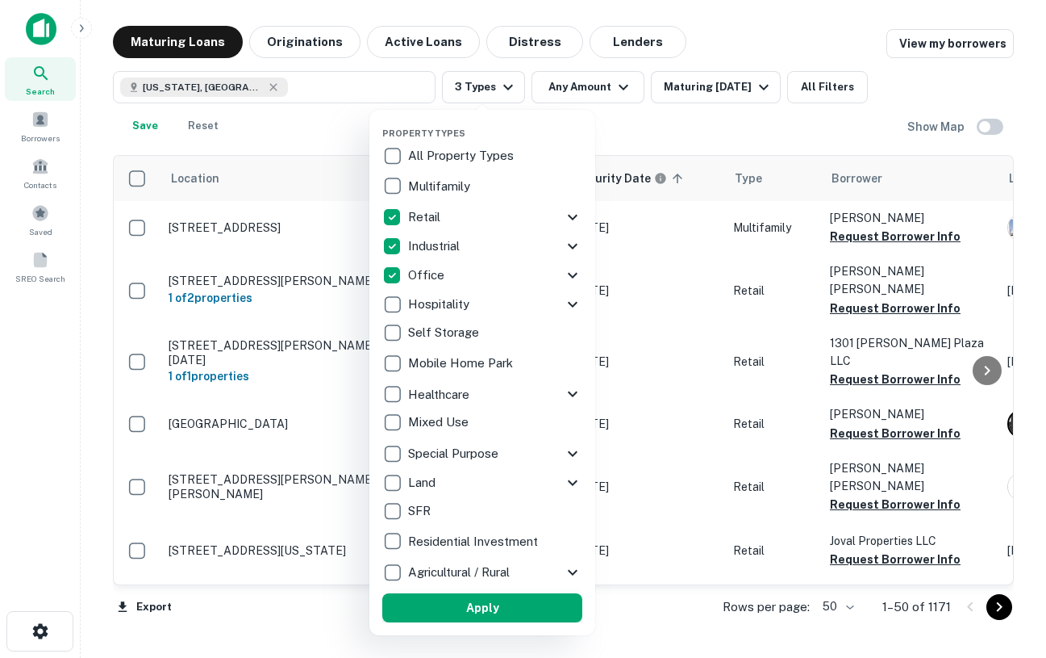
click at [475, 599] on button "Apply" at bounding box center [482, 607] width 200 height 29
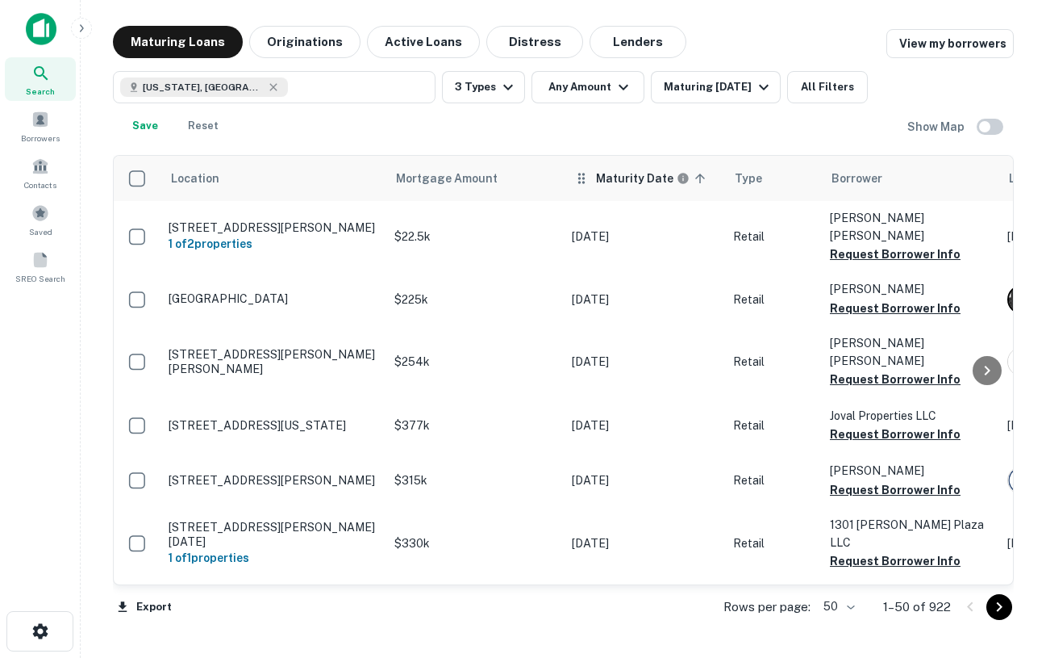
click at [697, 179] on icon at bounding box center [700, 178] width 15 height 15
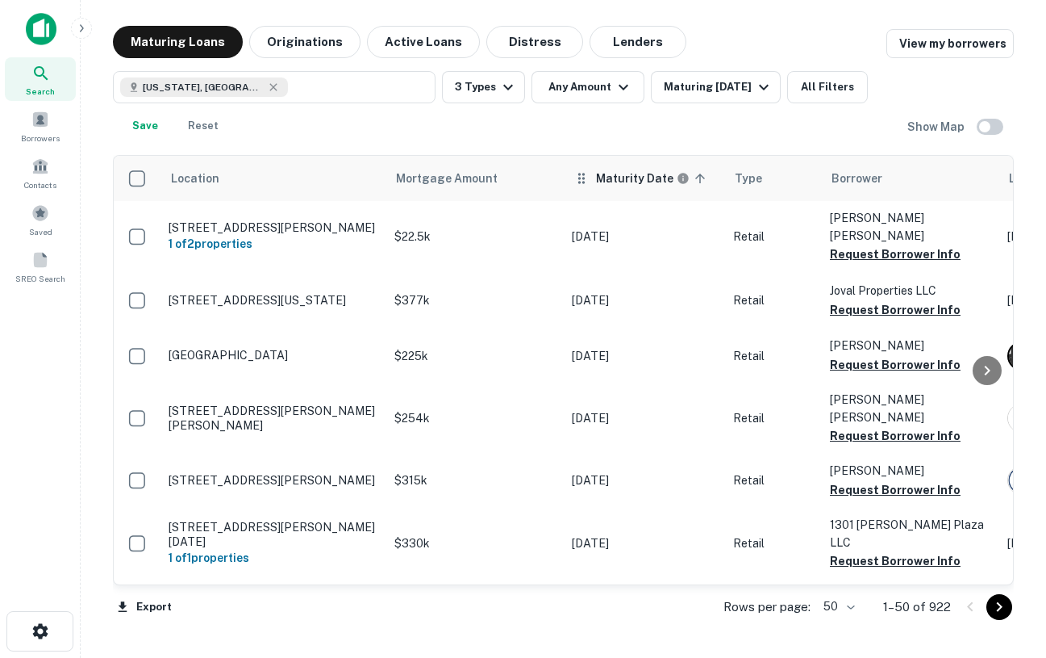
click at [701, 173] on icon at bounding box center [700, 178] width 15 height 15
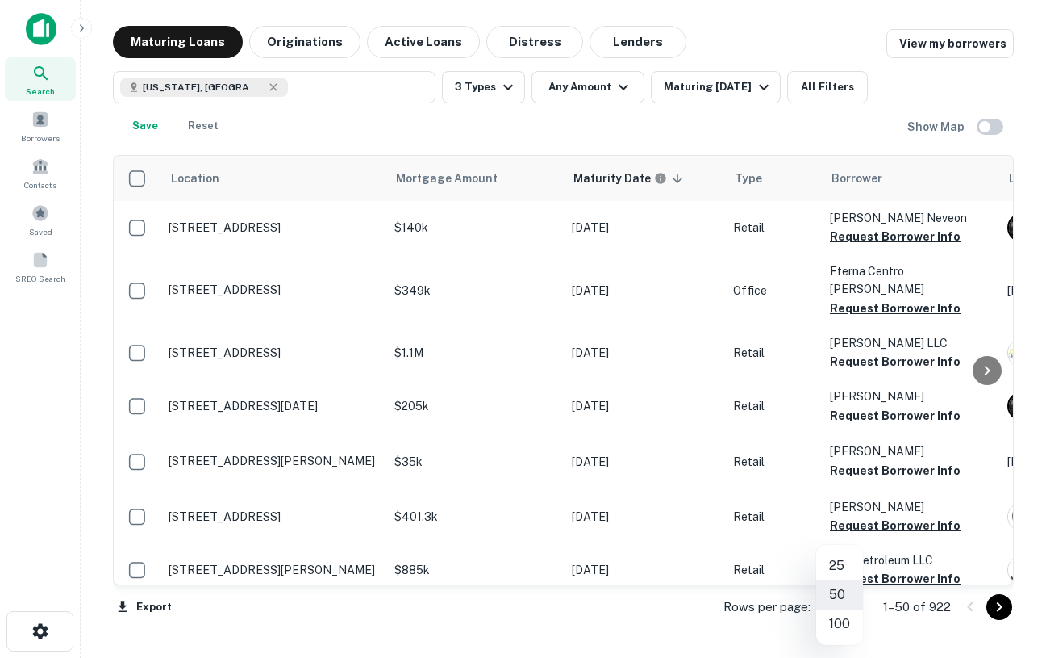
click at [855, 600] on body "Search Borrowers Contacts Saved SREO Search Maturing Loans Originations Active …" at bounding box center [523, 329] width 1046 height 658
click at [846, 566] on li "25" at bounding box center [840, 565] width 47 height 29
type input "**"
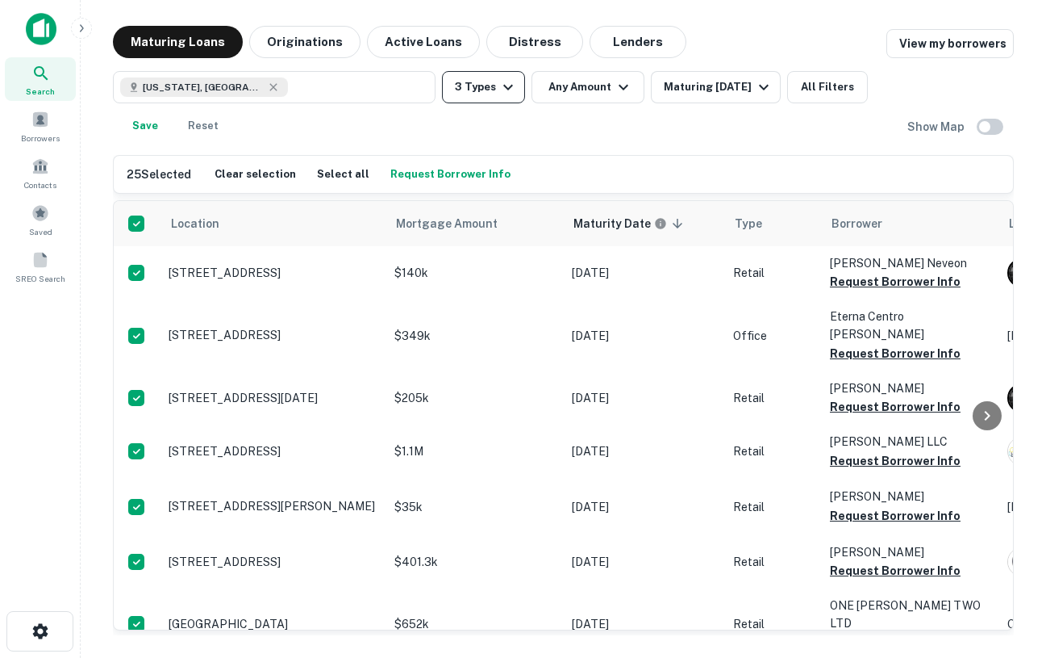
click at [518, 86] on button "3 Types" at bounding box center [483, 87] width 83 height 32
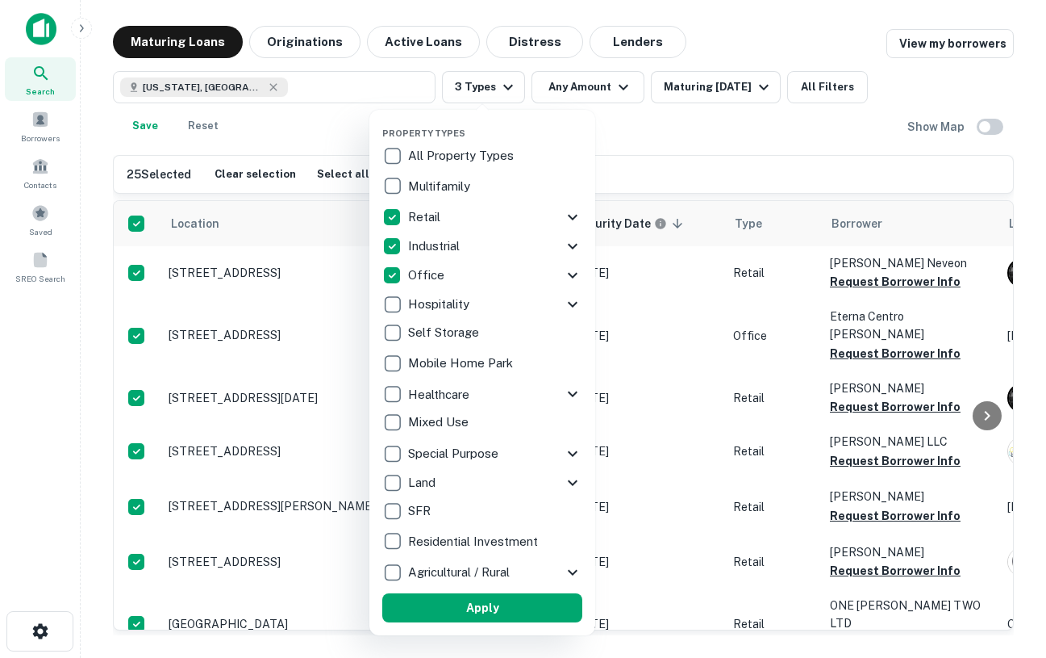
click at [854, 86] on div at bounding box center [523, 329] width 1046 height 658
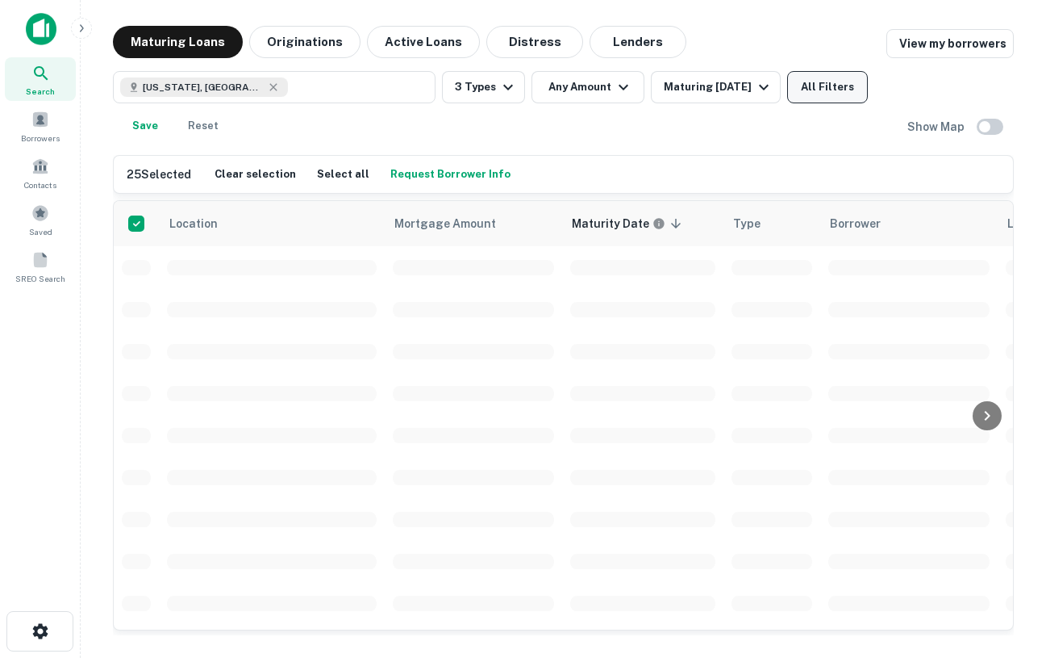
click at [851, 94] on button "All Filters" at bounding box center [827, 87] width 81 height 32
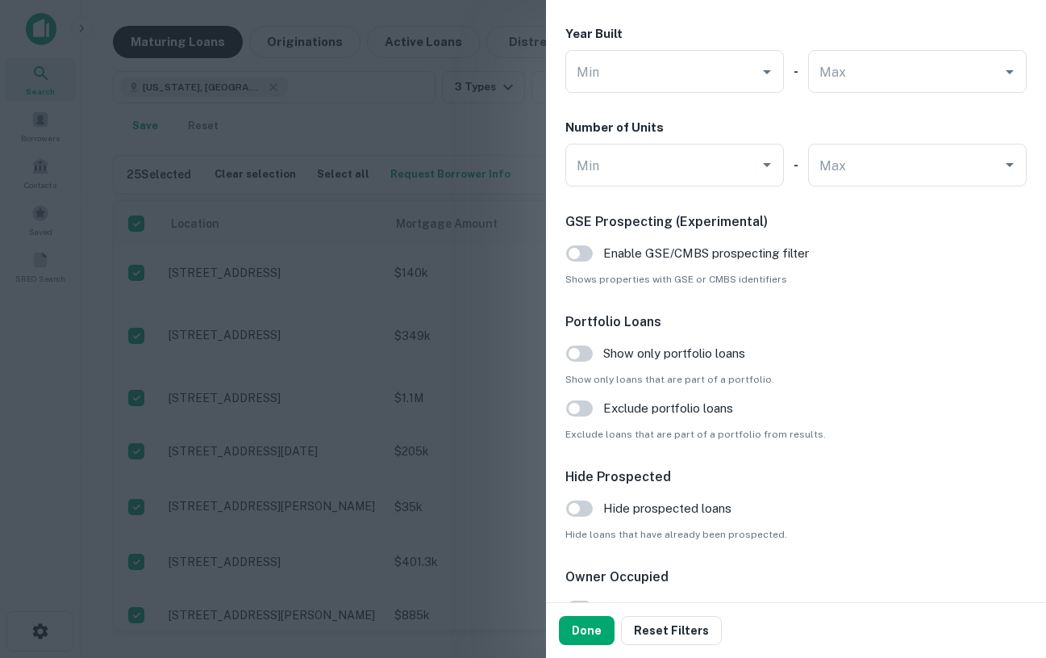
scroll to position [1496, 0]
click at [581, 626] on button "Done" at bounding box center [587, 630] width 56 height 29
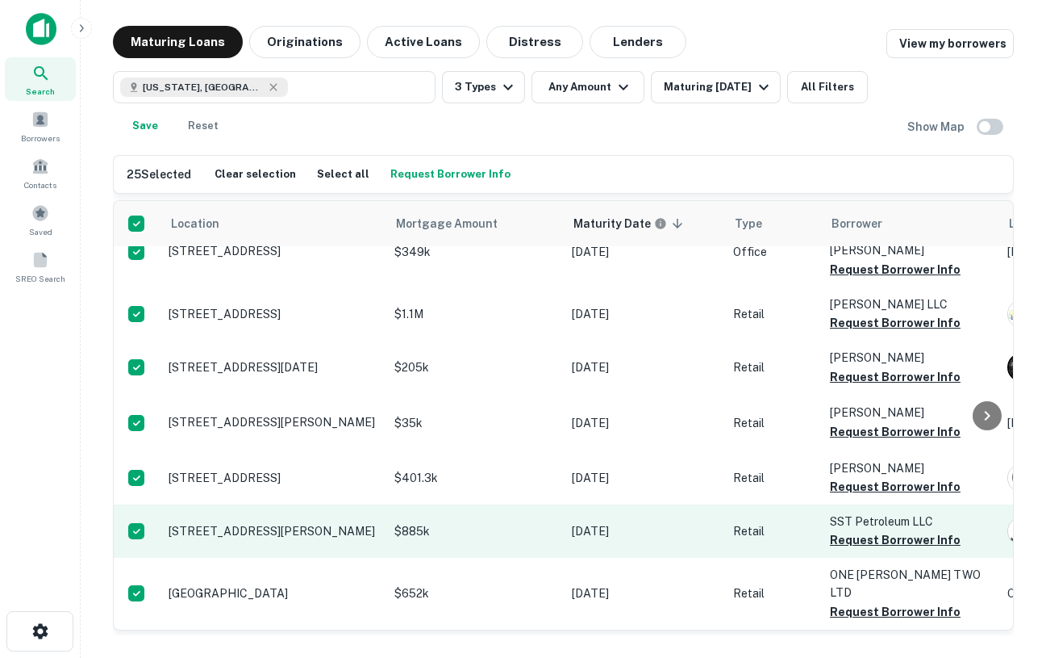
scroll to position [90, 0]
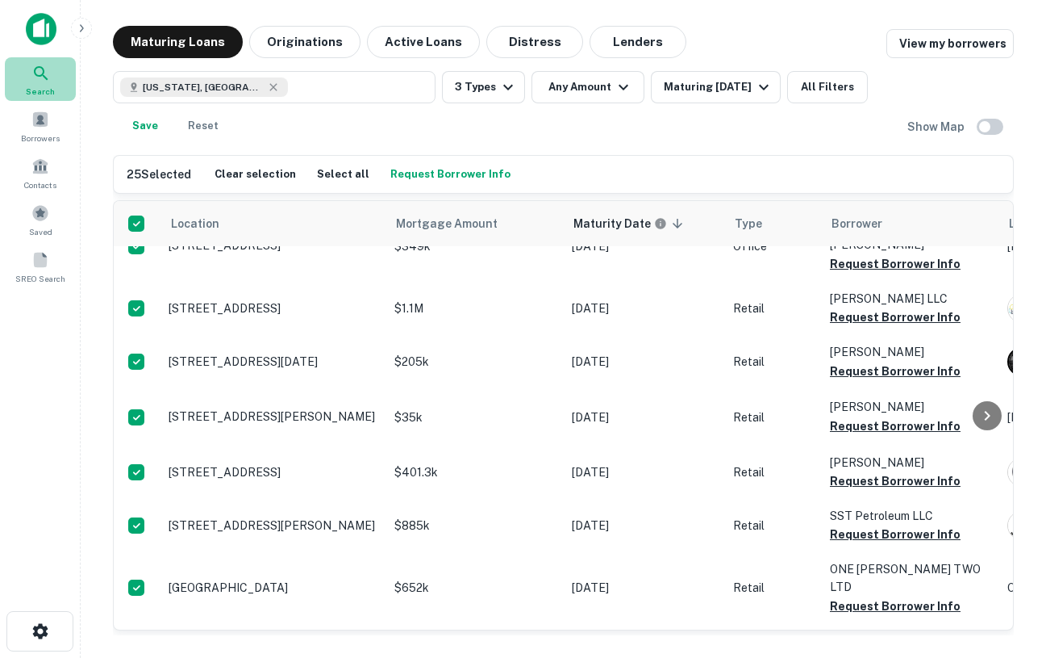
click at [38, 77] on icon at bounding box center [40, 73] width 19 height 19
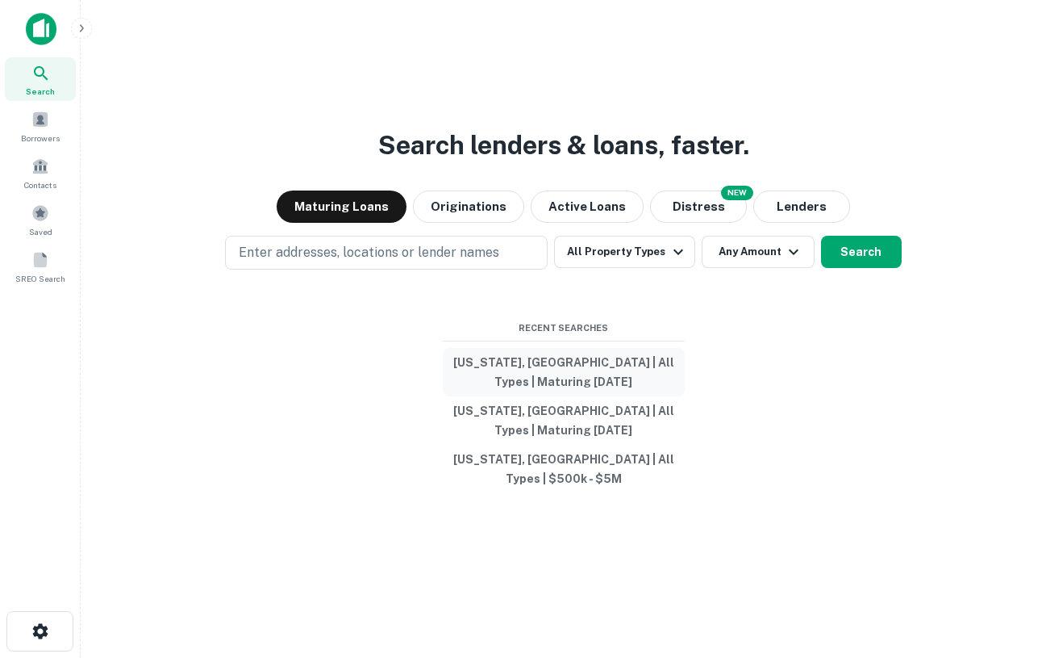
click at [550, 367] on button "[US_STATE], [GEOGRAPHIC_DATA] | All Types | Maturing [DATE]" at bounding box center [564, 372] width 242 height 48
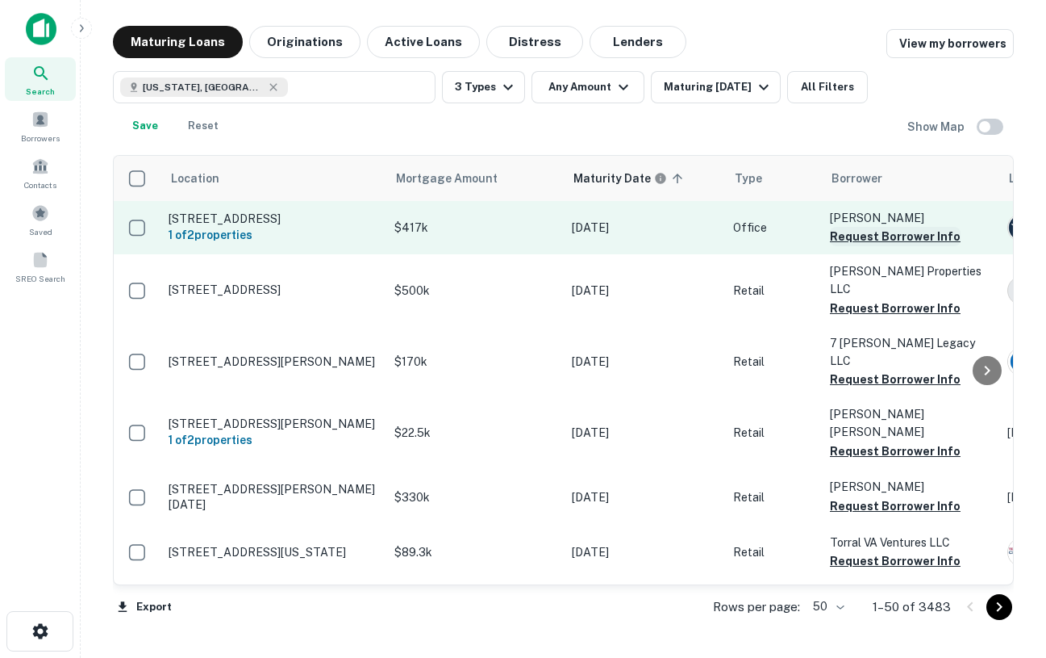
scroll to position [0, 115]
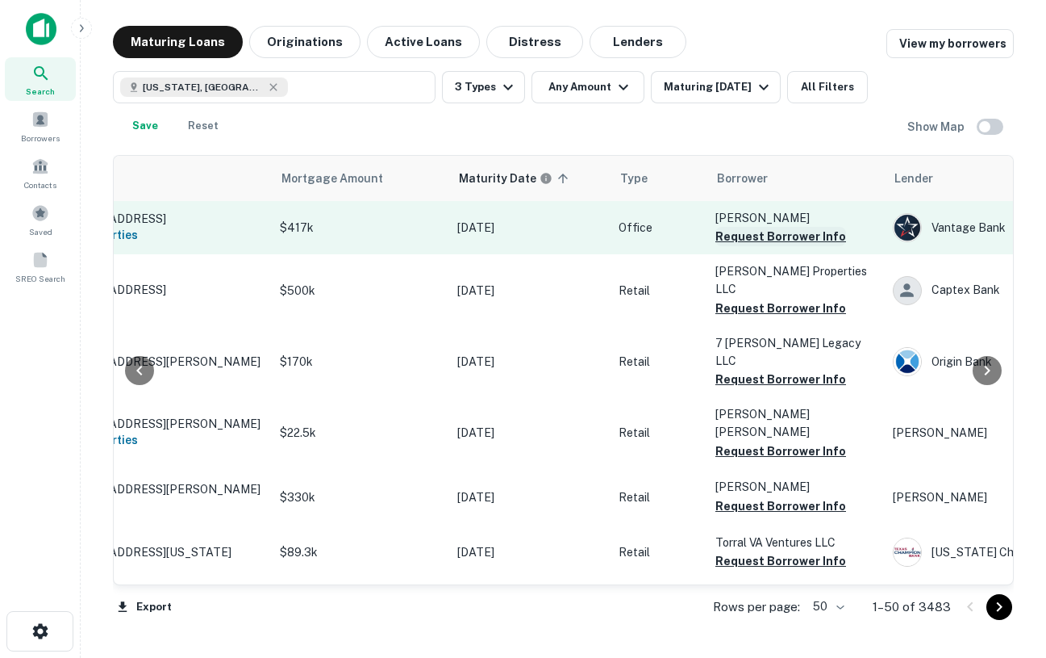
click at [766, 235] on button "Request Borrower Info" at bounding box center [781, 236] width 131 height 19
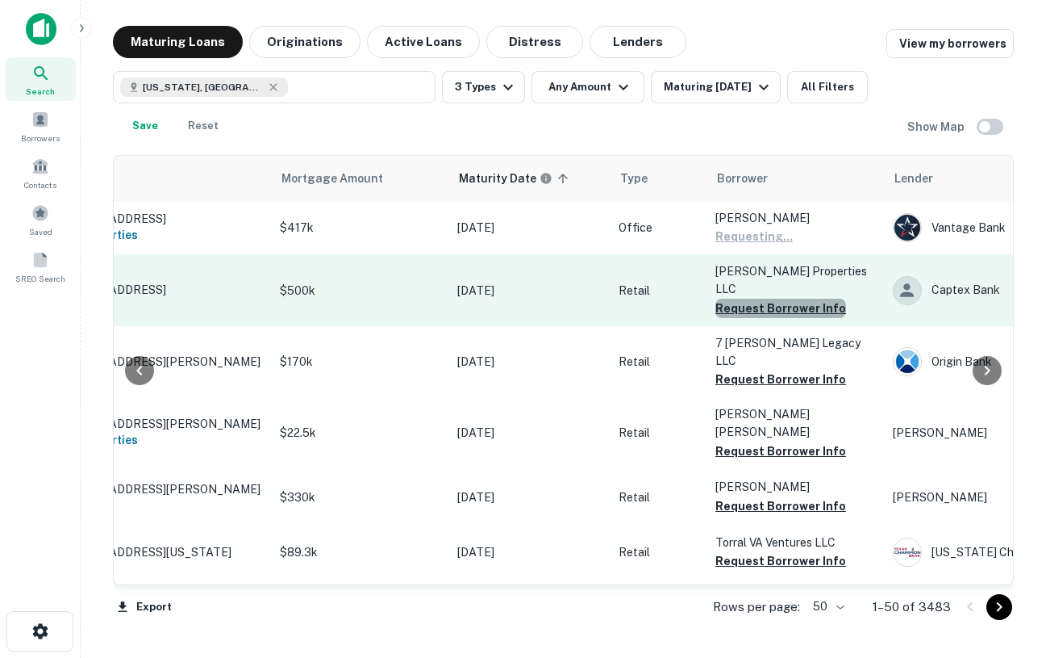
click at [780, 299] on button "Request Borrower Info" at bounding box center [781, 308] width 131 height 19
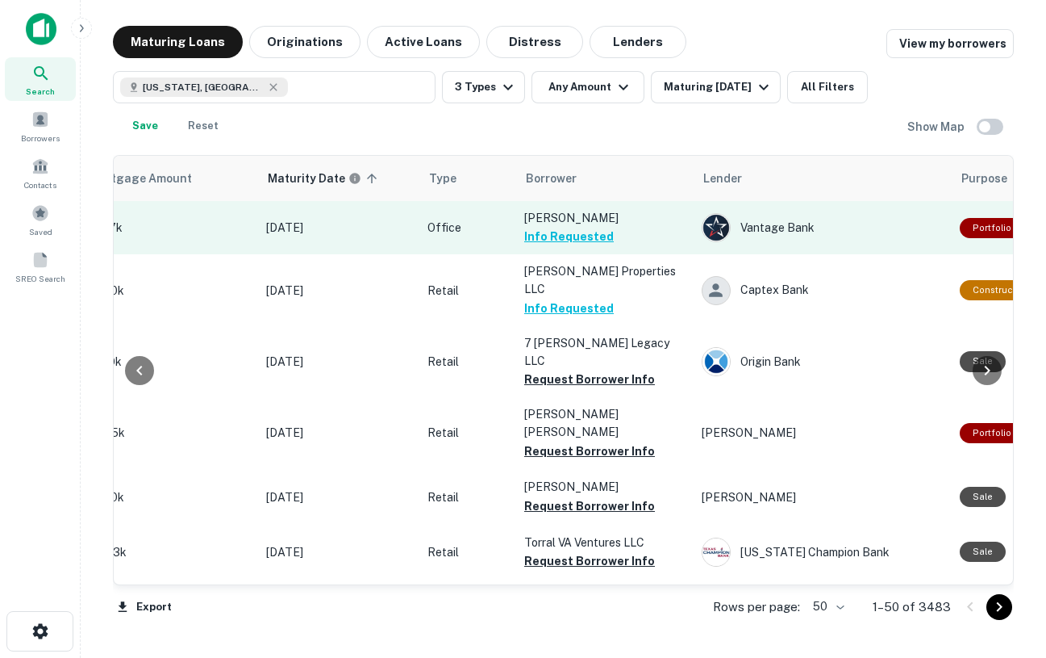
scroll to position [0, 304]
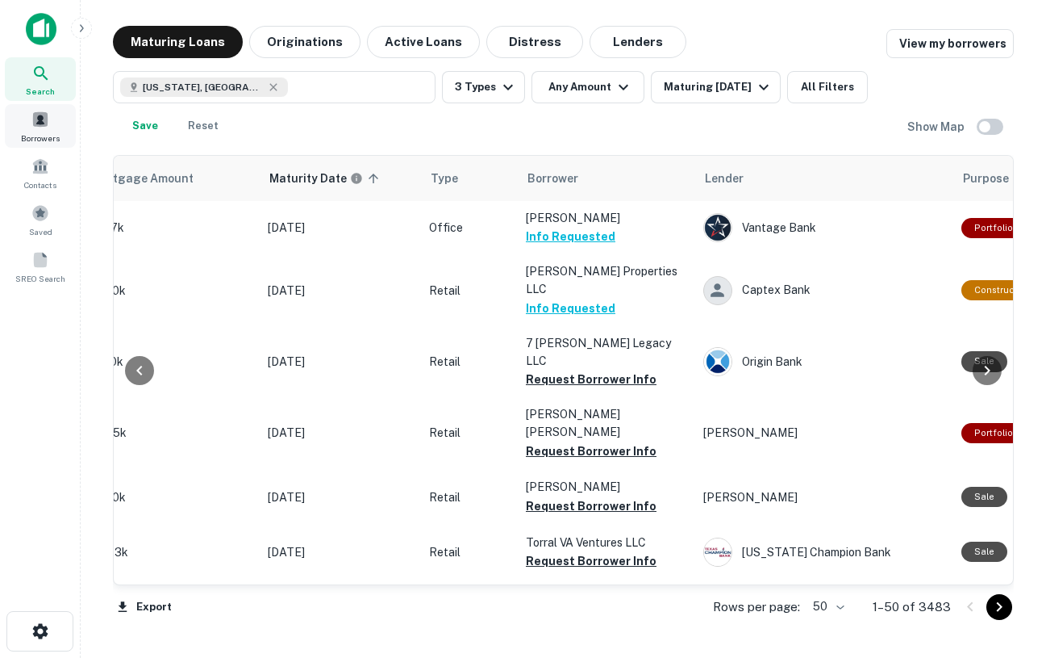
click at [36, 125] on span at bounding box center [40, 120] width 18 height 18
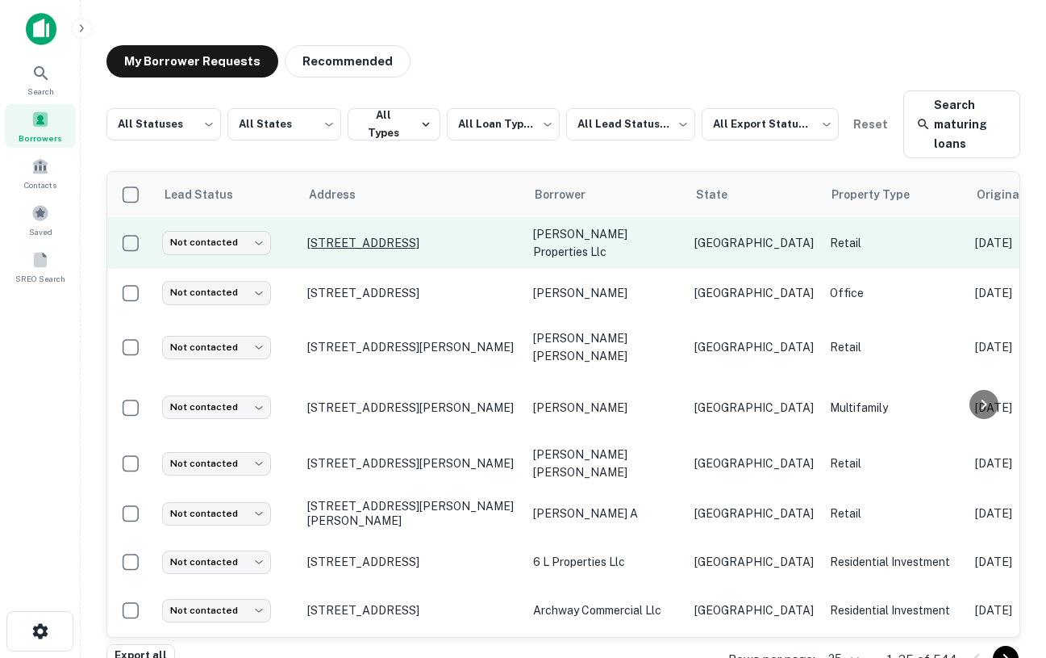
click at [490, 243] on p "[STREET_ADDRESS]" at bounding box center [412, 243] width 210 height 15
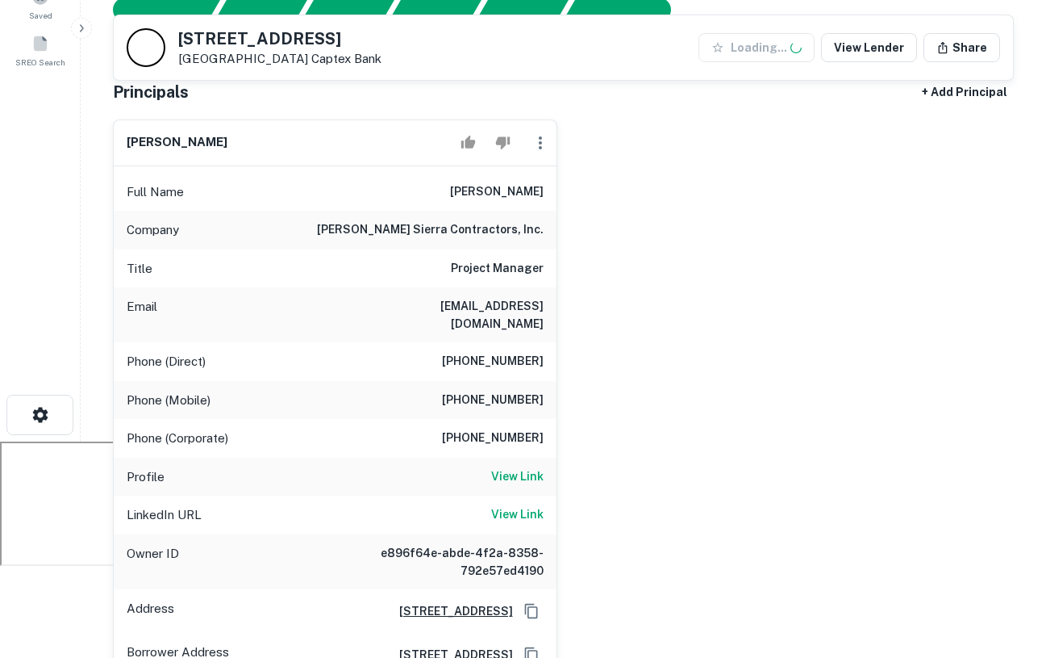
scroll to position [215, 0]
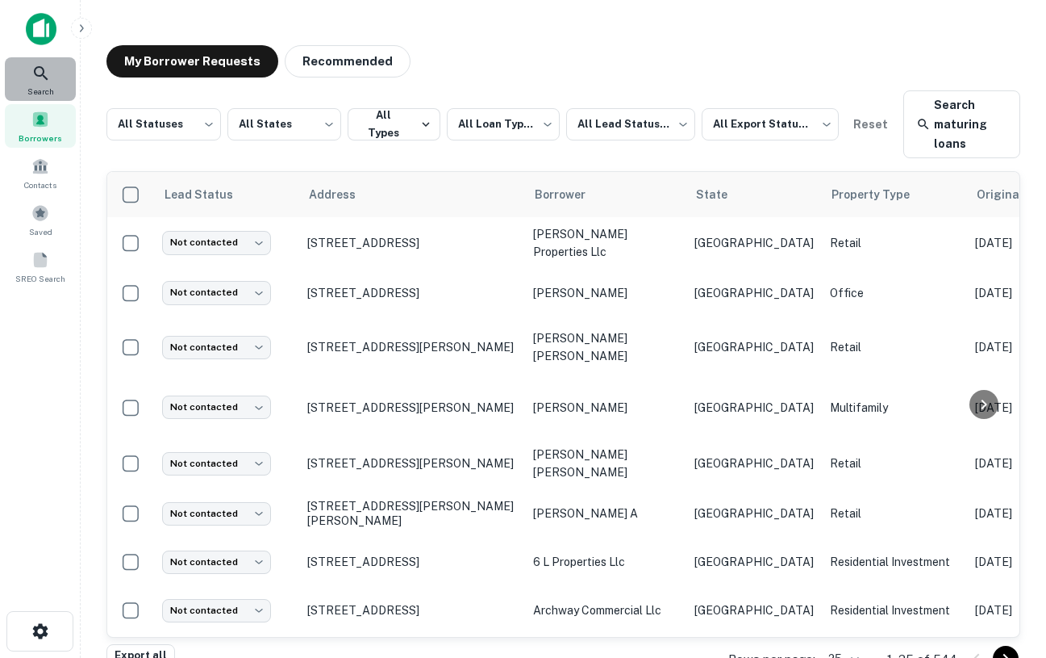
click at [37, 73] on icon at bounding box center [40, 73] width 19 height 19
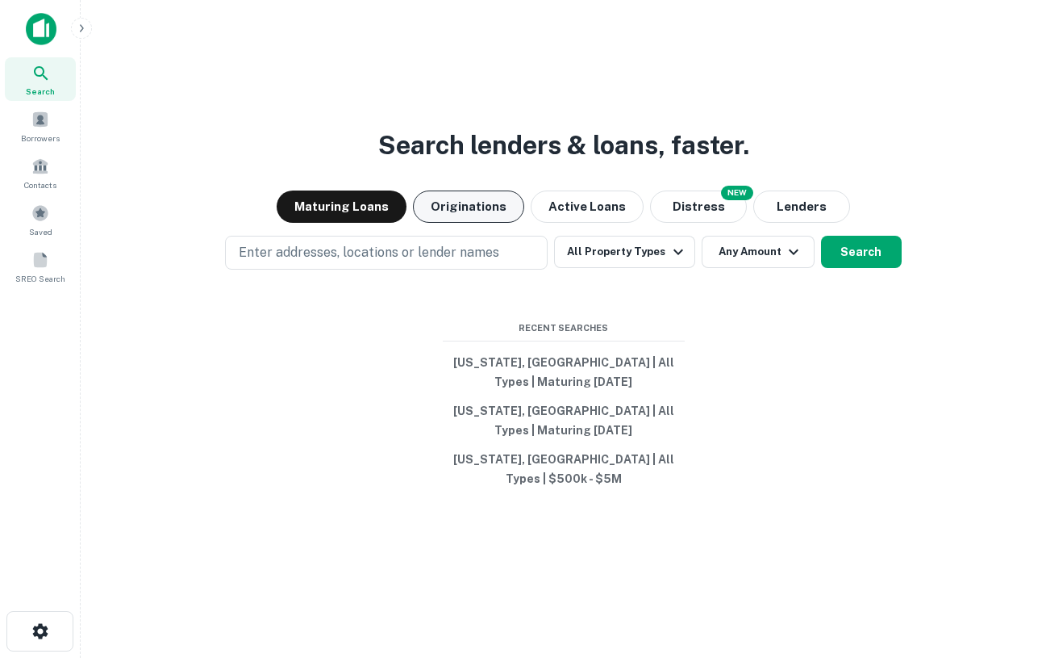
click at [474, 223] on button "Originations" at bounding box center [468, 206] width 111 height 32
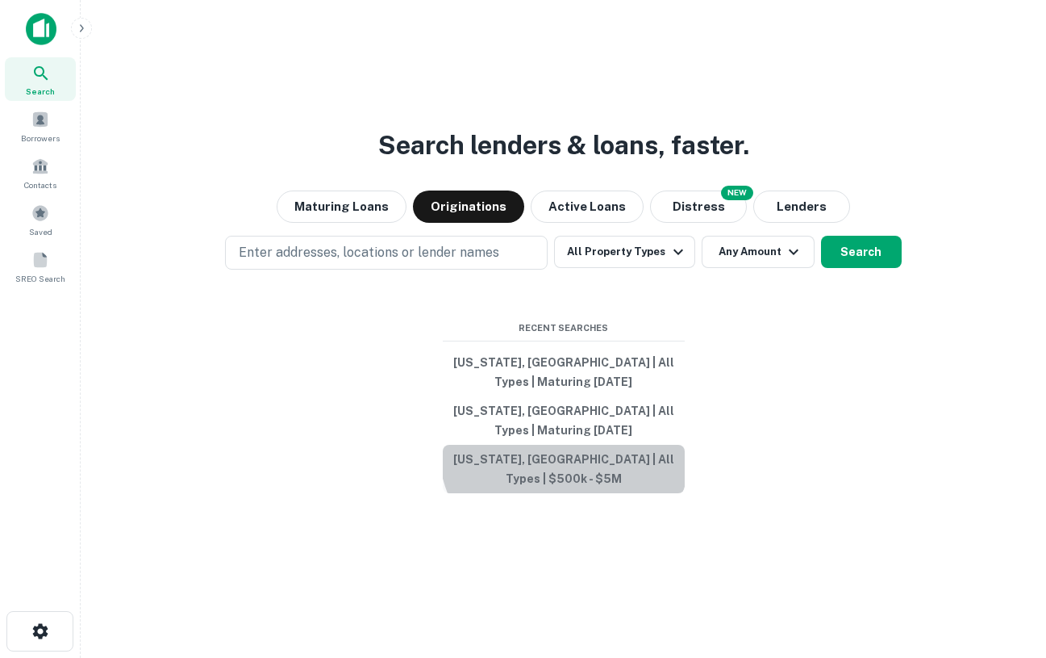
click at [565, 456] on button "[US_STATE], [GEOGRAPHIC_DATA] | All Types | $500k - $5M" at bounding box center [564, 469] width 242 height 48
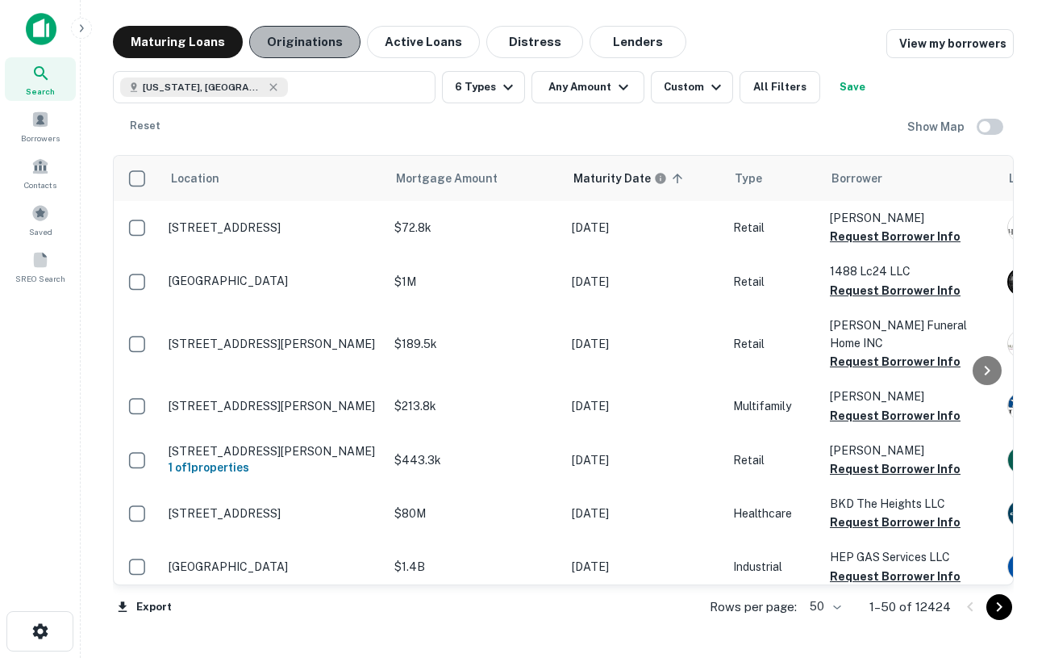
click at [288, 31] on button "Originations" at bounding box center [304, 42] width 111 height 32
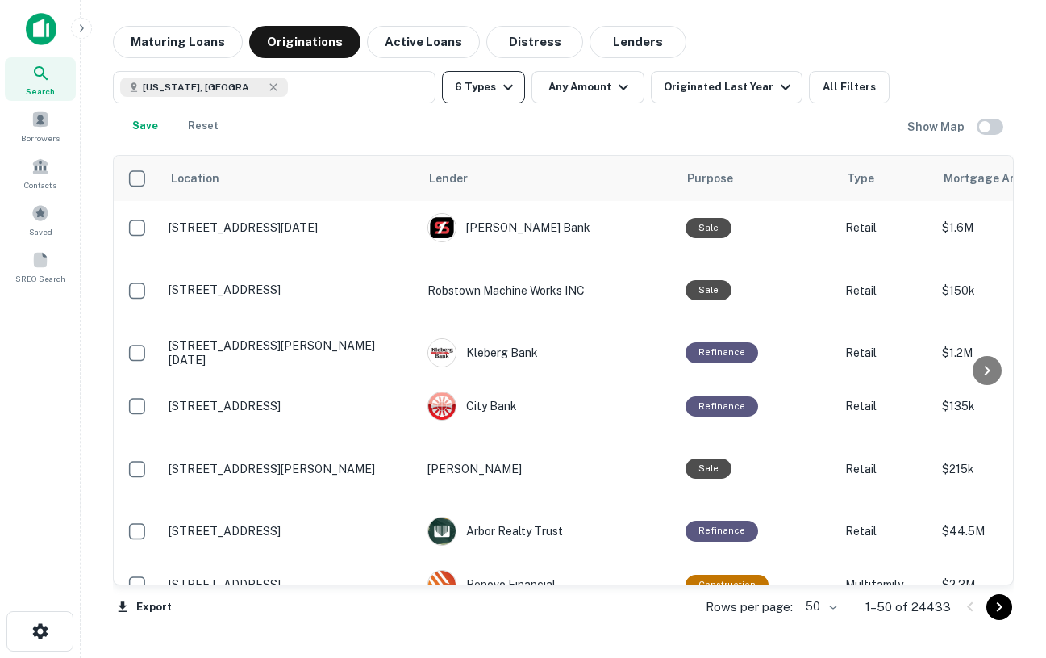
click at [507, 91] on icon "button" at bounding box center [508, 86] width 19 height 19
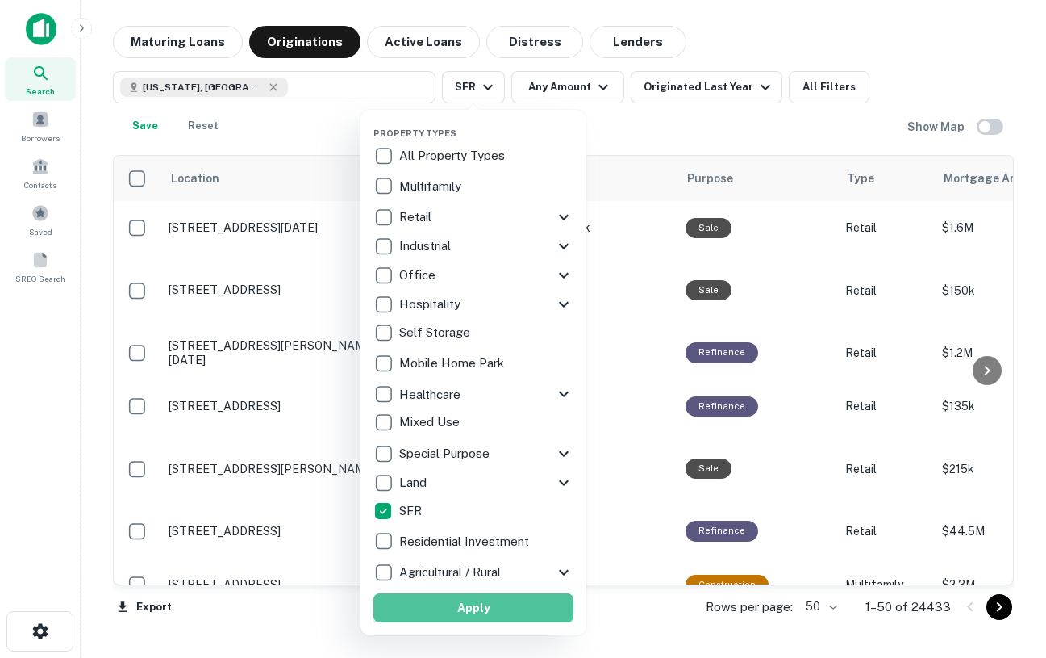
click at [456, 605] on button "Apply" at bounding box center [474, 607] width 200 height 29
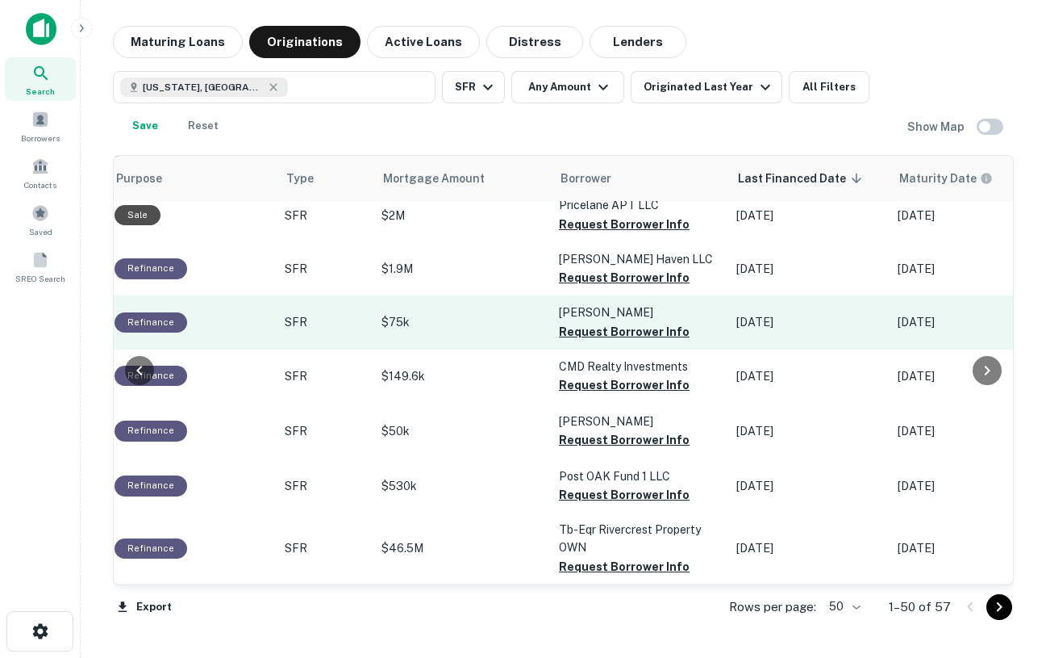
scroll to position [0, 538]
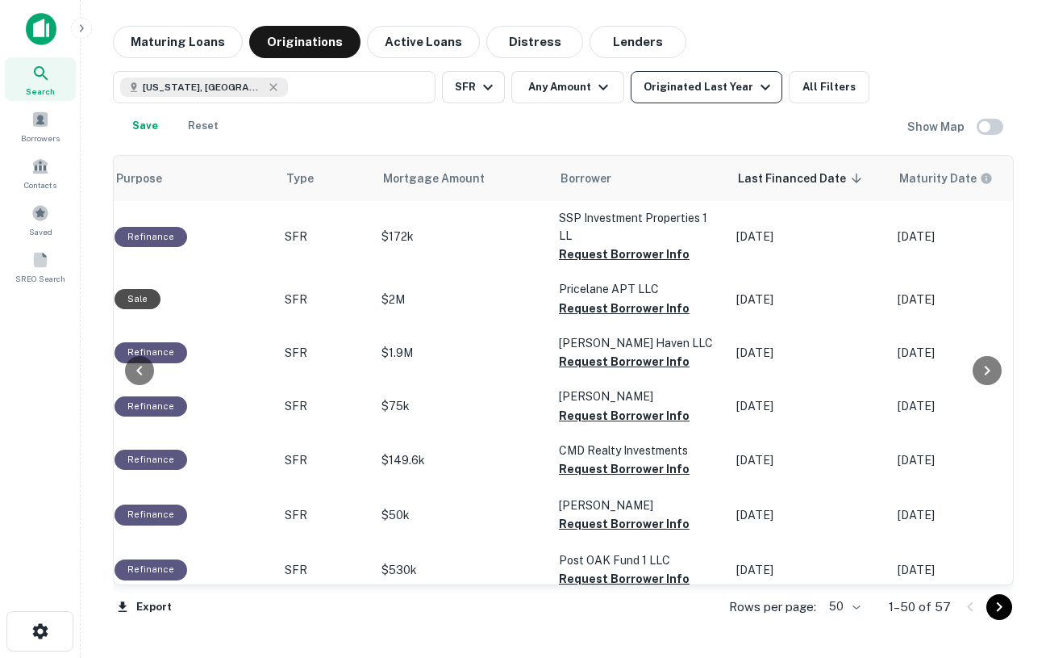
click at [704, 81] on div "Originated Last Year" at bounding box center [710, 86] width 132 height 19
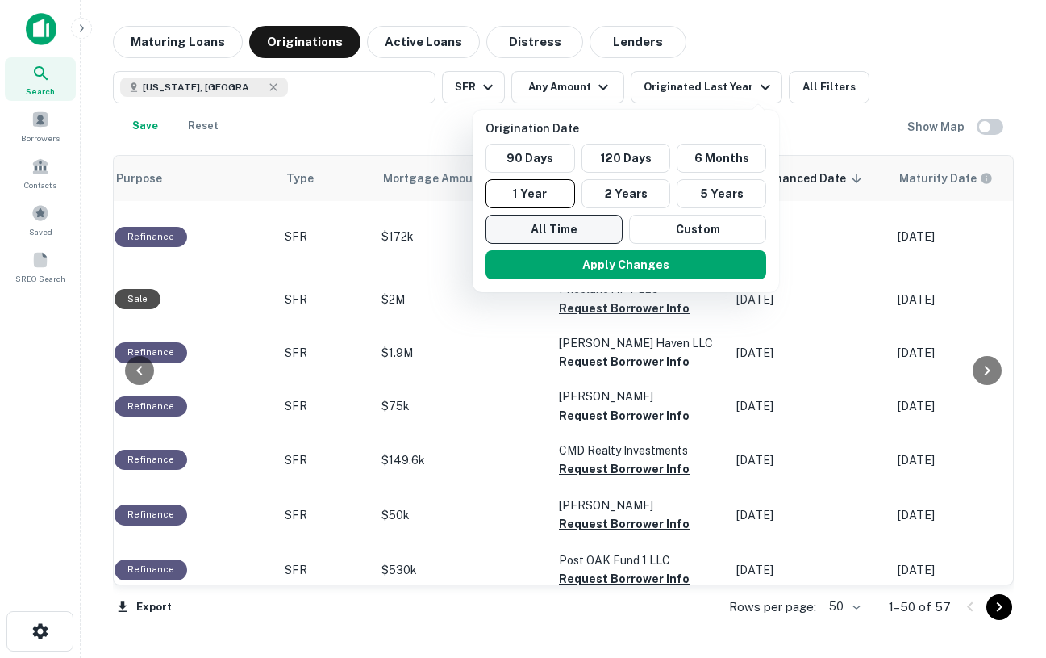
click at [571, 221] on button "All Time" at bounding box center [554, 229] width 137 height 29
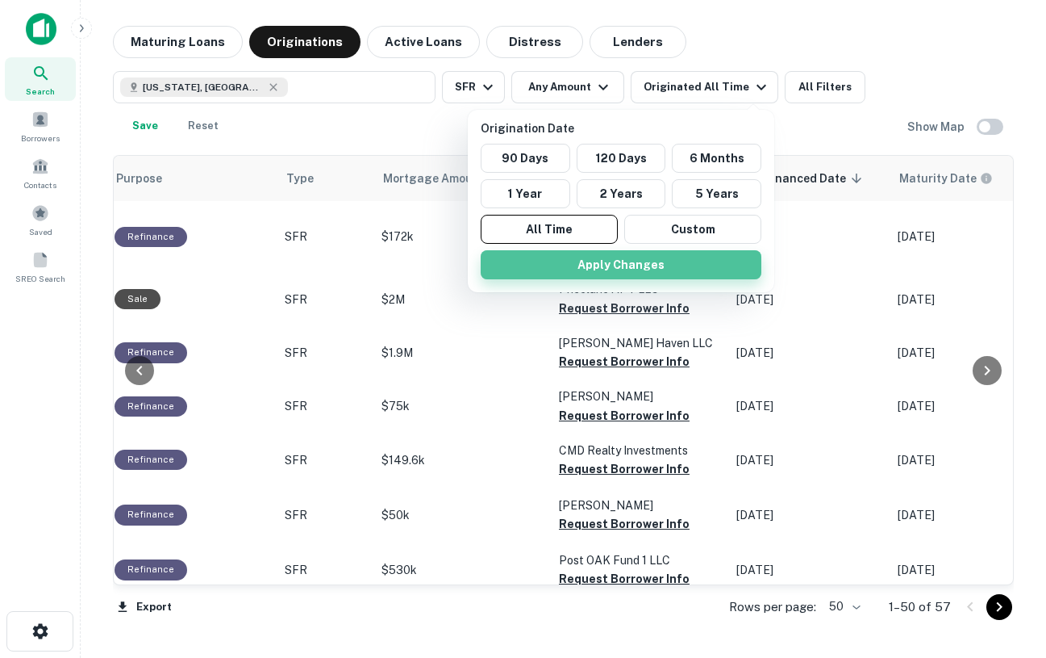
click at [598, 265] on button "Apply Changes" at bounding box center [621, 264] width 281 height 29
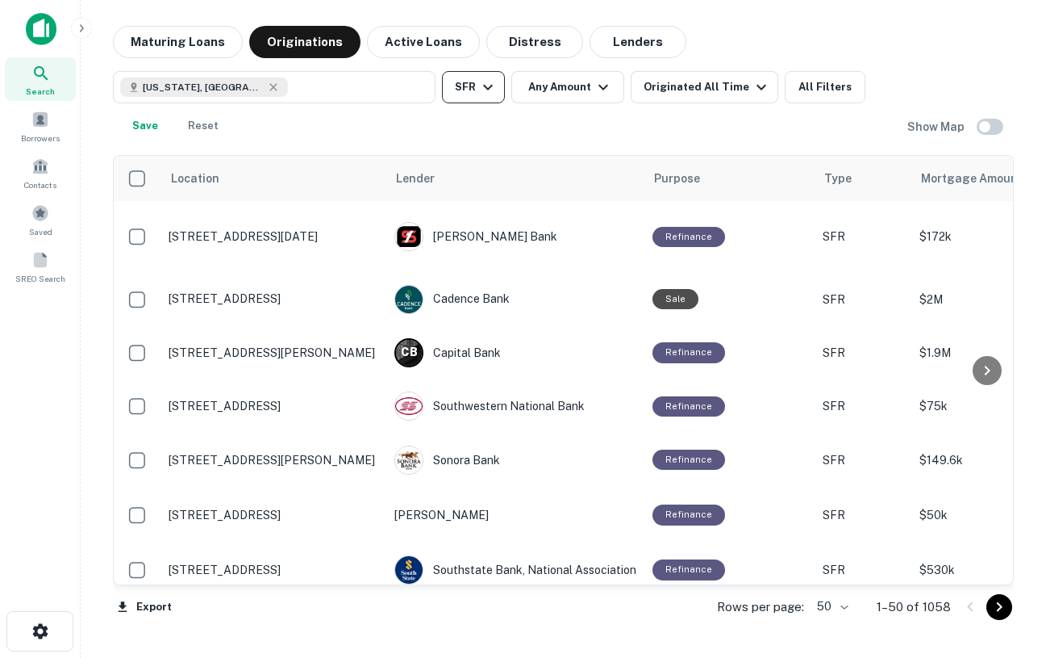
click at [468, 85] on button "SFR" at bounding box center [473, 87] width 63 height 32
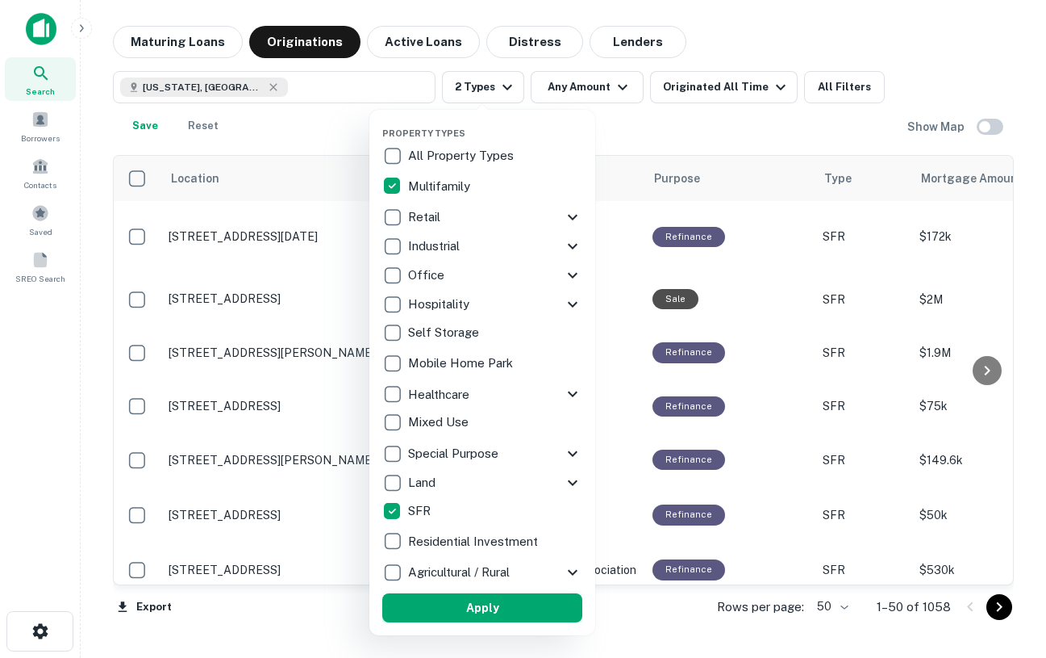
click at [520, 604] on button "Apply" at bounding box center [482, 607] width 200 height 29
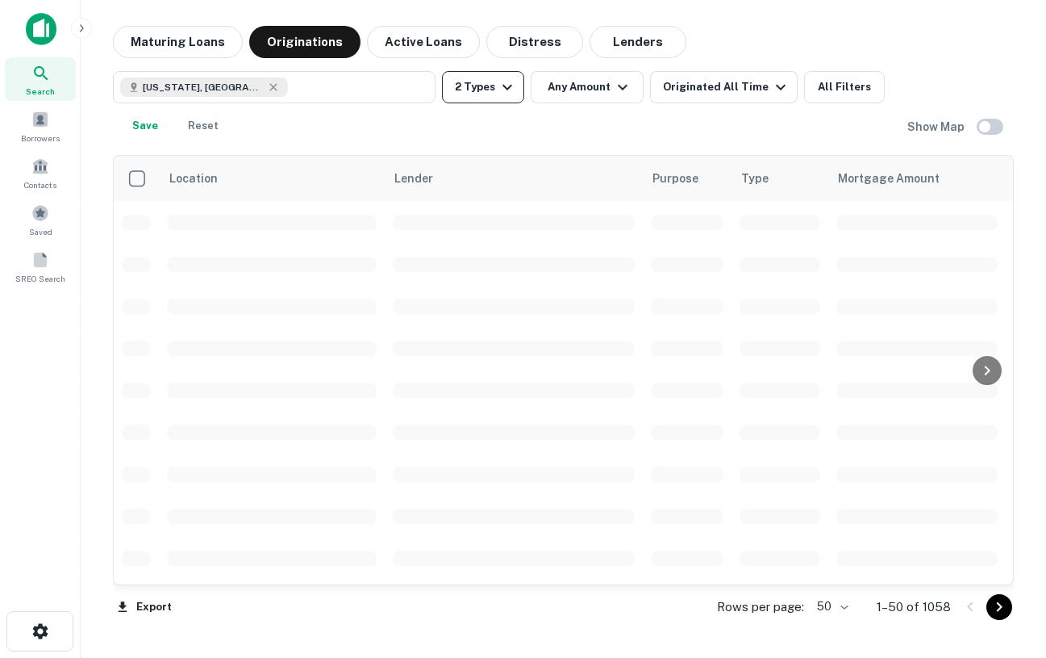
click at [486, 84] on button "2 Types" at bounding box center [483, 87] width 82 height 32
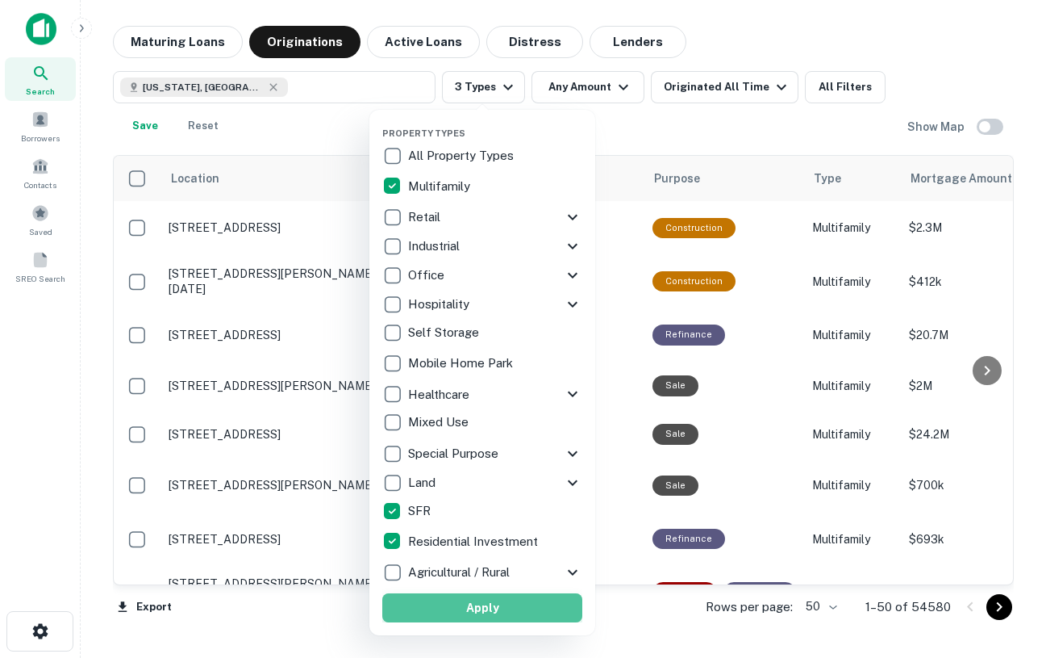
click at [445, 599] on button "Apply" at bounding box center [482, 607] width 200 height 29
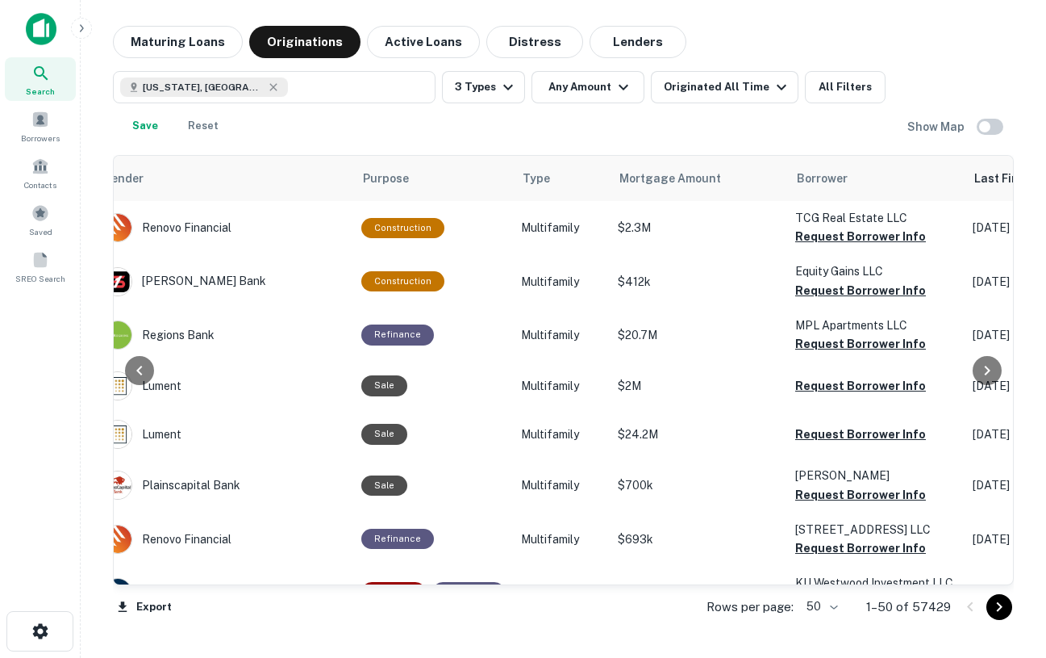
scroll to position [0, 294]
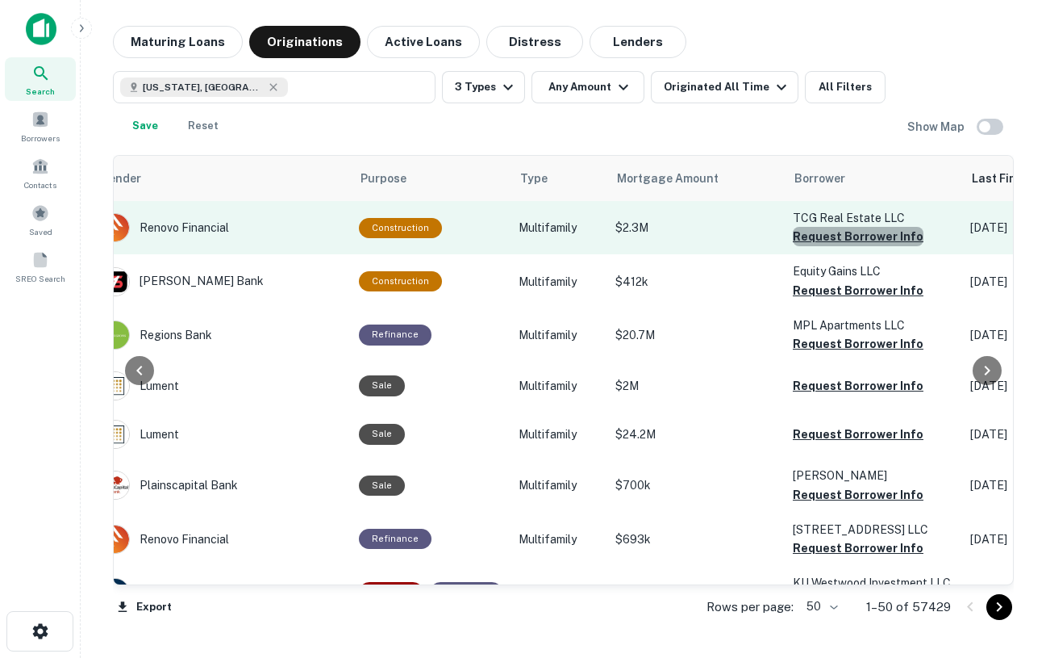
click at [871, 242] on button "Request Borrower Info" at bounding box center [858, 236] width 131 height 19
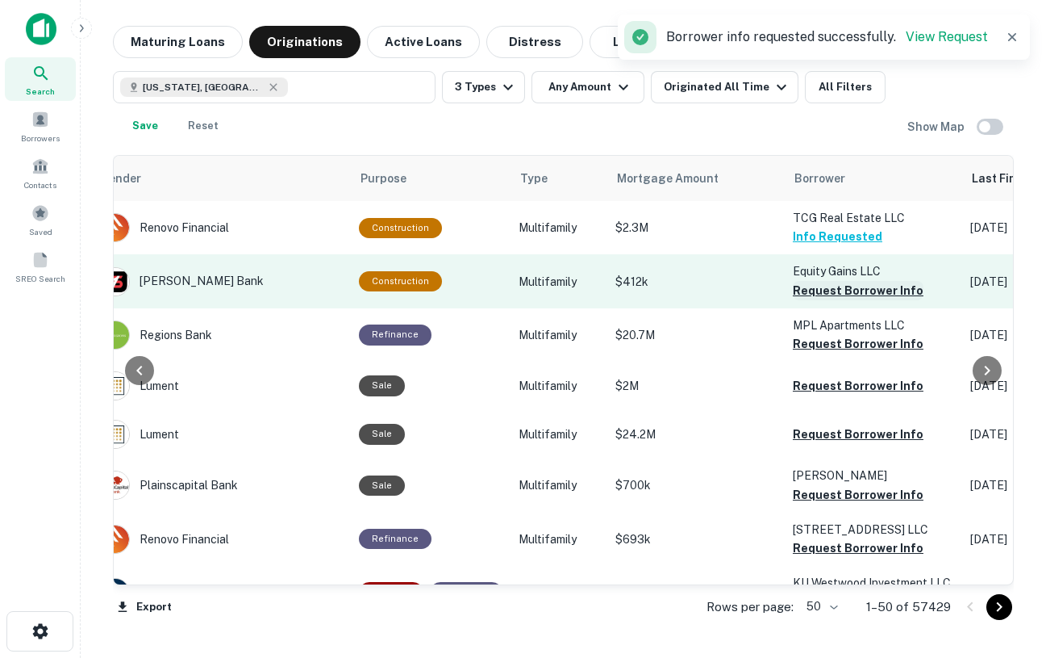
click at [829, 281] on button "Request Borrower Info" at bounding box center [858, 290] width 131 height 19
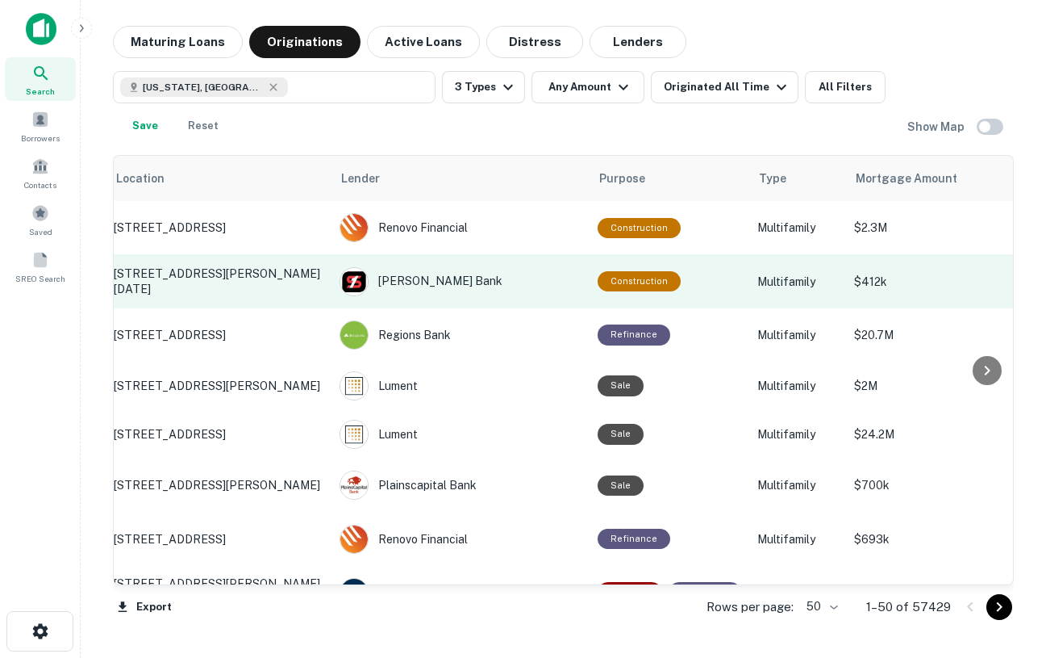
scroll to position [0, 4]
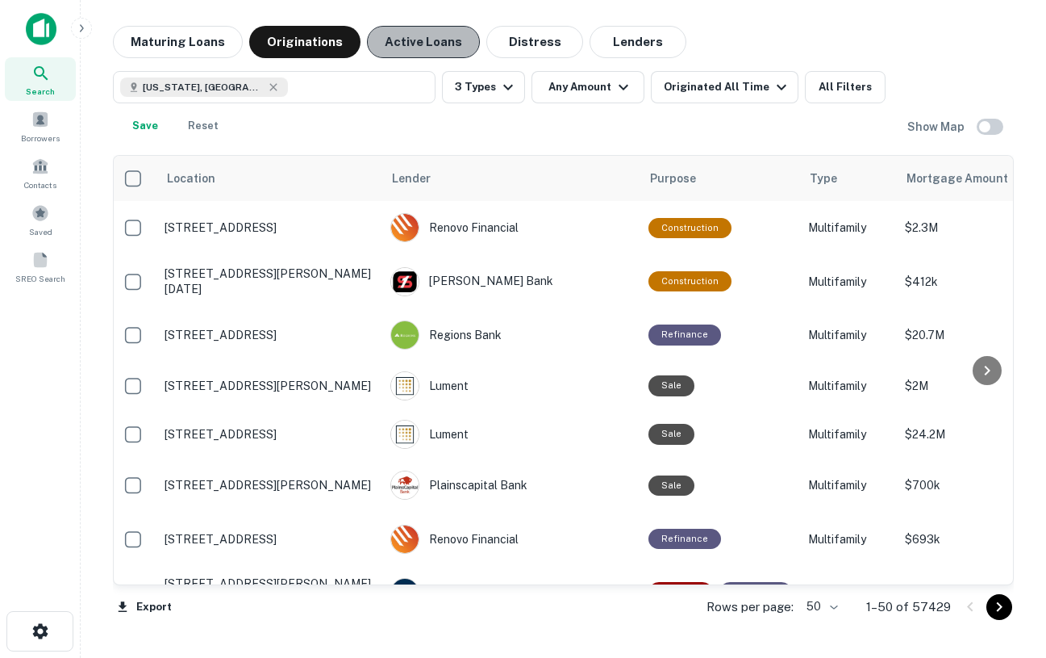
click at [399, 48] on button "Active Loans" at bounding box center [423, 42] width 113 height 32
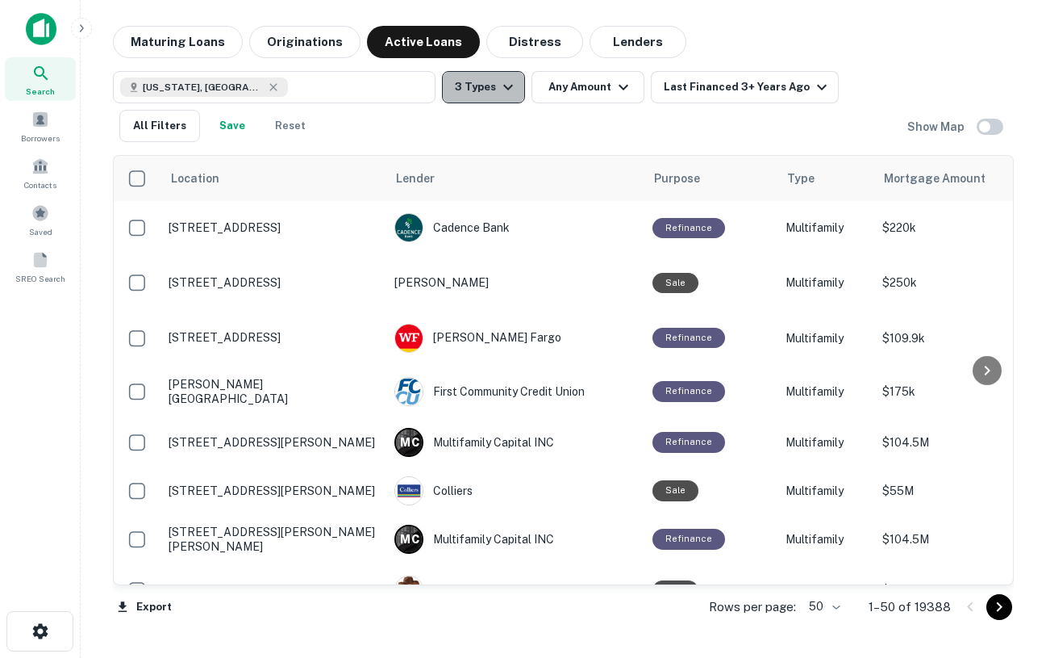
click at [471, 82] on button "3 Types" at bounding box center [483, 87] width 83 height 32
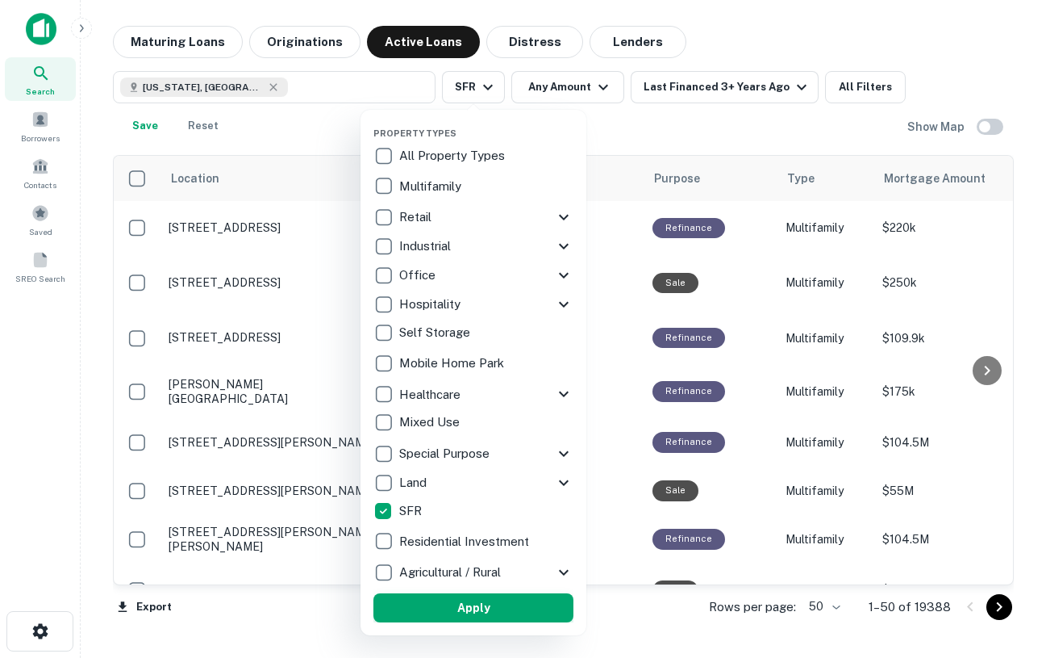
click at [447, 608] on button "Apply" at bounding box center [474, 607] width 200 height 29
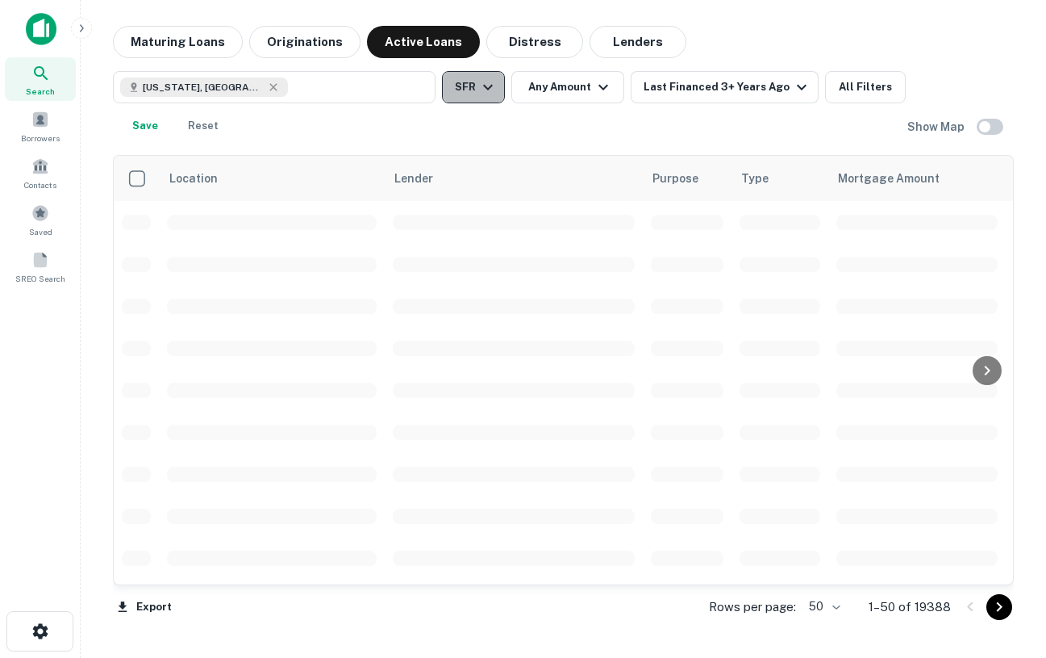
click at [457, 91] on button "SFR" at bounding box center [473, 87] width 63 height 32
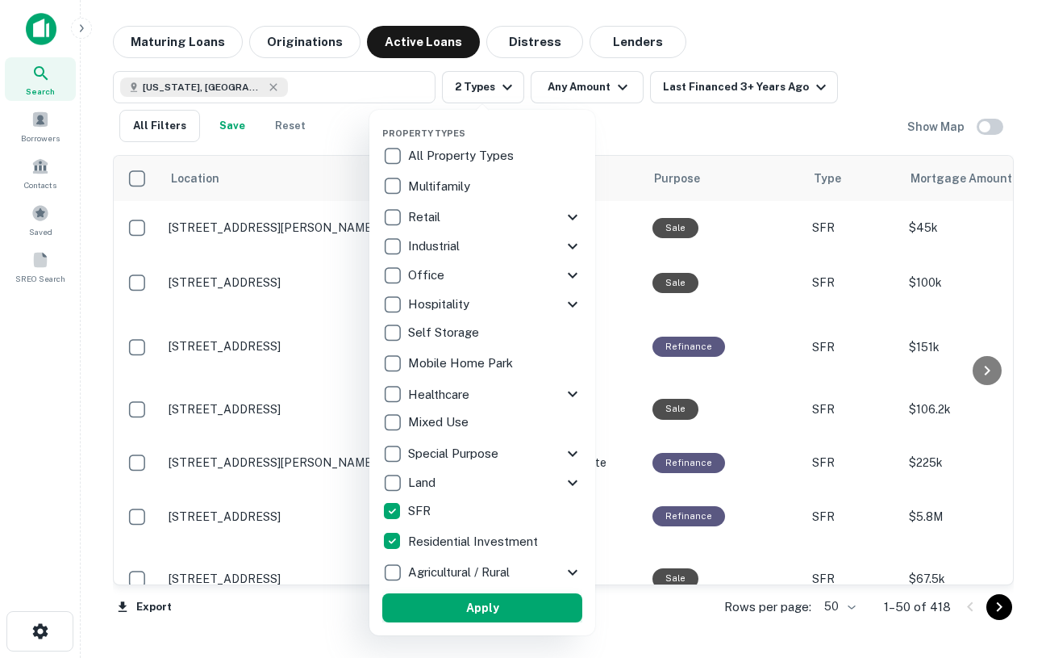
click at [425, 600] on button "Apply" at bounding box center [482, 607] width 200 height 29
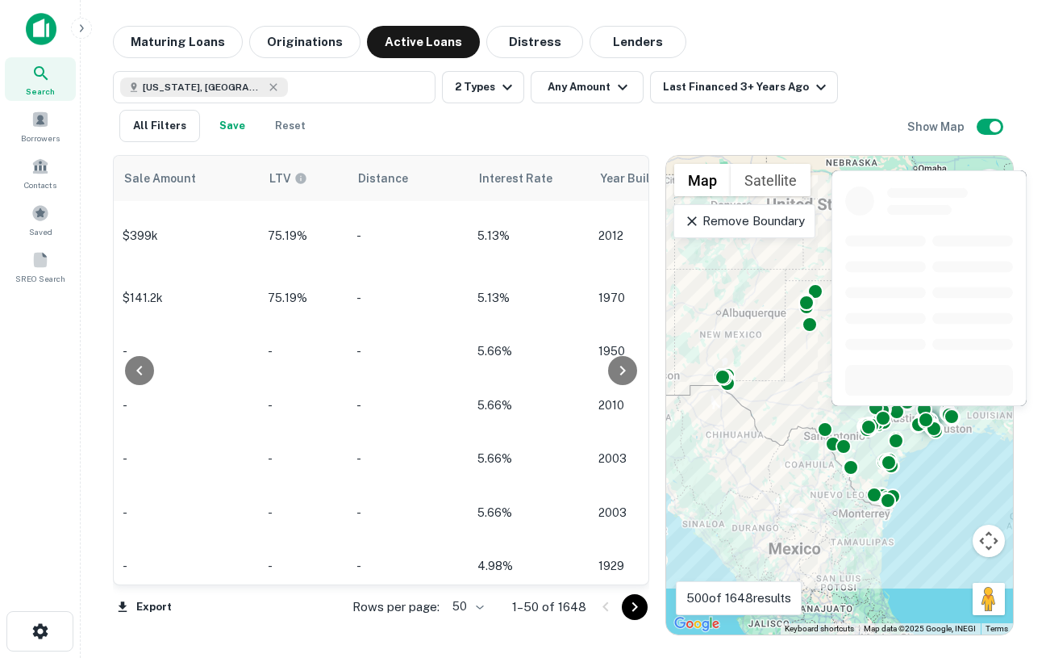
scroll to position [404, 1620]
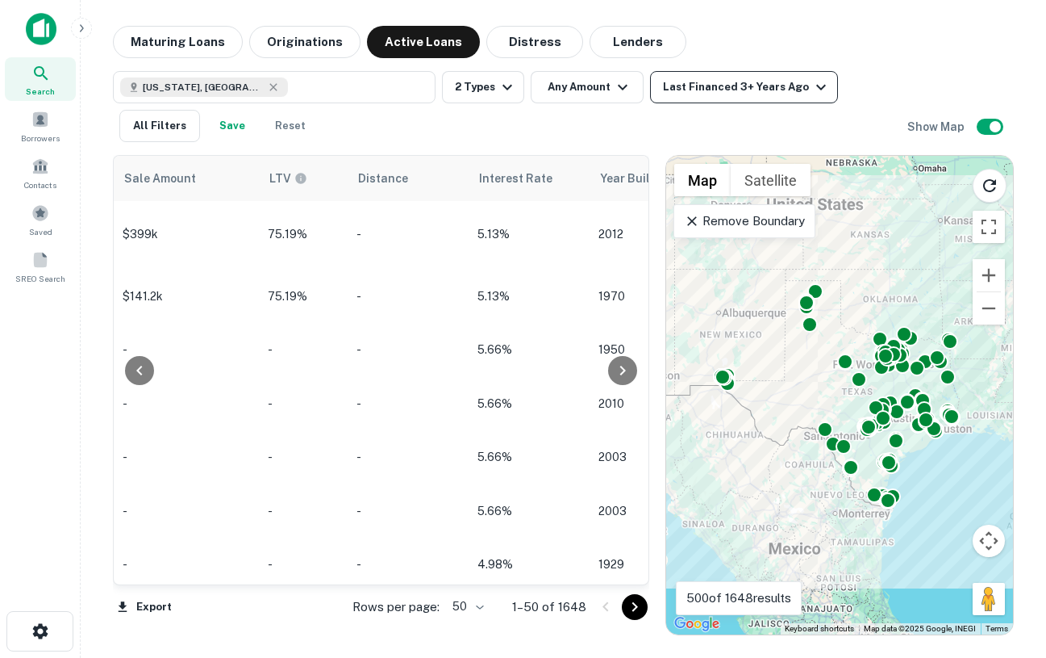
click at [698, 86] on div "Last Financed 3+ Years Ago" at bounding box center [747, 86] width 168 height 19
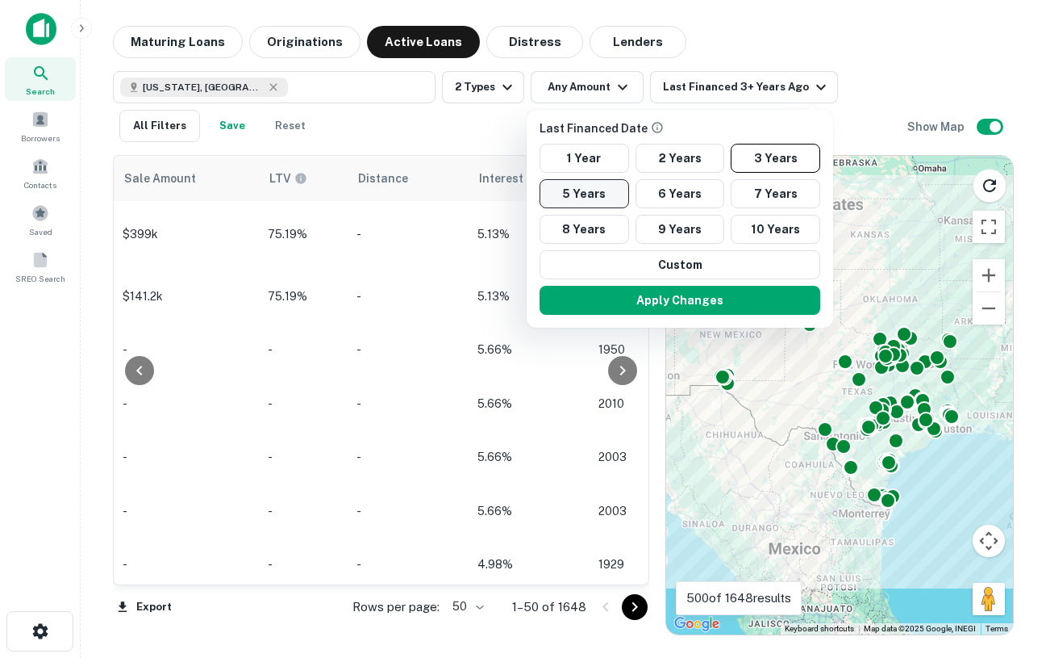
click at [593, 198] on button "5 Years" at bounding box center [585, 193] width 90 height 29
click at [677, 300] on button "Apply Changes" at bounding box center [680, 300] width 281 height 29
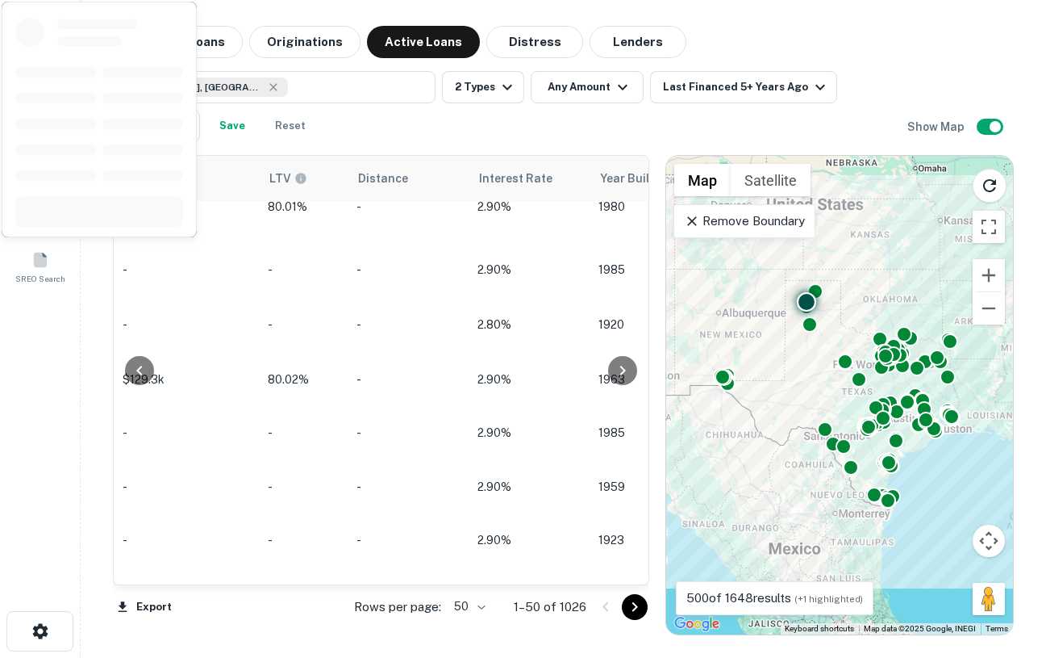
scroll to position [478, 1620]
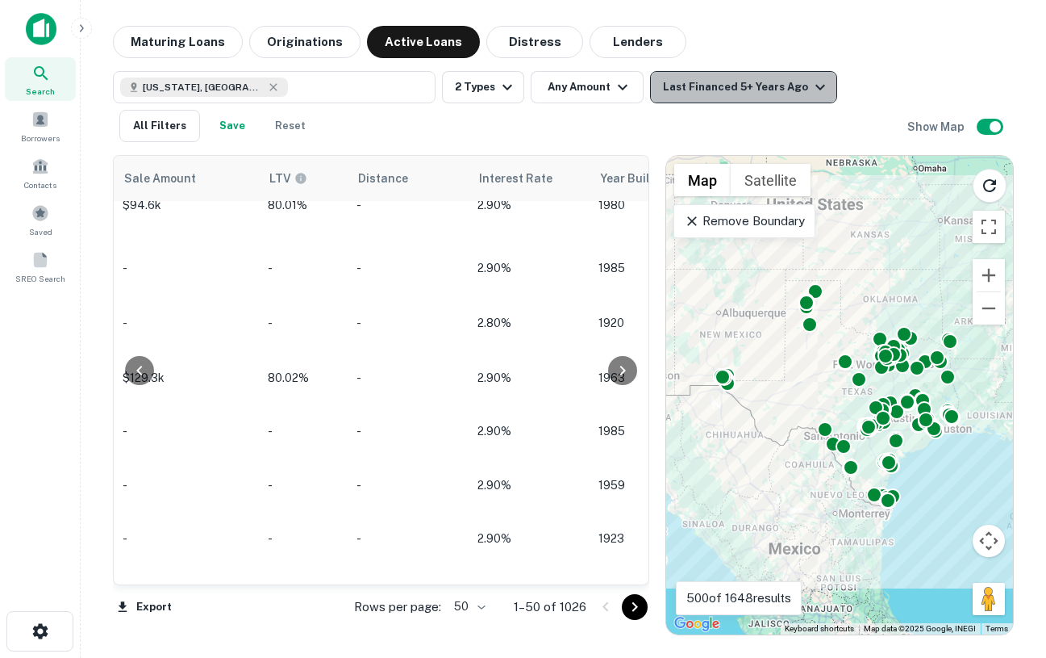
click at [745, 88] on div "Last Financed 5+ Years Ago" at bounding box center [746, 86] width 167 height 19
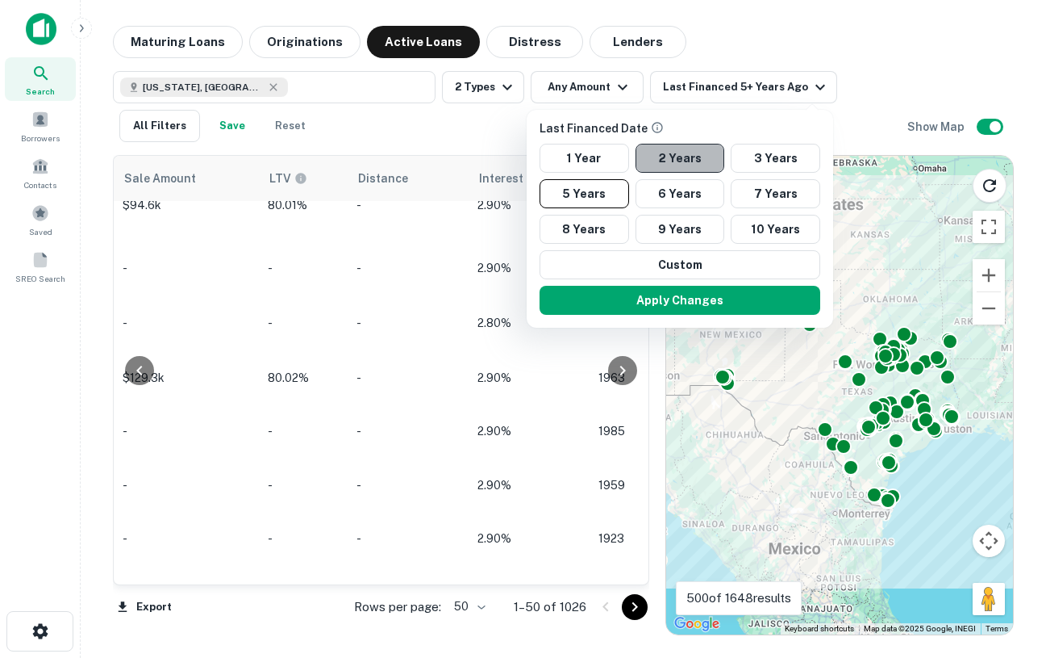
click at [660, 153] on button "2 Years" at bounding box center [681, 158] width 90 height 29
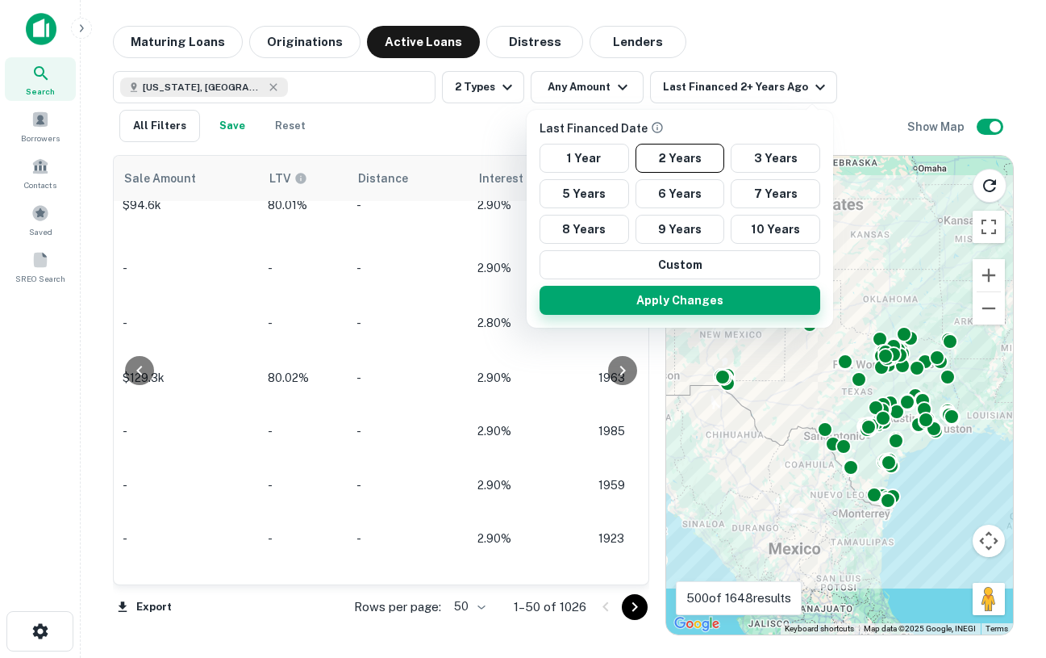
click at [671, 302] on button "Apply Changes" at bounding box center [680, 300] width 281 height 29
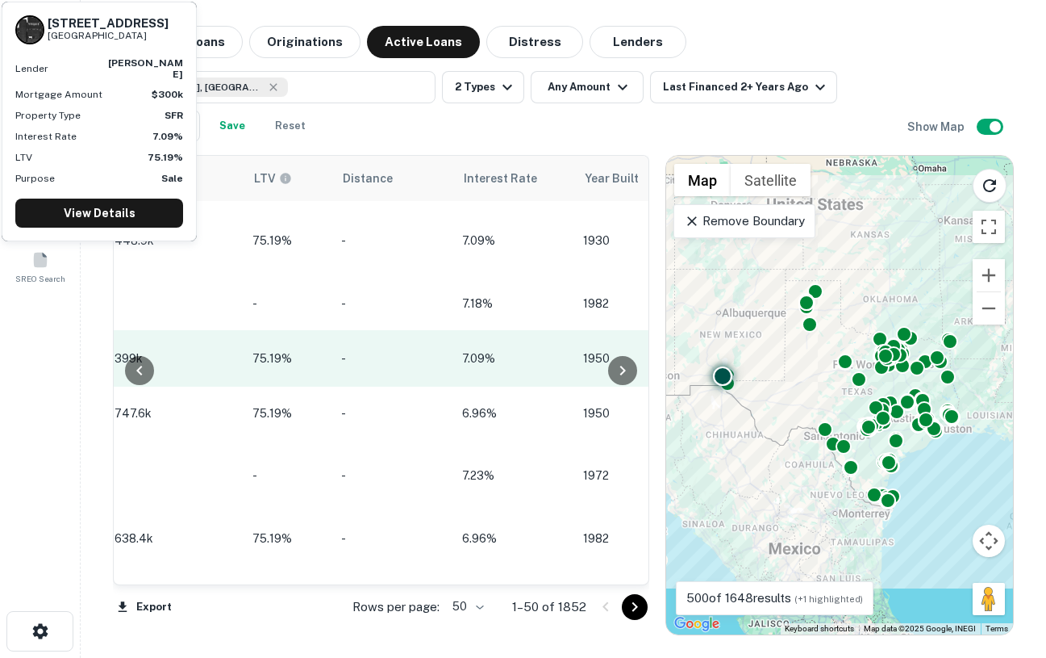
scroll to position [478, 1621]
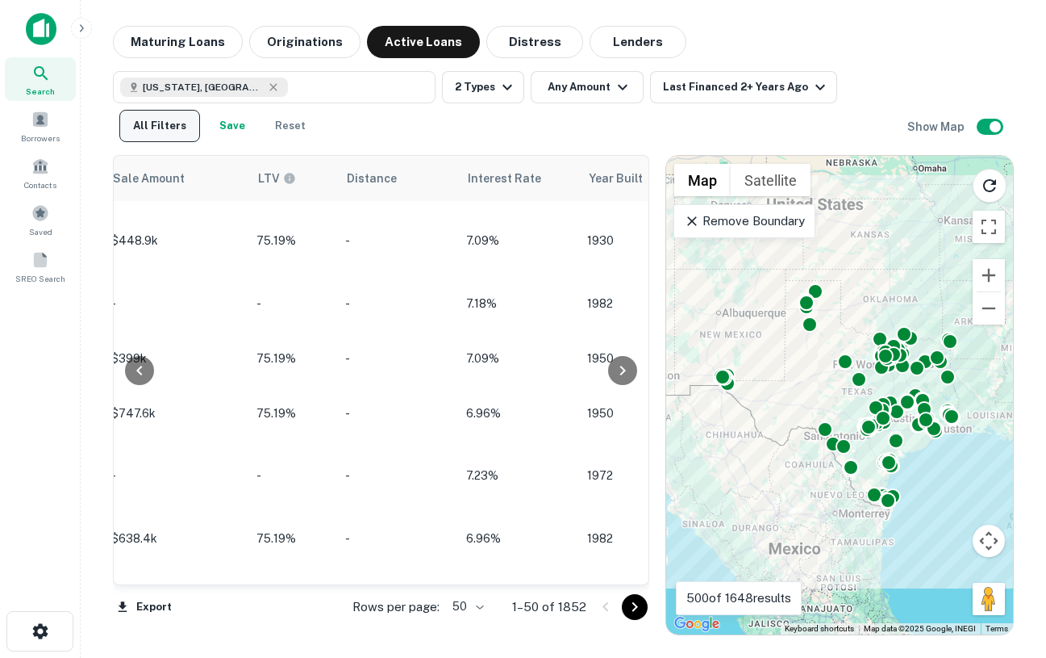
click at [183, 131] on button "All Filters" at bounding box center [159, 126] width 81 height 32
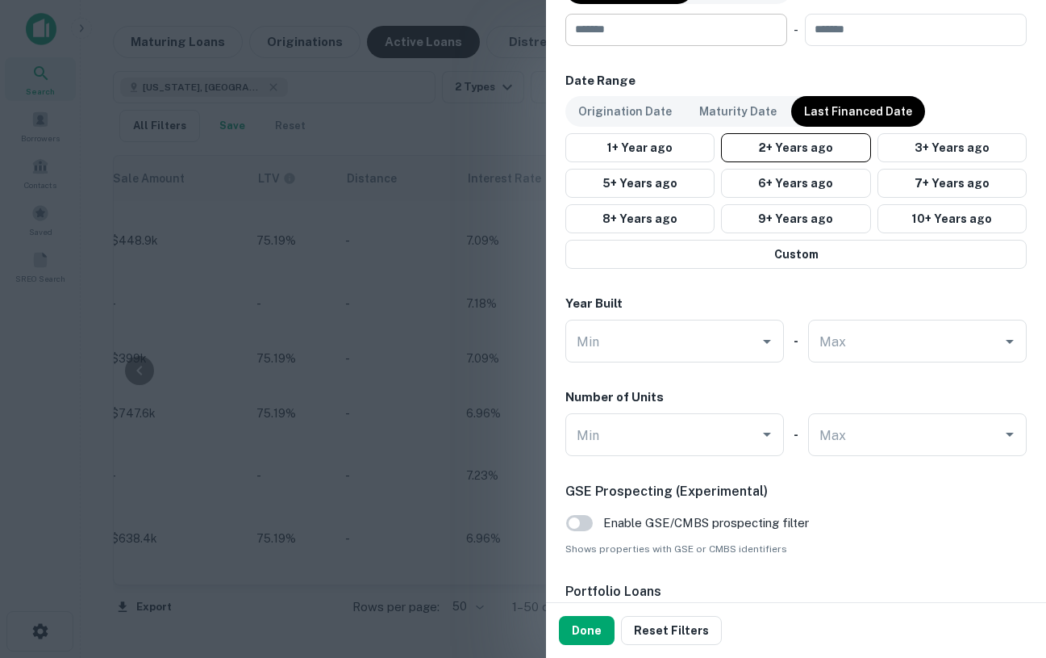
scroll to position [1282, 0]
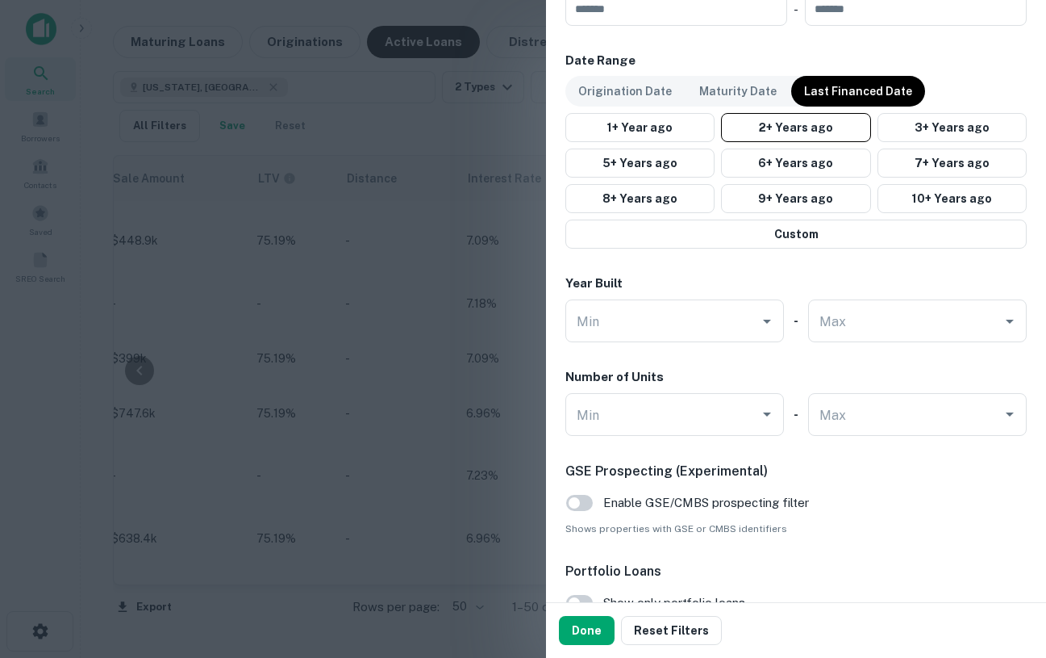
click at [290, 247] on div at bounding box center [523, 329] width 1046 height 658
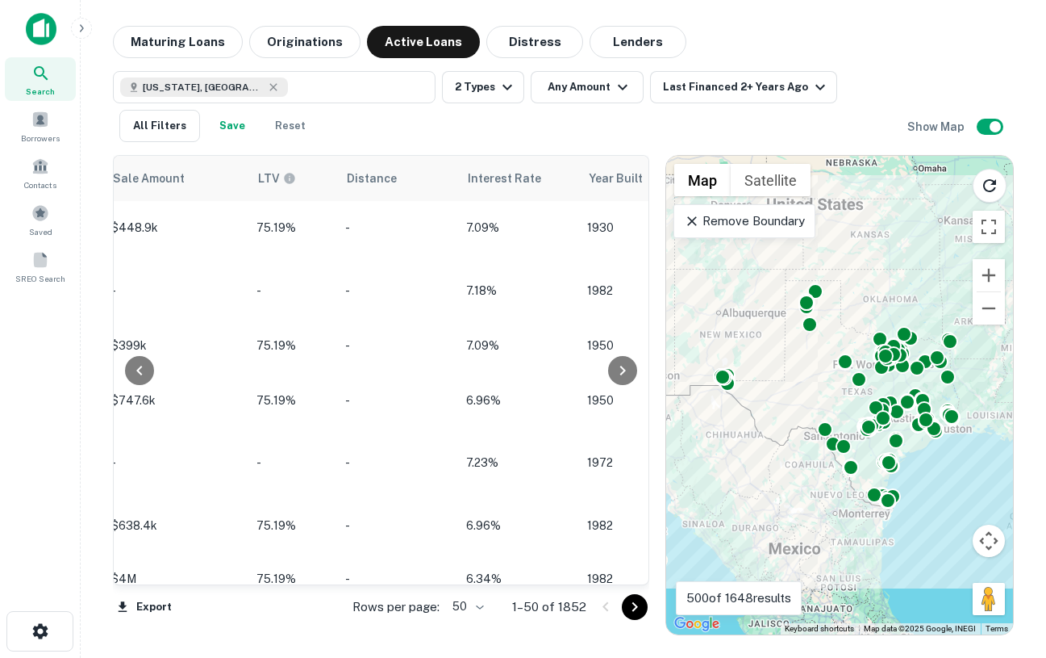
scroll to position [478, 1621]
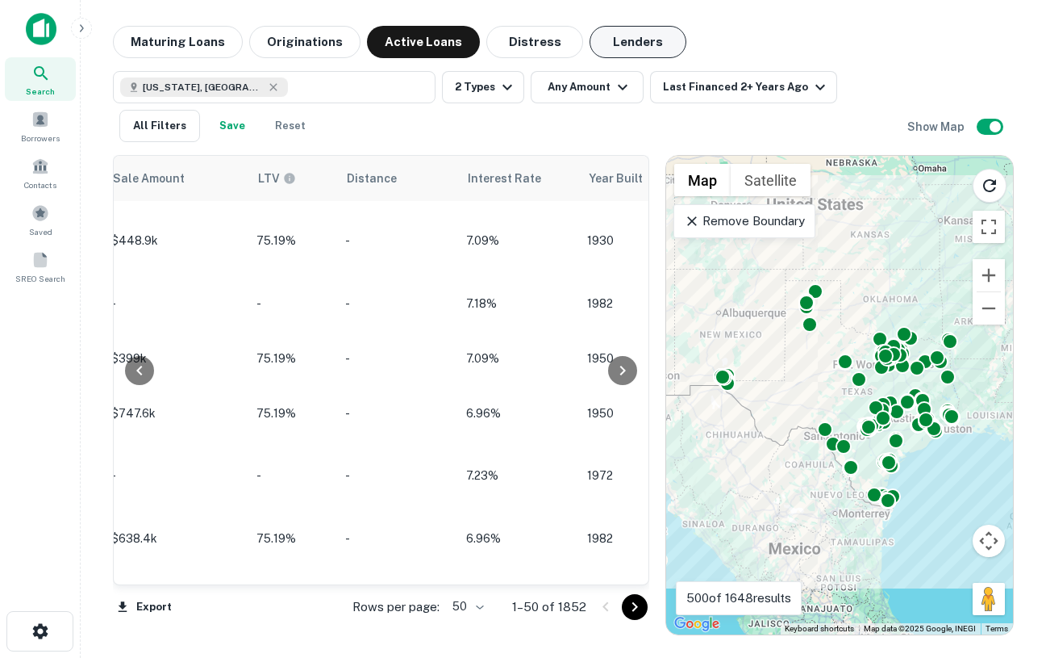
click at [643, 50] on button "Lenders" at bounding box center [638, 42] width 97 height 32
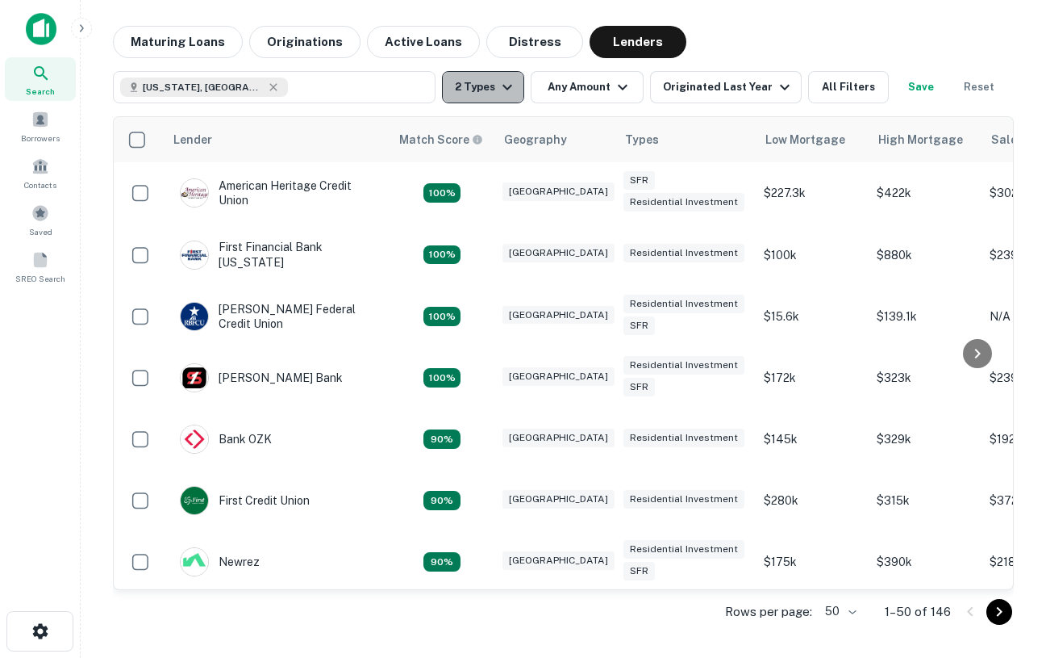
click at [499, 93] on icon "button" at bounding box center [507, 86] width 19 height 19
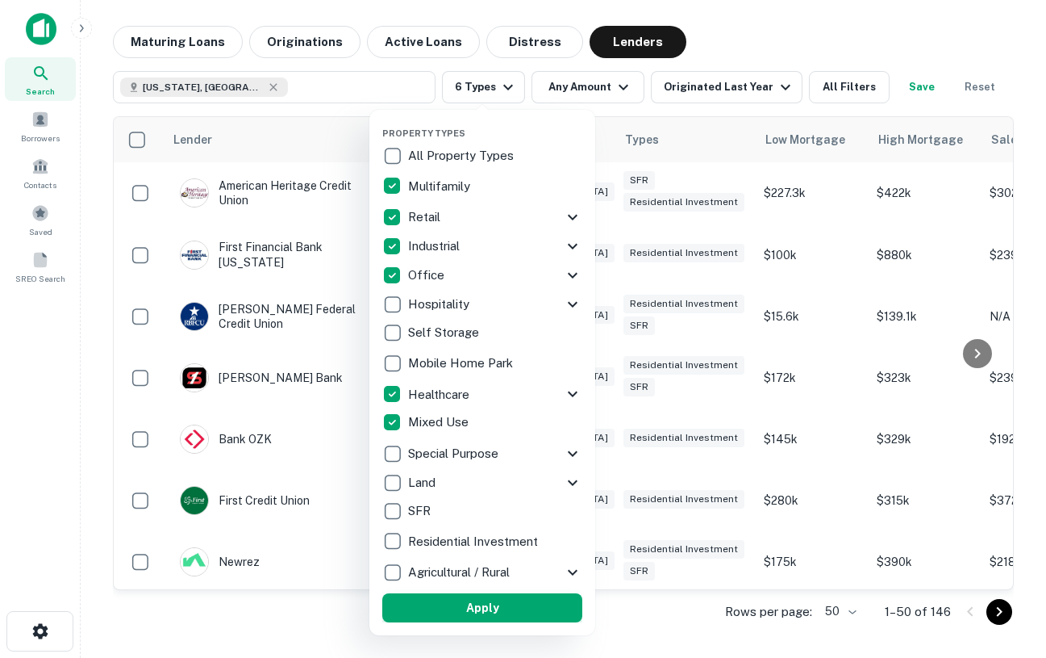
click at [452, 604] on button "Apply" at bounding box center [482, 607] width 200 height 29
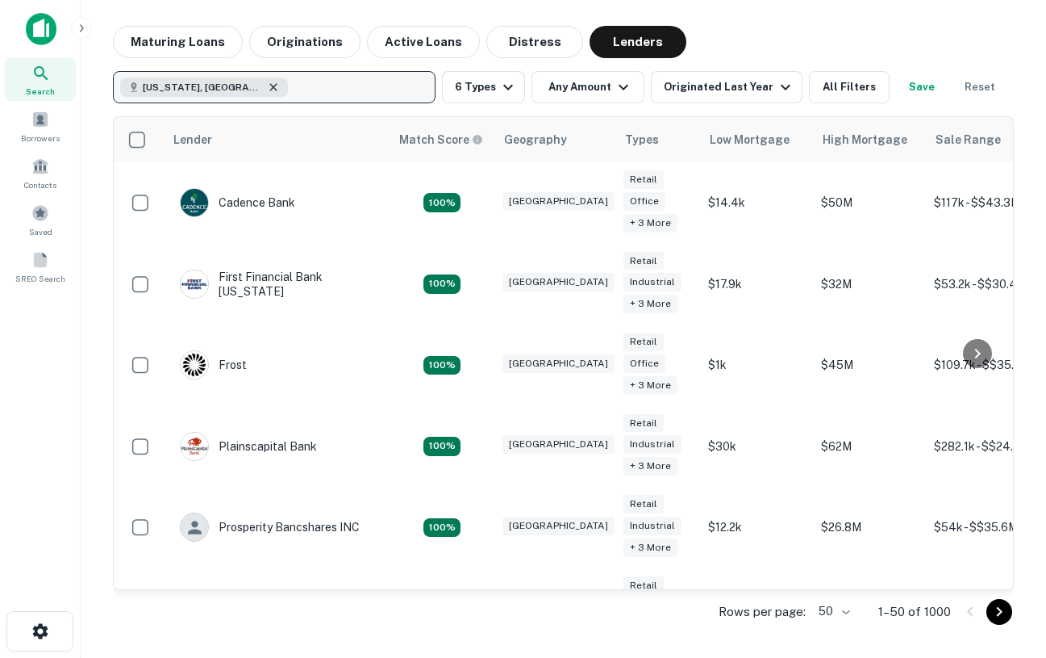
click at [269, 86] on icon "button" at bounding box center [272, 86] width 7 height 7
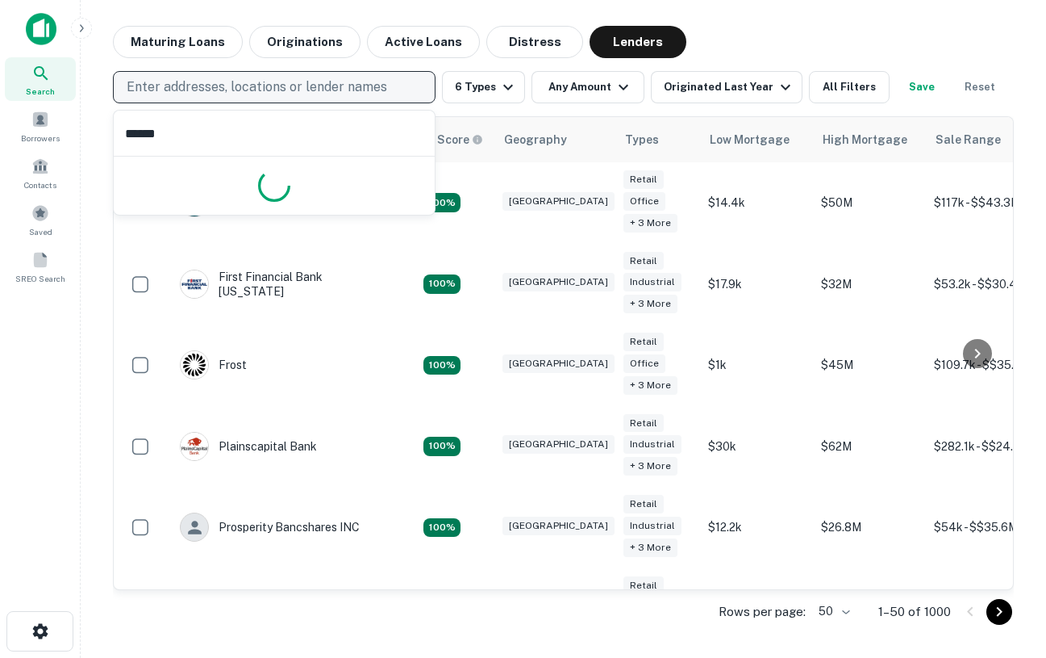
type input "*******"
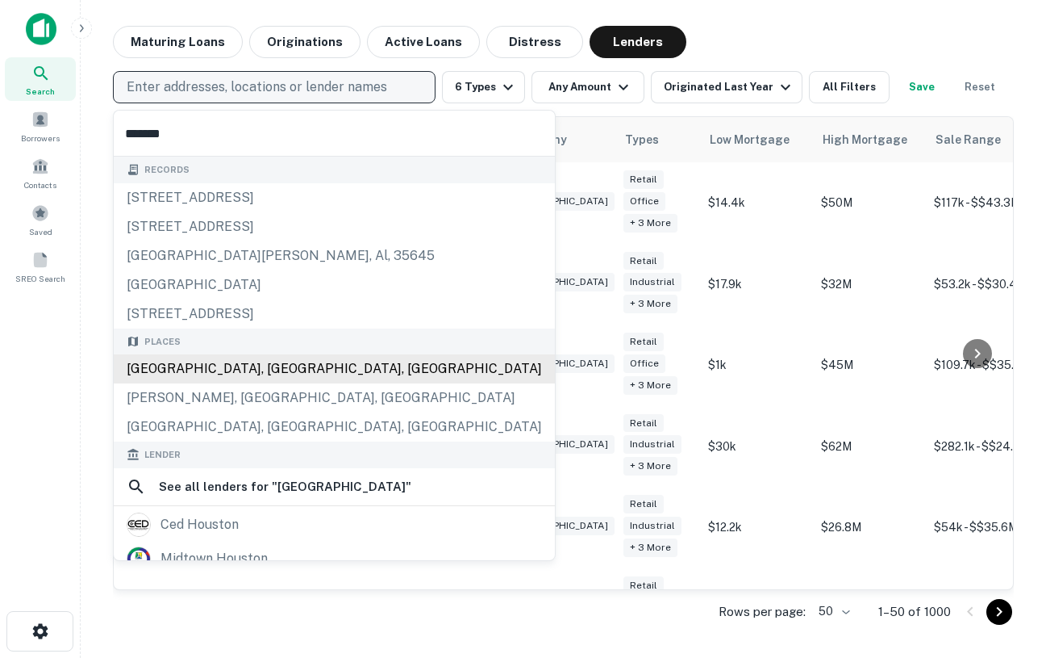
click at [242, 361] on div "Houston, TX, USA" at bounding box center [334, 368] width 441 height 29
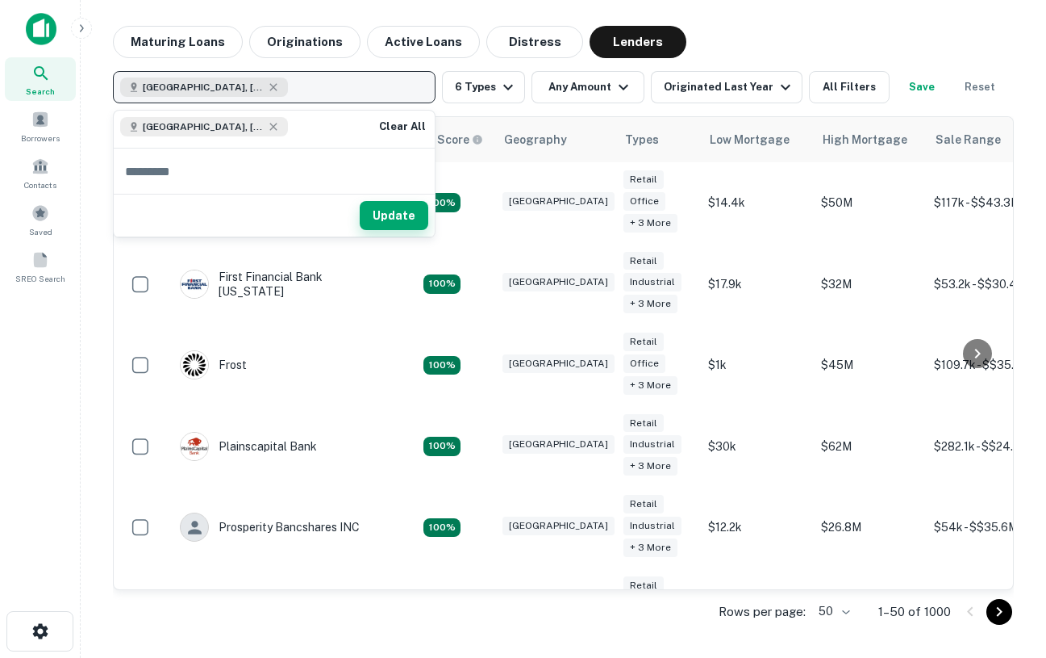
click at [408, 211] on button "Update" at bounding box center [394, 215] width 69 height 29
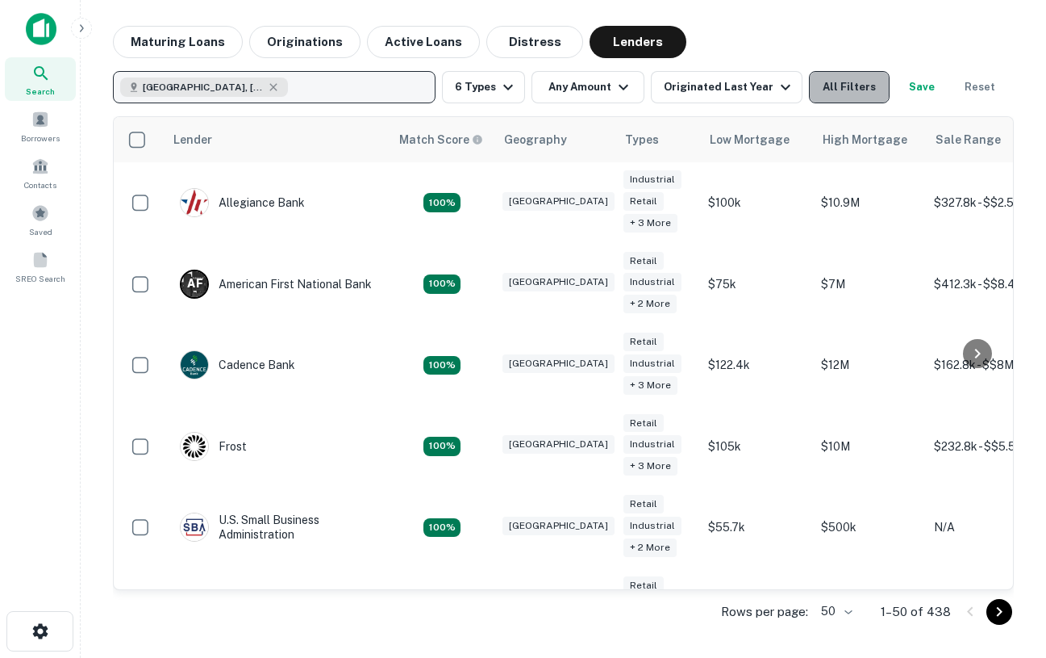
click at [821, 95] on button "All Filters" at bounding box center [849, 87] width 81 height 32
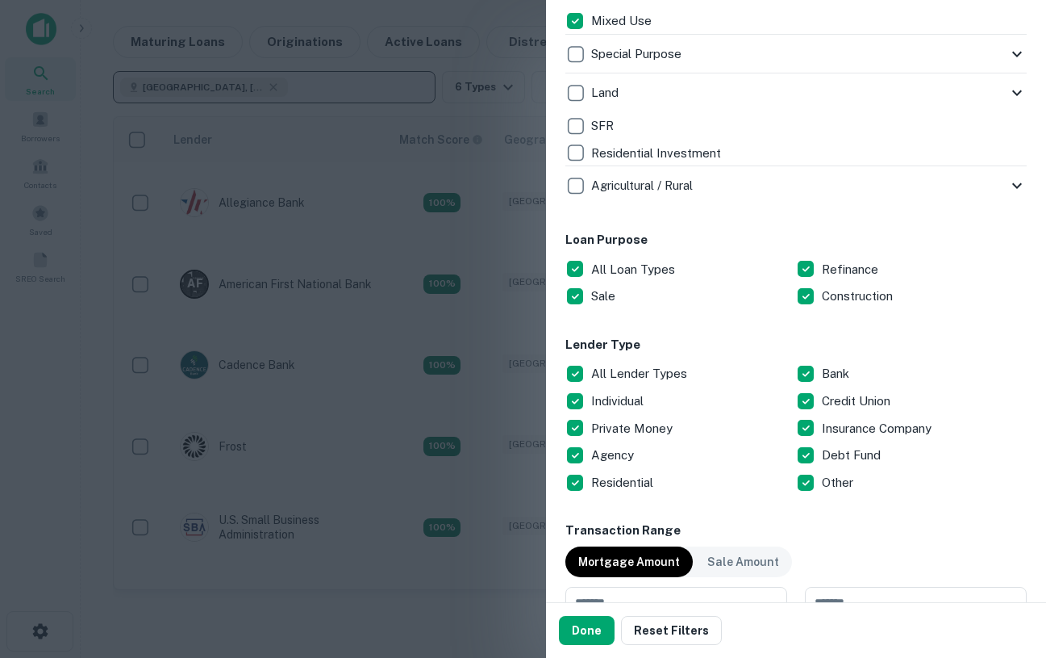
scroll to position [698, 0]
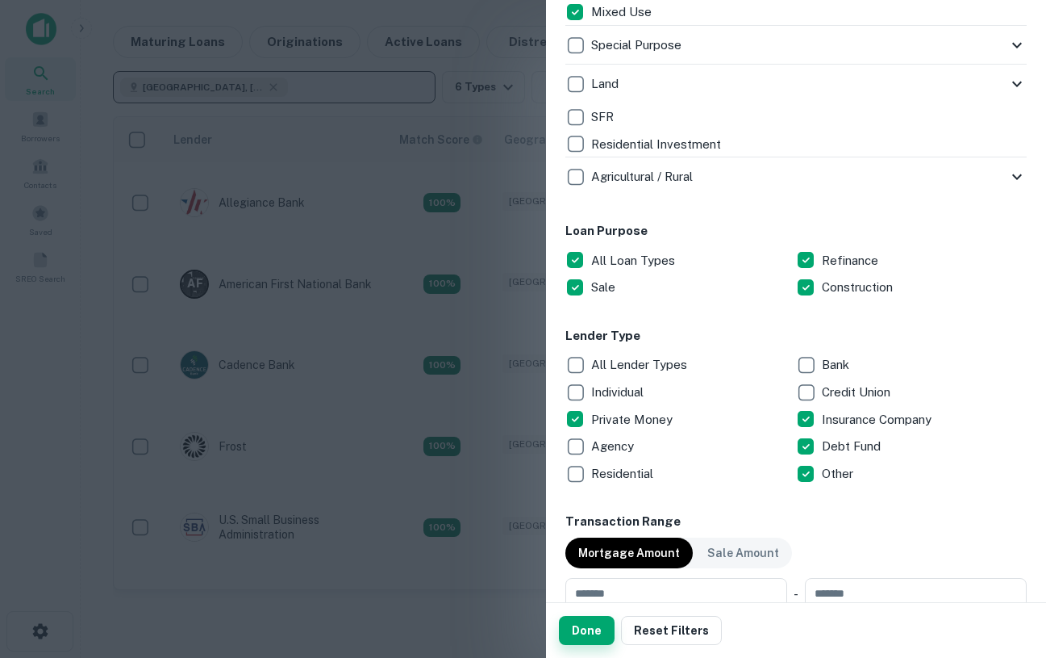
click at [574, 633] on button "Done" at bounding box center [587, 630] width 56 height 29
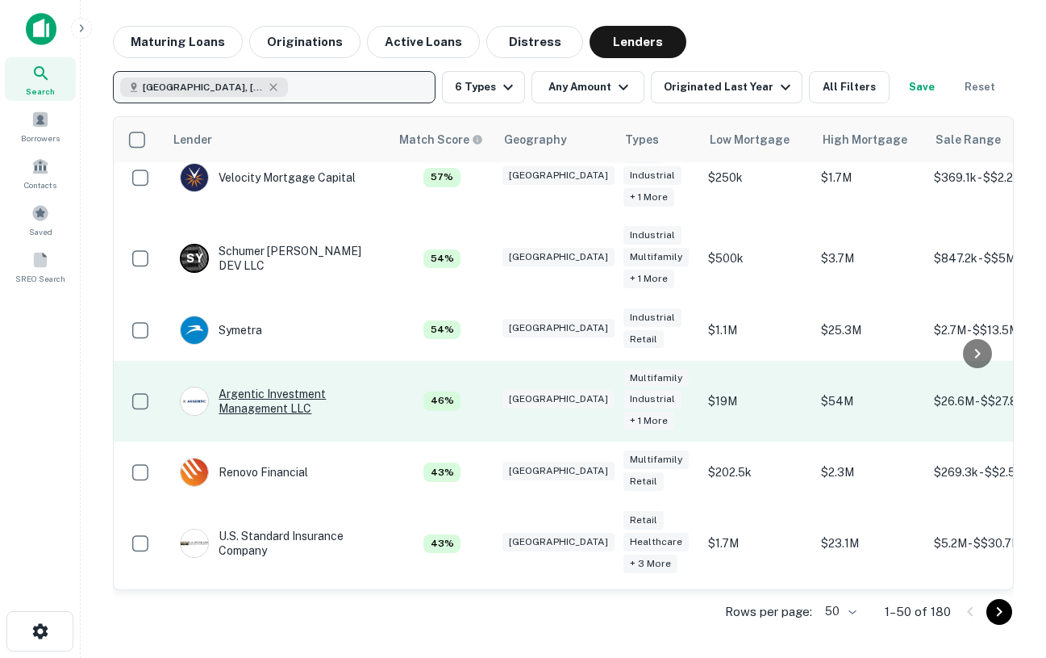
scroll to position [135, 0]
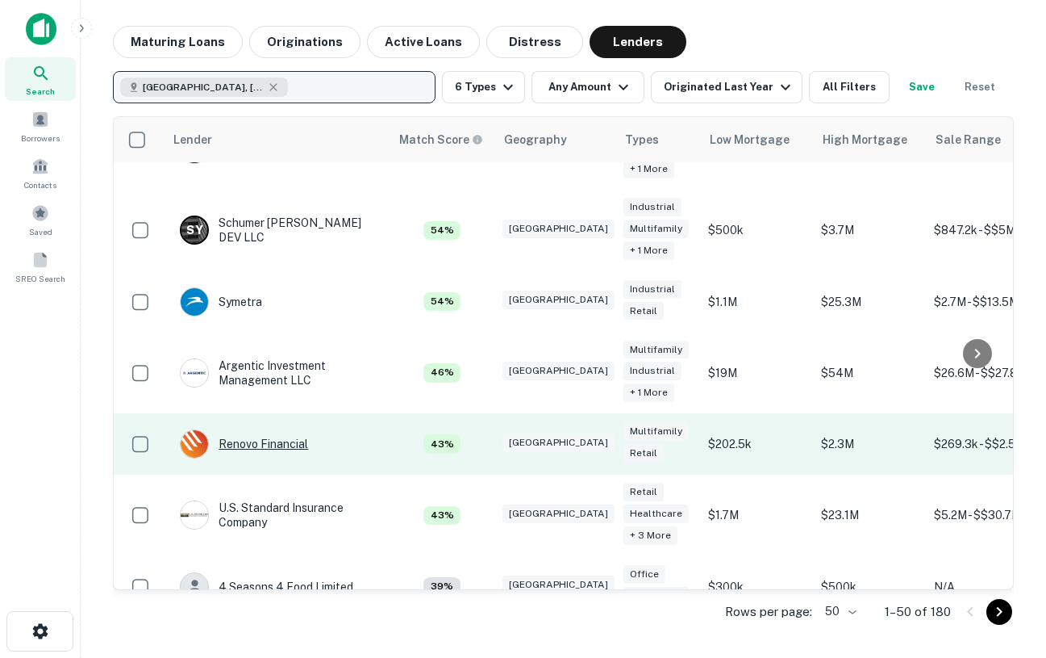
click at [282, 445] on div "Renovo Financial" at bounding box center [244, 443] width 128 height 29
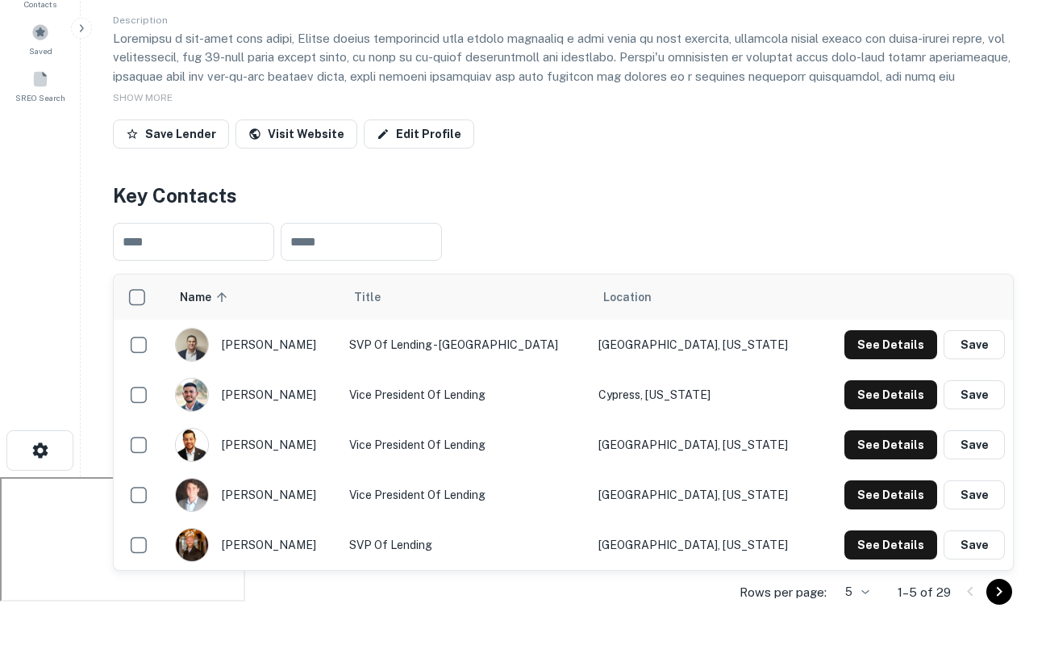
scroll to position [183, 0]
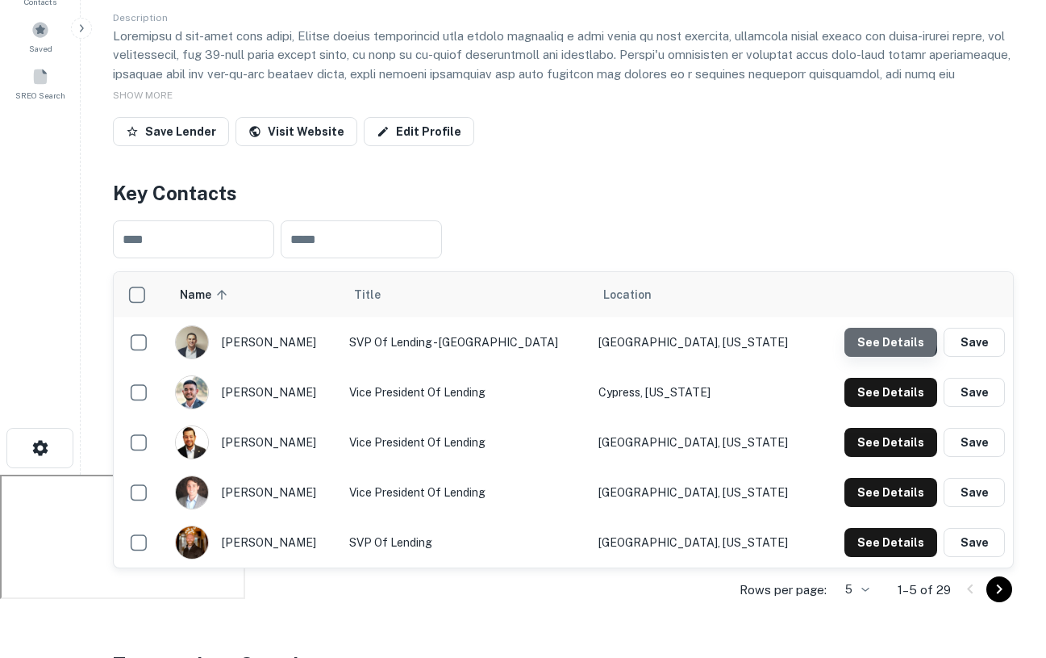
click at [874, 334] on button "See Details" at bounding box center [891, 342] width 93 height 29
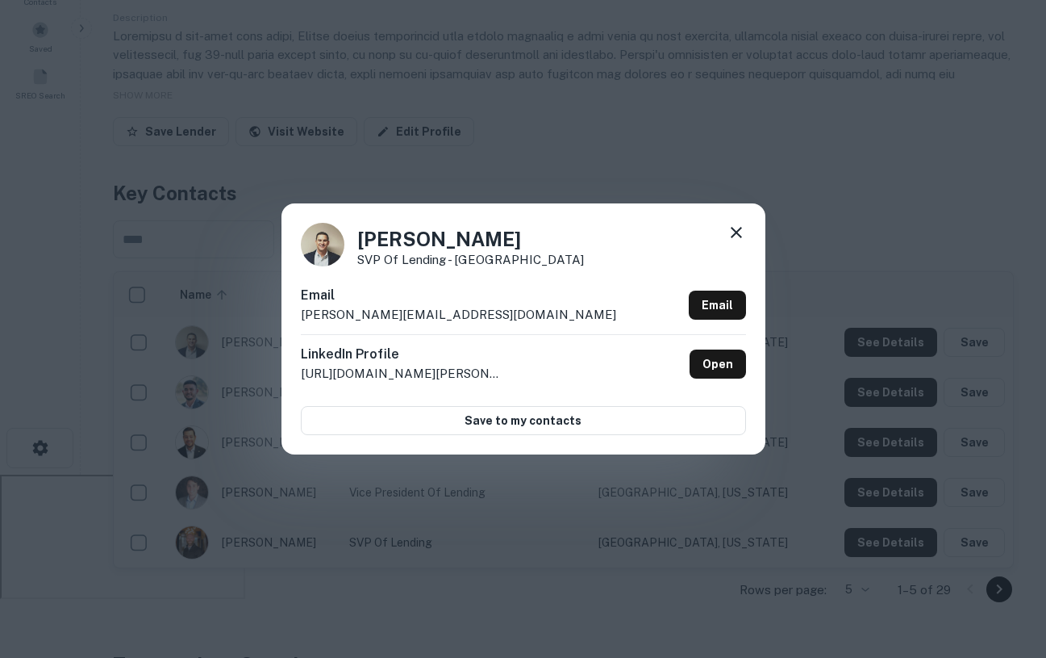
click at [731, 223] on icon at bounding box center [736, 232] width 19 height 19
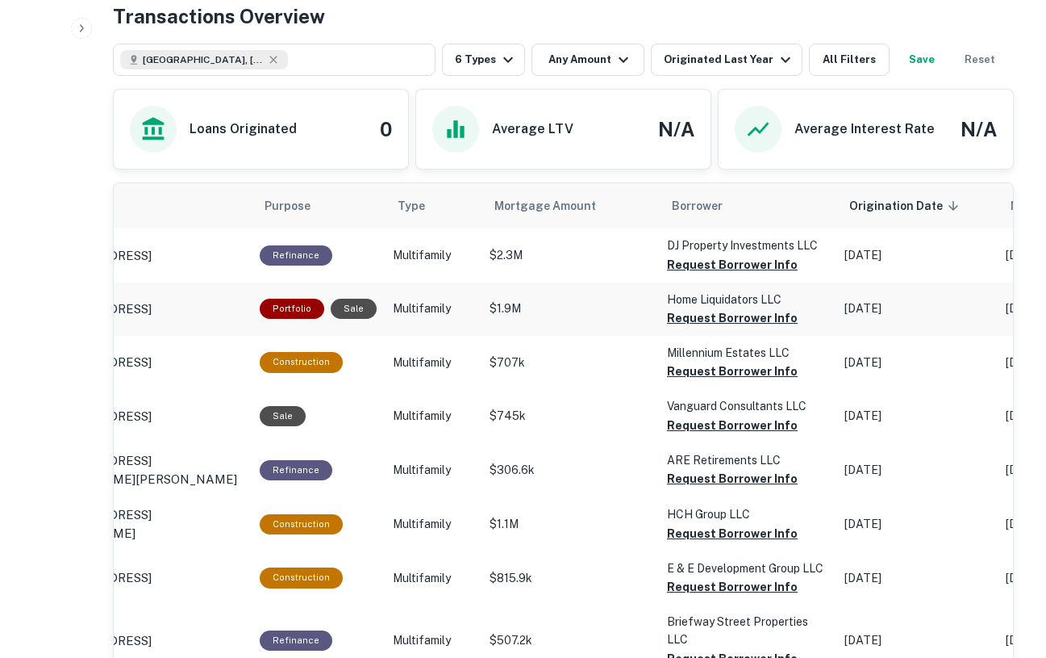
scroll to position [0, 86]
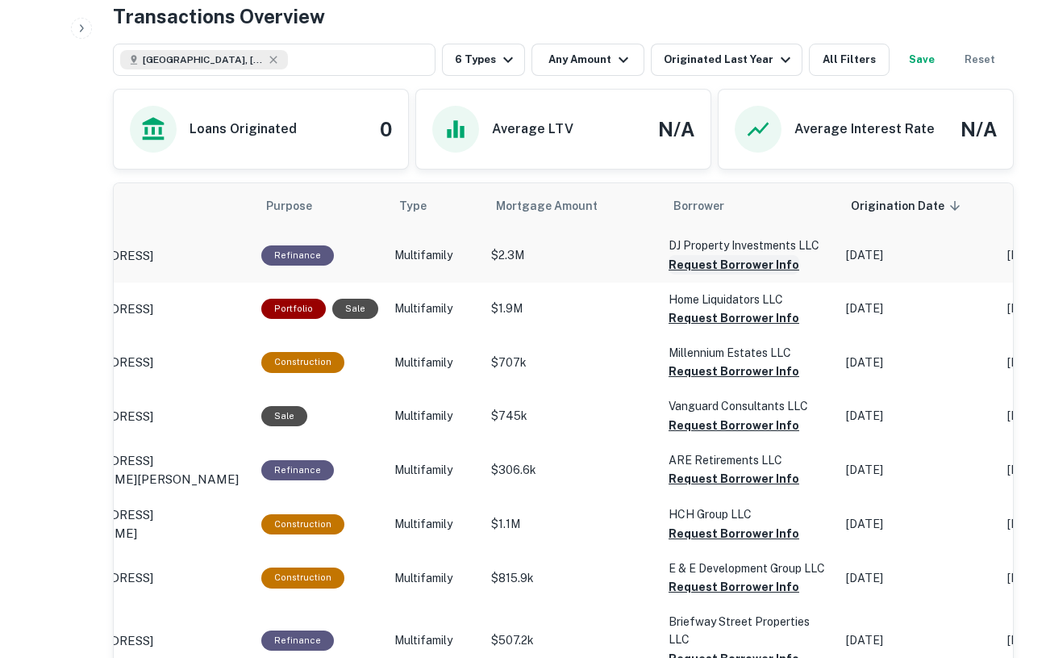
click at [734, 263] on button "Request Borrower Info" at bounding box center [734, 264] width 131 height 19
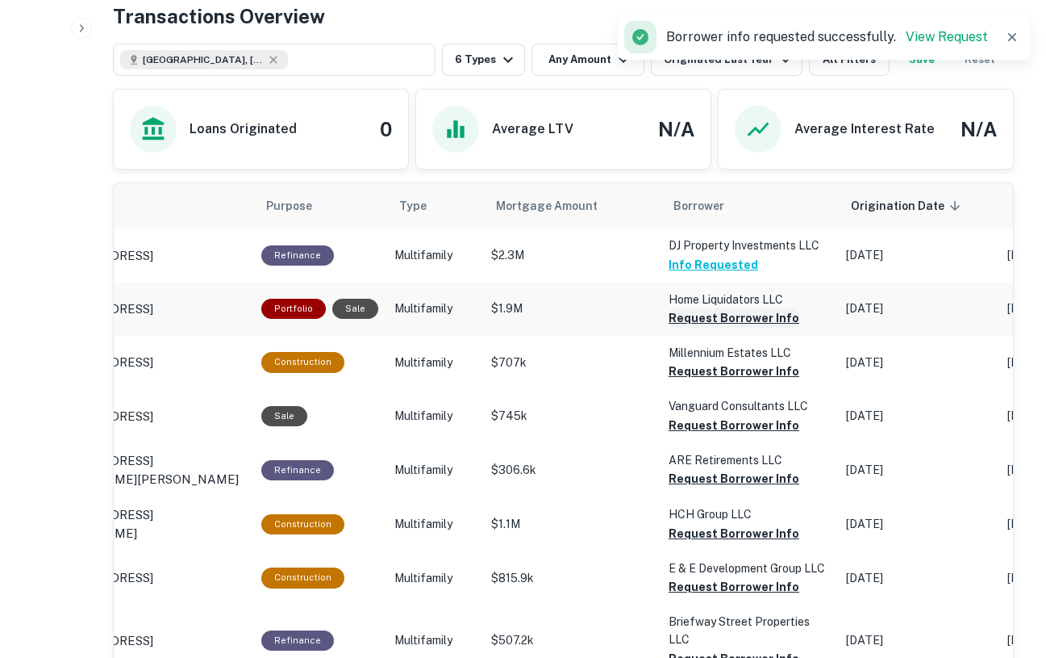
click at [718, 311] on button "Request Borrower Info" at bounding box center [734, 317] width 131 height 19
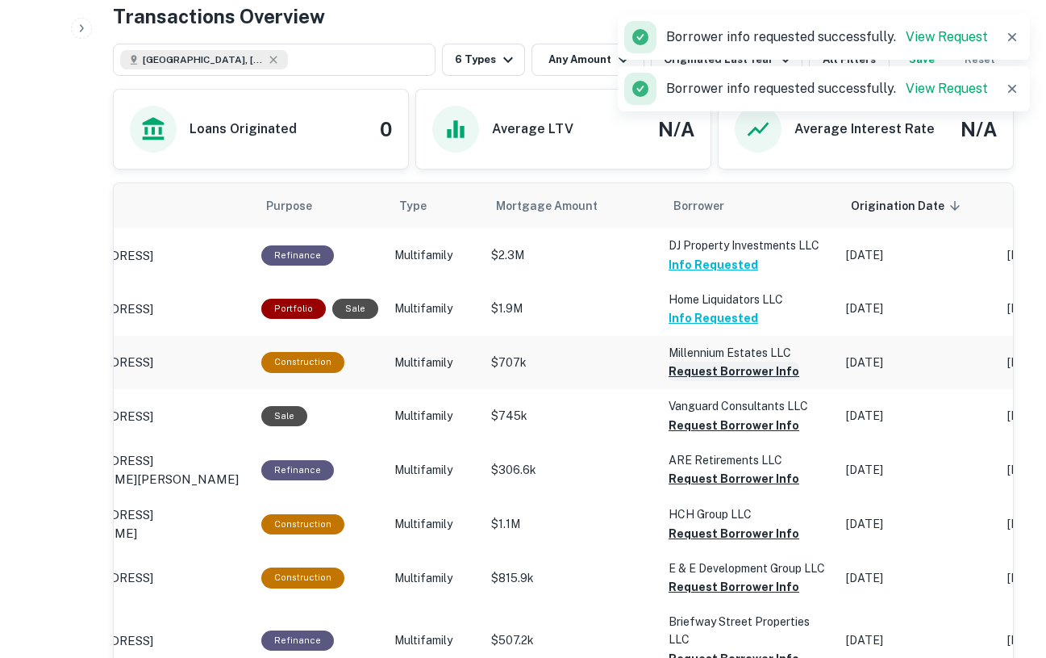
click at [727, 366] on button "Request Borrower Info" at bounding box center [734, 370] width 131 height 19
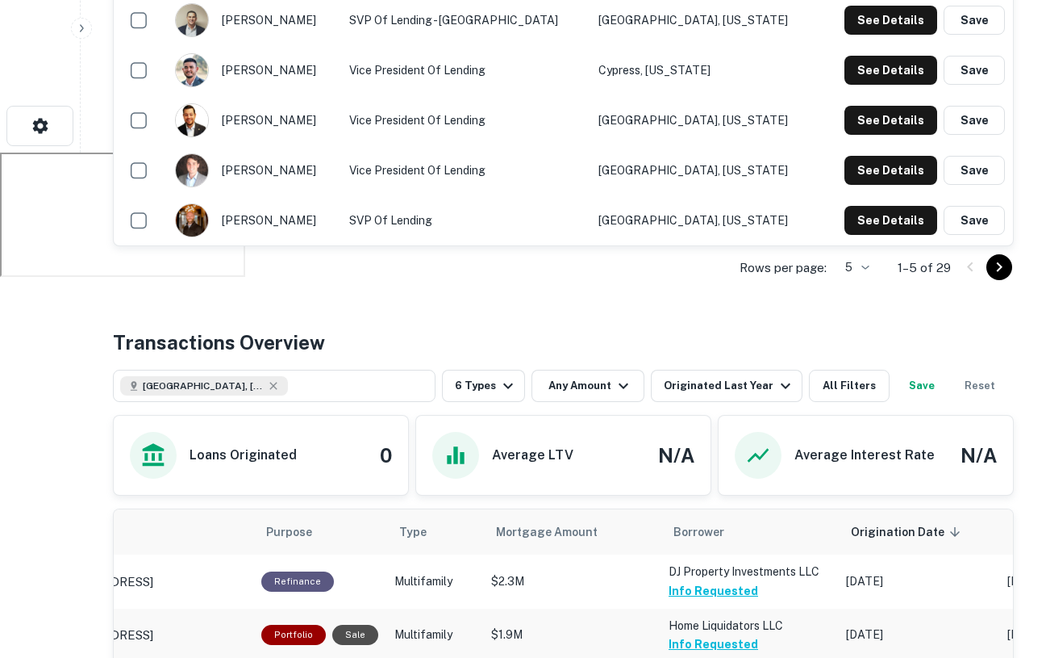
scroll to position [450, 0]
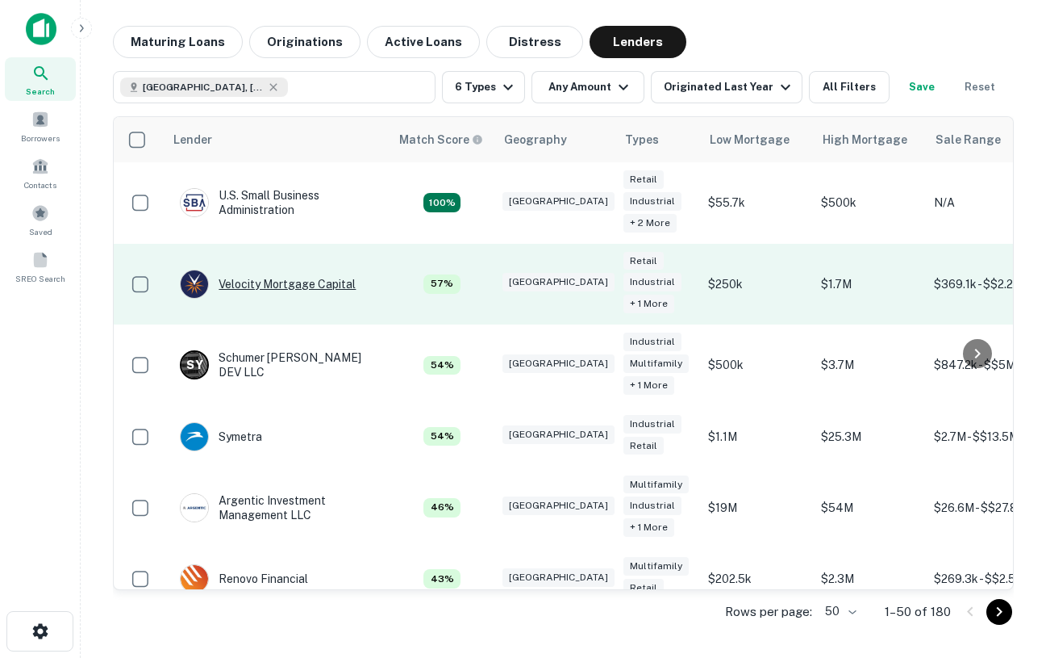
click at [274, 297] on div "Velocity Mortgage Capital" at bounding box center [268, 283] width 176 height 29
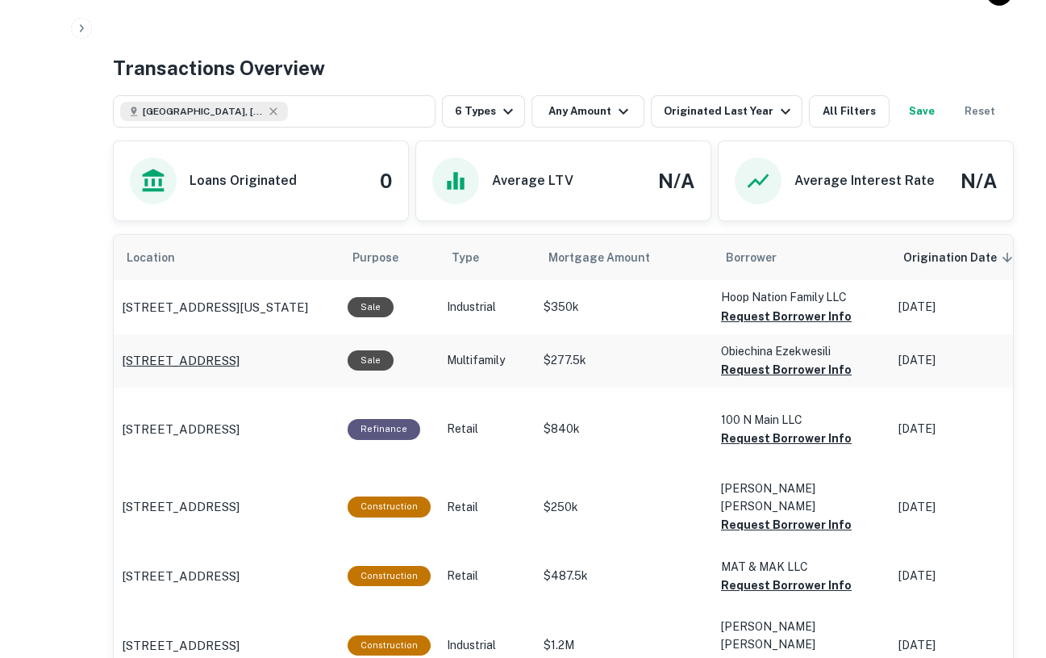
scroll to position [753, 0]
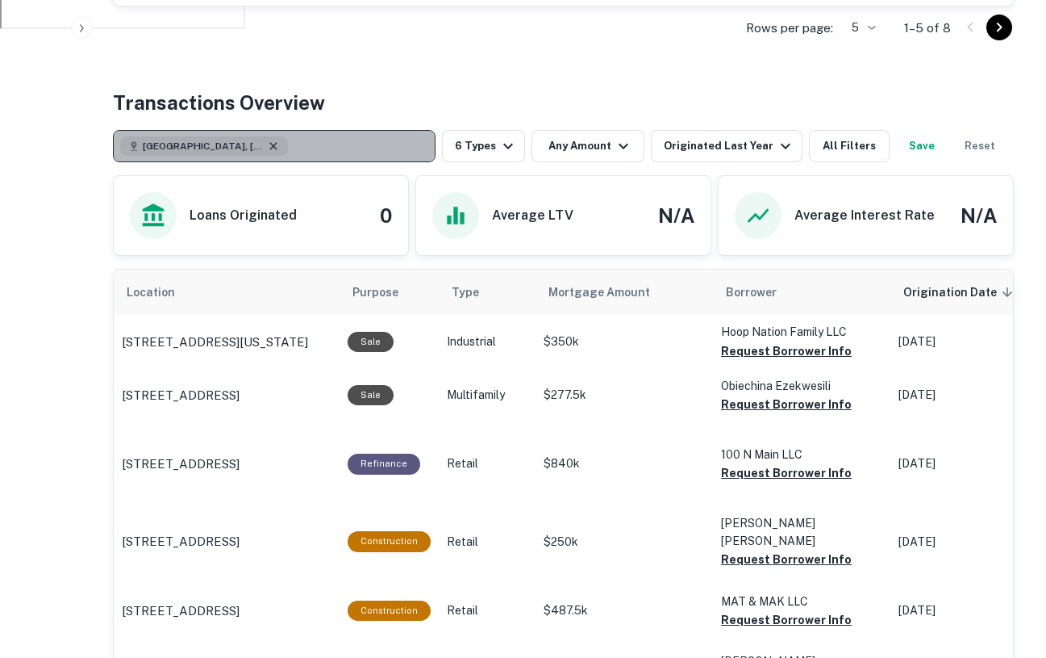
click at [267, 141] on icon "button" at bounding box center [273, 146] width 13 height 13
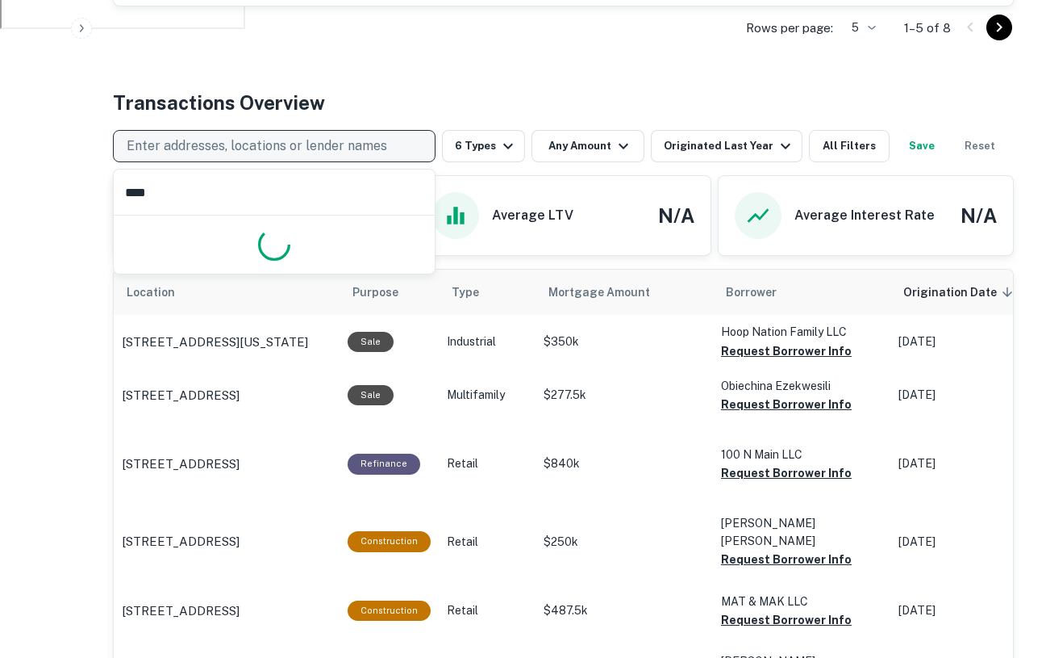
type input "*****"
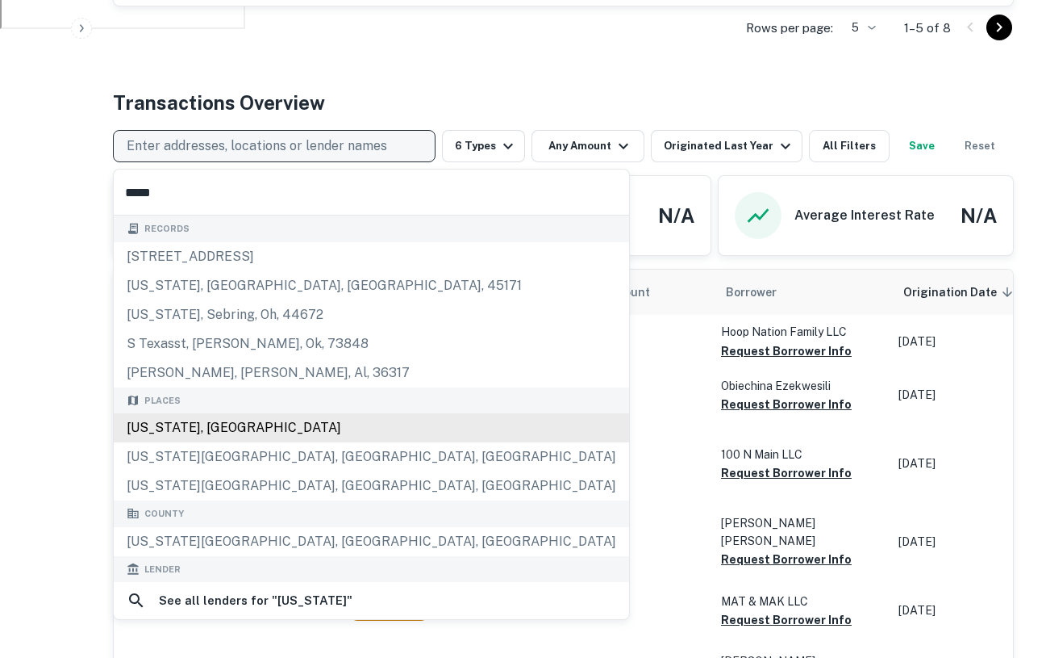
click at [215, 420] on div "[US_STATE], [GEOGRAPHIC_DATA]" at bounding box center [372, 427] width 516 height 29
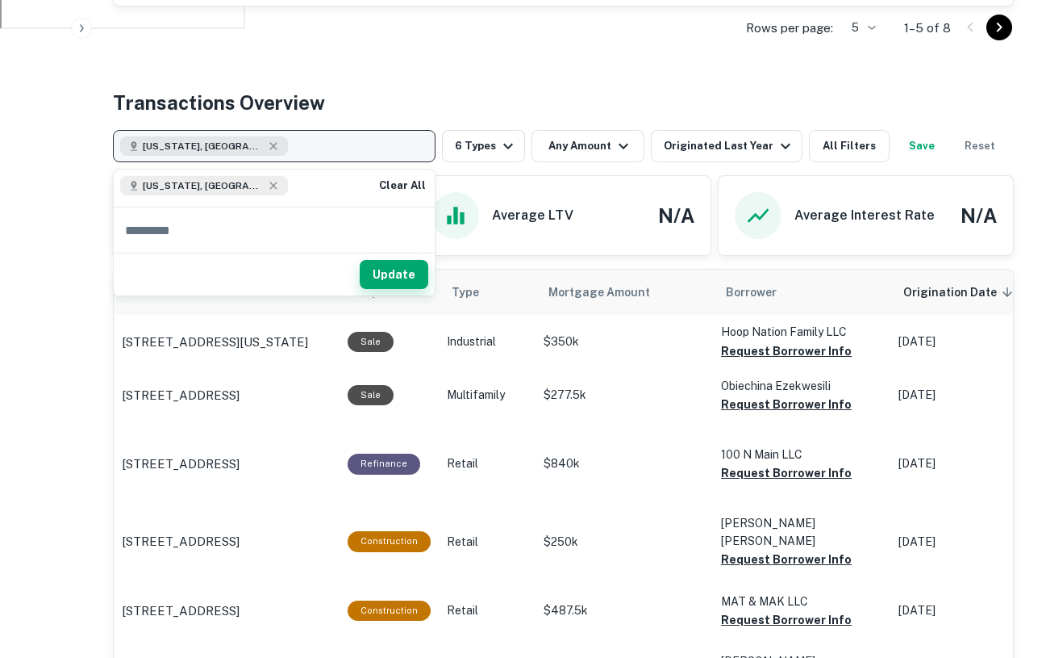
click at [387, 274] on button "Update" at bounding box center [394, 274] width 69 height 29
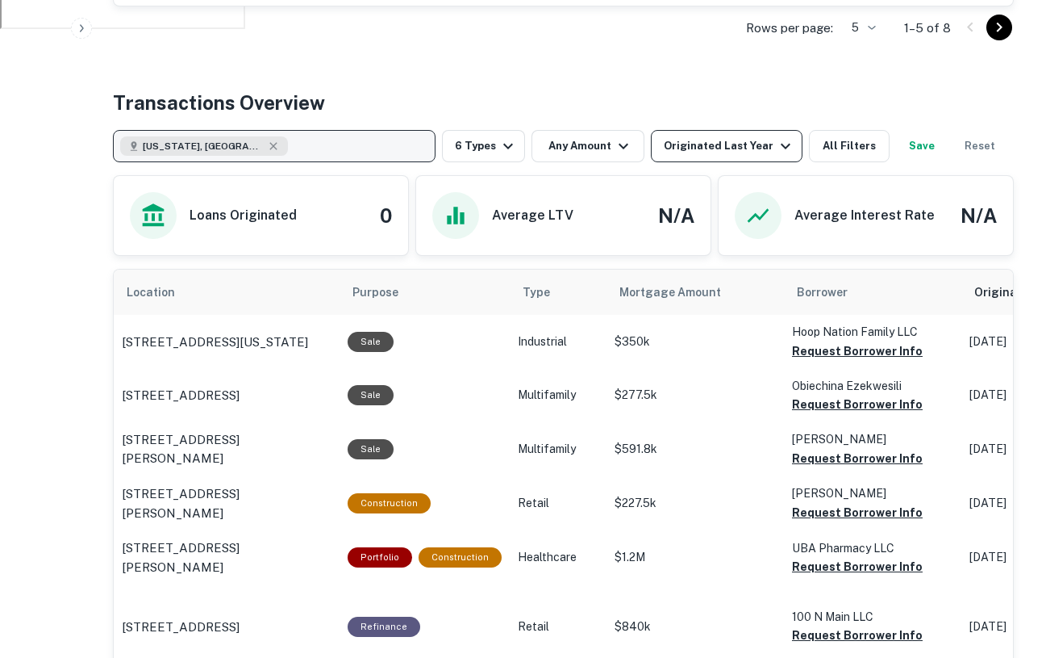
click at [721, 140] on div "Originated Last Year" at bounding box center [730, 145] width 132 height 19
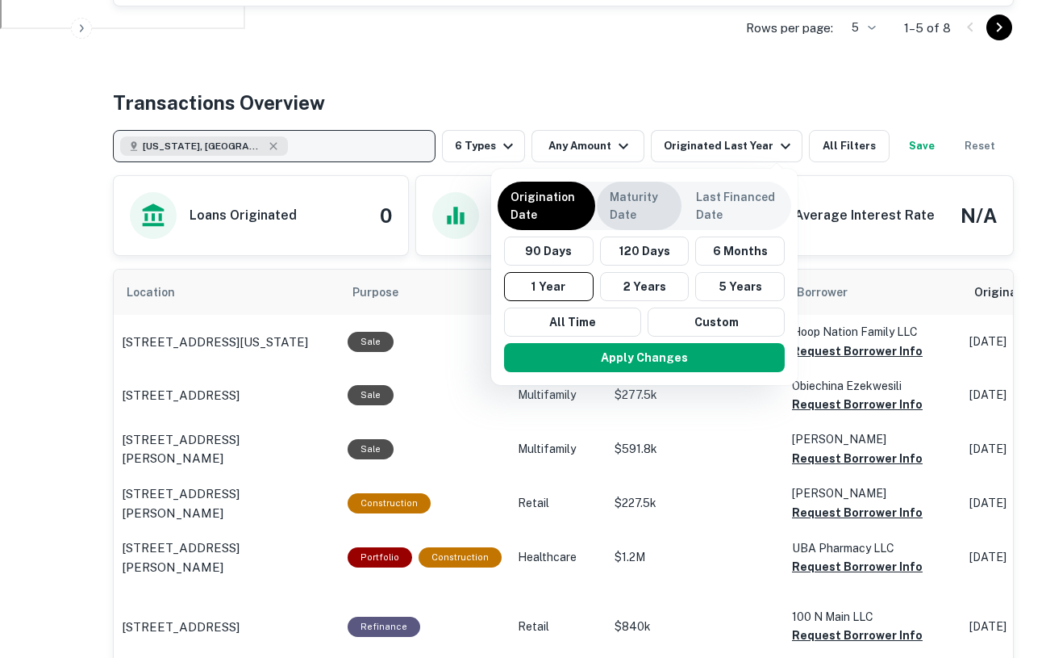
click at [640, 196] on p "Maturity Date" at bounding box center [639, 206] width 59 height 36
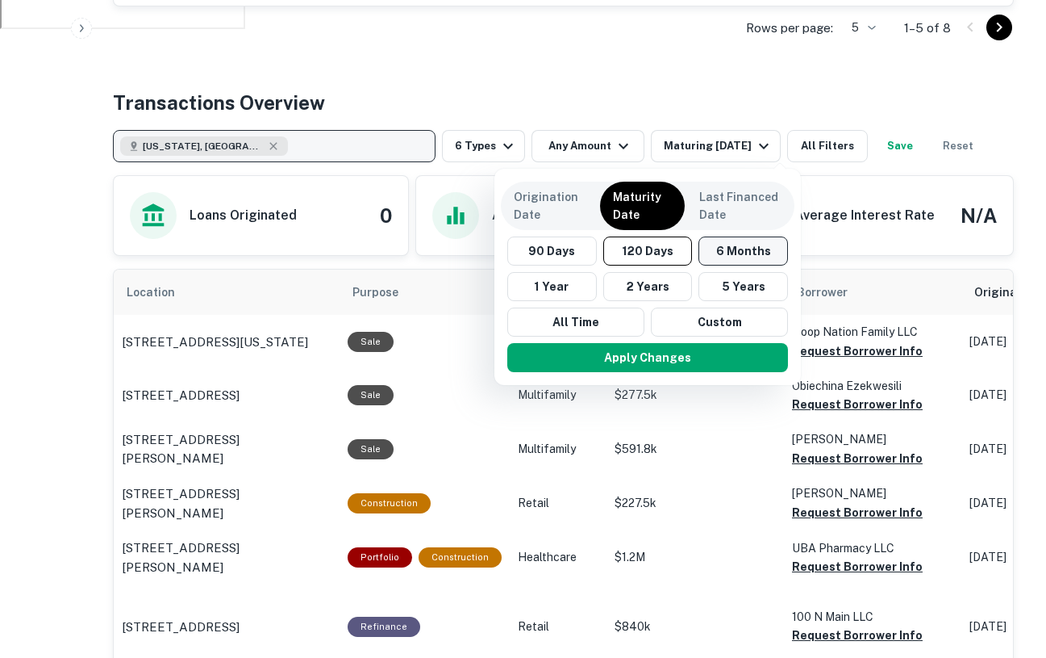
click at [713, 244] on button "6 Months" at bounding box center [744, 250] width 90 height 29
click at [710, 354] on button "Apply Changes" at bounding box center [649, 357] width 281 height 29
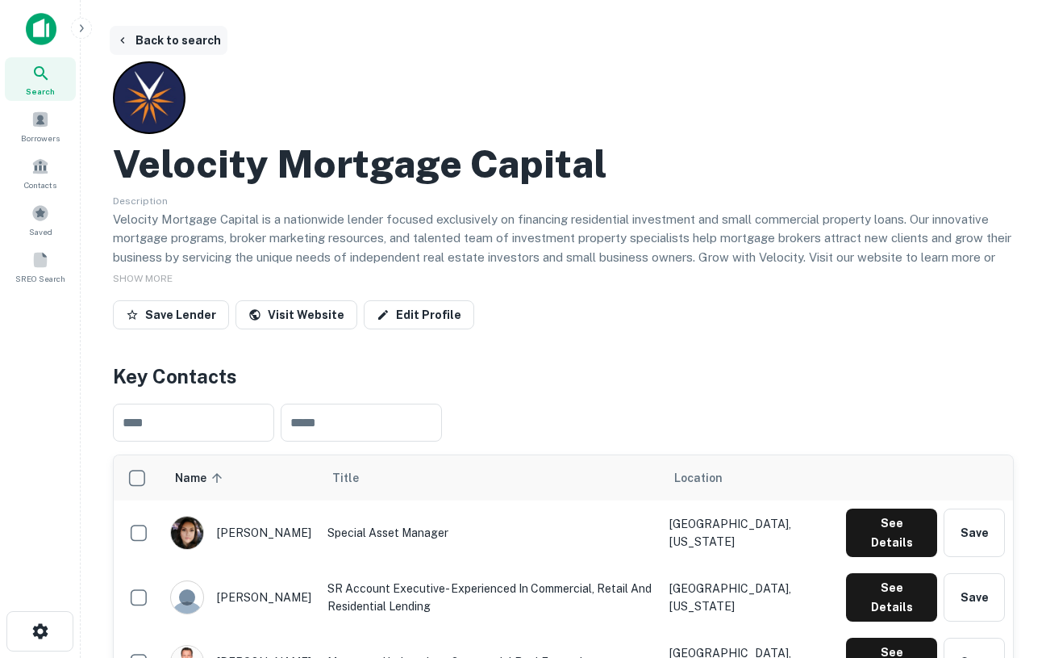
click at [132, 37] on button "Back to search" at bounding box center [169, 40] width 118 height 29
click at [28, 30] on img at bounding box center [41, 29] width 31 height 32
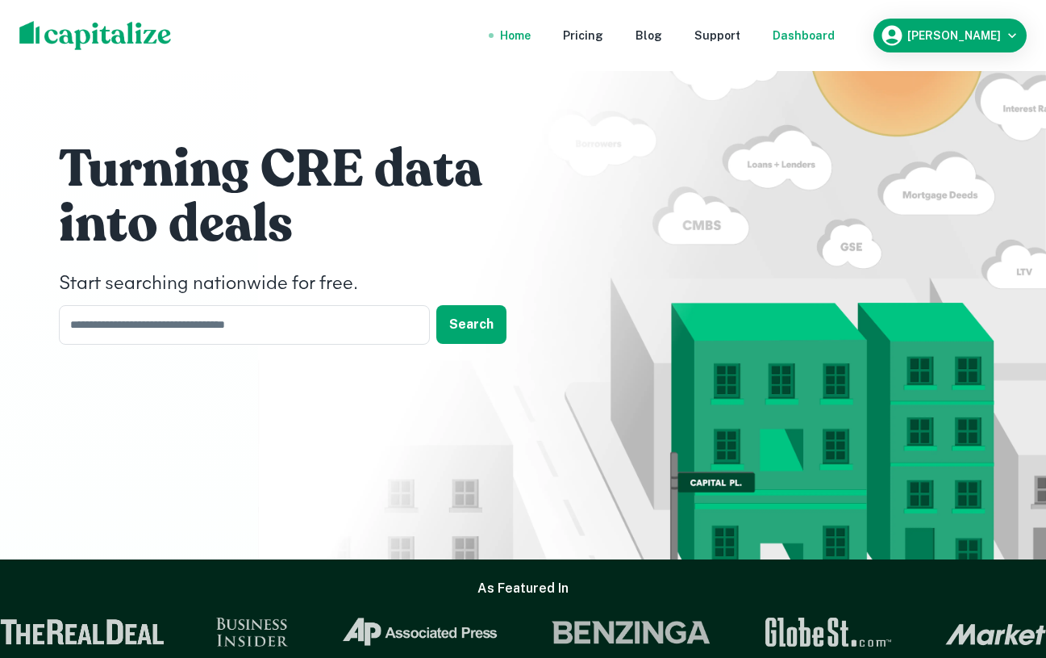
click at [835, 39] on div "Dashboard" at bounding box center [804, 36] width 62 height 18
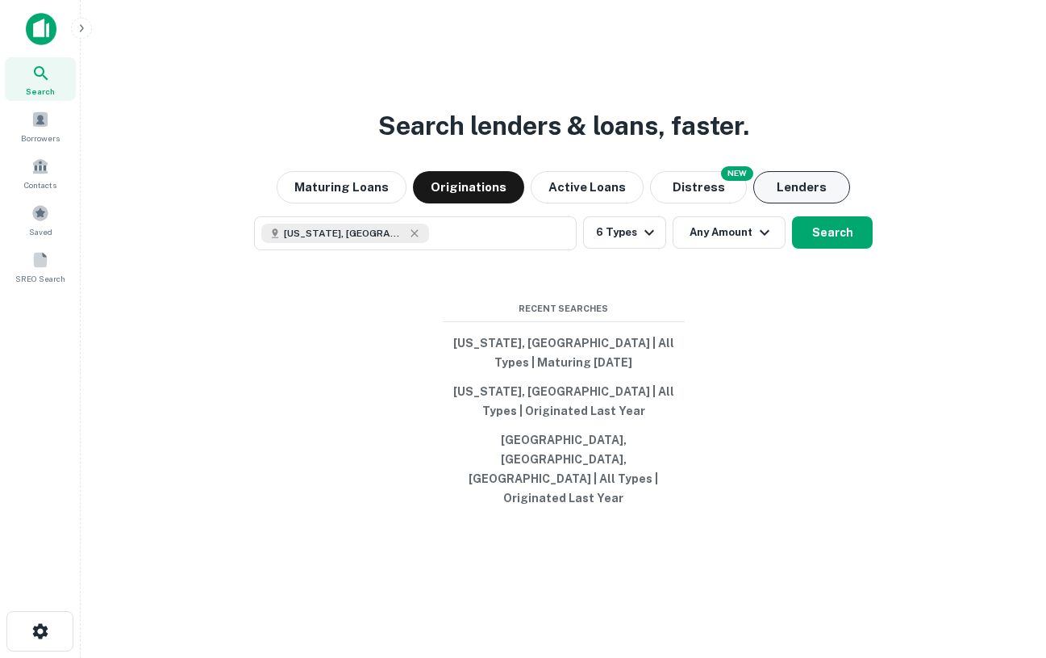
click at [790, 196] on button "Lenders" at bounding box center [802, 187] width 97 height 32
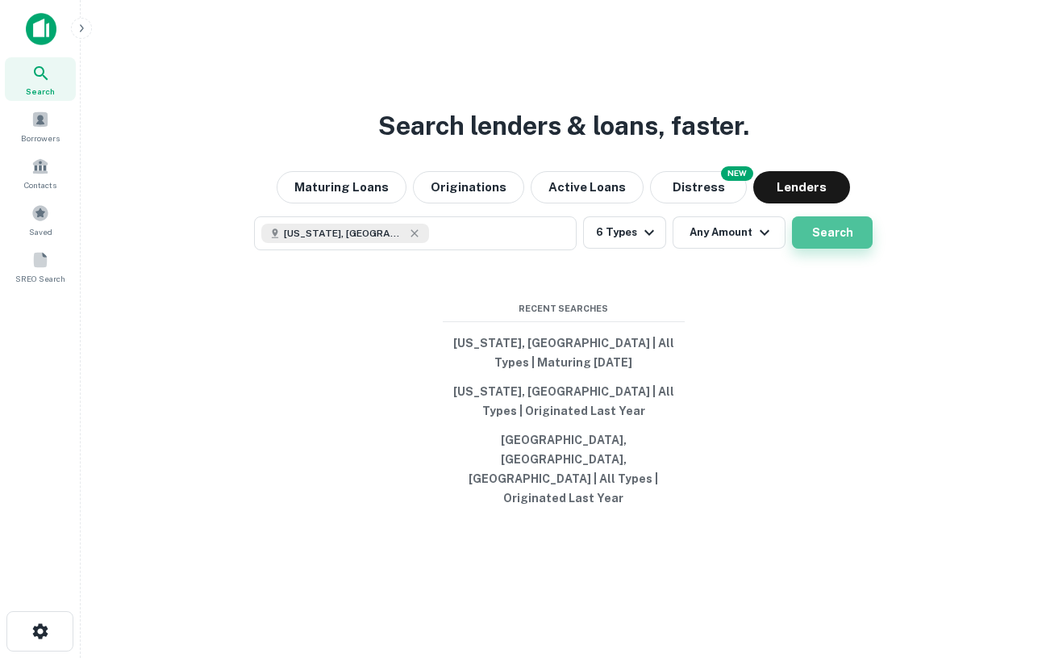
click at [858, 249] on button "Search" at bounding box center [832, 232] width 81 height 32
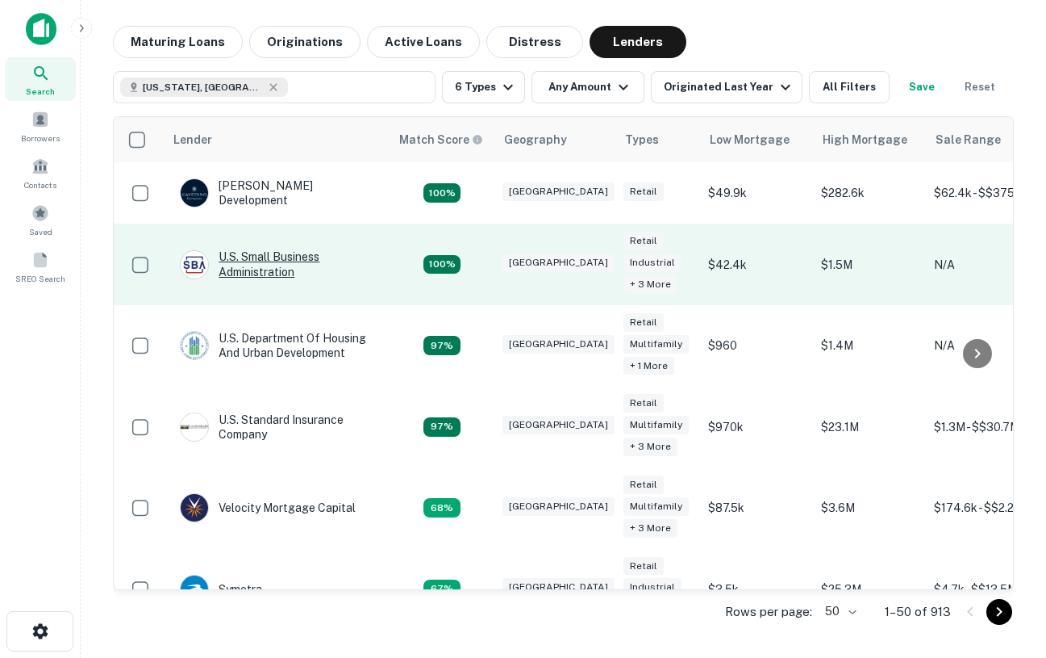
click at [265, 265] on div "U.s. Small Business Administration" at bounding box center [277, 263] width 194 height 29
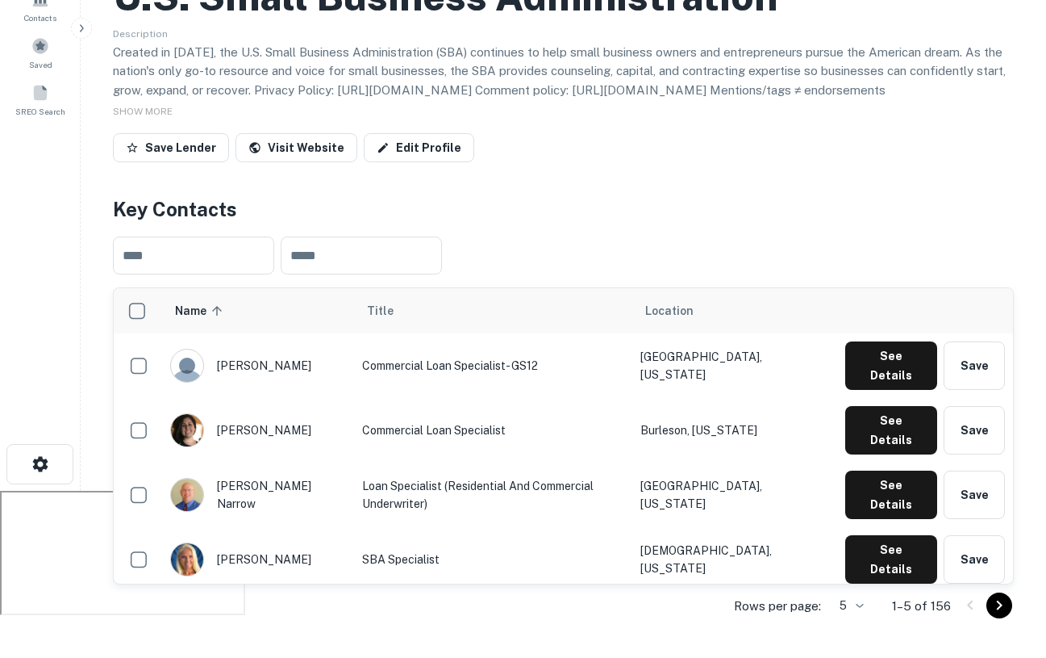
scroll to position [188, 0]
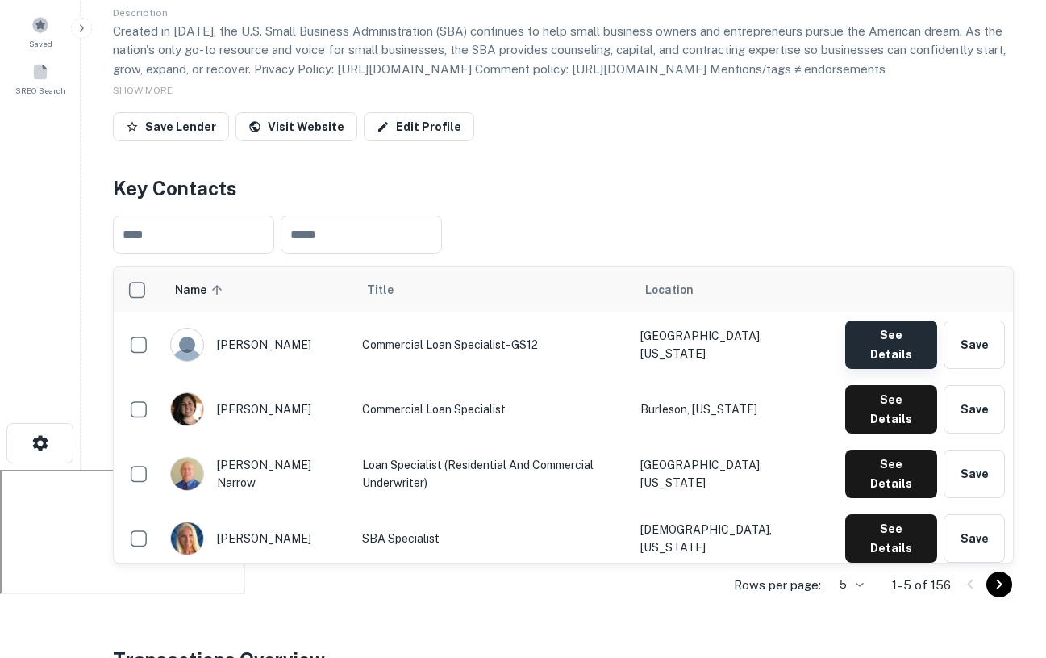
click at [901, 338] on button "See Details" at bounding box center [892, 344] width 92 height 48
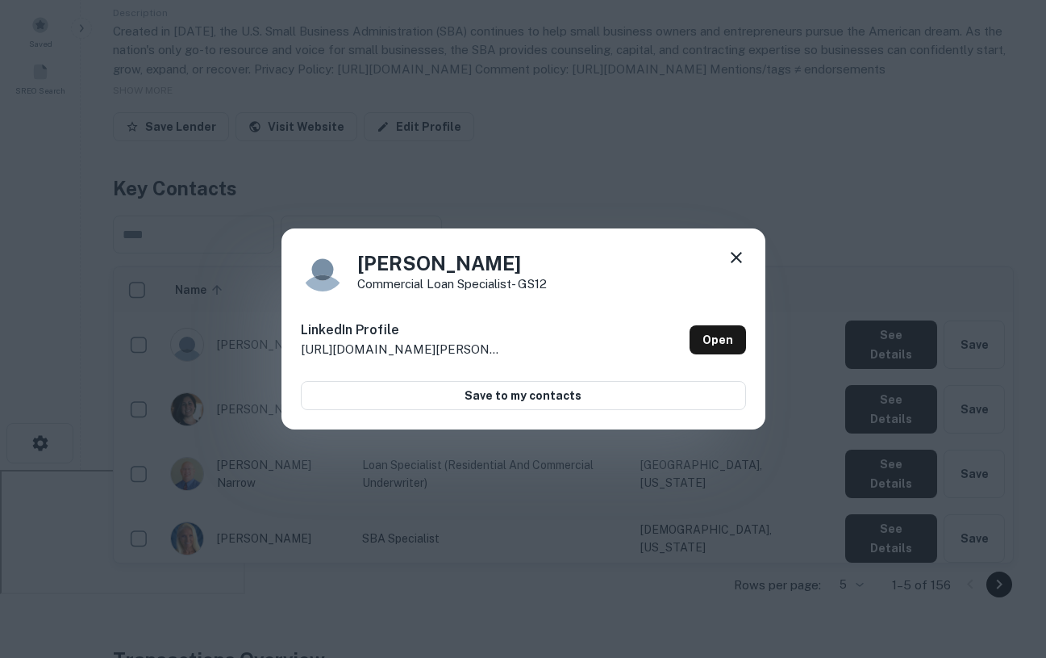
click at [735, 251] on icon at bounding box center [736, 257] width 19 height 19
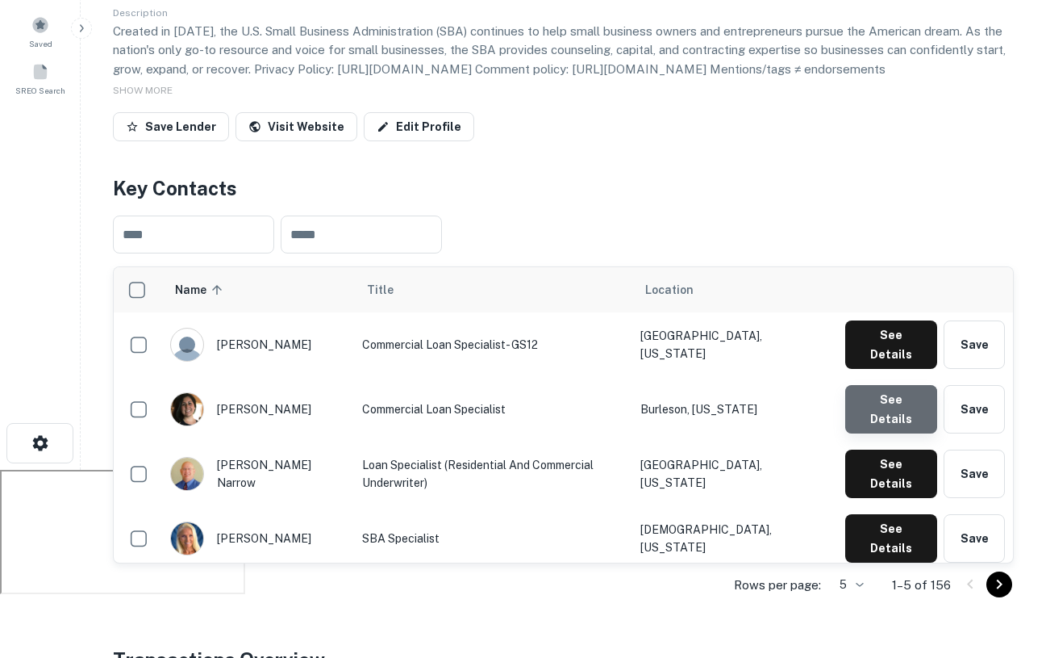
click at [879, 399] on button "See Details" at bounding box center [892, 409] width 92 height 48
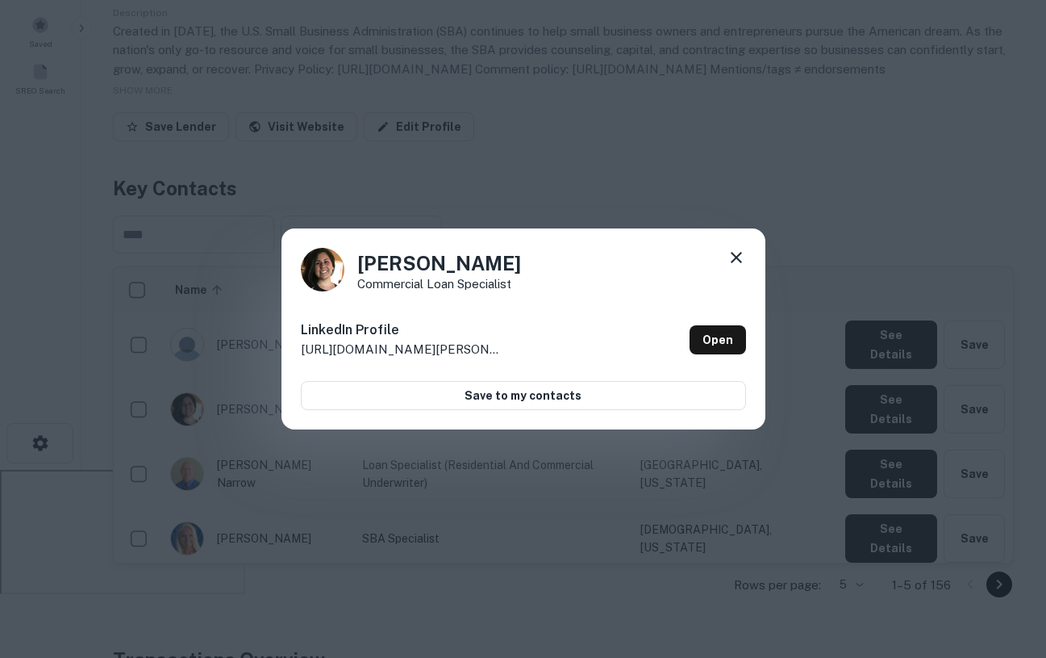
click at [735, 261] on icon at bounding box center [736, 257] width 19 height 19
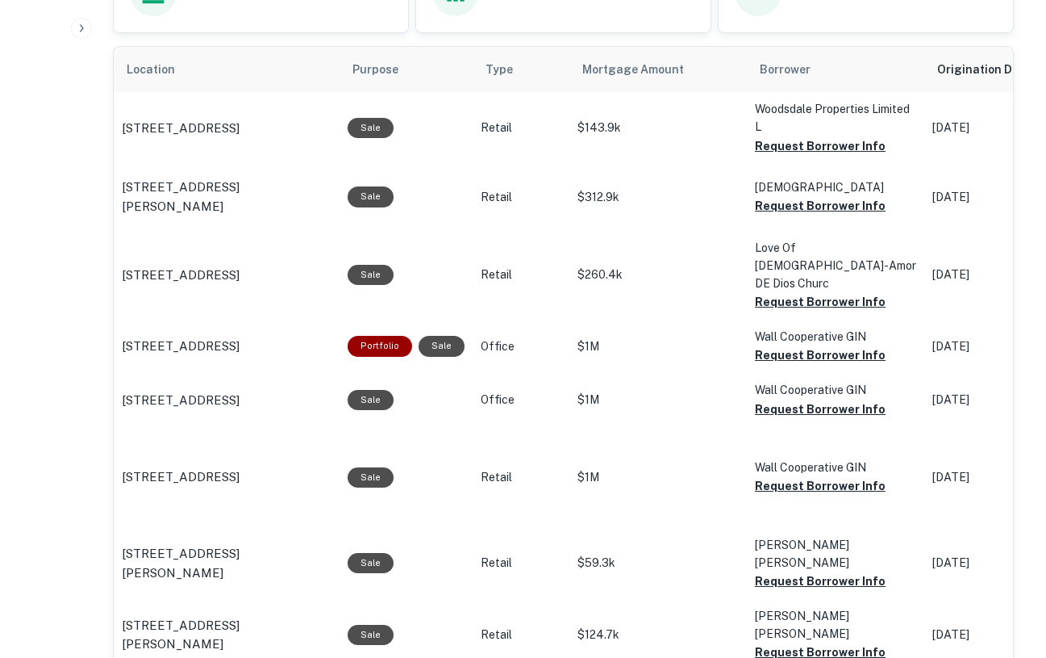
scroll to position [969, 0]
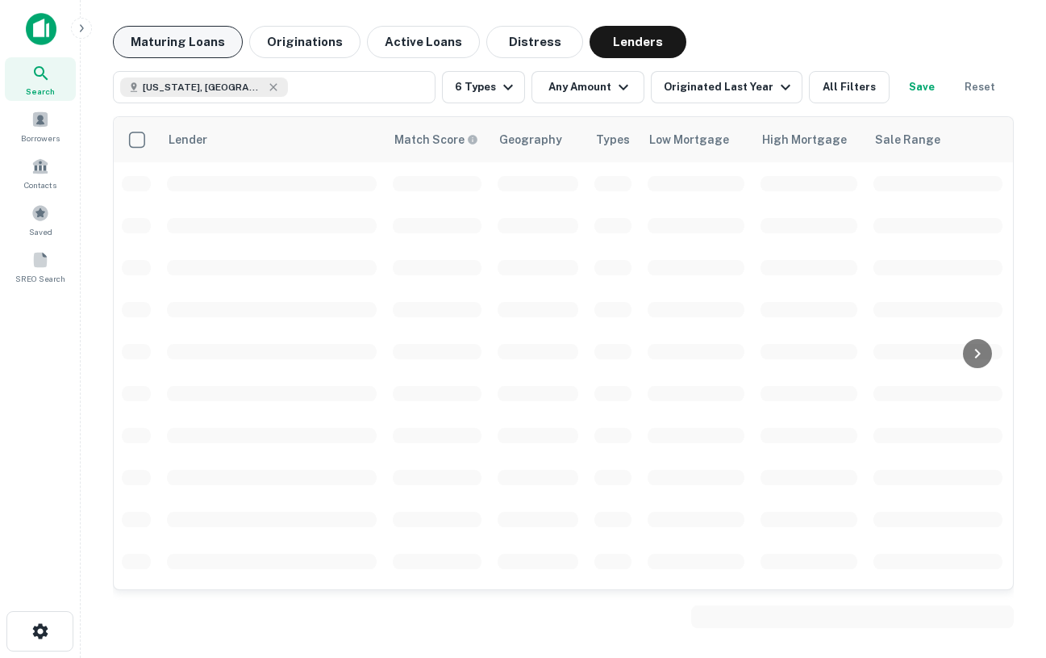
click at [197, 37] on button "Maturing Loans" at bounding box center [178, 42] width 130 height 32
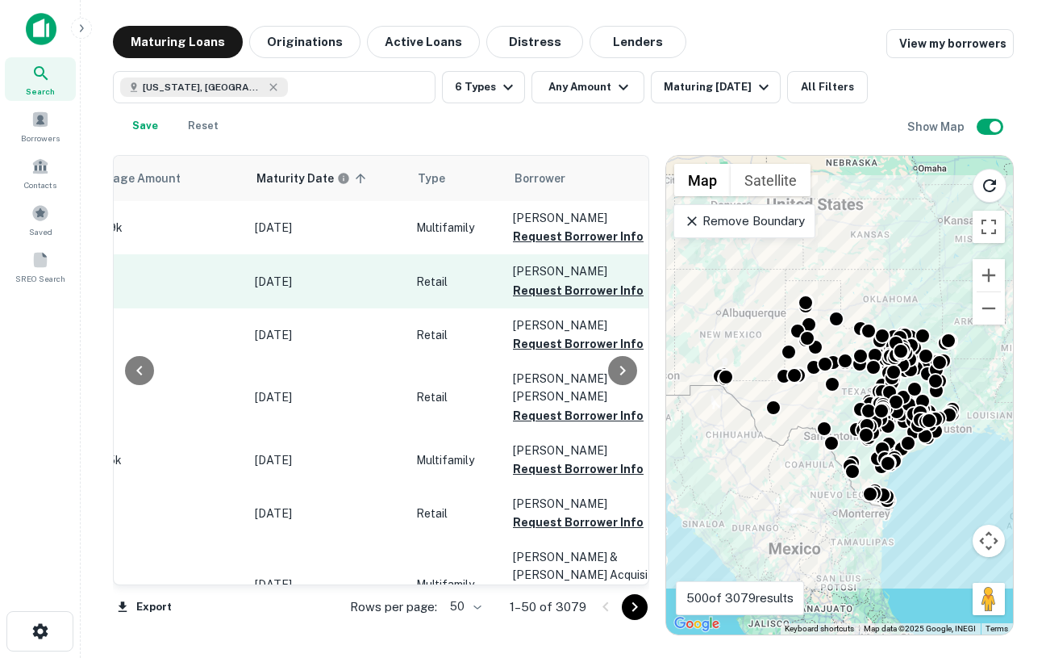
scroll to position [0, 308]
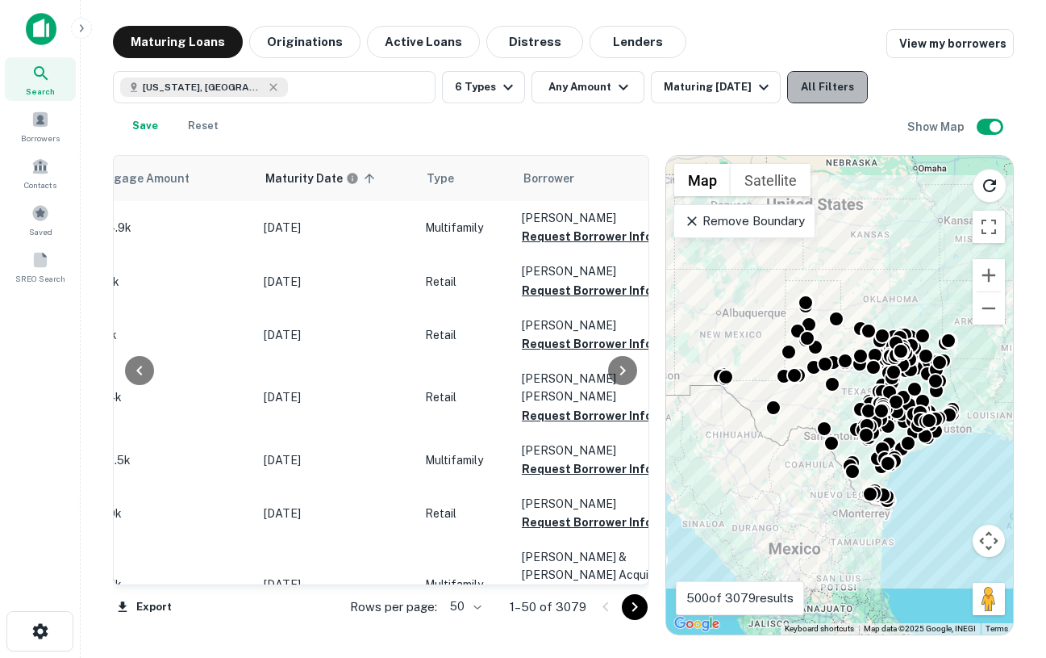
click at [844, 81] on button "All Filters" at bounding box center [827, 87] width 81 height 32
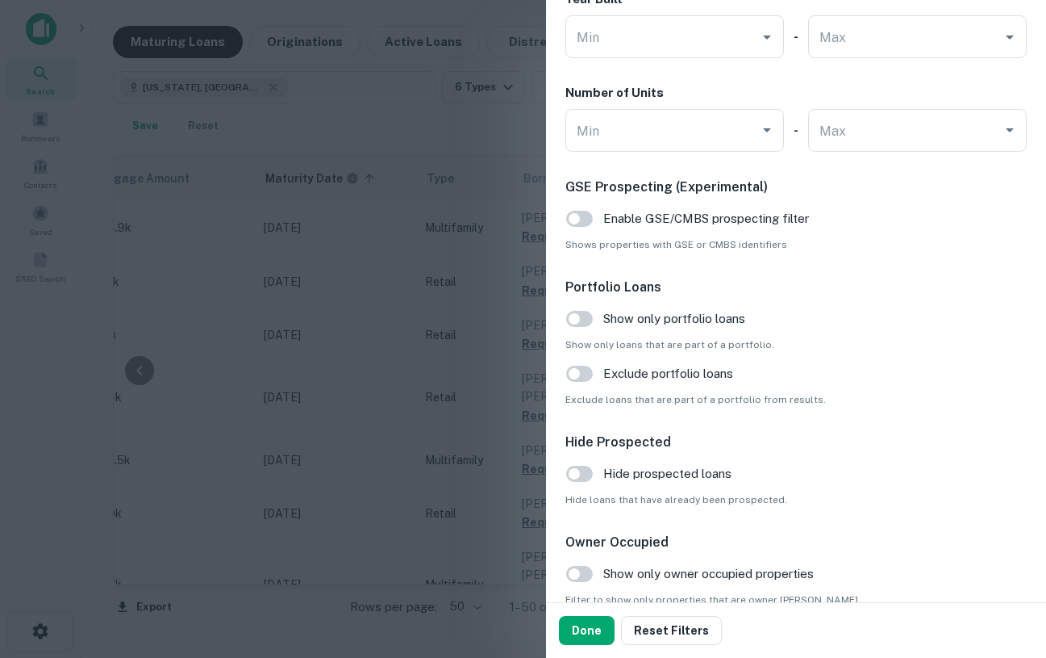
scroll to position [1535, 0]
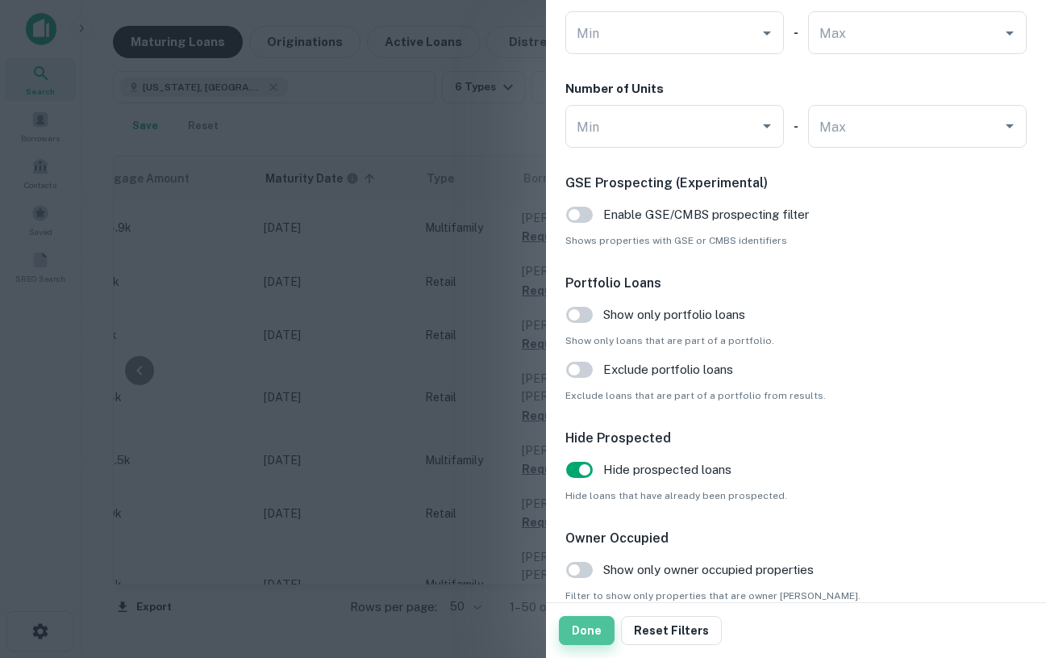
click at [596, 627] on button "Done" at bounding box center [587, 630] width 56 height 29
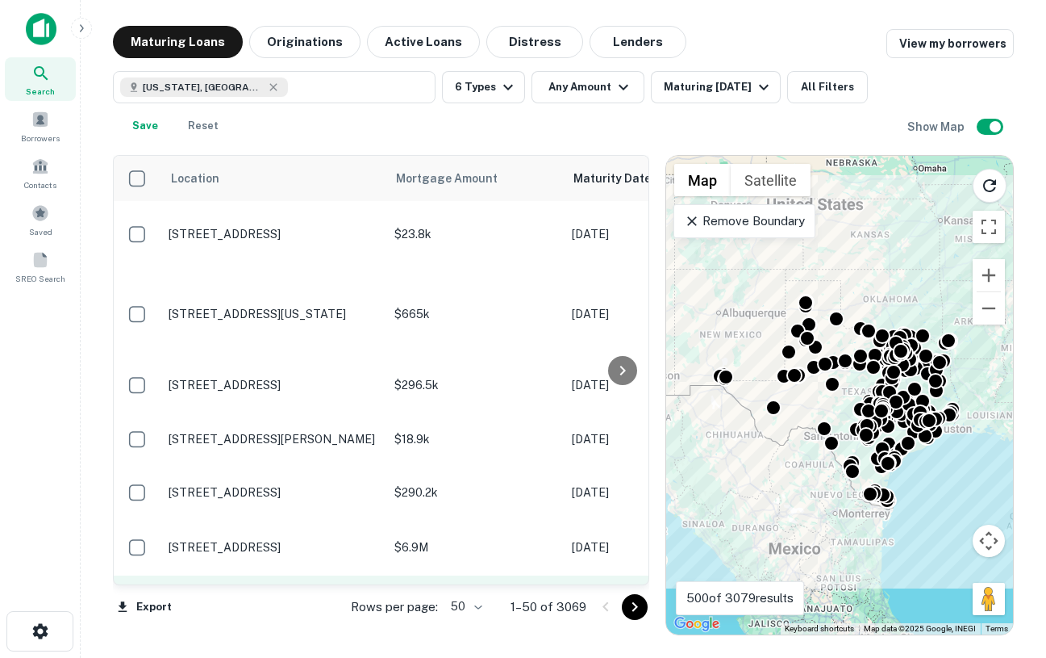
scroll to position [157, 0]
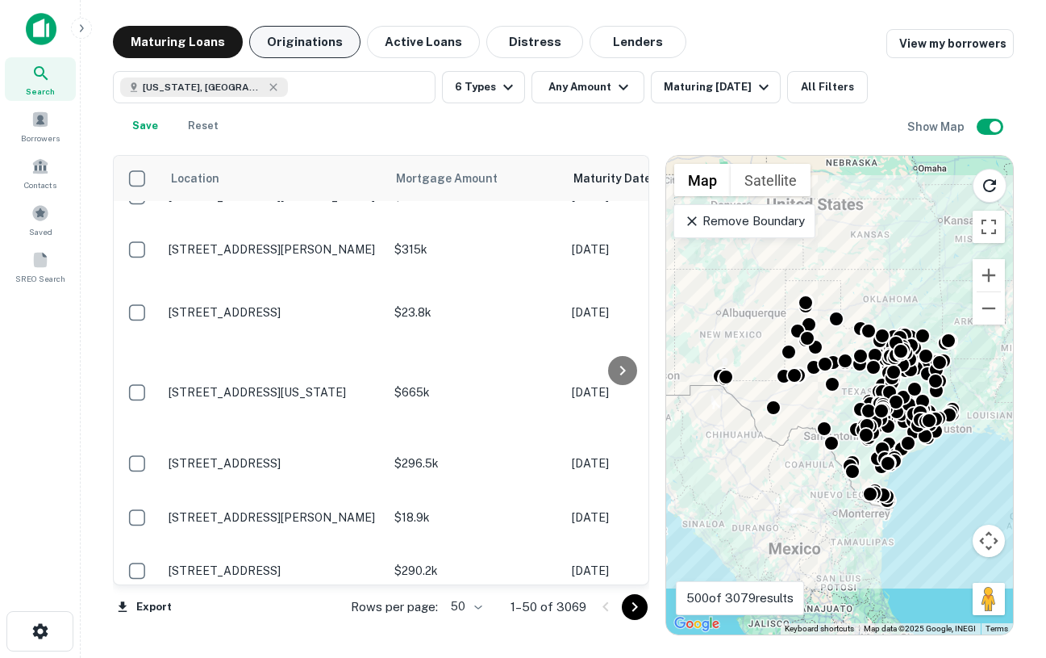
click at [286, 44] on button "Originations" at bounding box center [304, 42] width 111 height 32
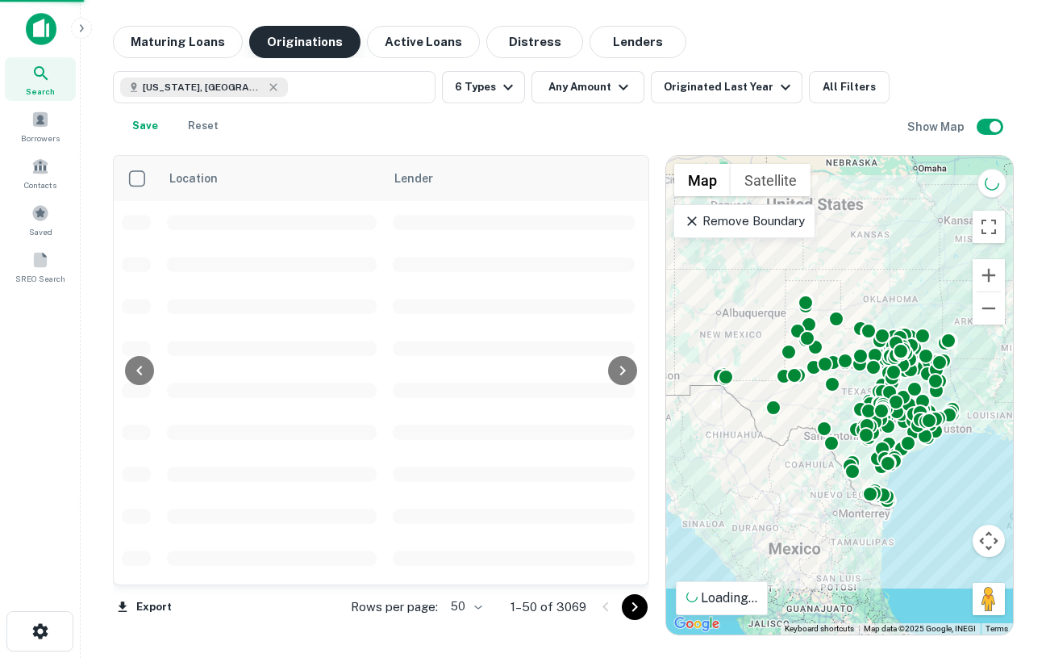
scroll to position [478, 0]
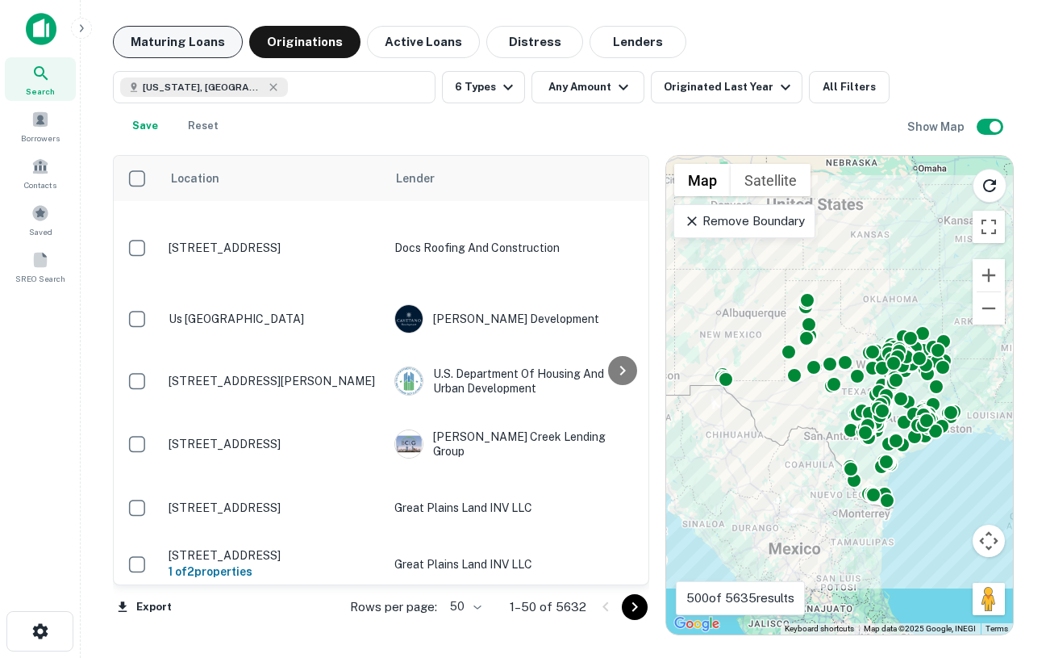
click at [223, 49] on button "Maturing Loans" at bounding box center [178, 42] width 130 height 32
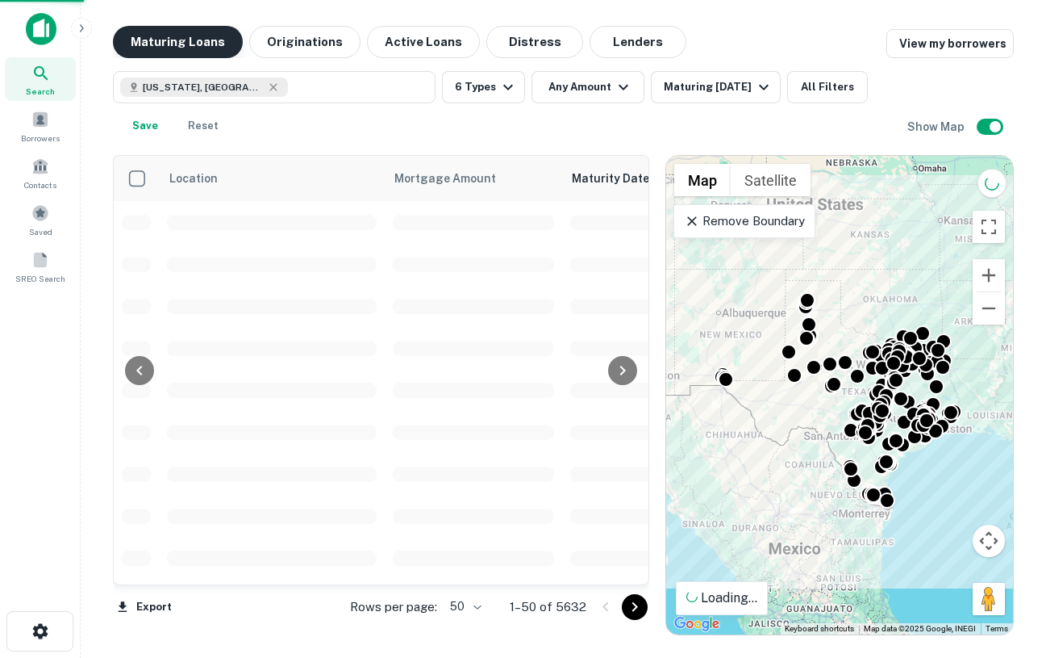
scroll to position [478, 0]
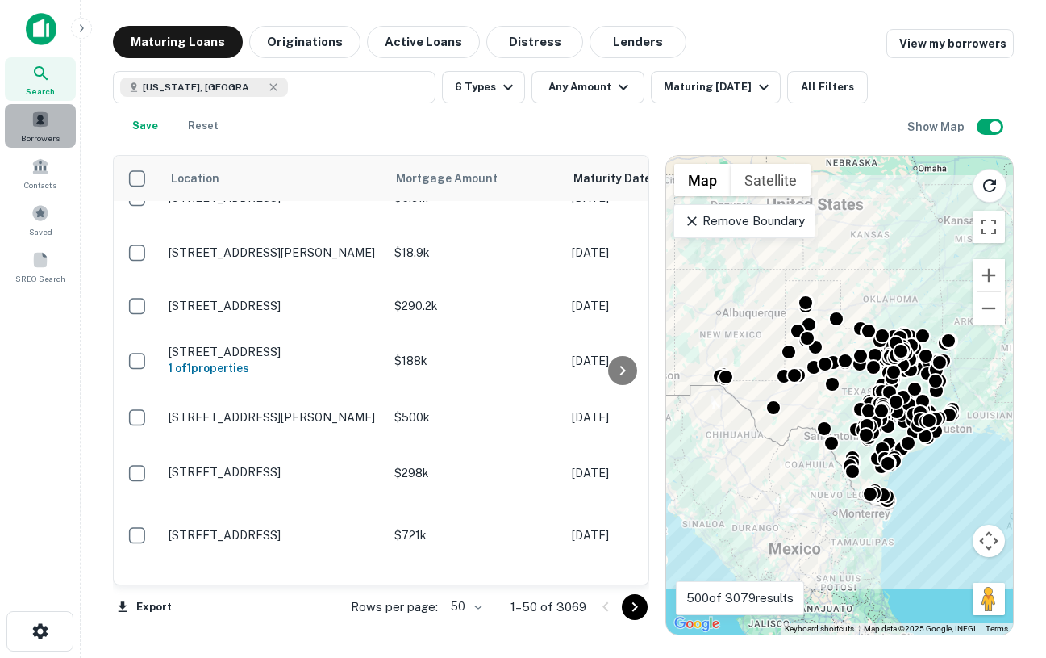
click at [37, 142] on span "Borrowers" at bounding box center [40, 138] width 39 height 13
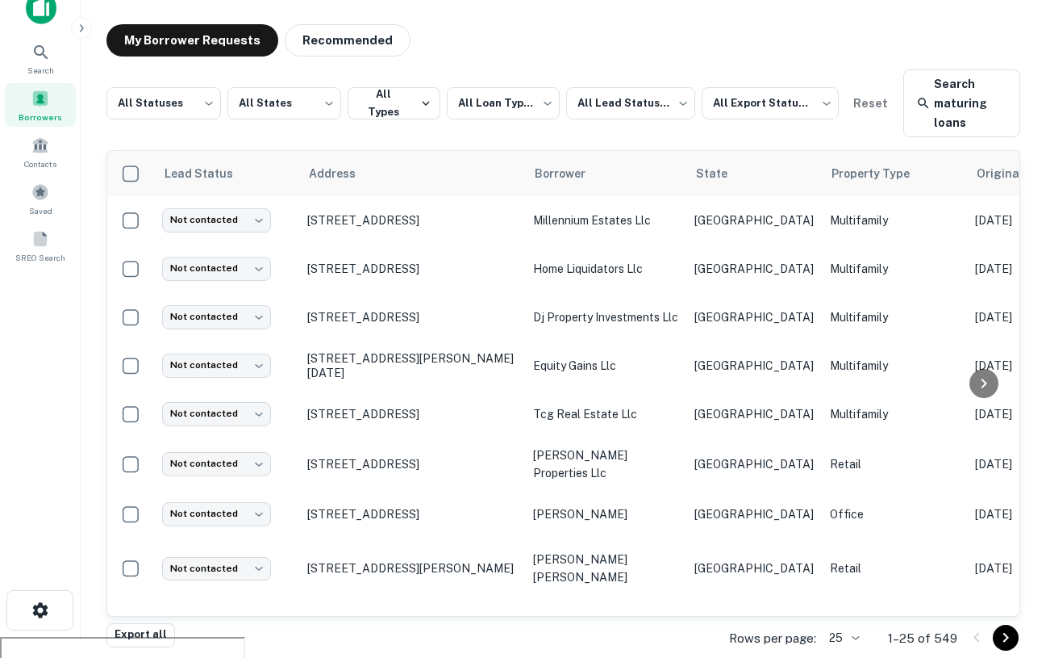
scroll to position [23, 0]
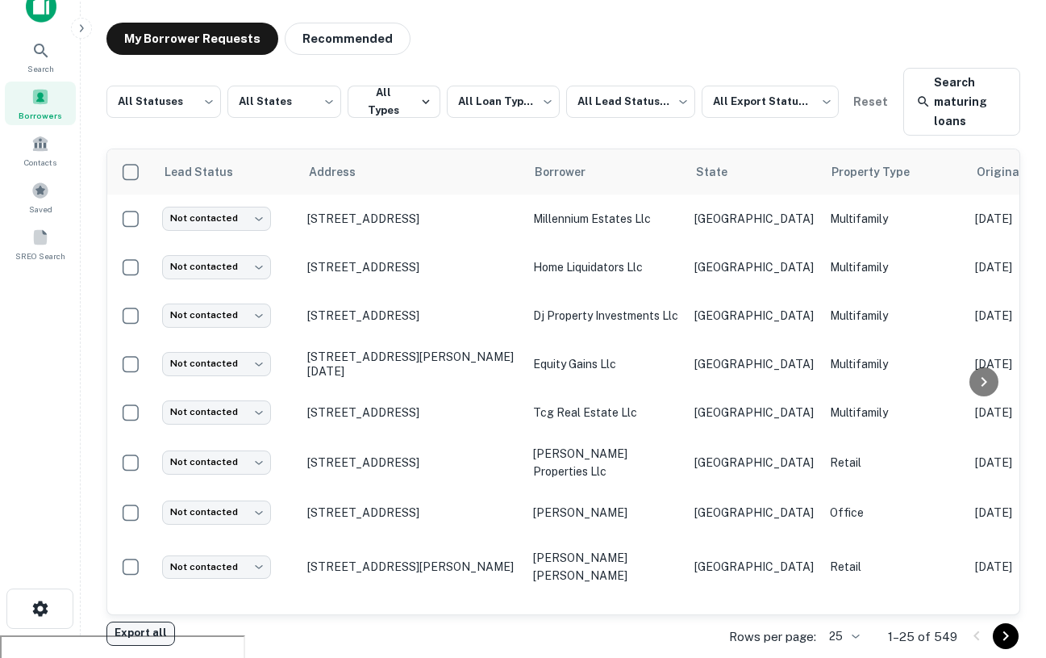
click at [136, 633] on button "Export all" at bounding box center [141, 633] width 69 height 24
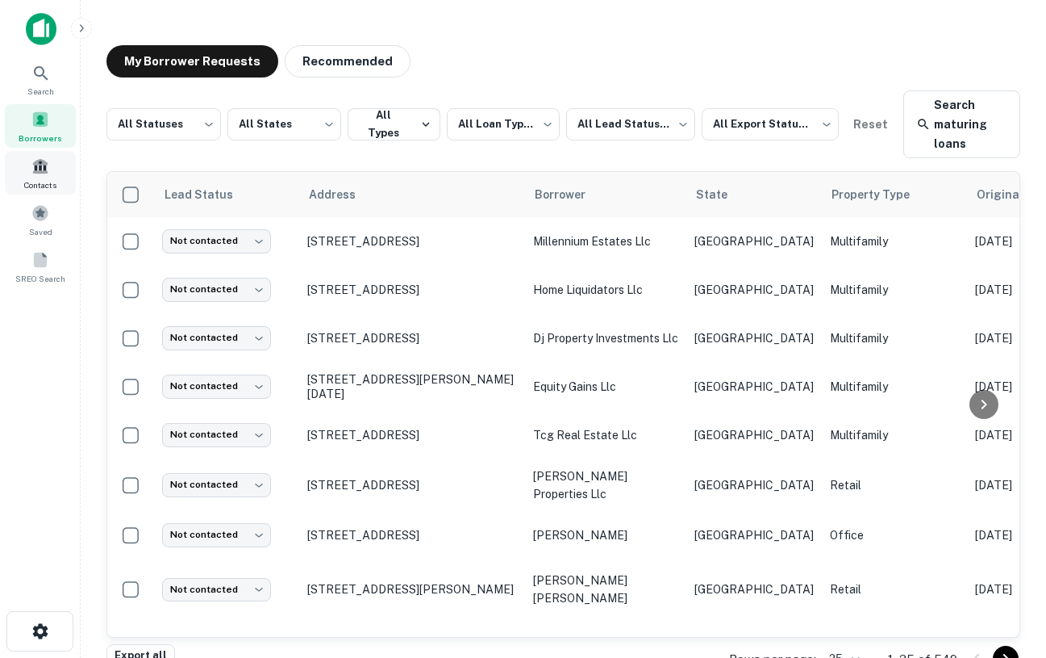
click at [36, 175] on div "Contacts" at bounding box center [40, 173] width 71 height 44
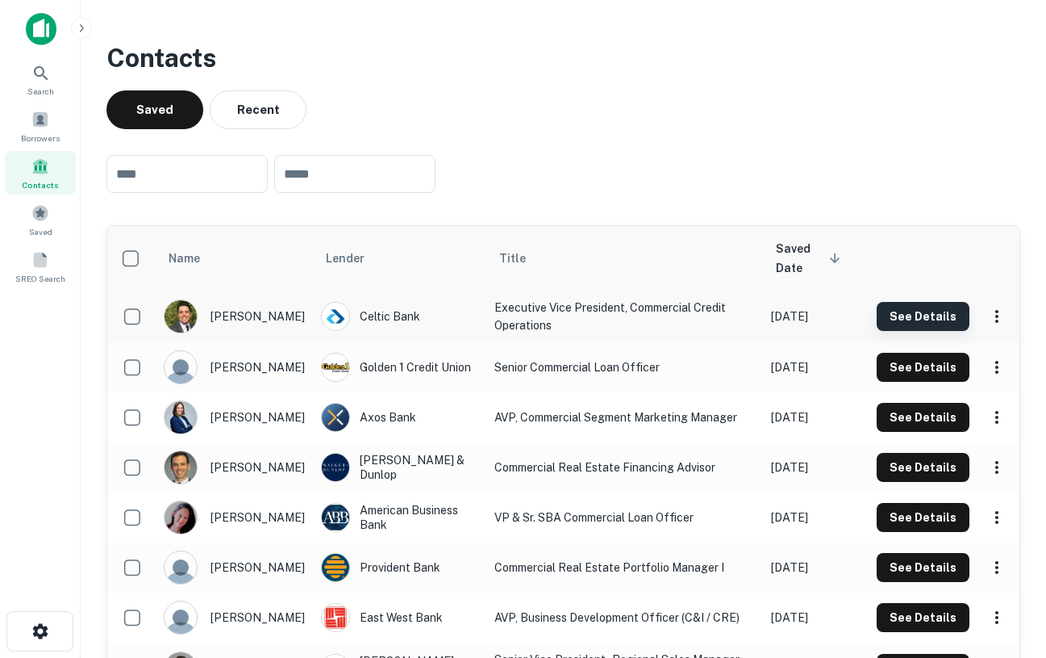
click at [920, 314] on button "See Details" at bounding box center [923, 316] width 93 height 29
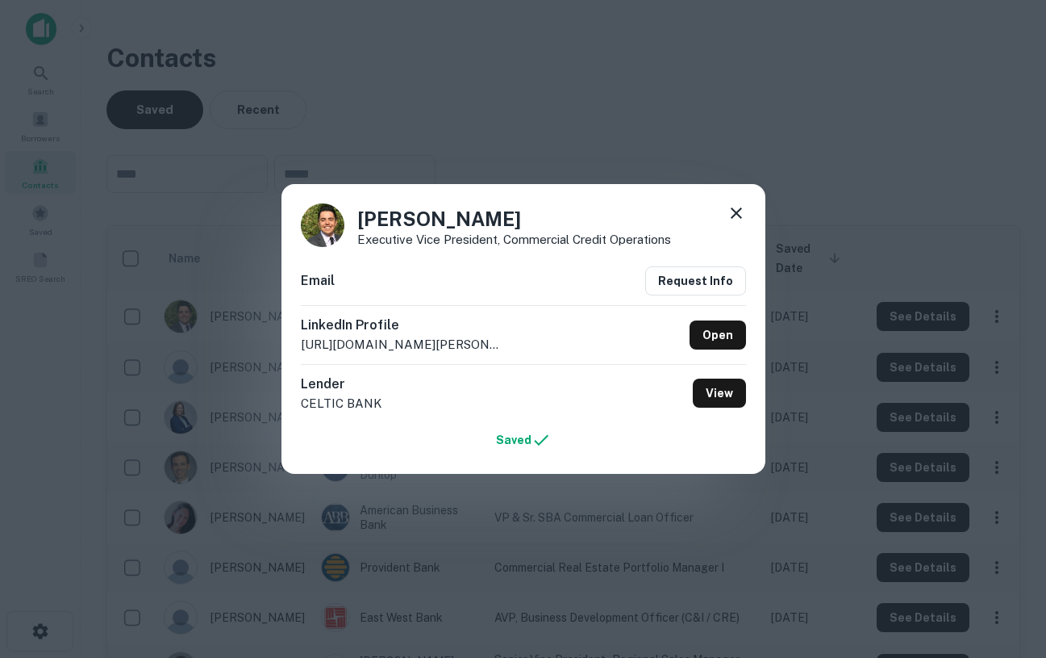
click at [740, 216] on icon at bounding box center [736, 212] width 11 height 11
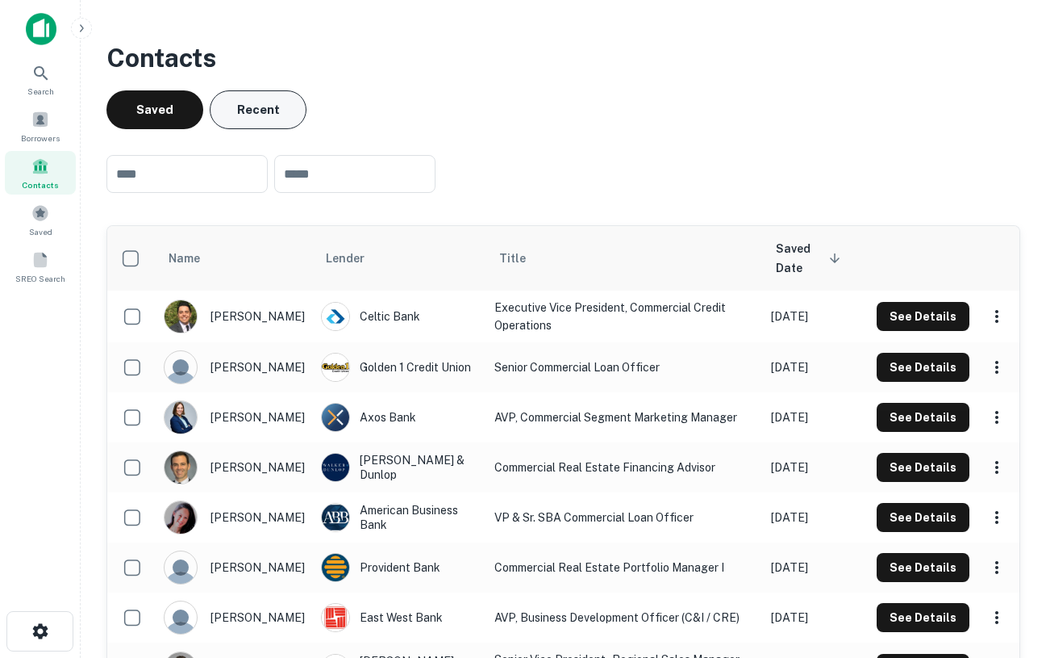
click at [243, 97] on button "Recent" at bounding box center [258, 109] width 97 height 39
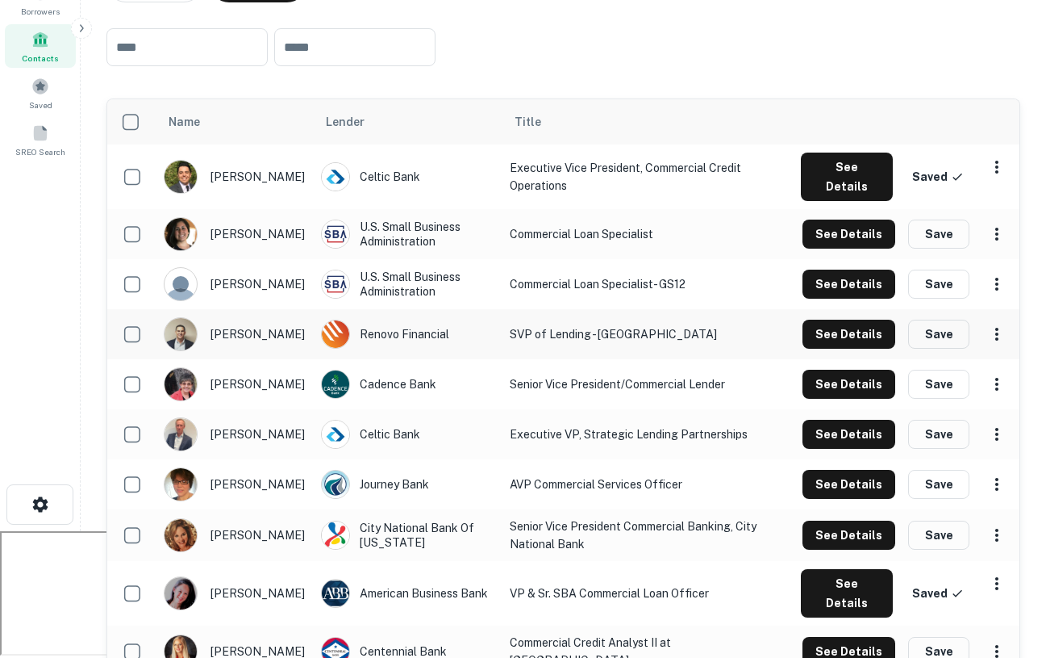
scroll to position [132, 0]
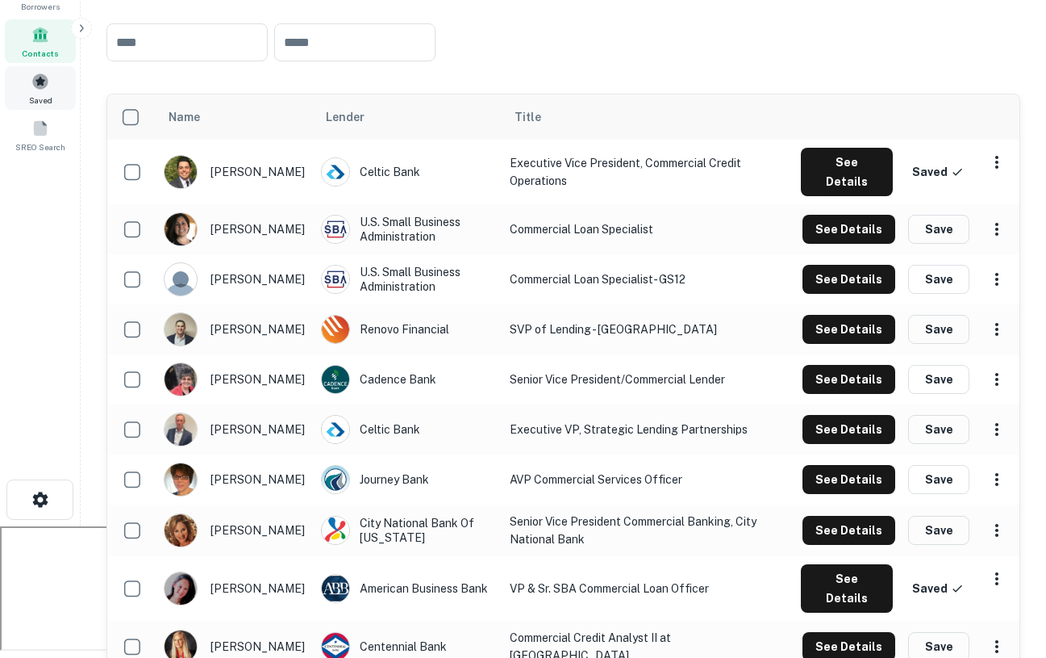
click at [29, 75] on div "Saved" at bounding box center [40, 88] width 71 height 44
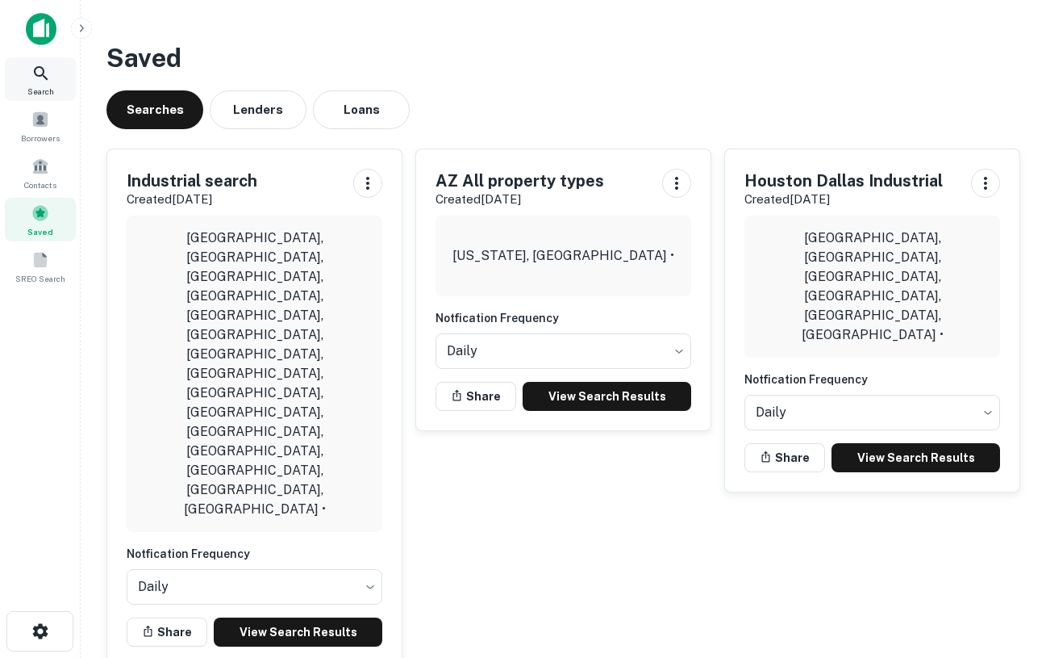
click at [36, 69] on icon at bounding box center [41, 73] width 14 height 14
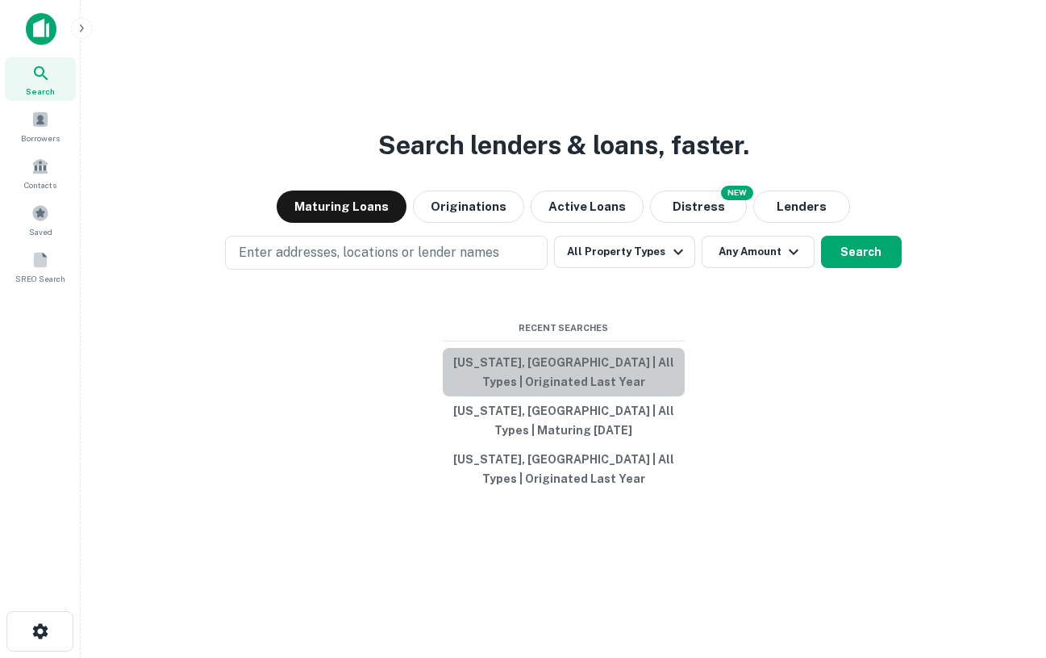
click at [551, 382] on button "[US_STATE], [GEOGRAPHIC_DATA] | All Types | Originated Last Year" at bounding box center [564, 372] width 242 height 48
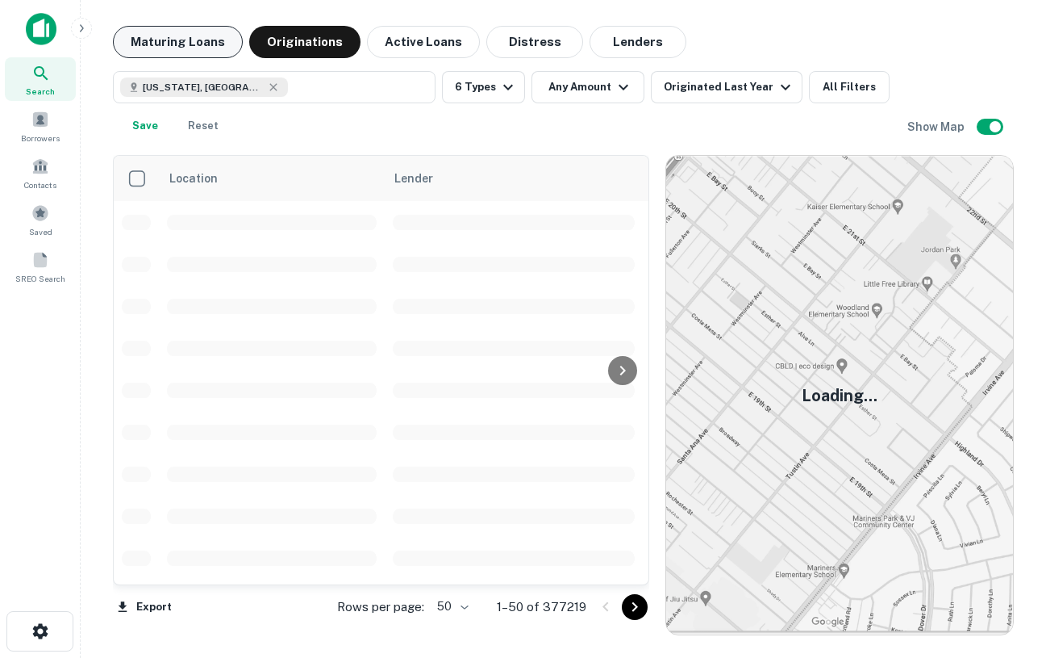
click at [159, 35] on button "Maturing Loans" at bounding box center [178, 42] width 130 height 32
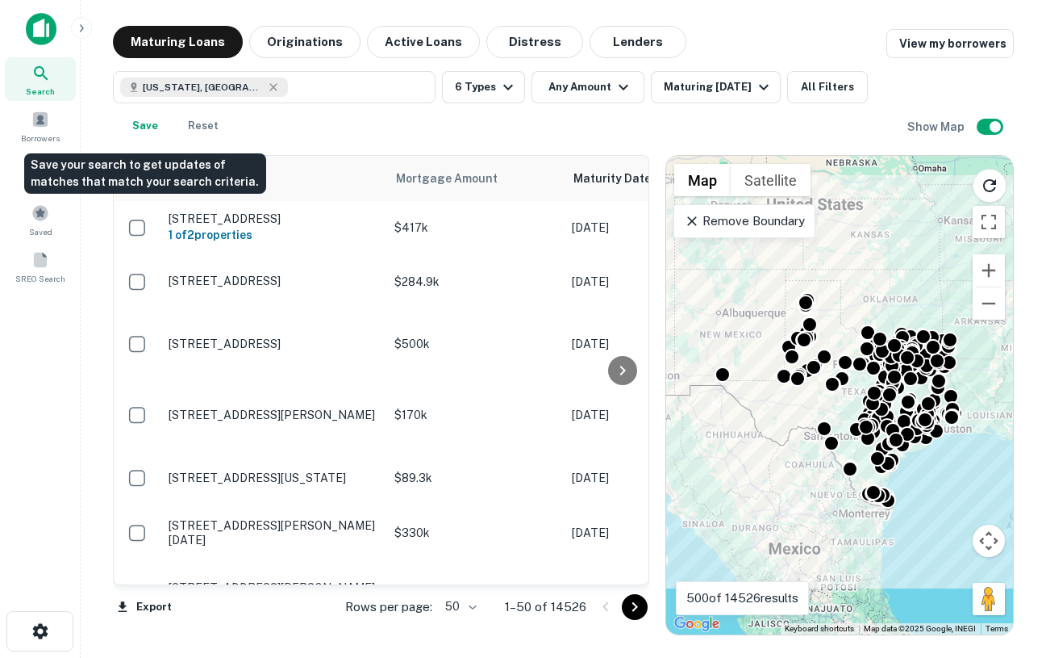
click at [141, 124] on button "Save" at bounding box center [145, 126] width 52 height 32
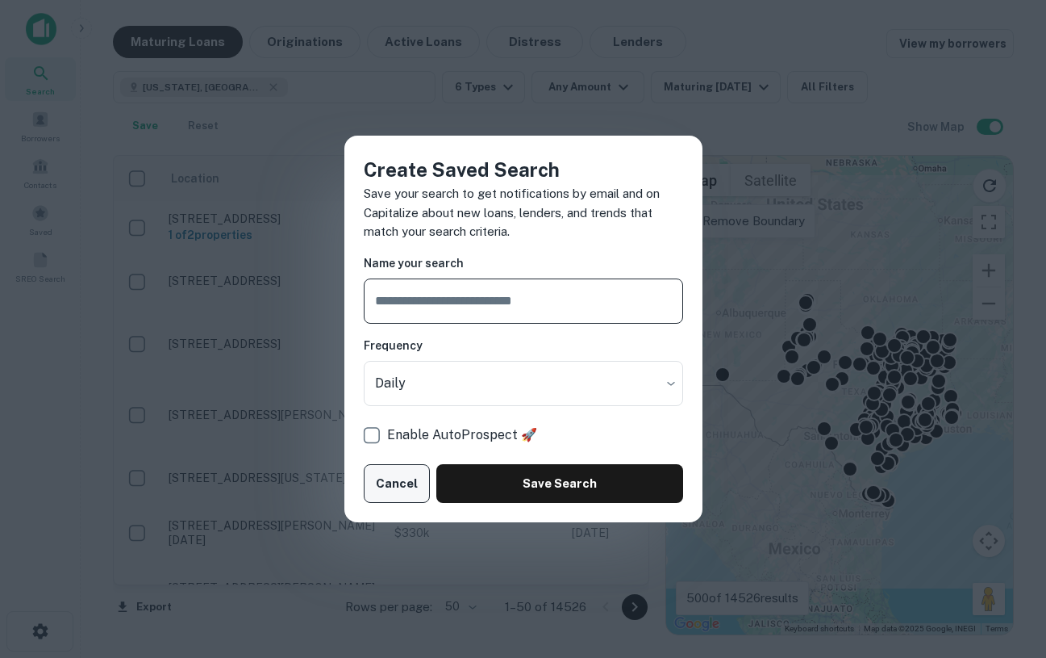
click at [393, 485] on button "Cancel" at bounding box center [397, 483] width 67 height 39
